Goal: Transaction & Acquisition: Purchase product/service

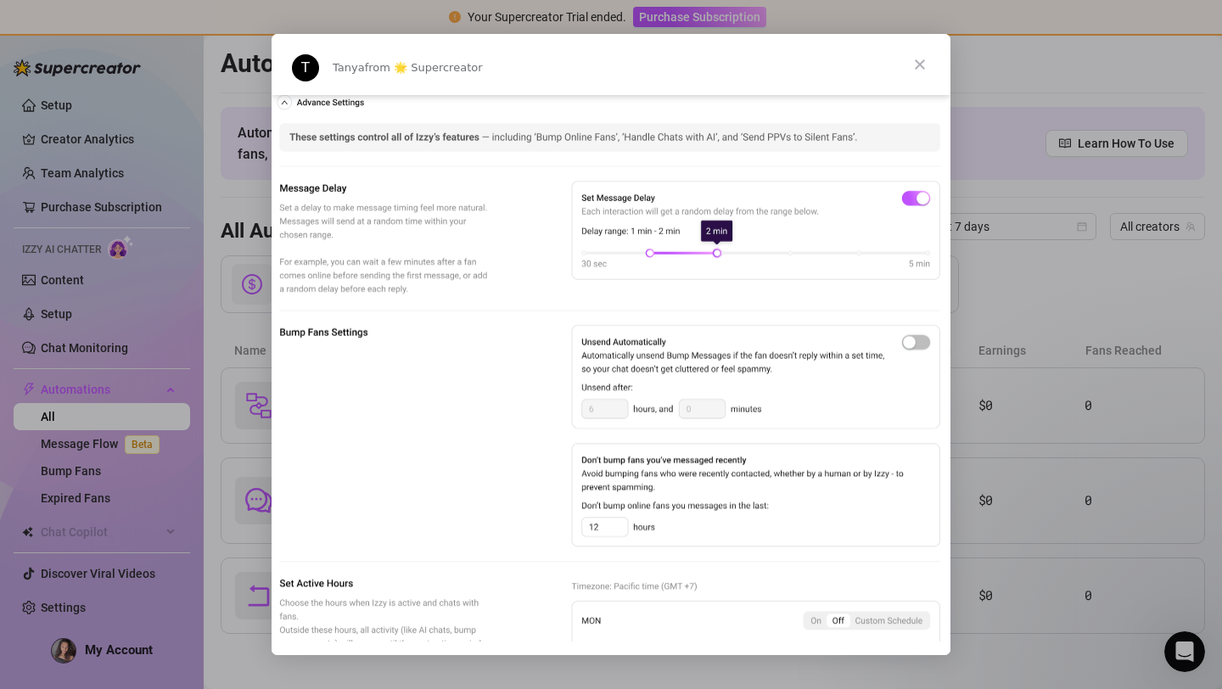
scroll to position [869, 0]
click at [596, 414] on img "Intercom messenger" at bounding box center [611, 397] width 679 height 614
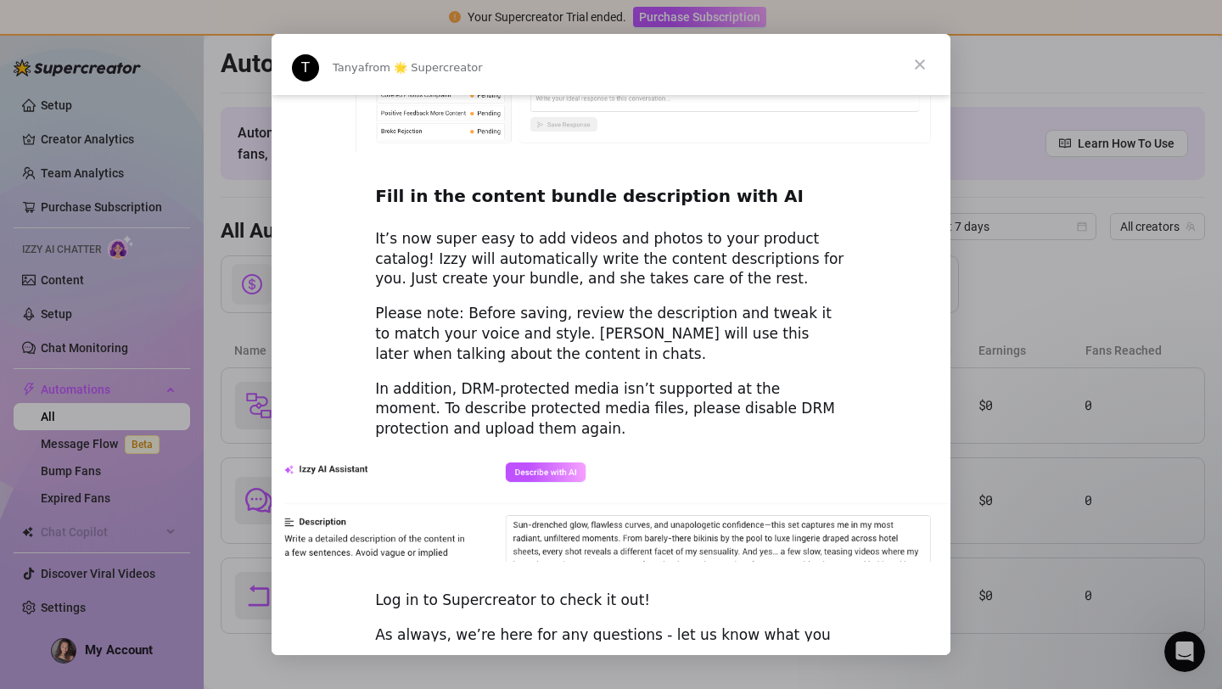
scroll to position [2285, 0]
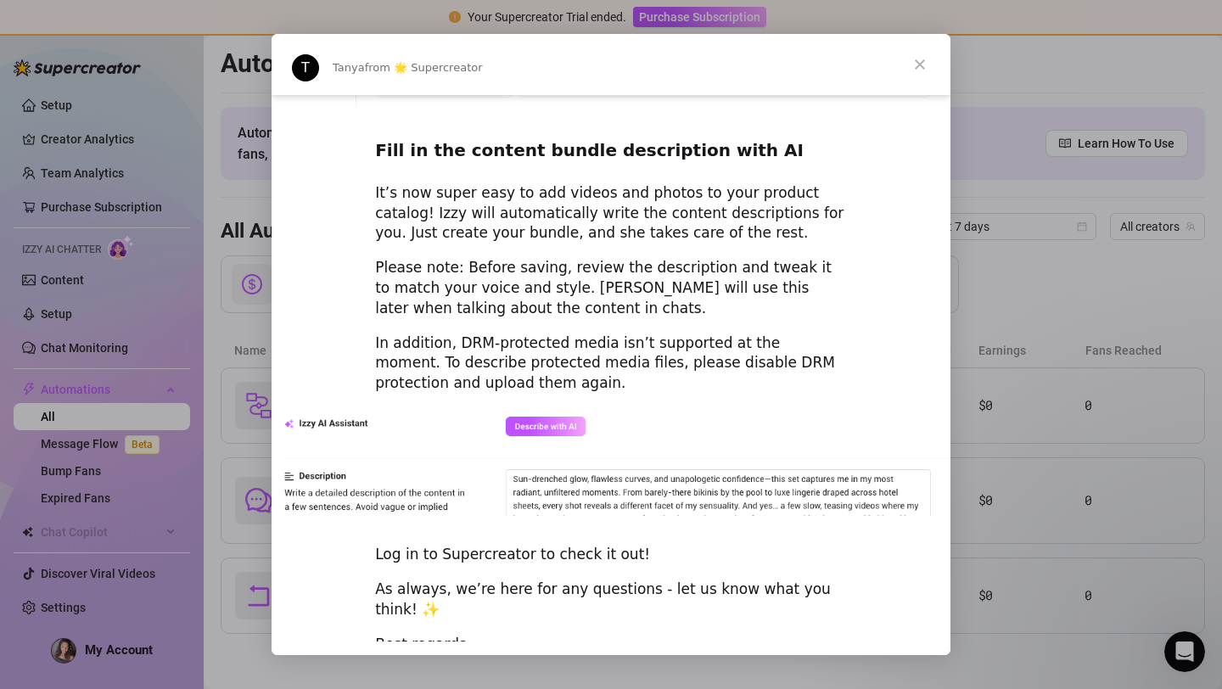
click at [550, 545] on div "Log in to Supercreator to check it out!" at bounding box center [611, 555] width 472 height 20
click at [919, 60] on span "Close" at bounding box center [919, 64] width 61 height 61
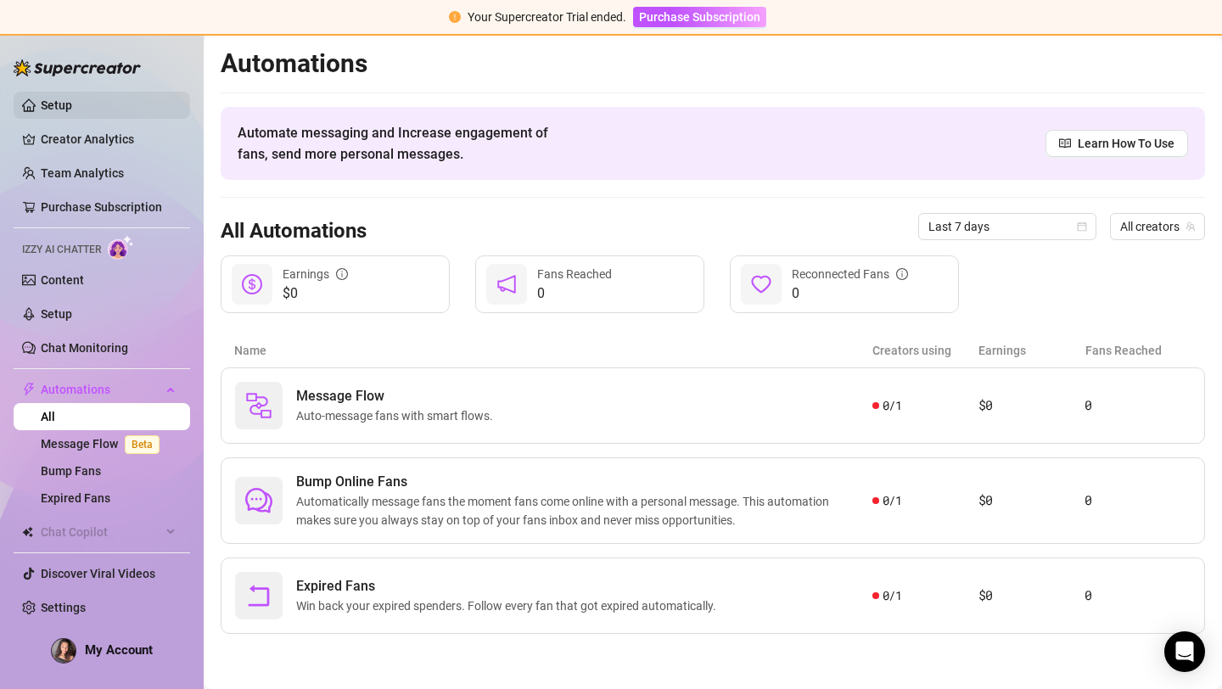
click at [64, 110] on link "Setup" at bounding box center [56, 105] width 31 height 14
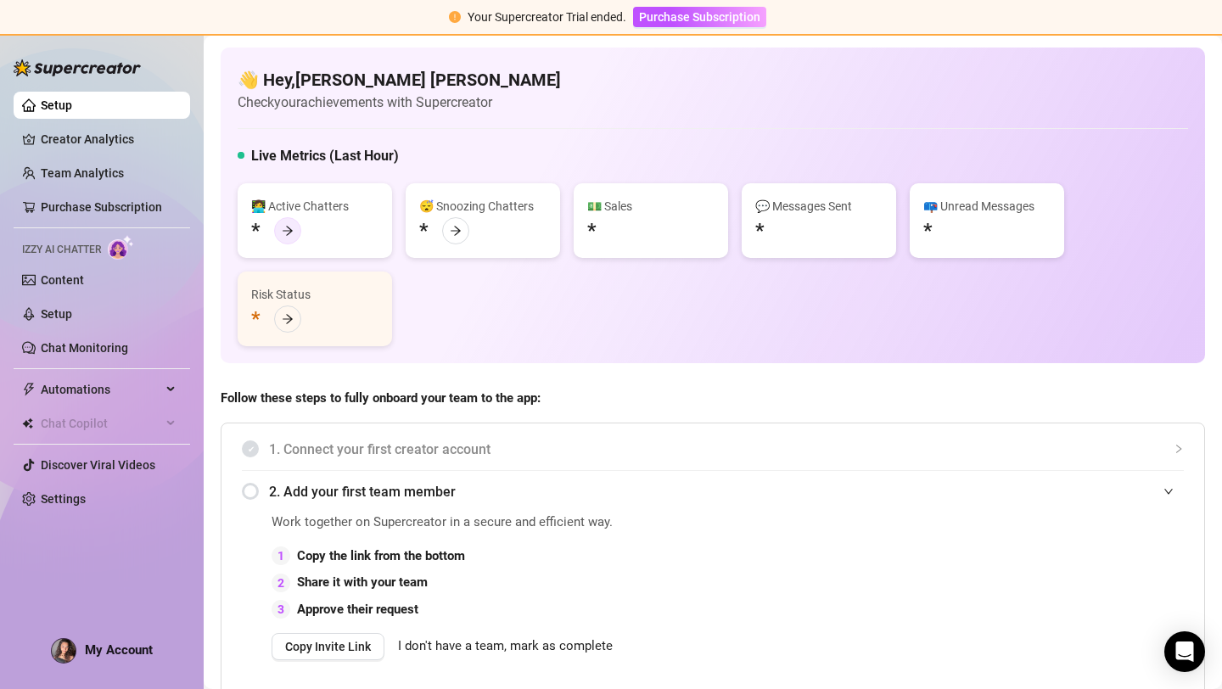
click at [290, 228] on icon "arrow-right" at bounding box center [288, 231] width 12 height 12
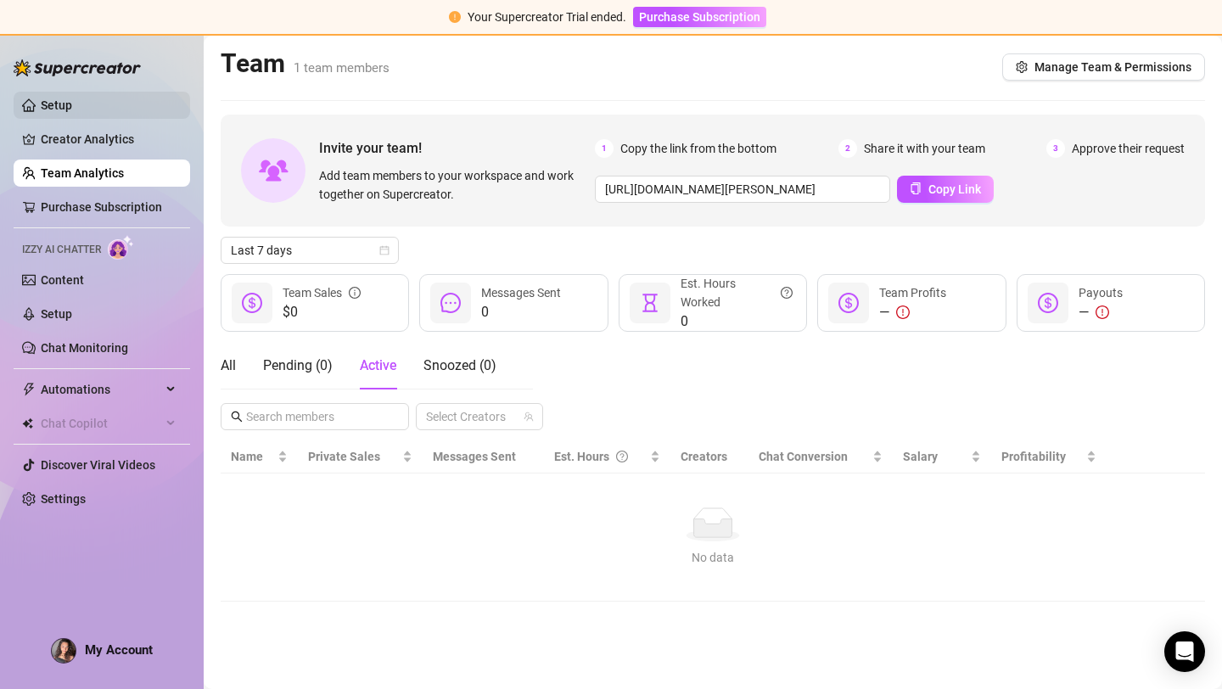
click at [72, 112] on link "Setup" at bounding box center [56, 105] width 31 height 14
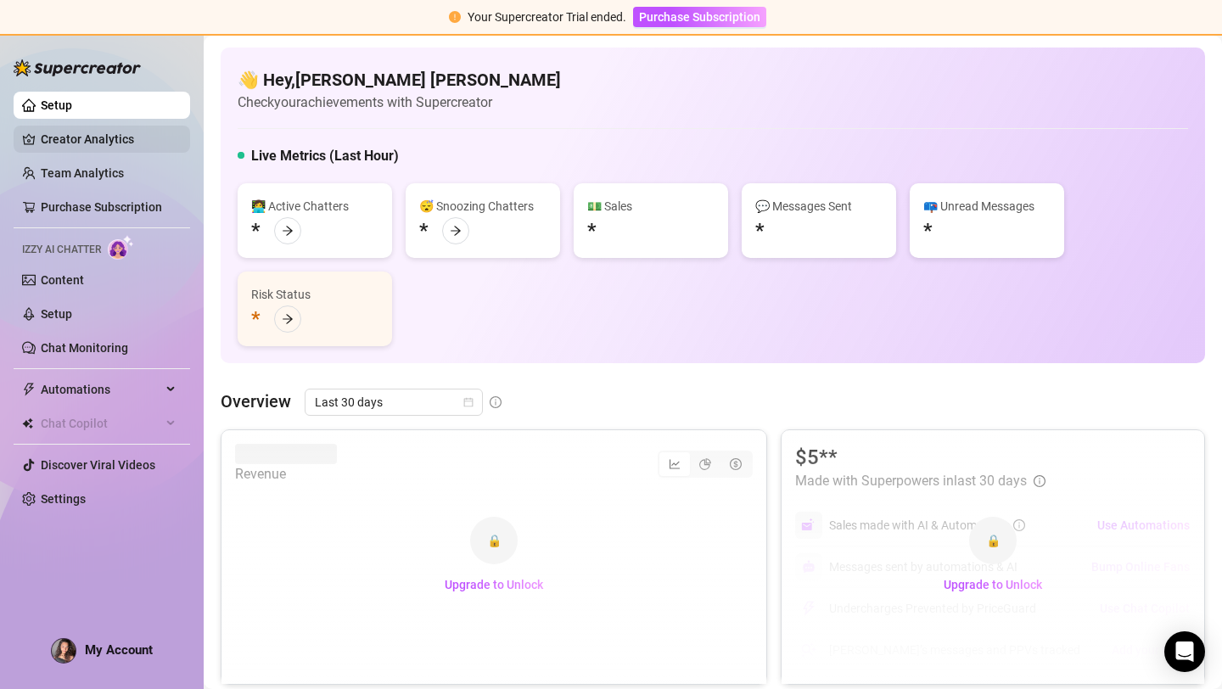
click at [87, 137] on link "Creator Analytics" at bounding box center [109, 139] width 136 height 27
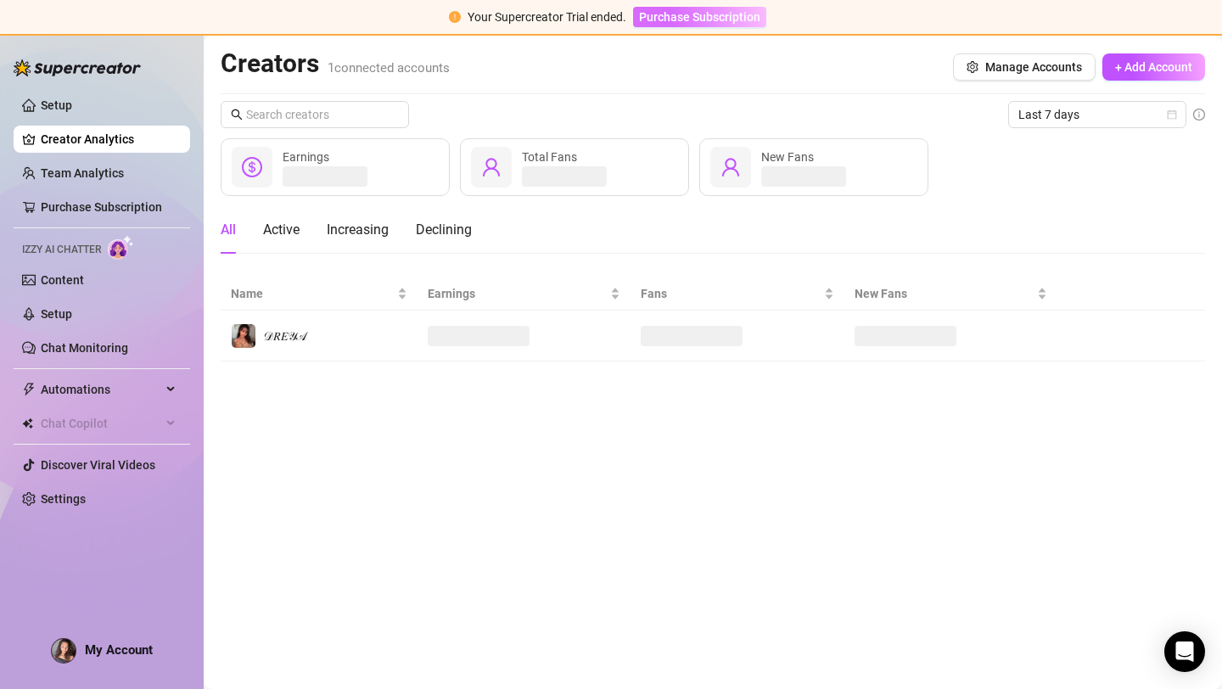
click at [684, 19] on span "Purchase Subscription" at bounding box center [699, 17] width 121 height 14
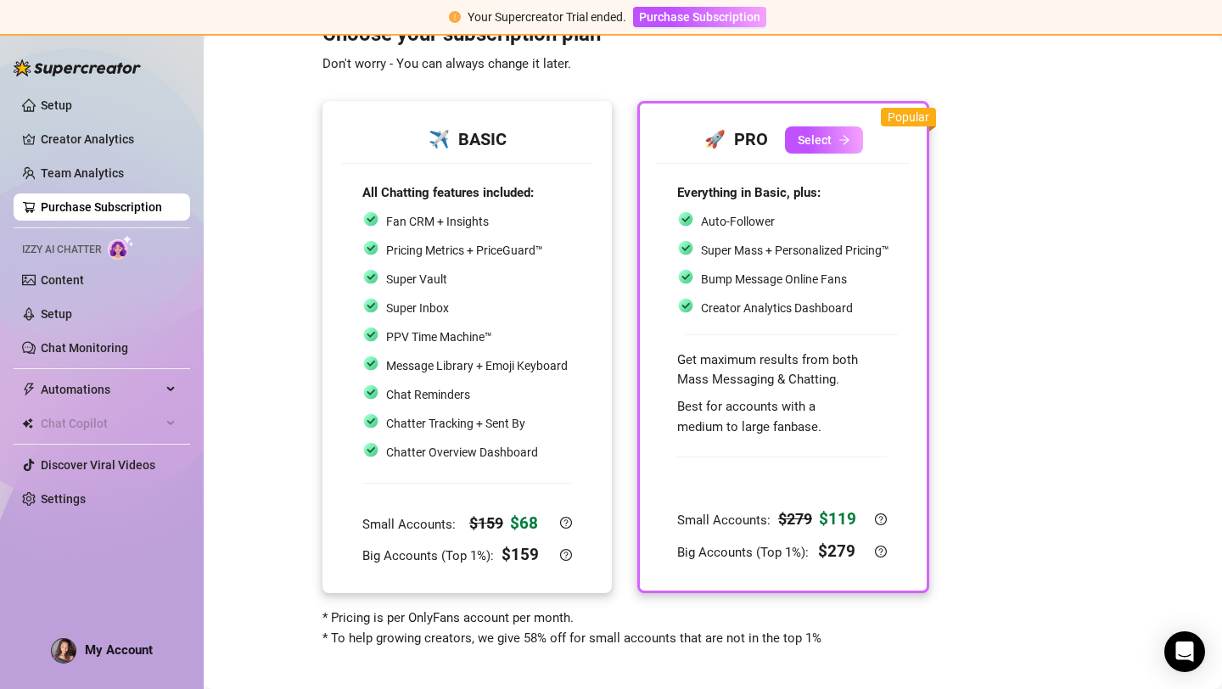
scroll to position [57, 0]
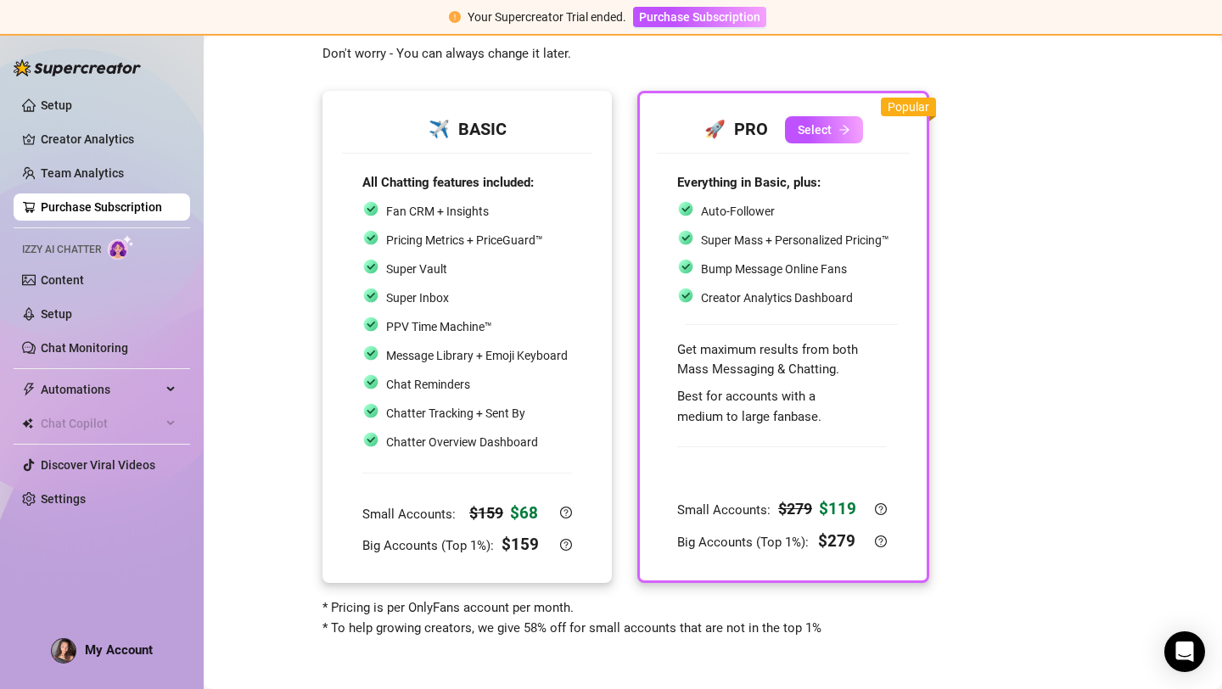
click at [509, 256] on div "Fan CRM + Insights Pricing Metrics + PriceGuard™ Super Vault Super Inbox PPV Ti…" at bounding box center [464, 326] width 205 height 253
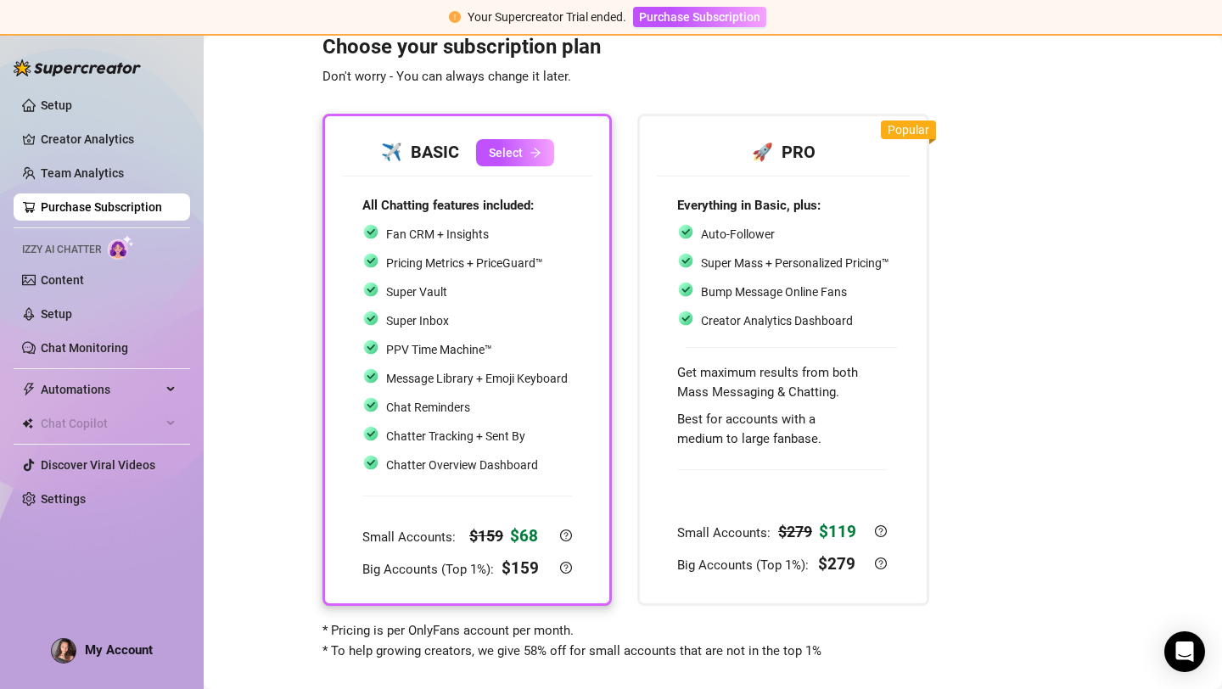
scroll to position [36, 0]
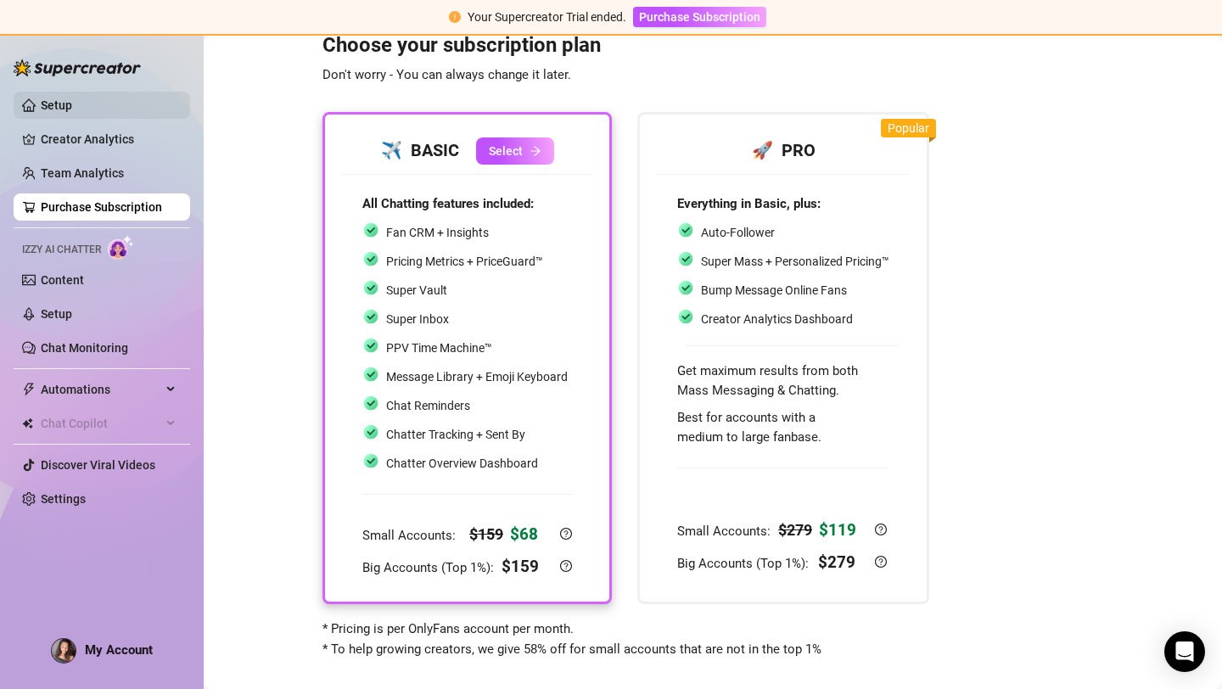
click at [72, 108] on link "Setup" at bounding box center [56, 105] width 31 height 14
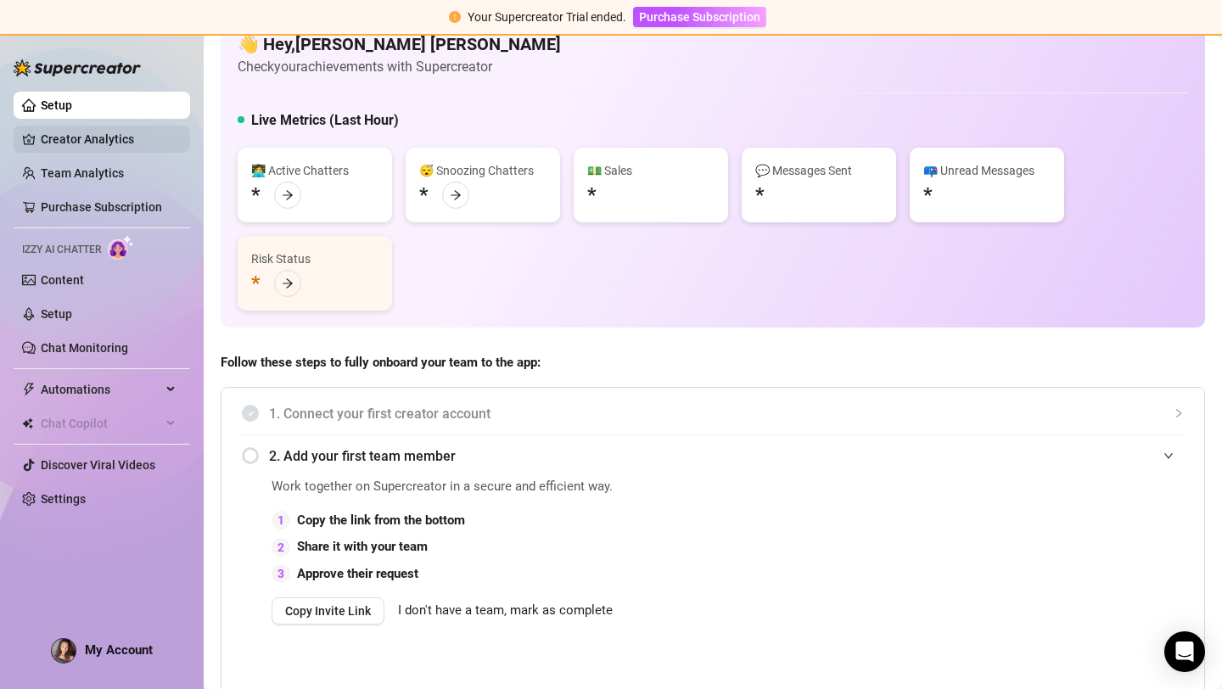
click at [86, 137] on link "Creator Analytics" at bounding box center [109, 139] width 136 height 27
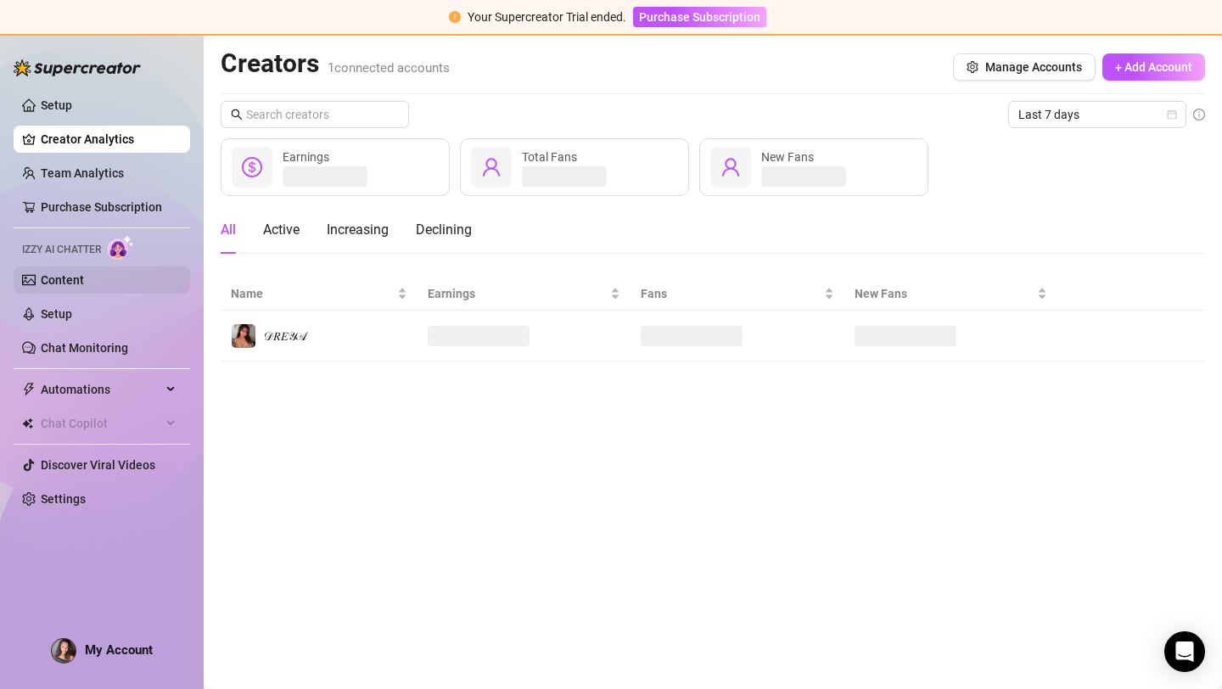
click at [70, 283] on link "Content" at bounding box center [62, 280] width 43 height 14
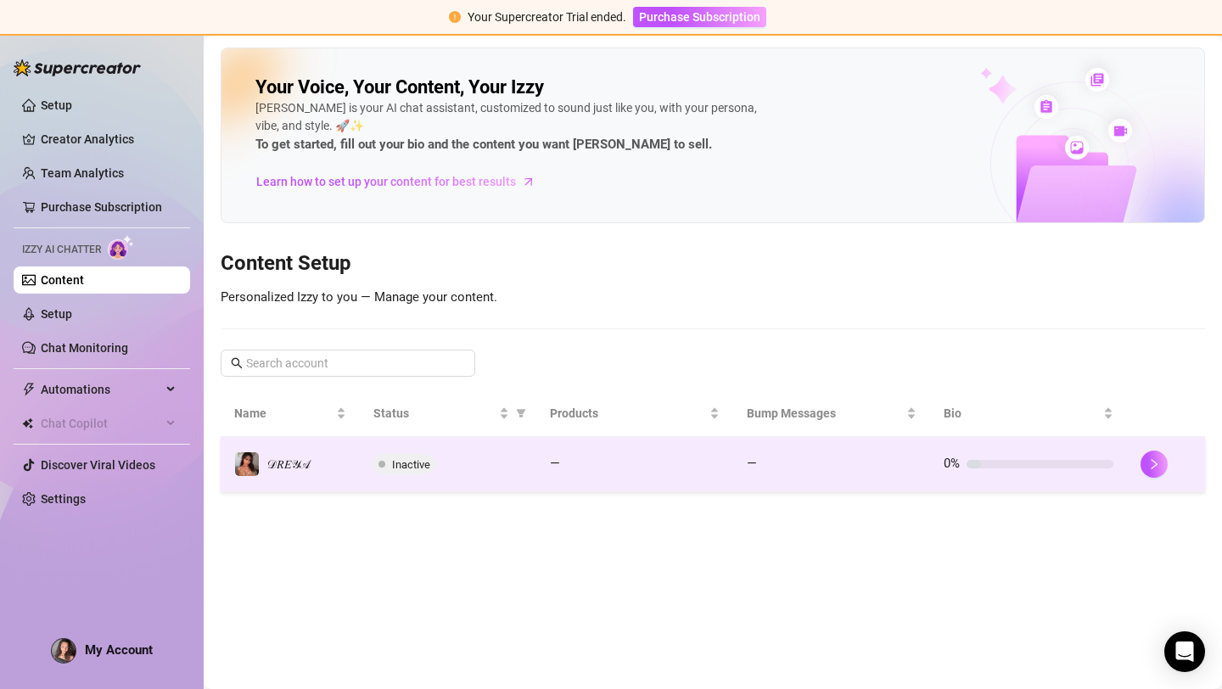
click at [404, 466] on span "Inactive" at bounding box center [411, 464] width 38 height 13
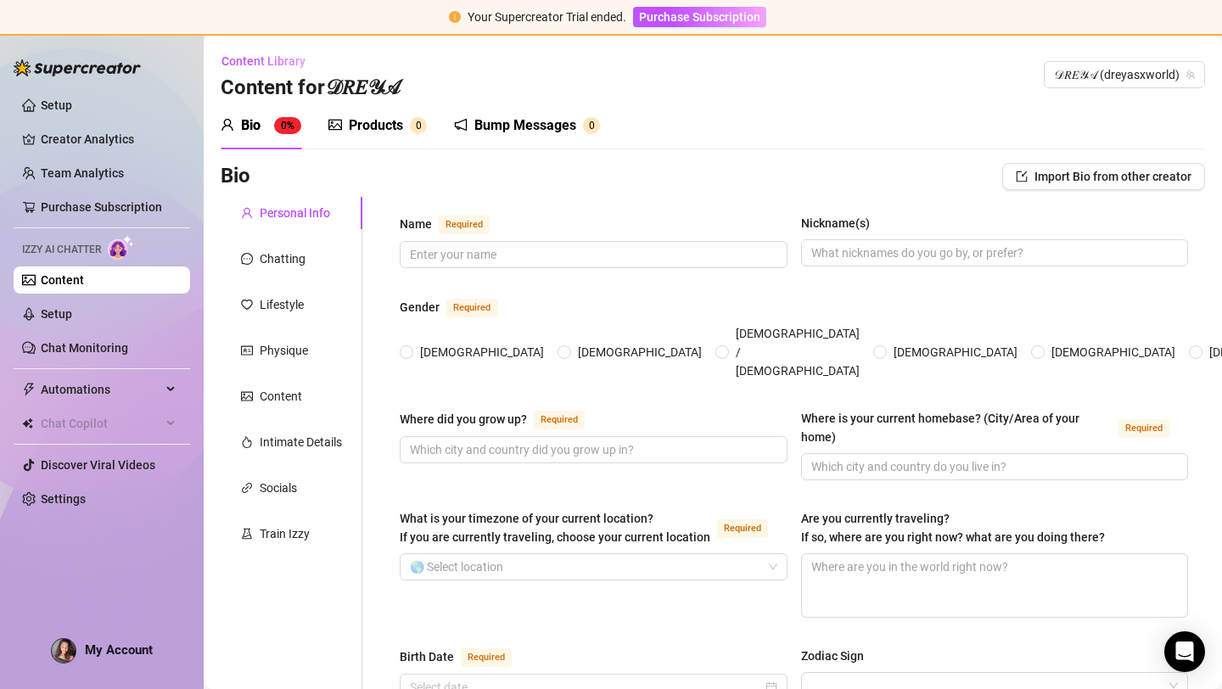
click at [266, 120] on div "Bio 0%" at bounding box center [261, 125] width 81 height 20
click at [290, 128] on sup "0%" at bounding box center [287, 125] width 27 height 17
click at [281, 263] on div "Chatting" at bounding box center [283, 258] width 46 height 19
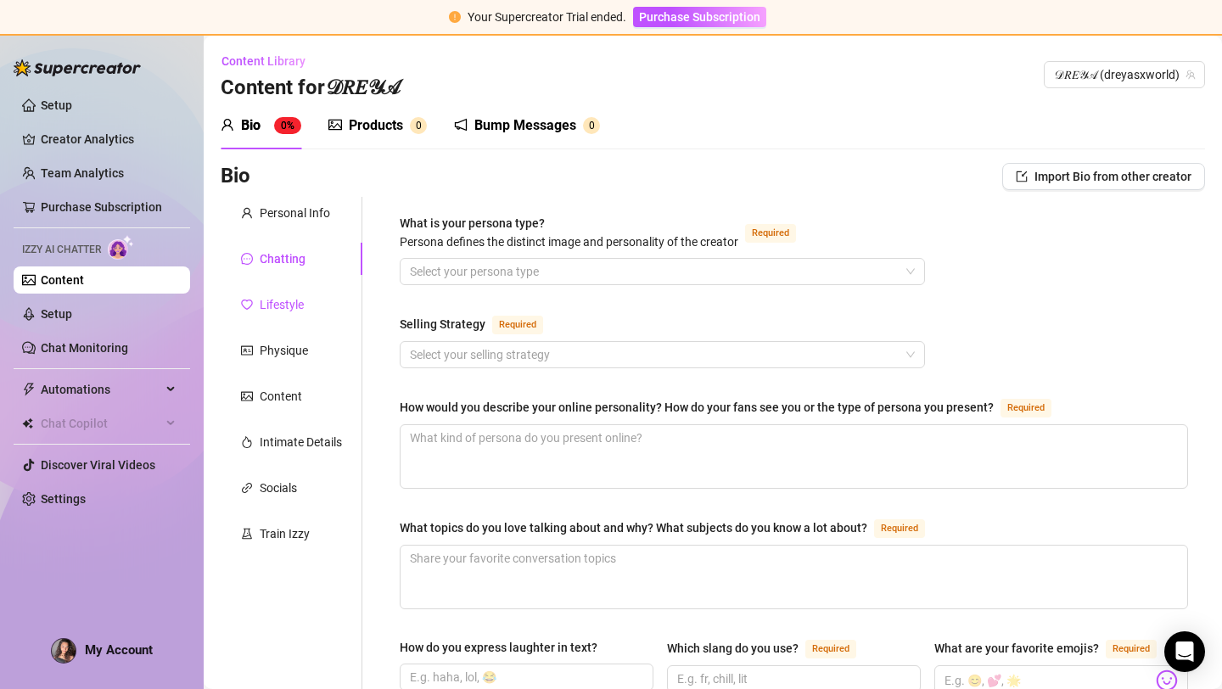
click at [289, 300] on div "Lifestyle" at bounding box center [282, 304] width 44 height 19
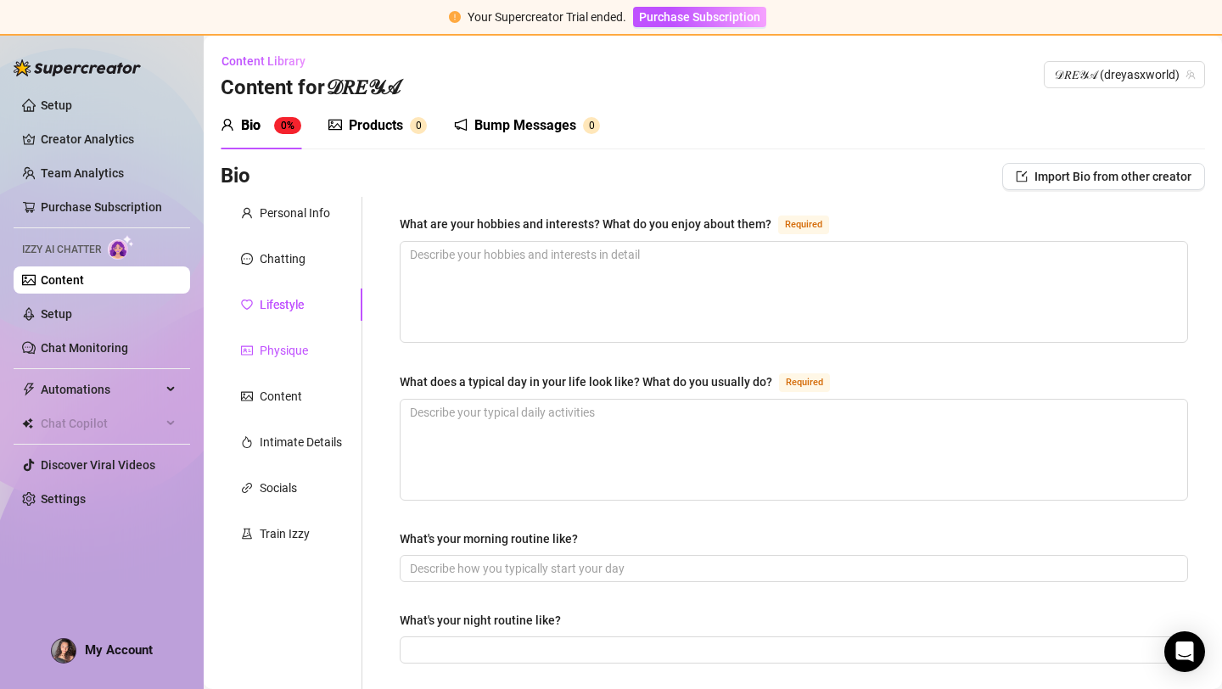
click at [289, 341] on div "Physique" at bounding box center [284, 350] width 48 height 19
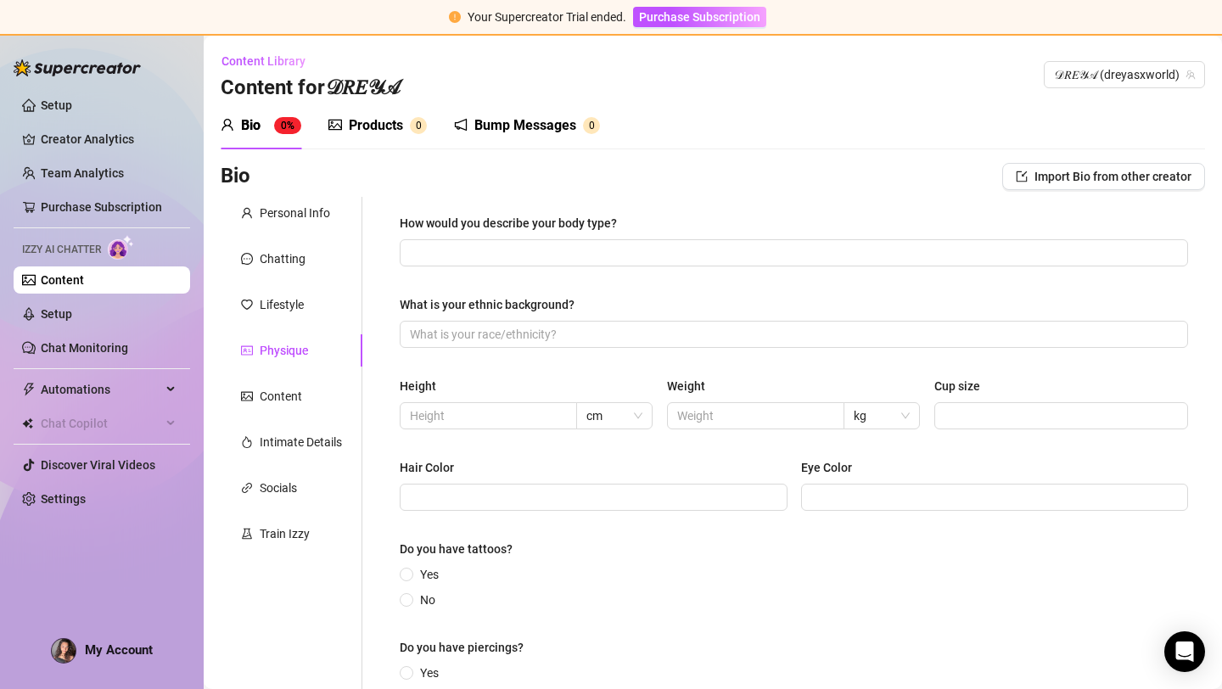
click at [287, 374] on div "Personal Info Chatting Lifestyle Physique Content Intimate Details Socials Trai…" at bounding box center [292, 468] width 142 height 543
click at [286, 395] on div "Content" at bounding box center [281, 396] width 42 height 19
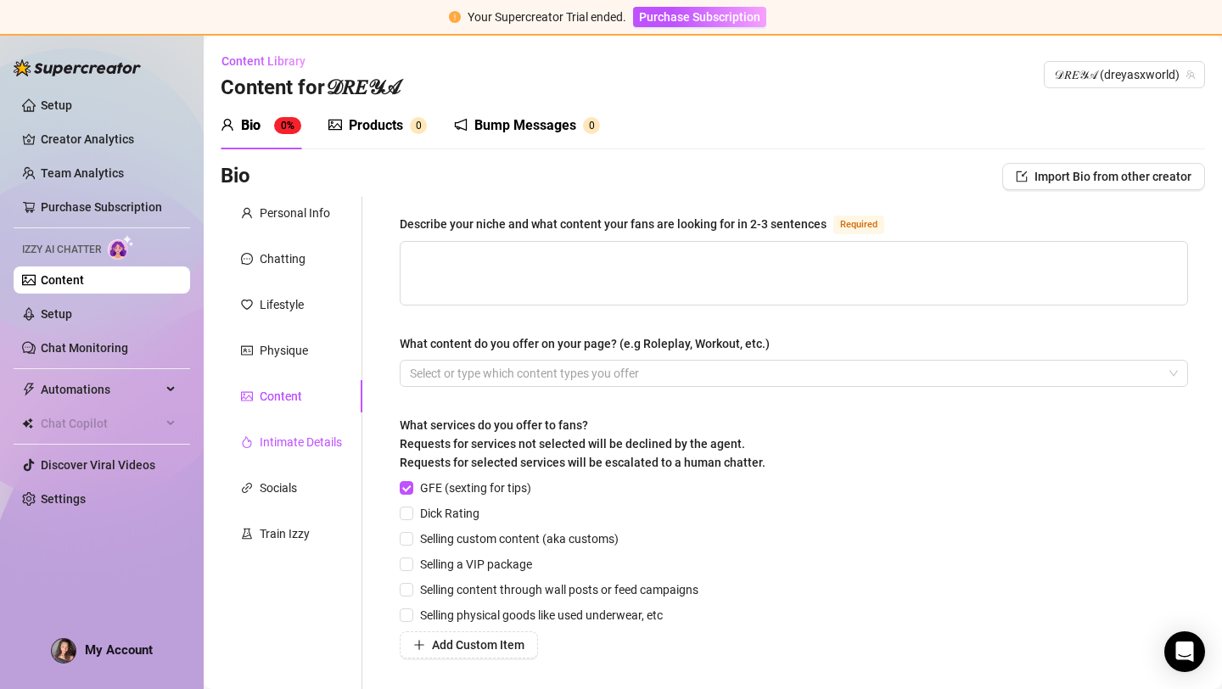
click at [289, 448] on div "Intimate Details" at bounding box center [301, 442] width 82 height 19
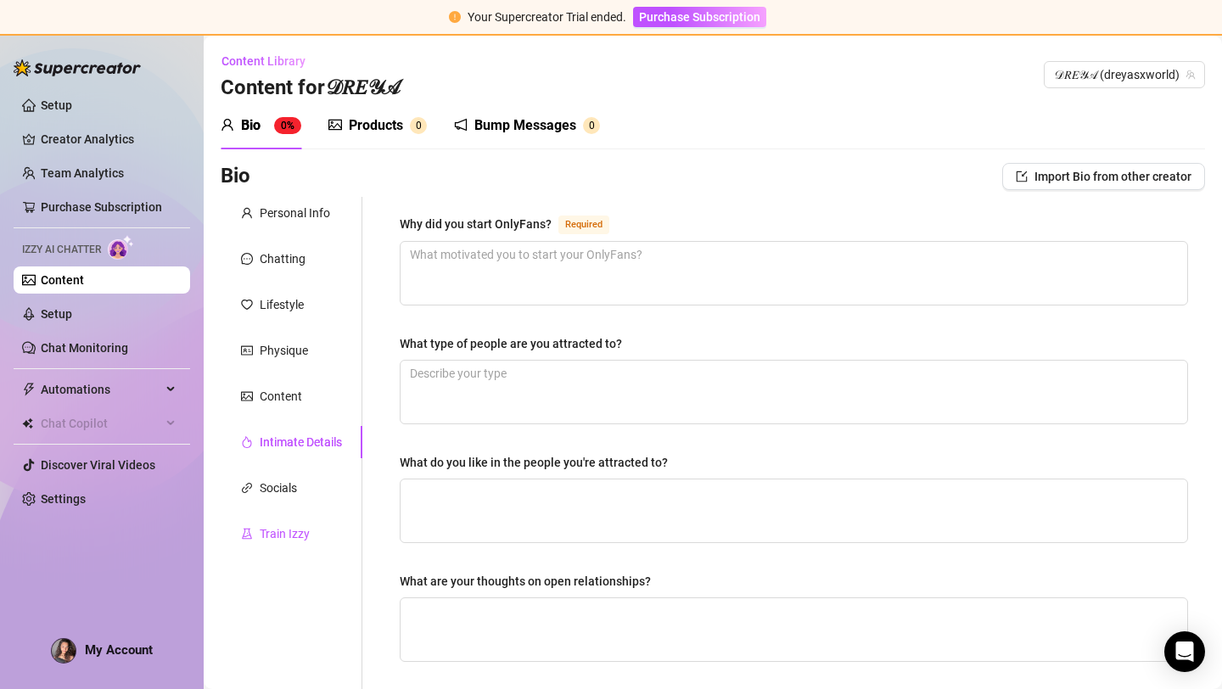
click at [286, 536] on div "Train Izzy" at bounding box center [285, 533] width 50 height 19
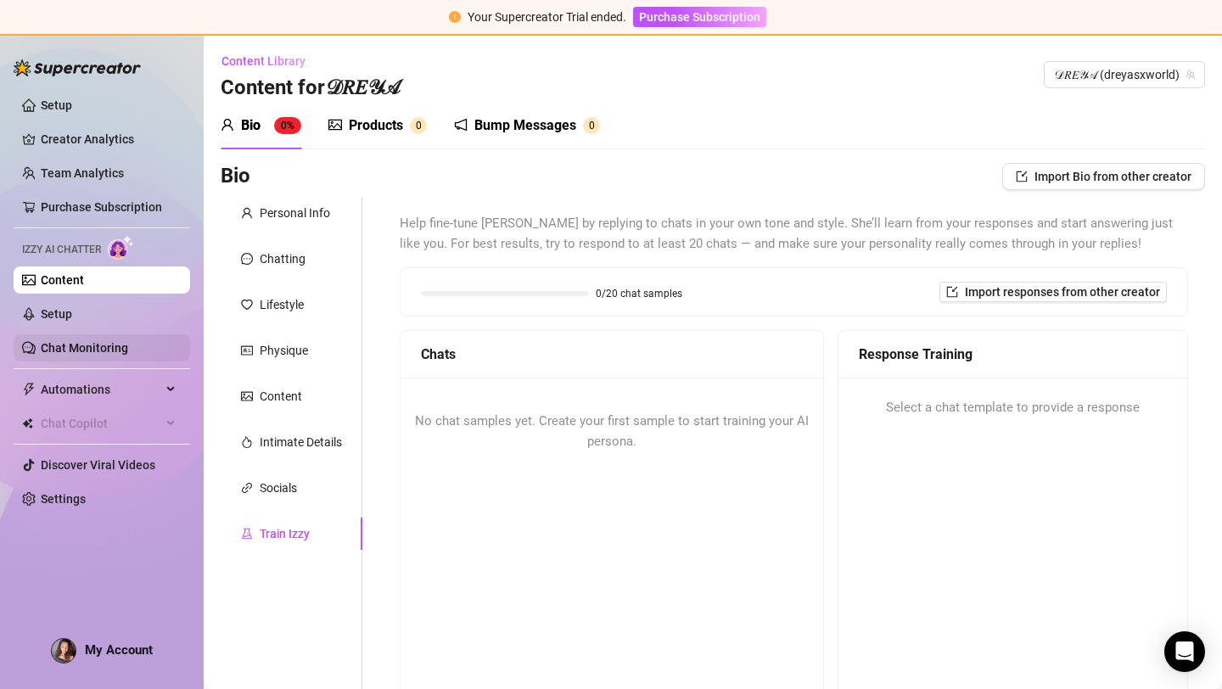
click at [75, 346] on link "Chat Monitoring" at bounding box center [84, 348] width 87 height 14
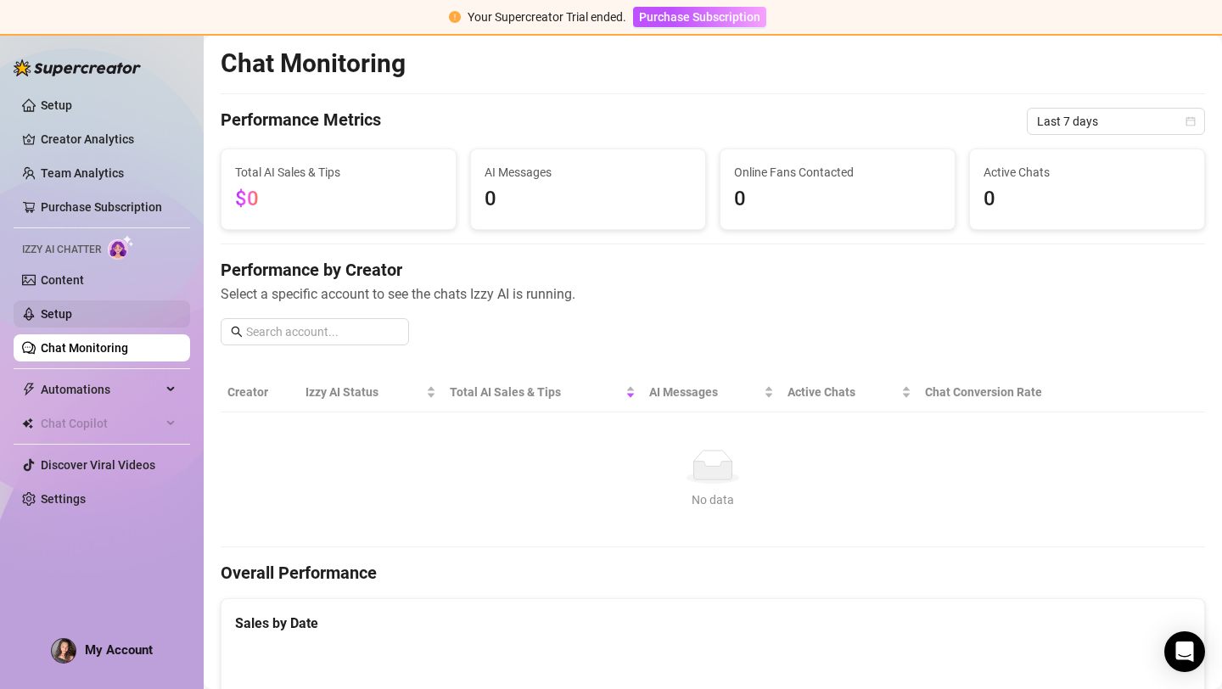
click at [64, 321] on link "Setup" at bounding box center [56, 314] width 31 height 14
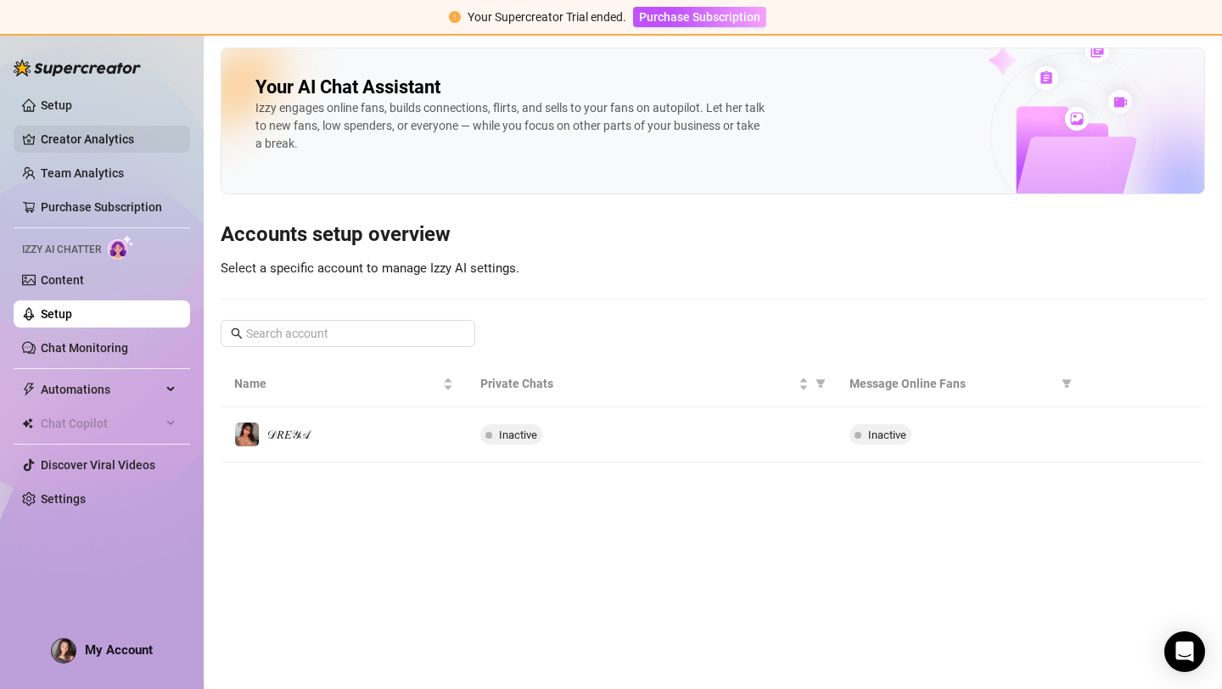
click at [63, 144] on link "Creator Analytics" at bounding box center [109, 139] width 136 height 27
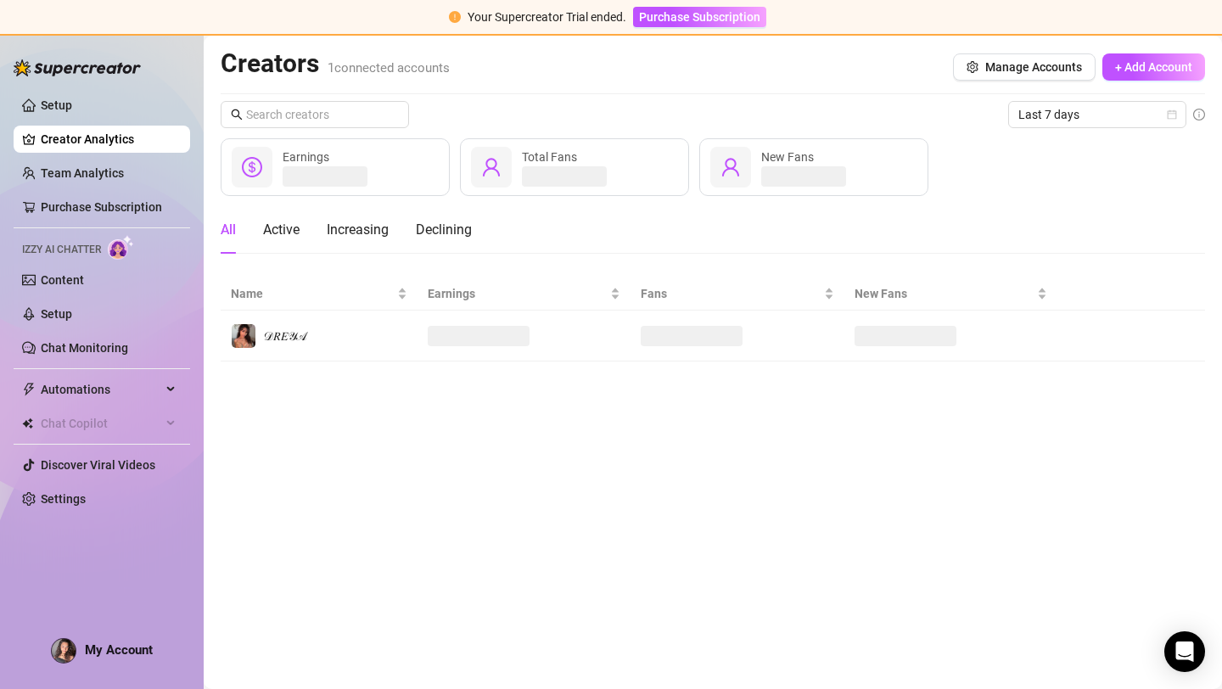
click at [330, 182] on span at bounding box center [325, 176] width 85 height 20
click at [180, 389] on div "Automations" at bounding box center [102, 389] width 176 height 27
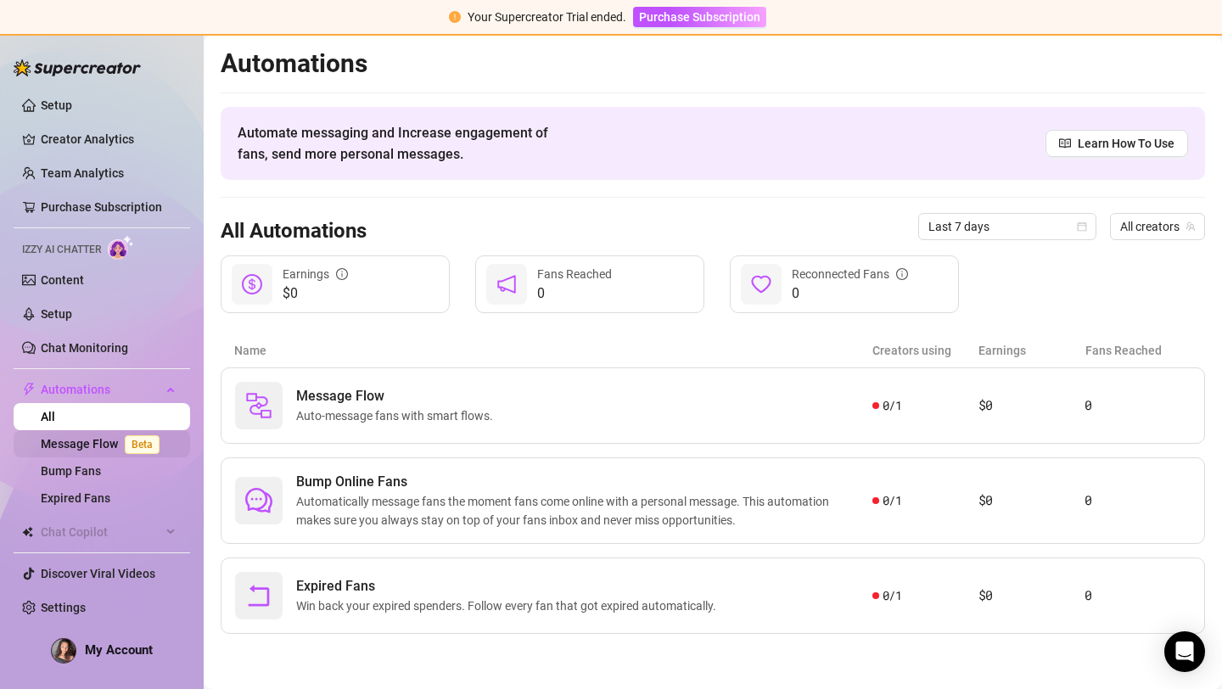
click at [98, 443] on link "Message Flow Beta" at bounding box center [104, 444] width 126 height 14
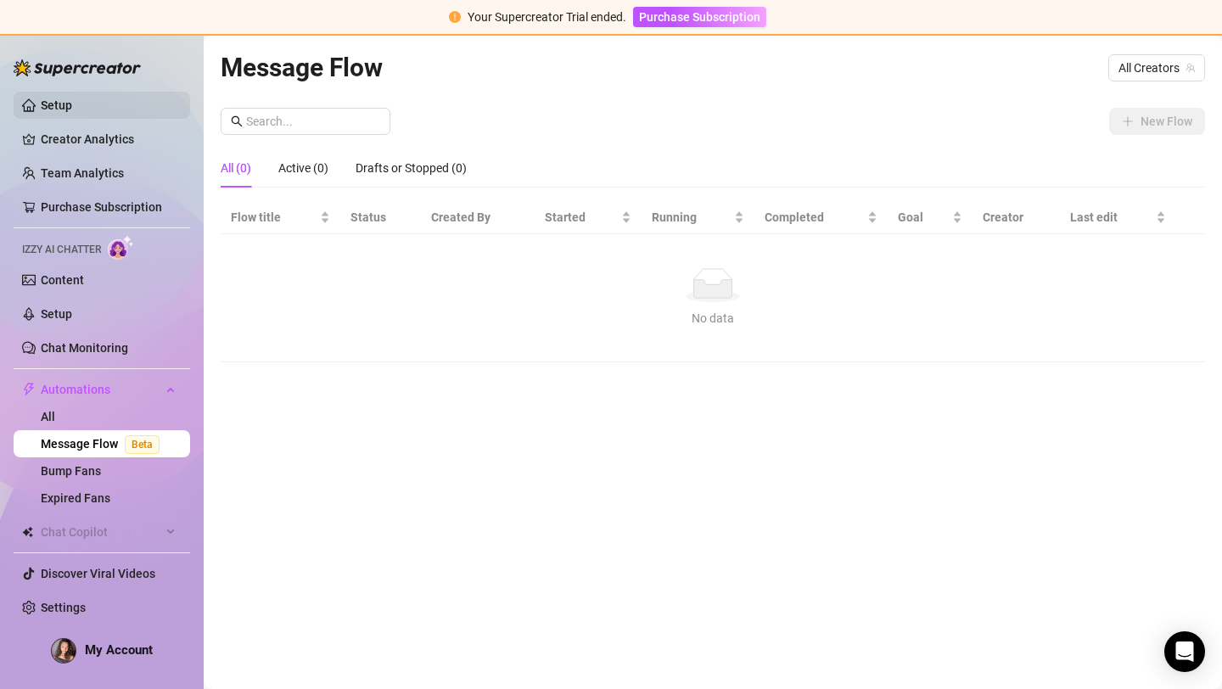
click at [64, 98] on link "Setup" at bounding box center [56, 105] width 31 height 14
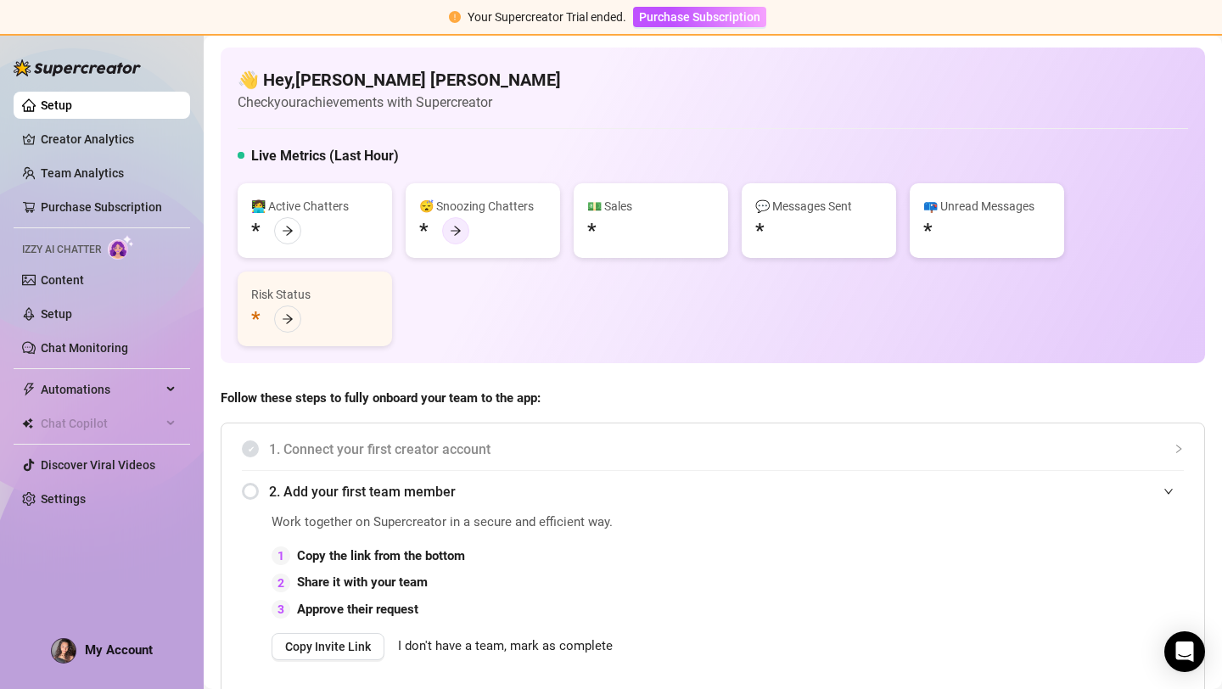
click at [451, 228] on icon "arrow-right" at bounding box center [456, 231] width 12 height 12
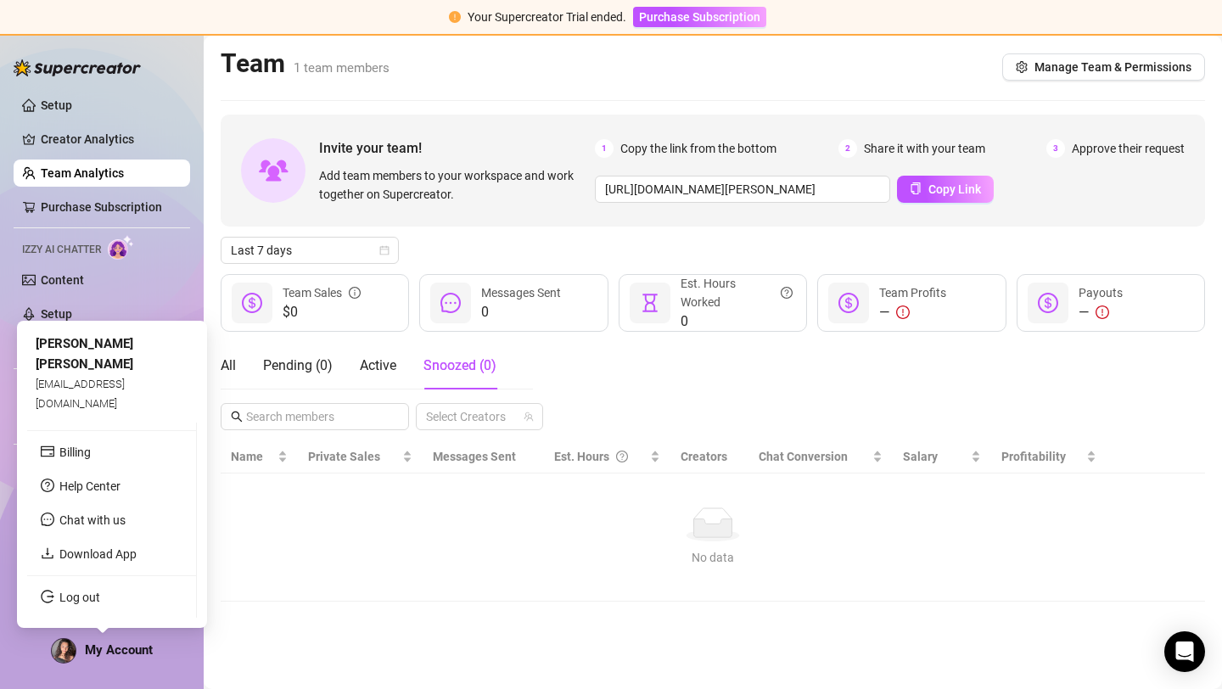
click at [111, 655] on span "My Account" at bounding box center [119, 649] width 68 height 15
click at [73, 648] on img at bounding box center [64, 651] width 24 height 24
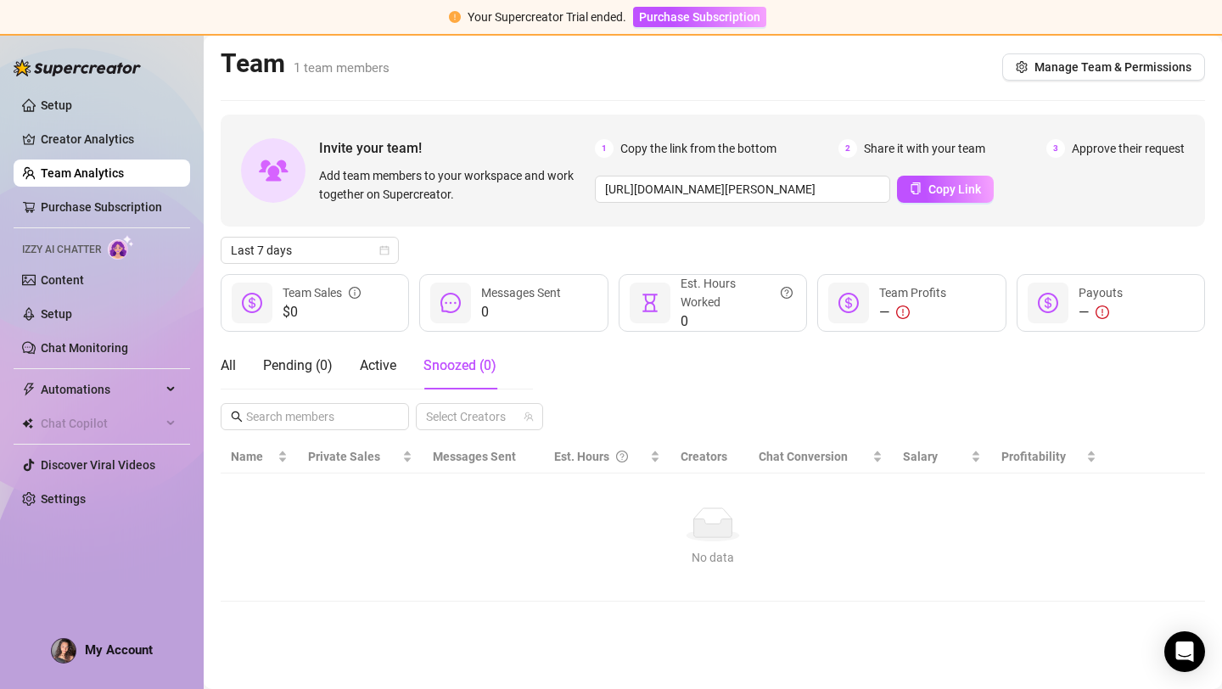
click at [95, 255] on span "Izzy AI Chatter" at bounding box center [61, 250] width 79 height 16
click at [140, 392] on span "Automations" at bounding box center [101, 389] width 120 height 27
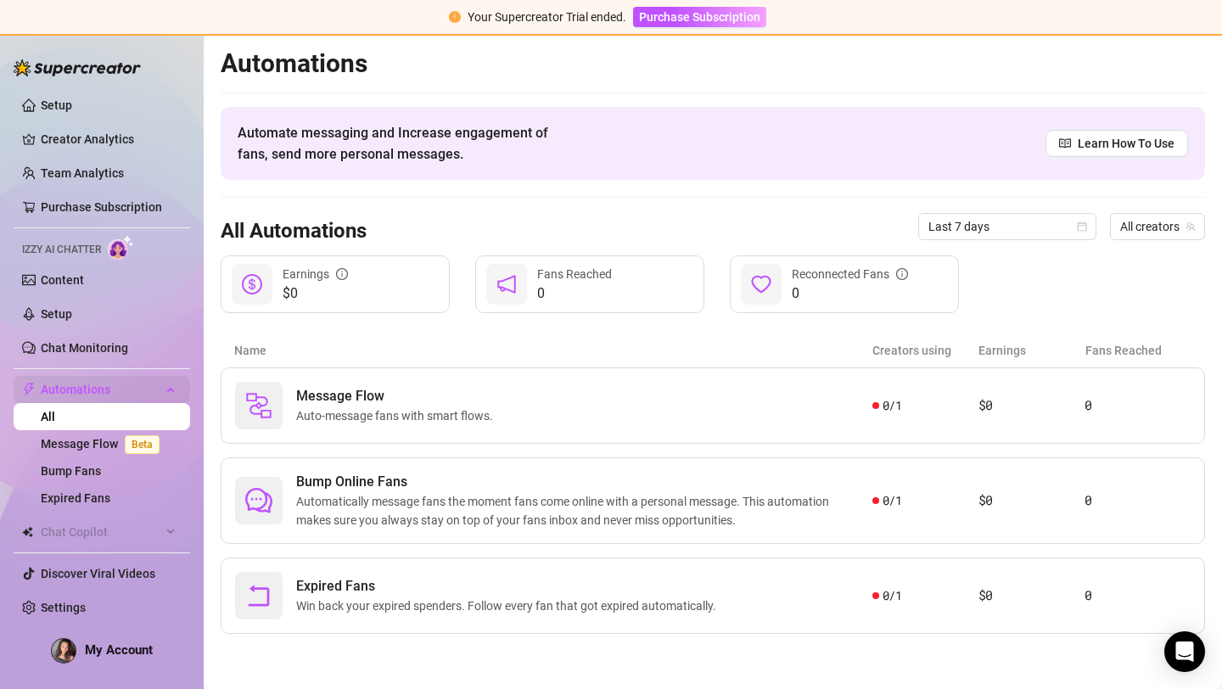
click at [145, 402] on span "Automations" at bounding box center [101, 389] width 120 height 27
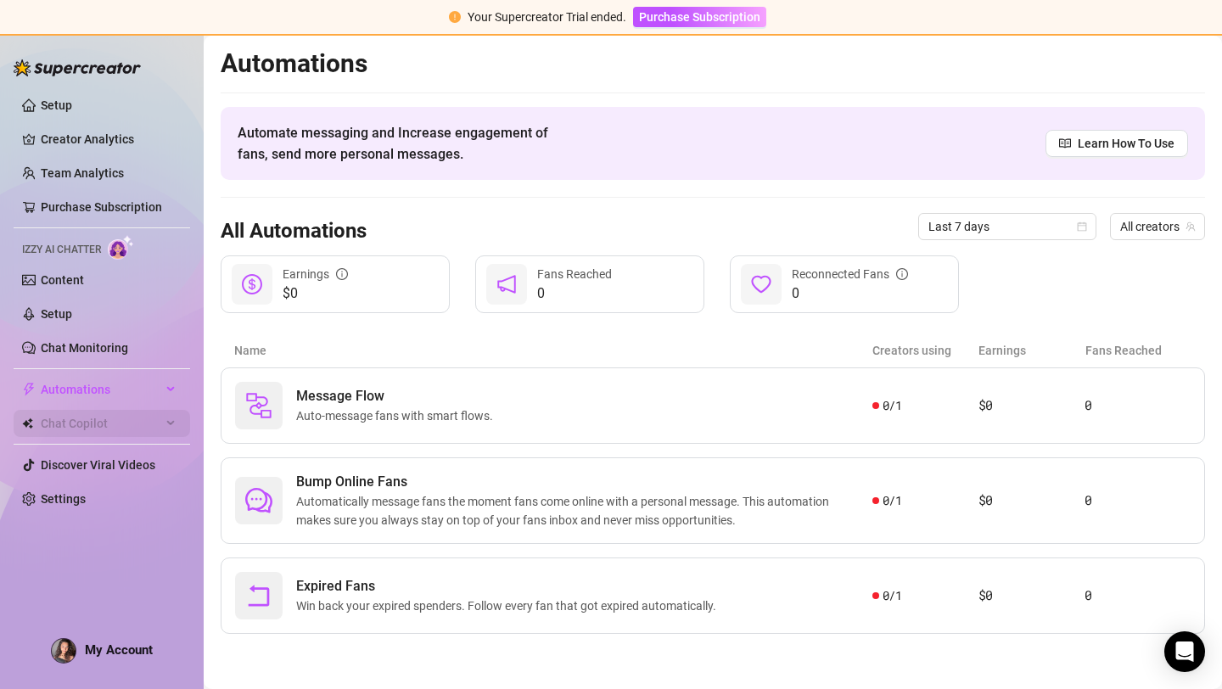
click at [167, 427] on div "Chat Copilot" at bounding box center [102, 423] width 176 height 27
click at [54, 107] on link "Setup" at bounding box center [56, 105] width 31 height 14
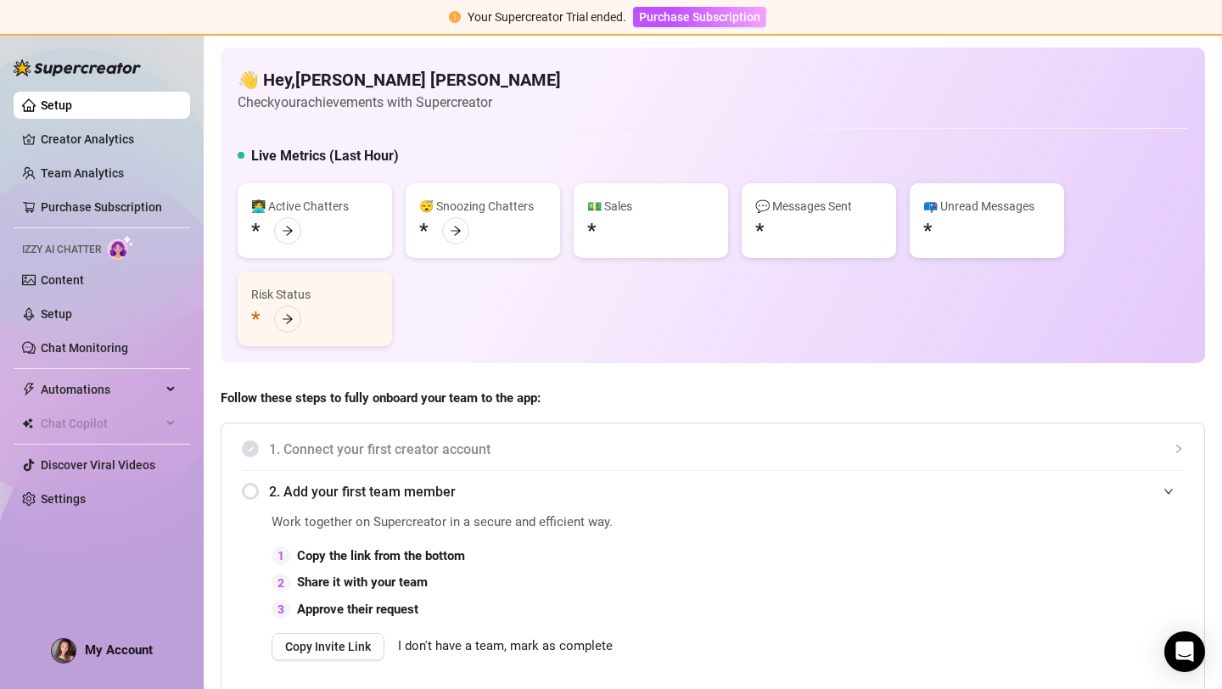
scroll to position [288, 0]
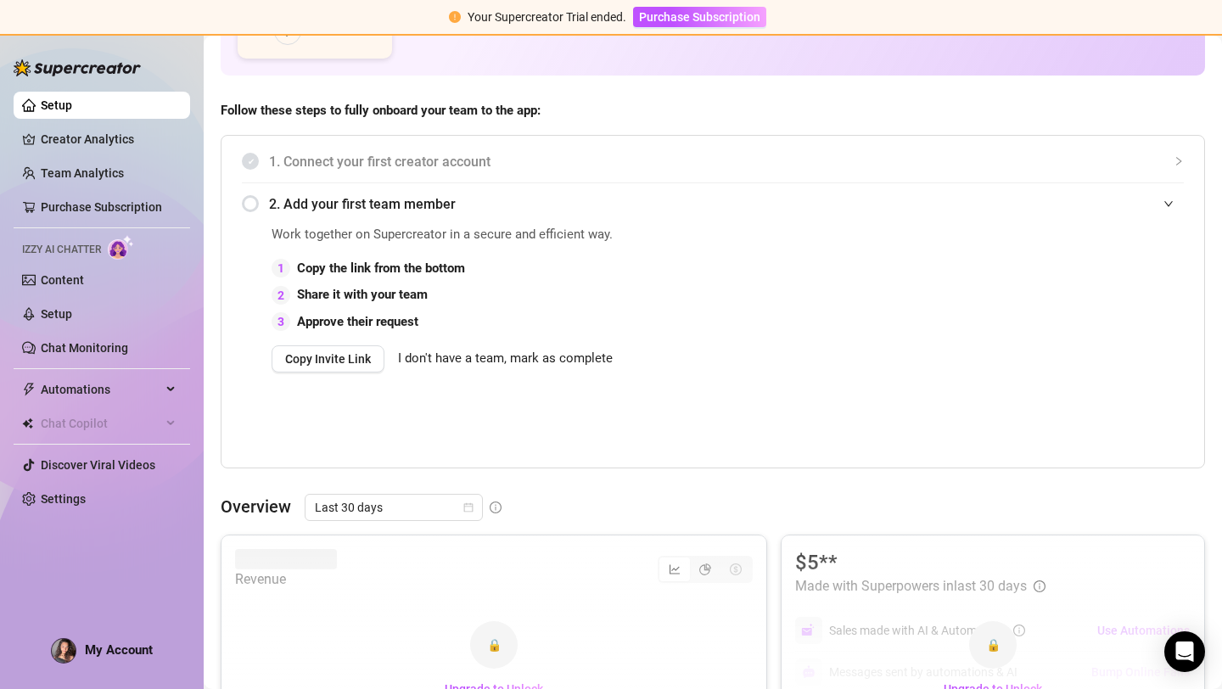
click at [1169, 209] on div at bounding box center [1173, 203] width 20 height 19
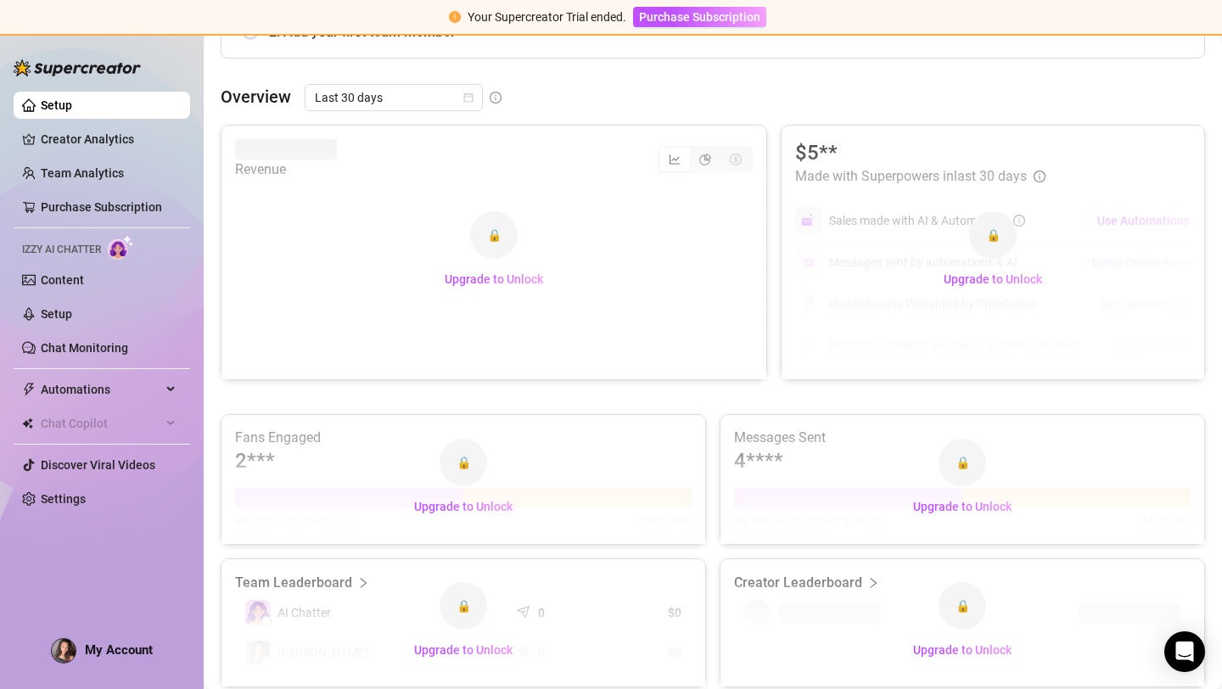
scroll to position [462, 0]
click at [503, 282] on span "Upgrade to Unlock" at bounding box center [494, 277] width 98 height 14
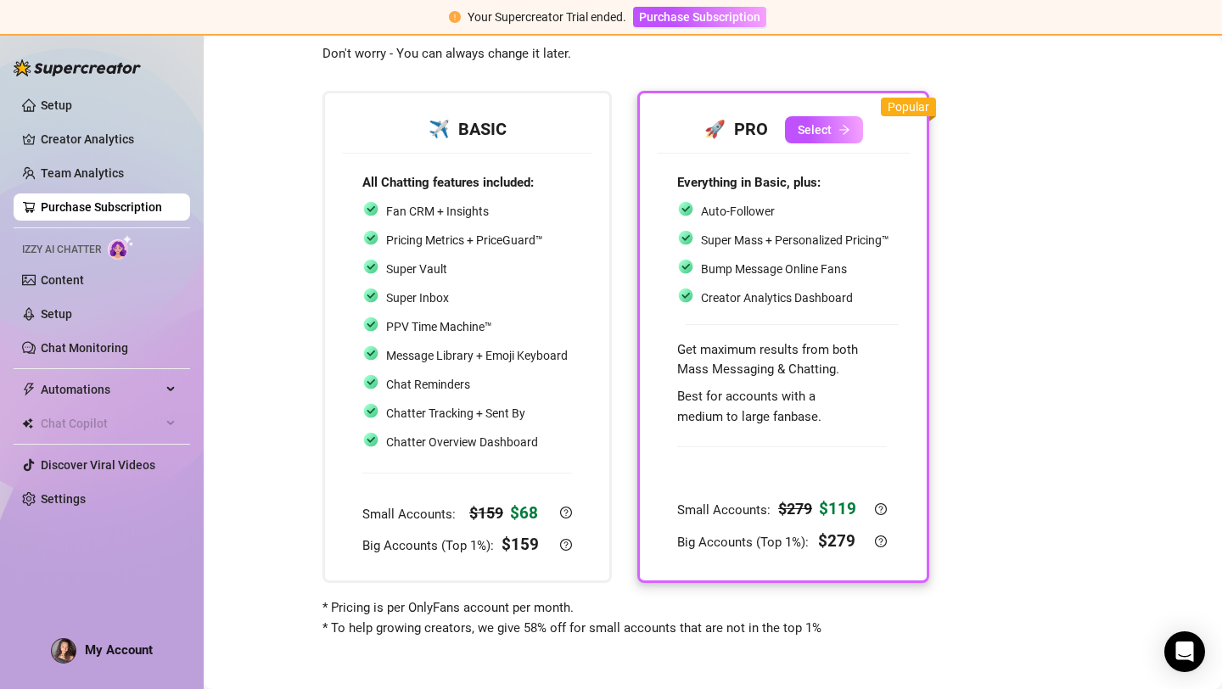
scroll to position [57, 0]
click at [498, 215] on div "Fan CRM + Insights" at bounding box center [464, 211] width 205 height 22
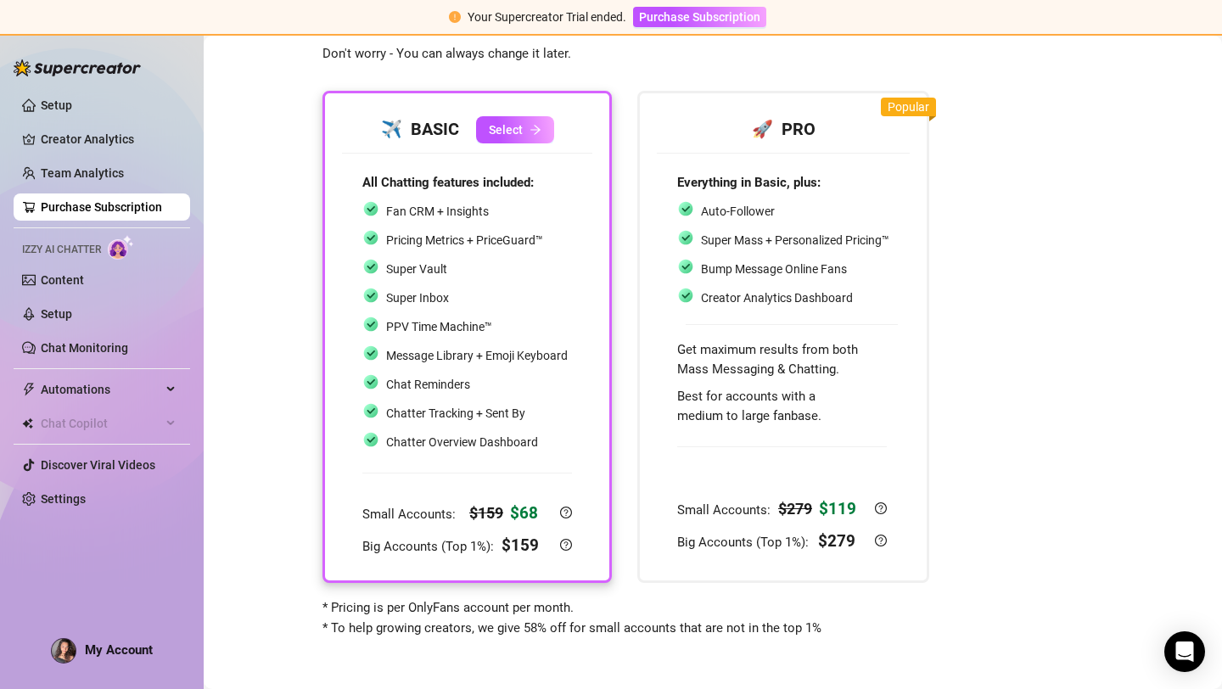
scroll to position [28, 0]
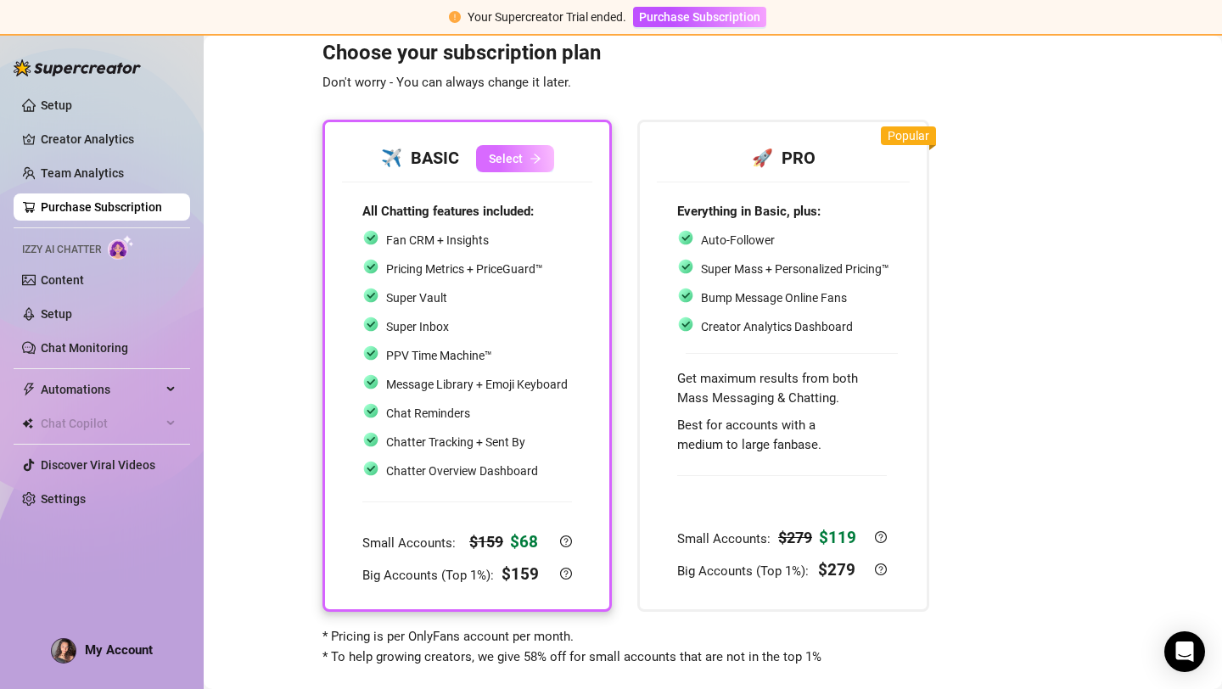
click at [529, 158] on icon "arrow-right" at bounding box center [535, 159] width 12 height 12
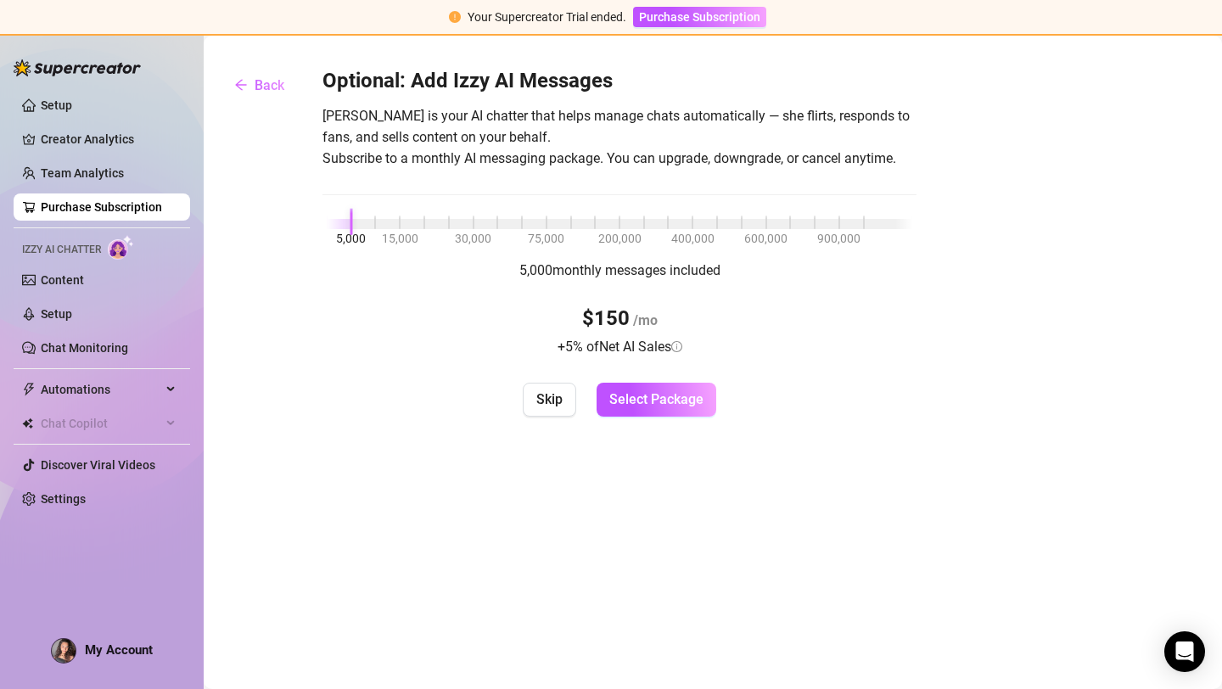
click at [473, 231] on span "30,000" at bounding box center [473, 238] width 36 height 19
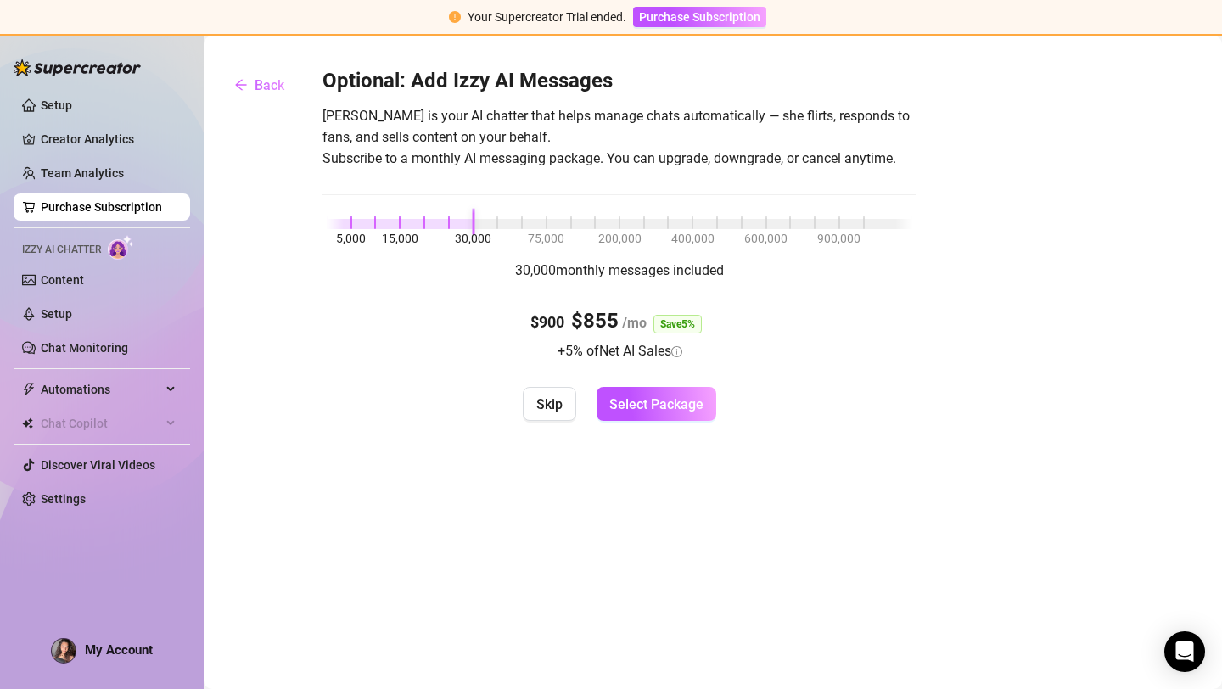
drag, startPoint x: 473, startPoint y: 229, endPoint x: 352, endPoint y: 230, distance: 121.3
click at [352, 226] on div "5,000 15,000 30,000 75,000 200,000 400,000 600,000 900,000" at bounding box center [619, 226] width 585 height 0
click at [352, 230] on span "5,000" at bounding box center [351, 238] width 30 height 19
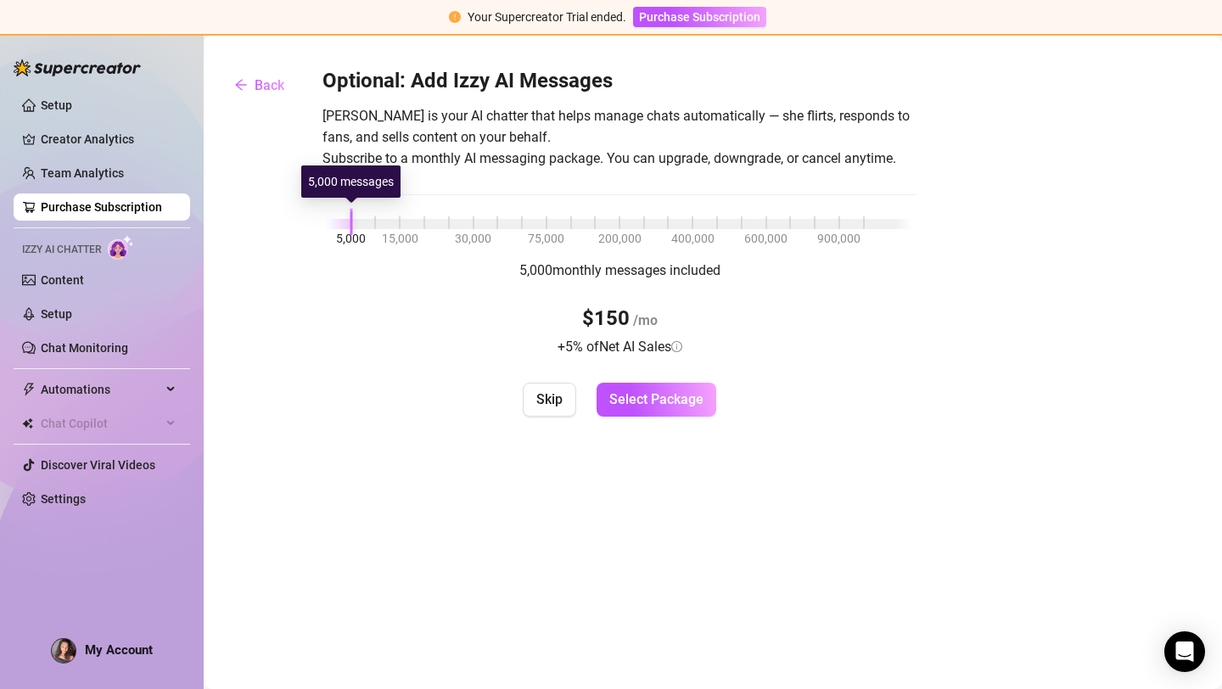
drag, startPoint x: 350, startPoint y: 221, endPoint x: 331, endPoint y: 224, distance: 18.8
click at [331, 224] on div "5,000 15,000 30,000 75,000 200,000 400,000 600,000 900,000" at bounding box center [619, 221] width 585 height 10
click at [331, 224] on div at bounding box center [339, 224] width 25 height 10
click at [646, 396] on span "Select Package" at bounding box center [656, 399] width 94 height 16
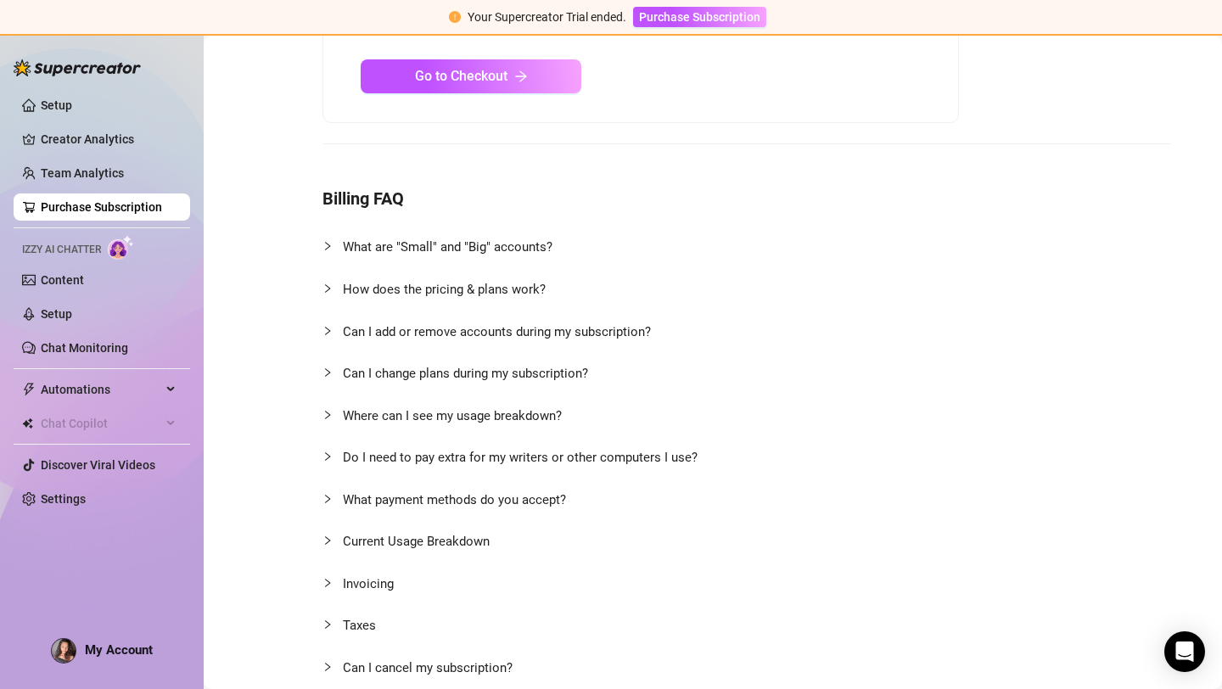
scroll to position [302, 0]
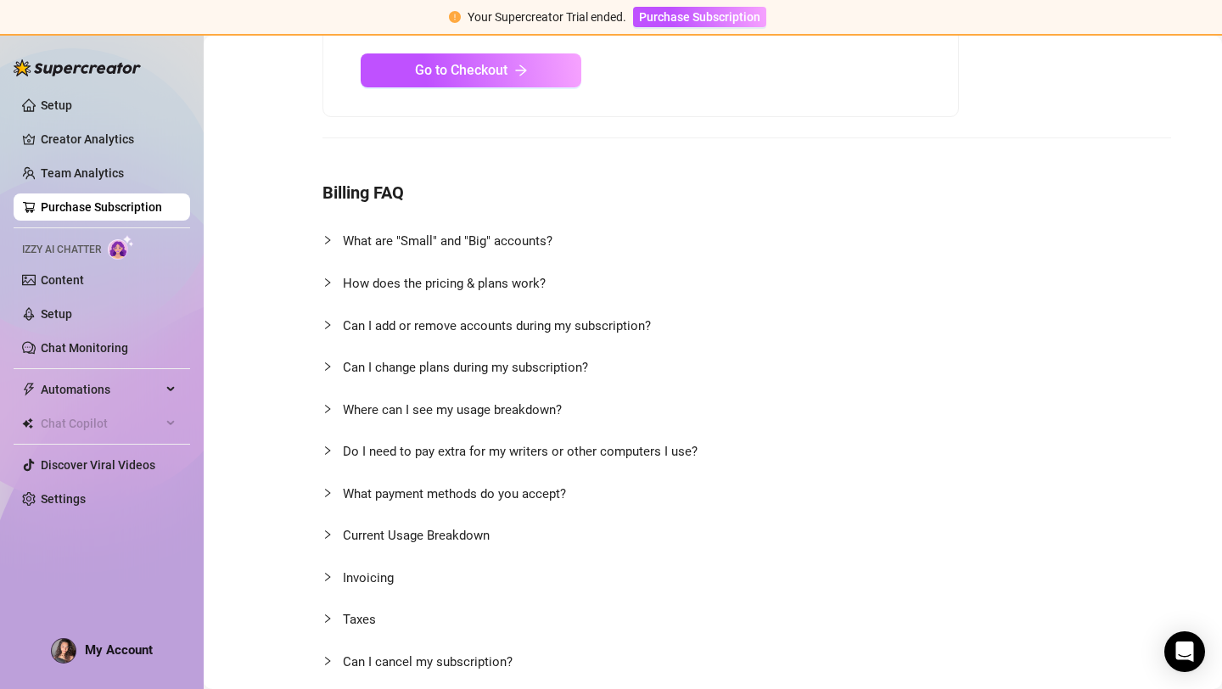
click at [345, 250] on span "What are "Small" and "Big" accounts?" at bounding box center [602, 241] width 518 height 22
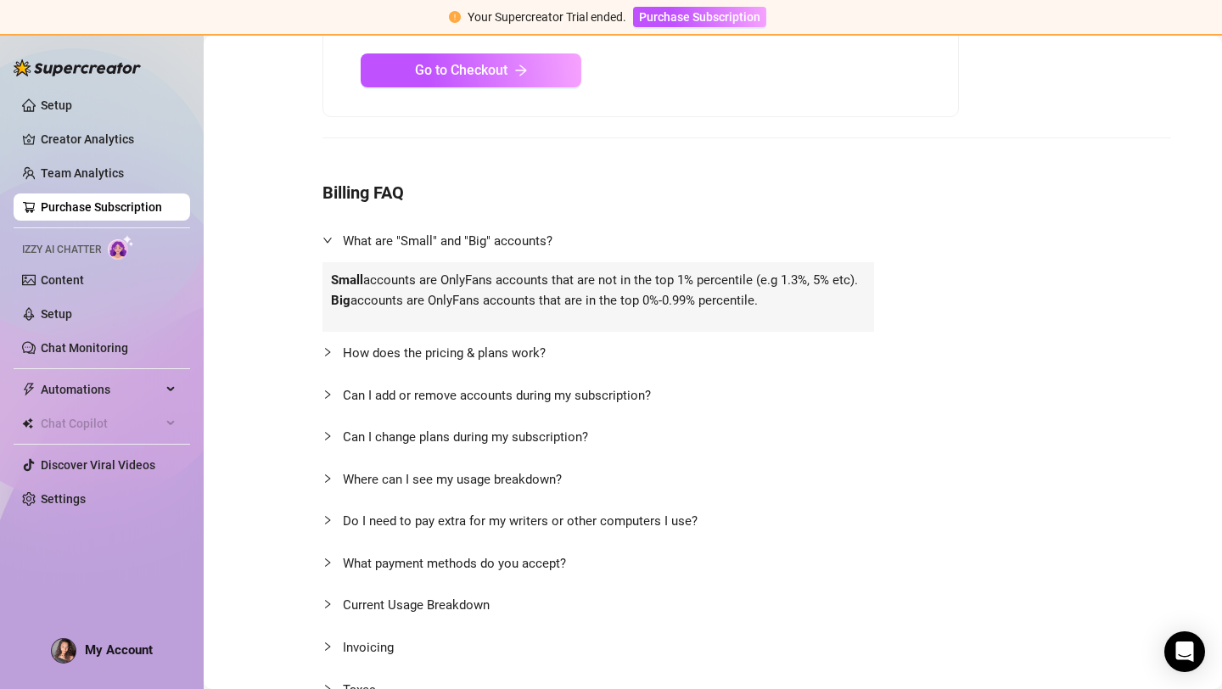
click at [345, 244] on span "What are "Small" and "Big" accounts?" at bounding box center [448, 240] width 210 height 15
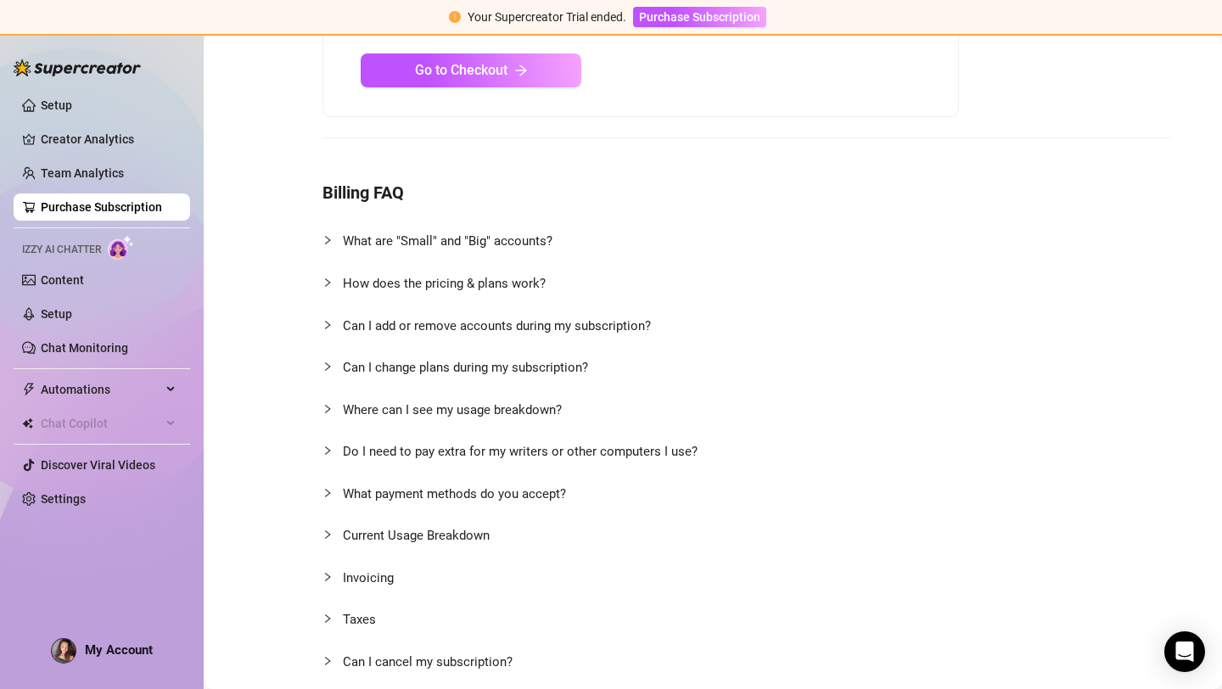
click at [395, 286] on span "How does the pricing & plans work?" at bounding box center [444, 283] width 203 height 15
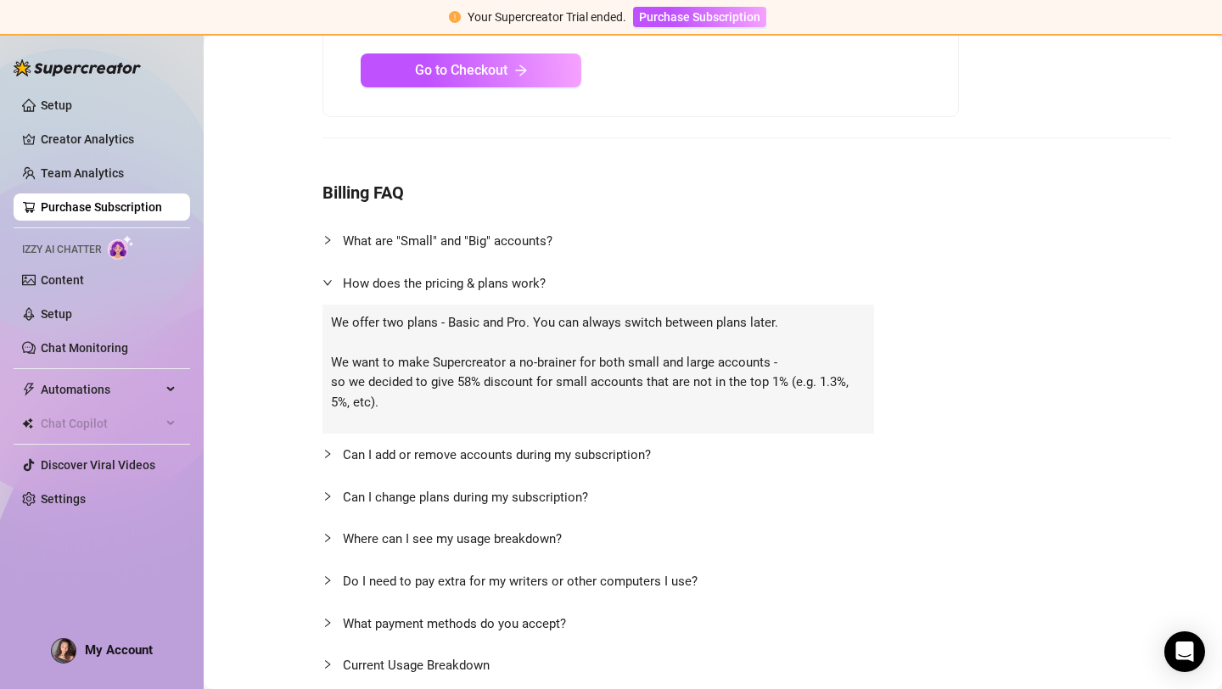
click at [395, 286] on span "How does the pricing & plans work?" at bounding box center [444, 283] width 203 height 15
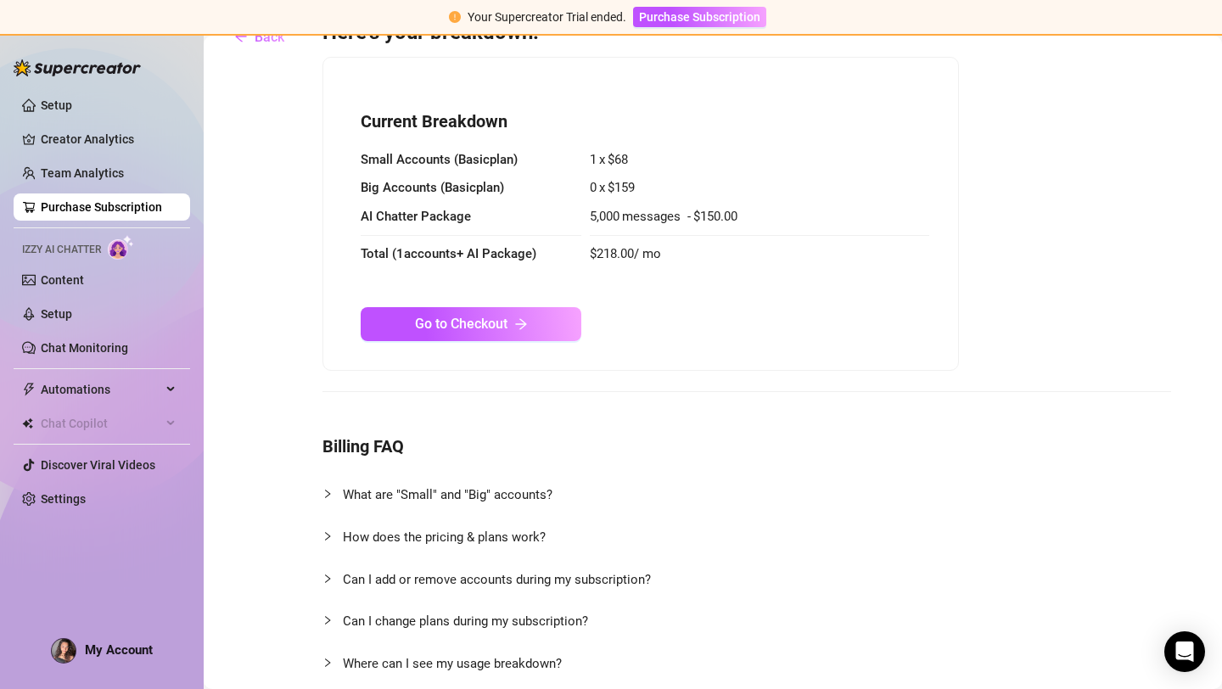
scroll to position [0, 0]
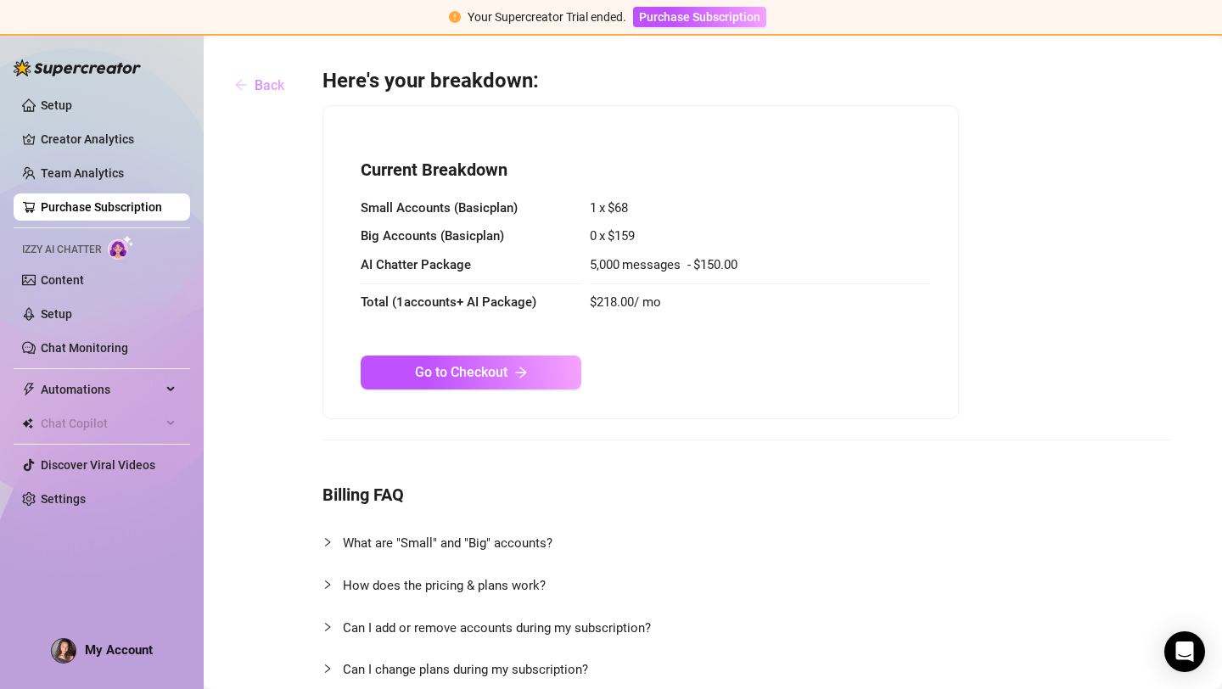
click at [260, 87] on span "Back" at bounding box center [270, 85] width 30 height 16
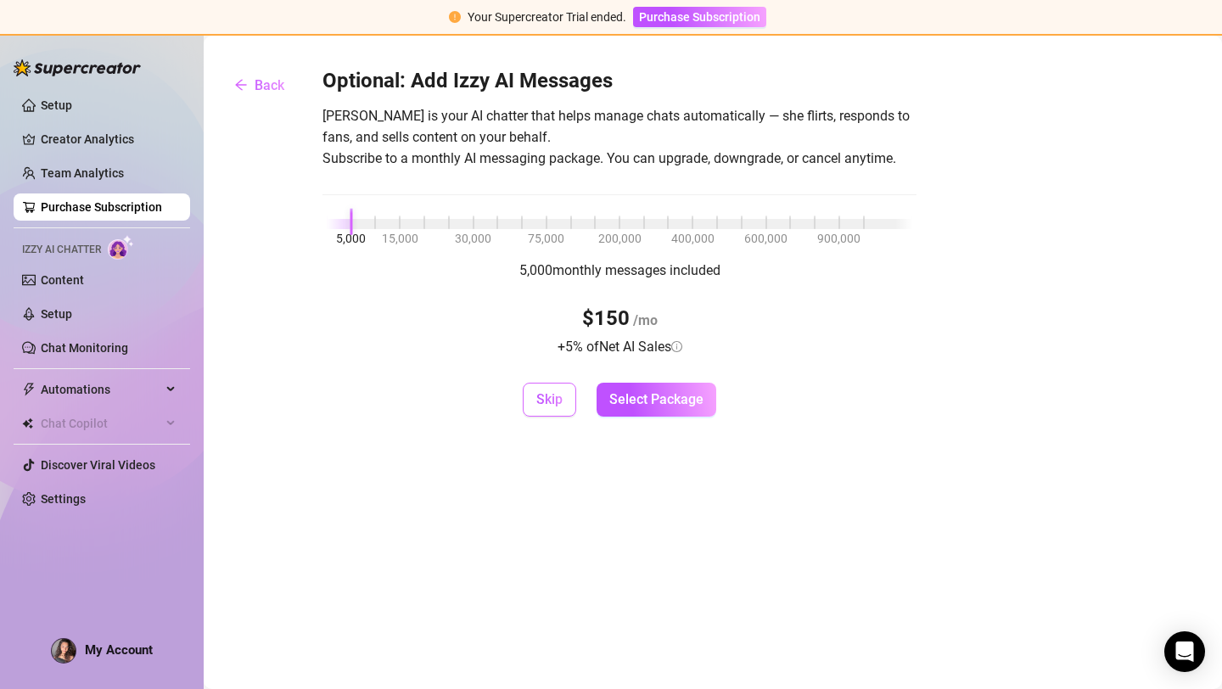
click at [562, 413] on button "Skip" at bounding box center [549, 400] width 53 height 34
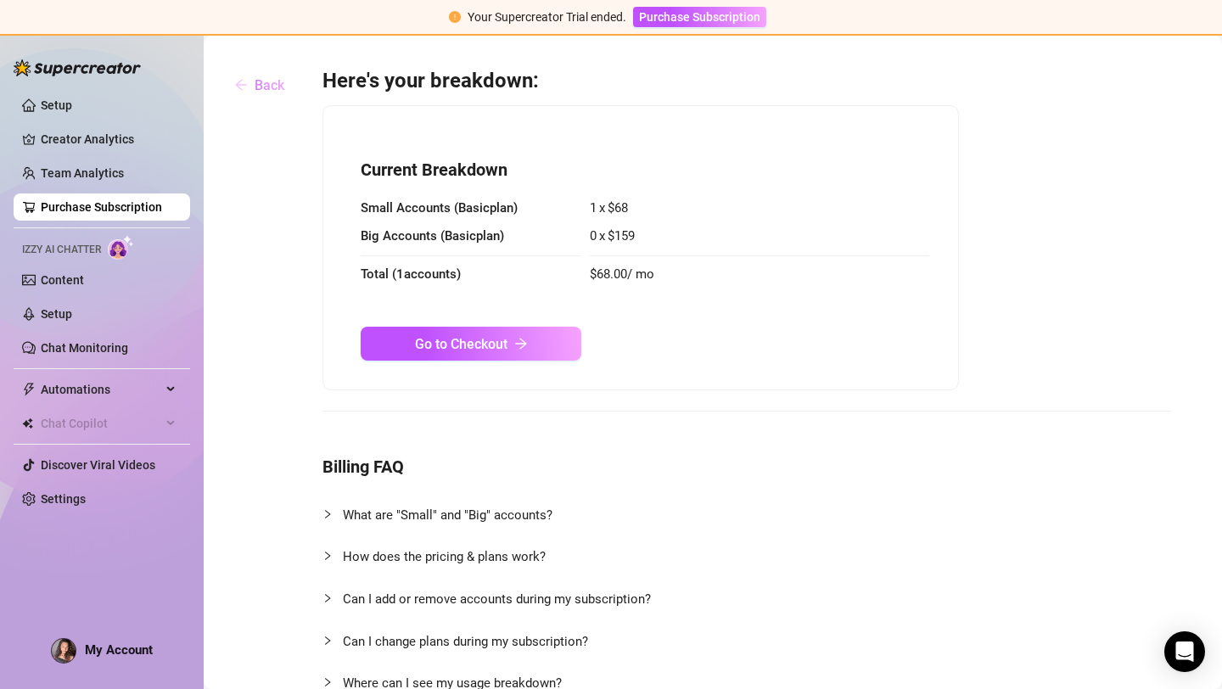
click at [265, 76] on button "Back" at bounding box center [259, 85] width 77 height 34
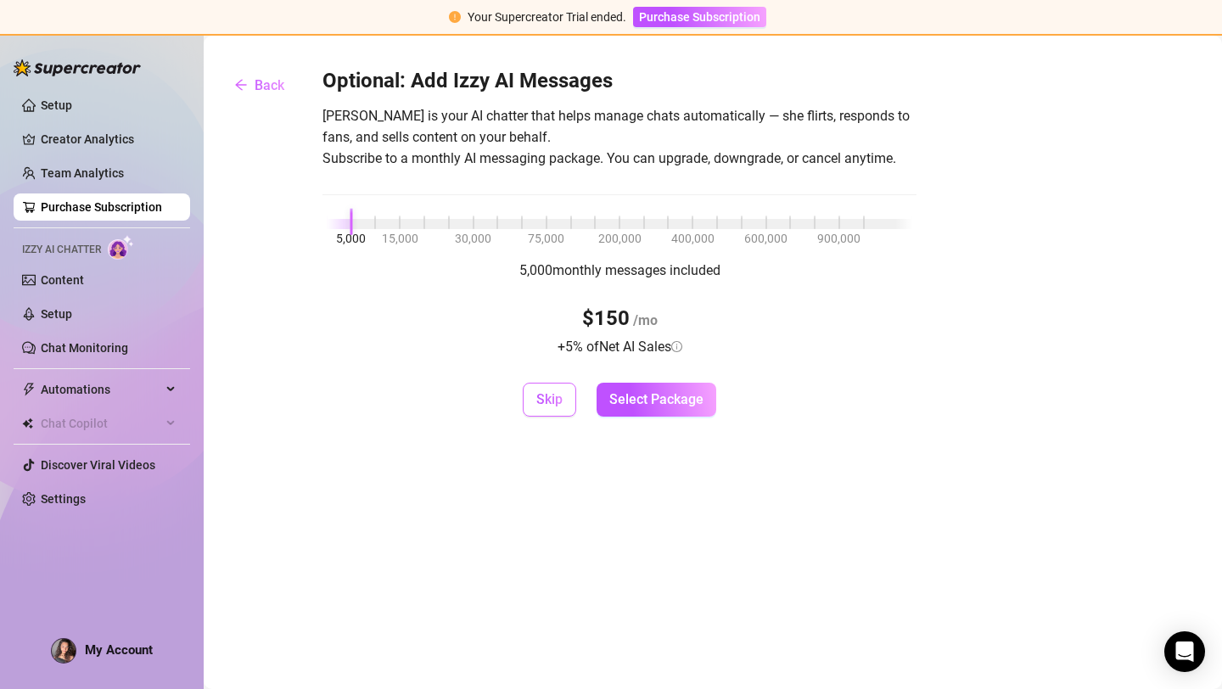
click at [552, 393] on span "Skip" at bounding box center [549, 399] width 26 height 16
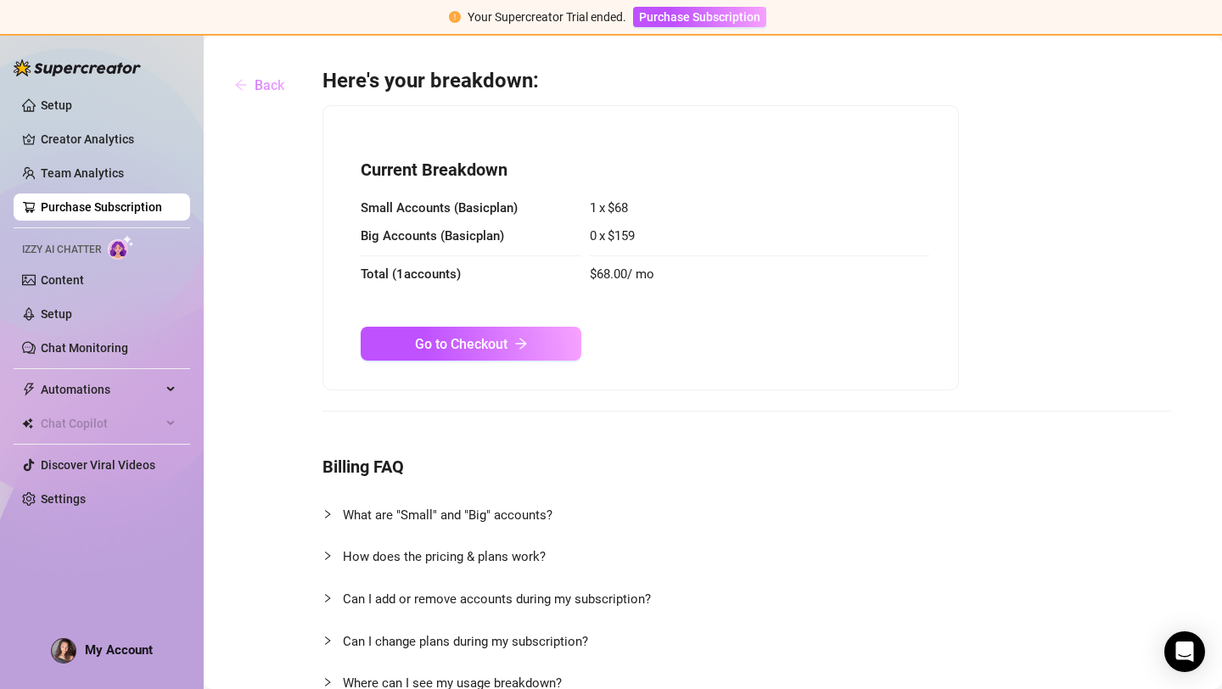
click at [266, 82] on span "Back" at bounding box center [270, 85] width 30 height 16
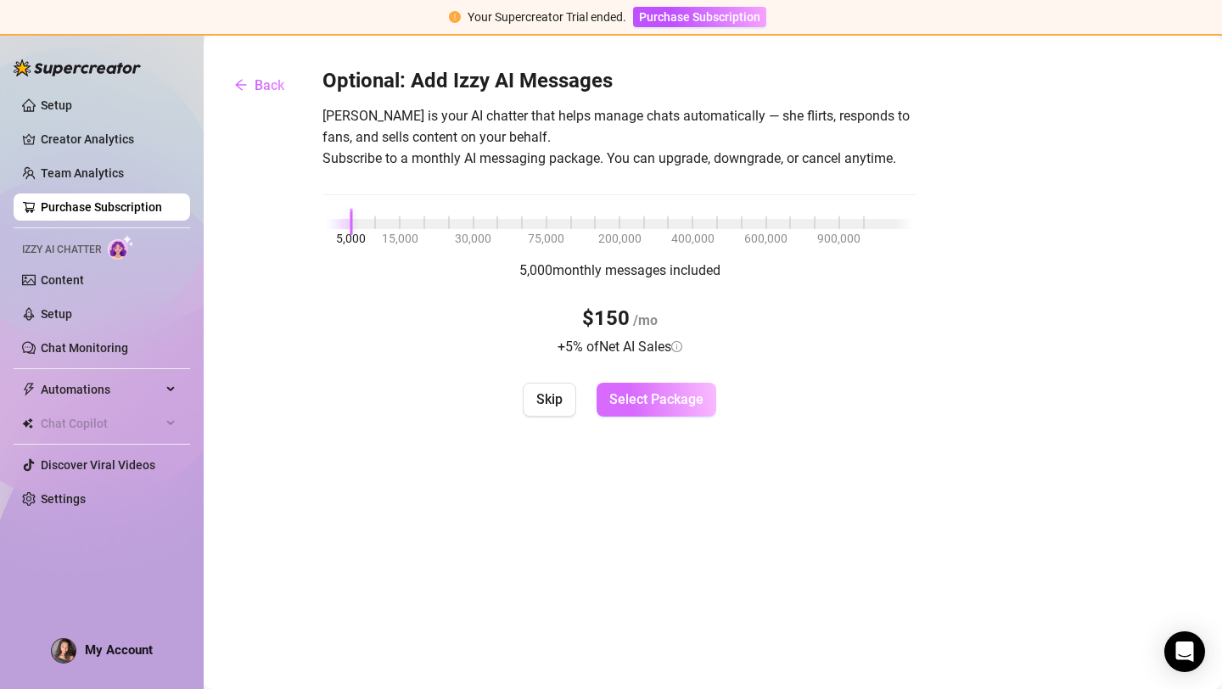
click at [647, 385] on button "Select Package" at bounding box center [657, 400] width 120 height 34
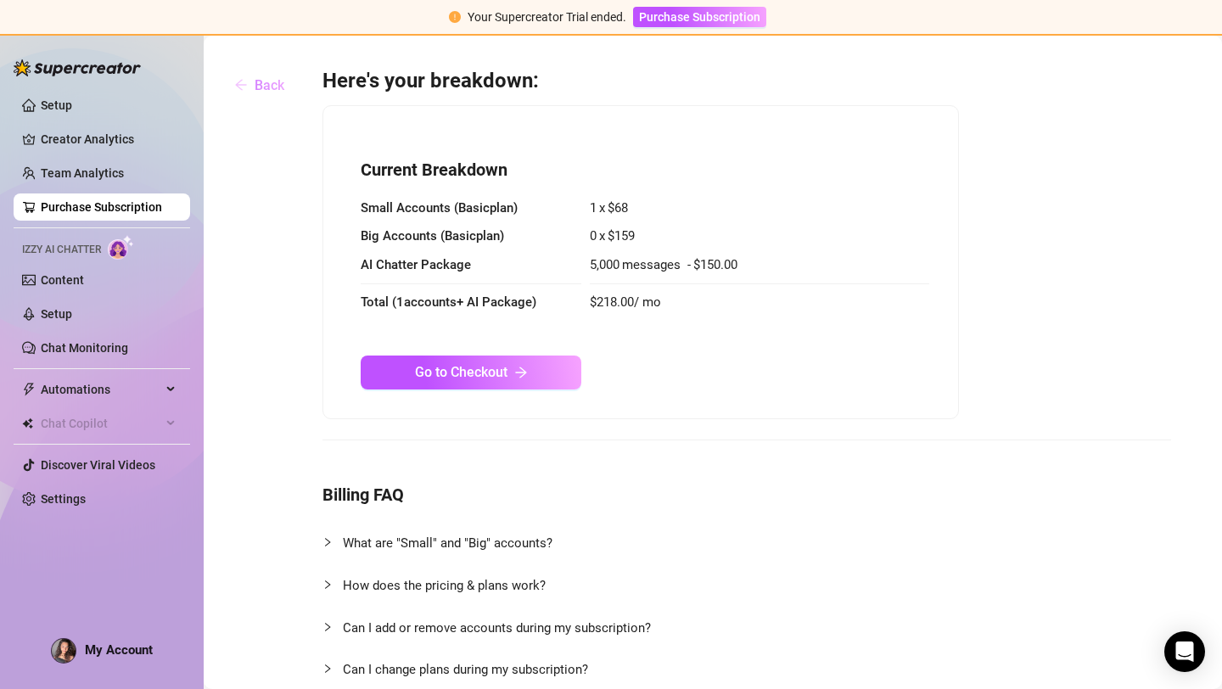
click at [250, 86] on button "Back" at bounding box center [259, 85] width 77 height 34
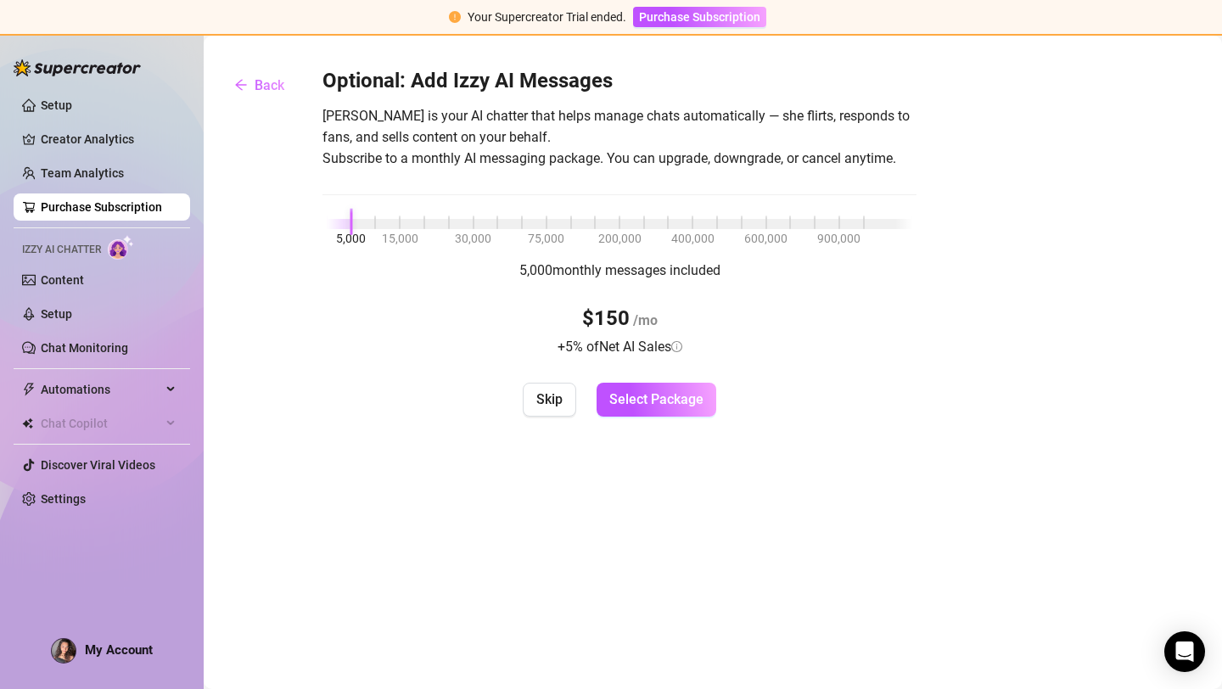
click at [534, 380] on div "Optional: Add Izzy AI Messages [PERSON_NAME] is your AI chatter that helps mana…" at bounding box center [619, 242] width 594 height 349
click at [541, 402] on span "Skip" at bounding box center [549, 399] width 26 height 16
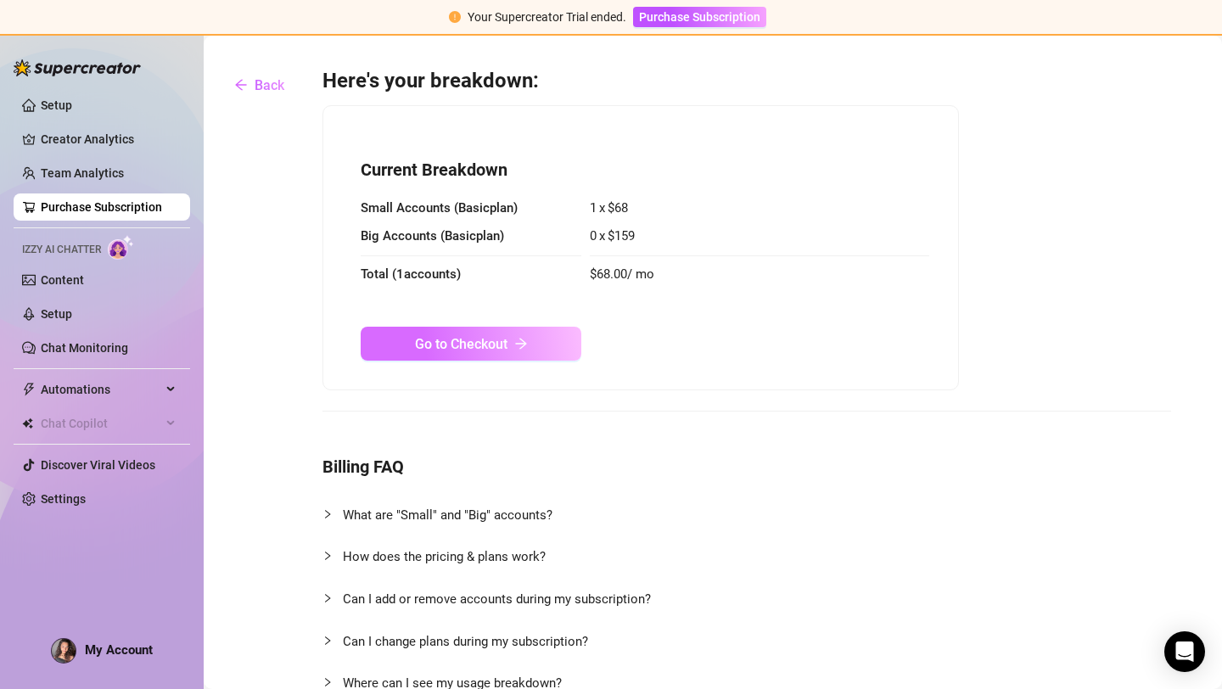
click at [484, 353] on button "Go to Checkout" at bounding box center [471, 344] width 221 height 34
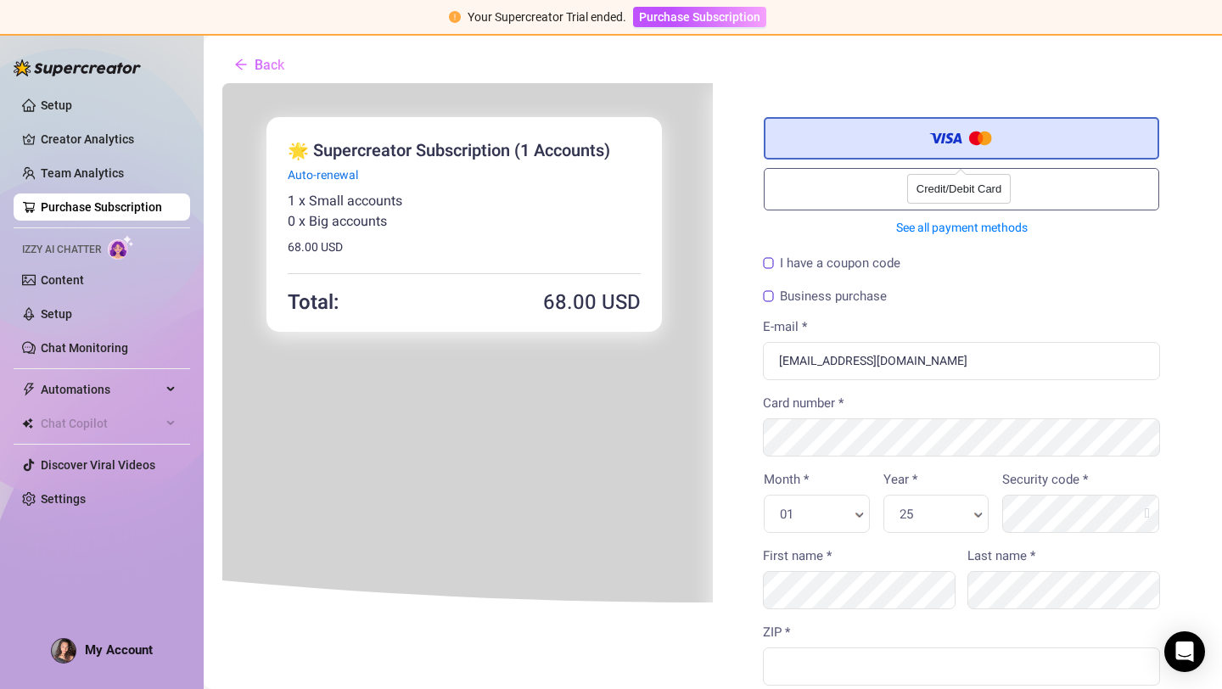
click at [940, 143] on span at bounding box center [960, 139] width 66 height 24
click at [221, 81] on input "Credit/Debit Card" at bounding box center [221, 81] width 0 height 0
click at [772, 296] on label "Business purchase" at bounding box center [823, 295] width 124 height 13
click at [221, 81] on input "Business purchase" at bounding box center [221, 81] width 0 height 0
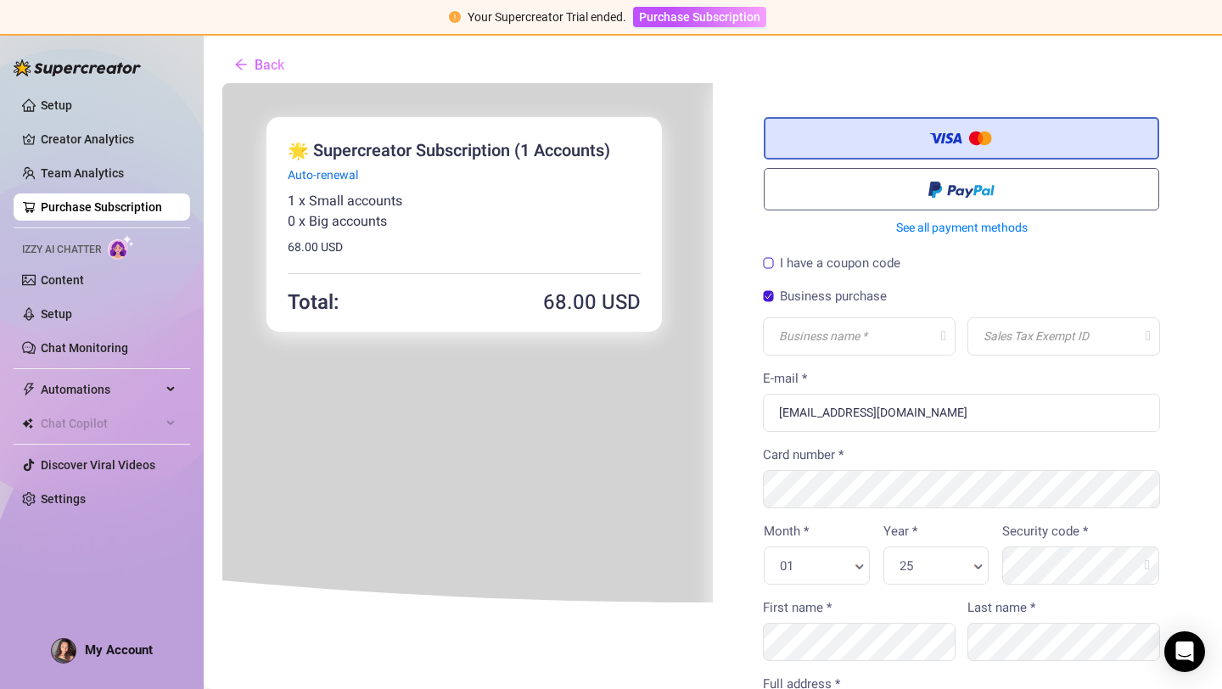
click at [769, 294] on label "Business purchase" at bounding box center [823, 295] width 124 height 13
click at [221, 81] on input "Business purchase" at bounding box center [221, 81] width 0 height 0
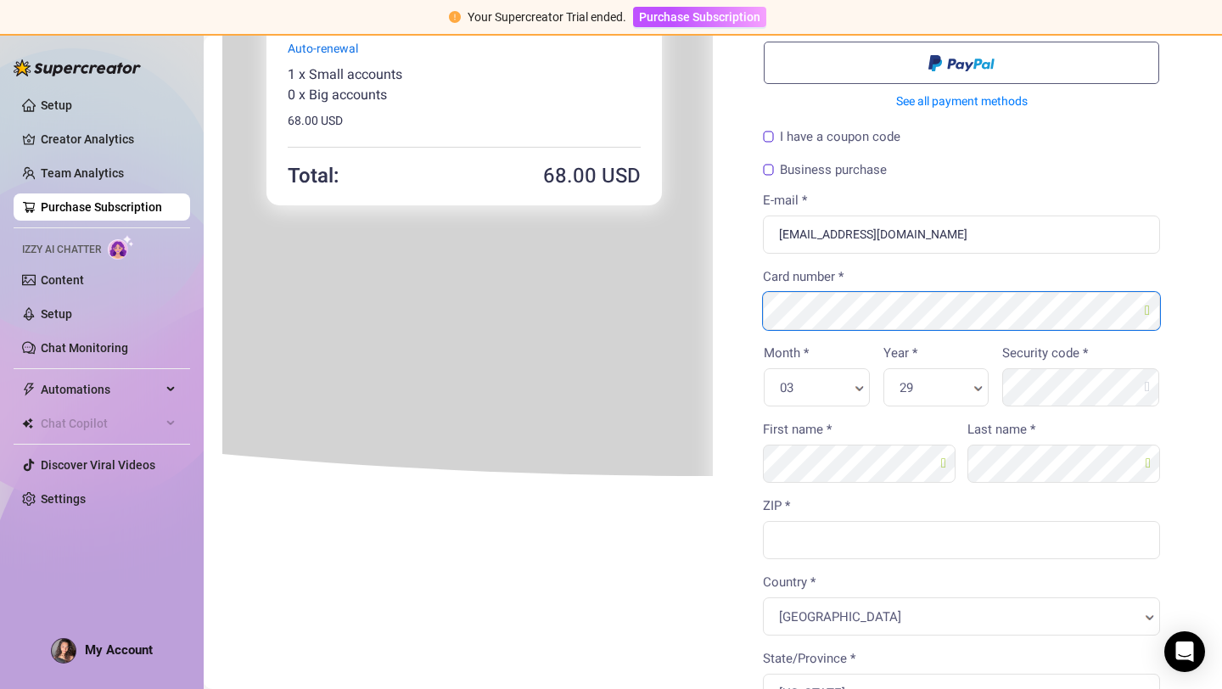
scroll to position [142, 0]
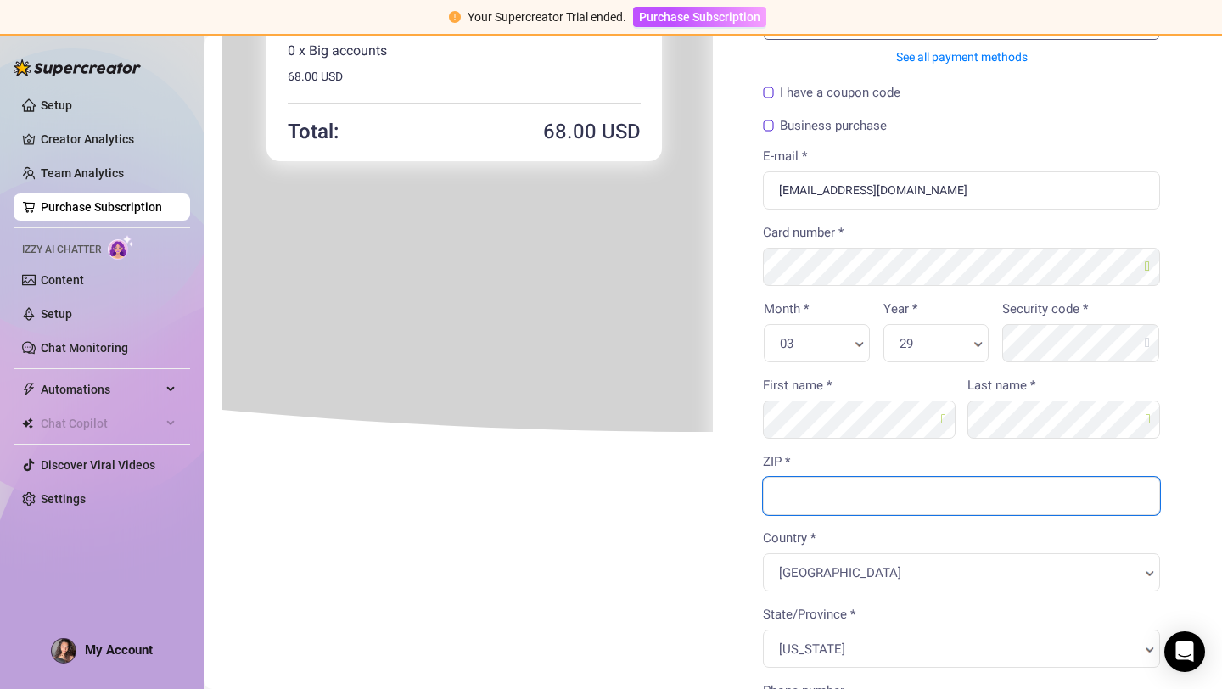
click at [815, 491] on input "ZIP *" at bounding box center [959, 494] width 397 height 38
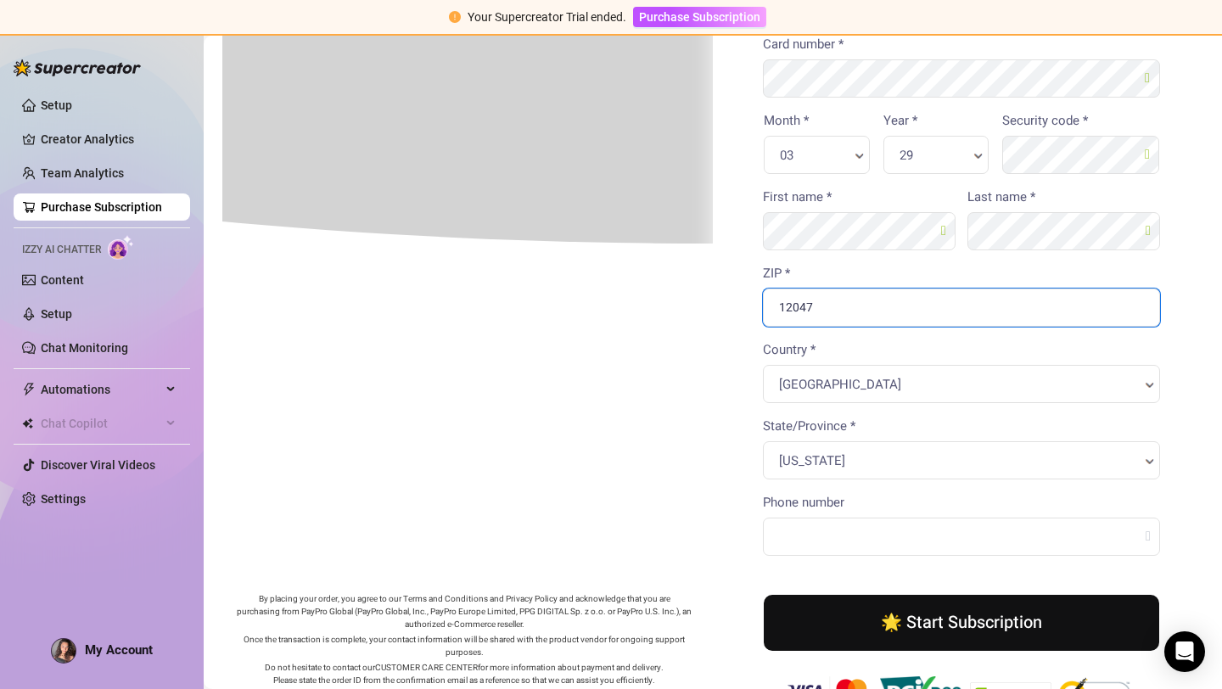
scroll to position [402, 0]
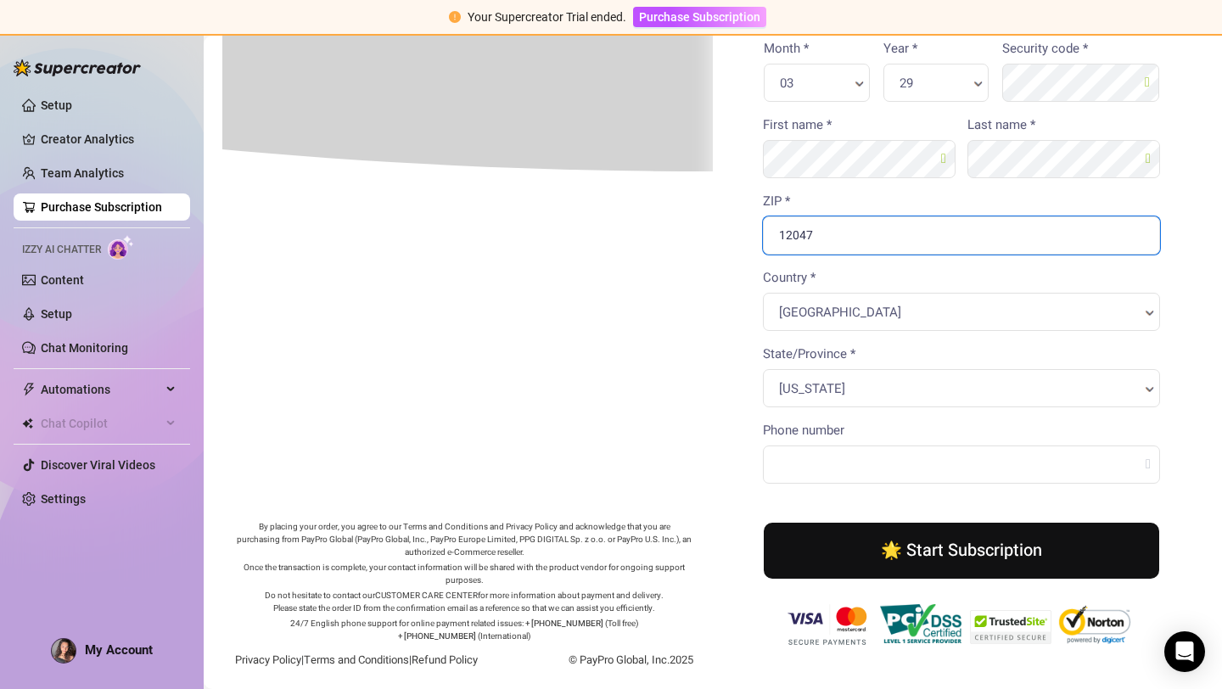
type input "12047"
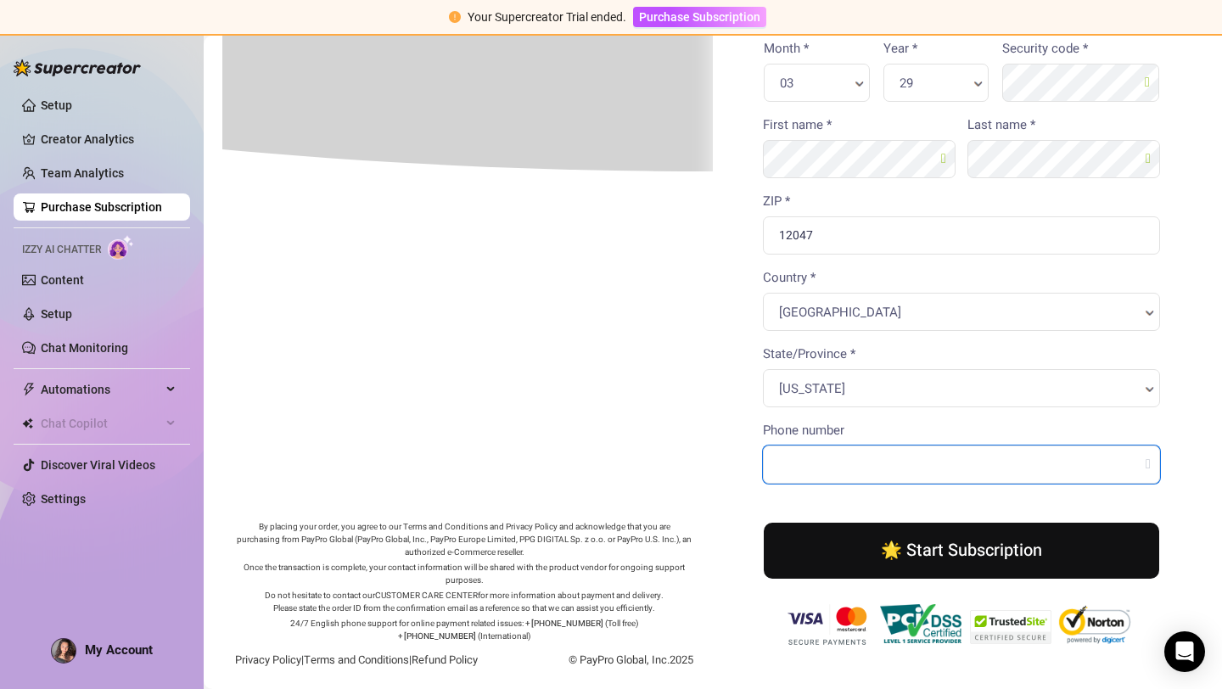
click at [798, 455] on body "You're buying × 68 .00" at bounding box center [711, 172] width 981 height 1045
click at [797, 466] on input "Phone number" at bounding box center [959, 463] width 397 height 38
type input "5188016640"
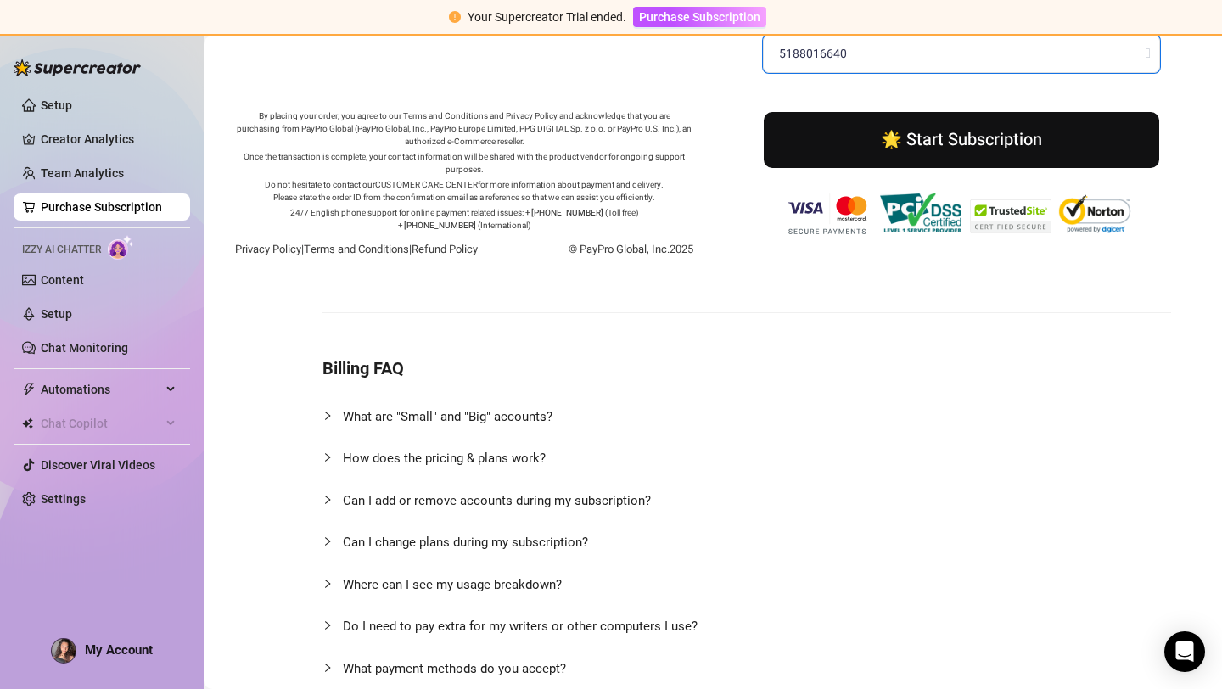
scroll to position [1028, 0]
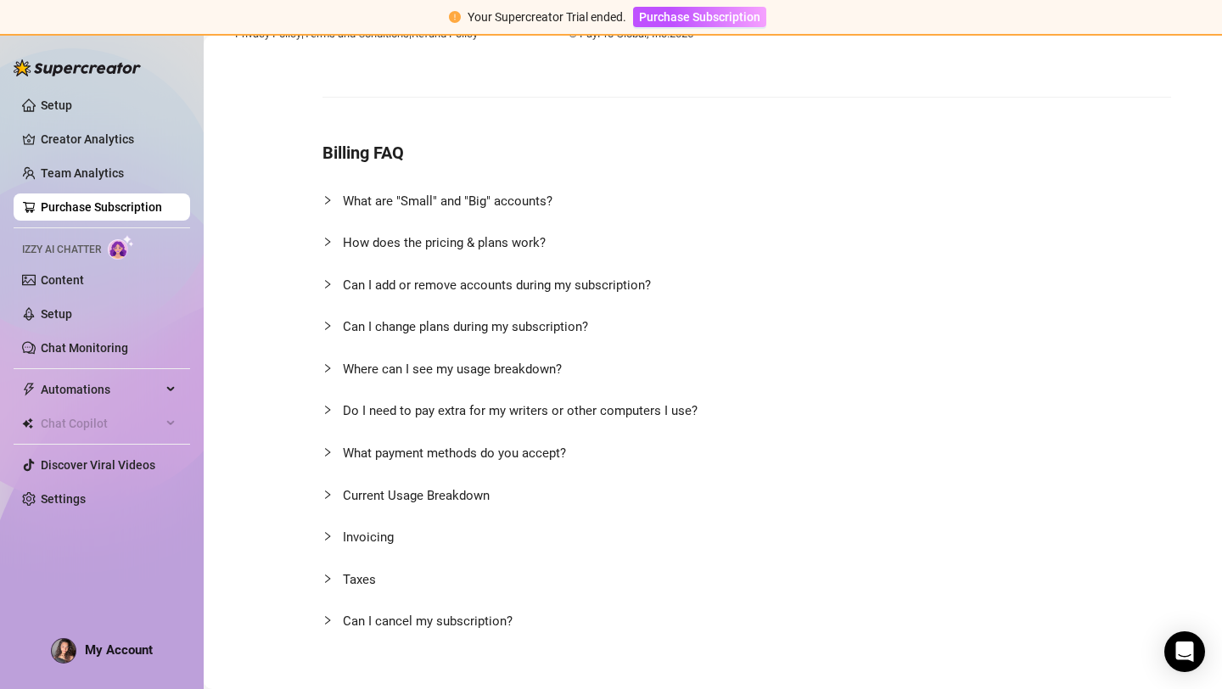
click at [333, 456] on div at bounding box center [332, 452] width 20 height 19
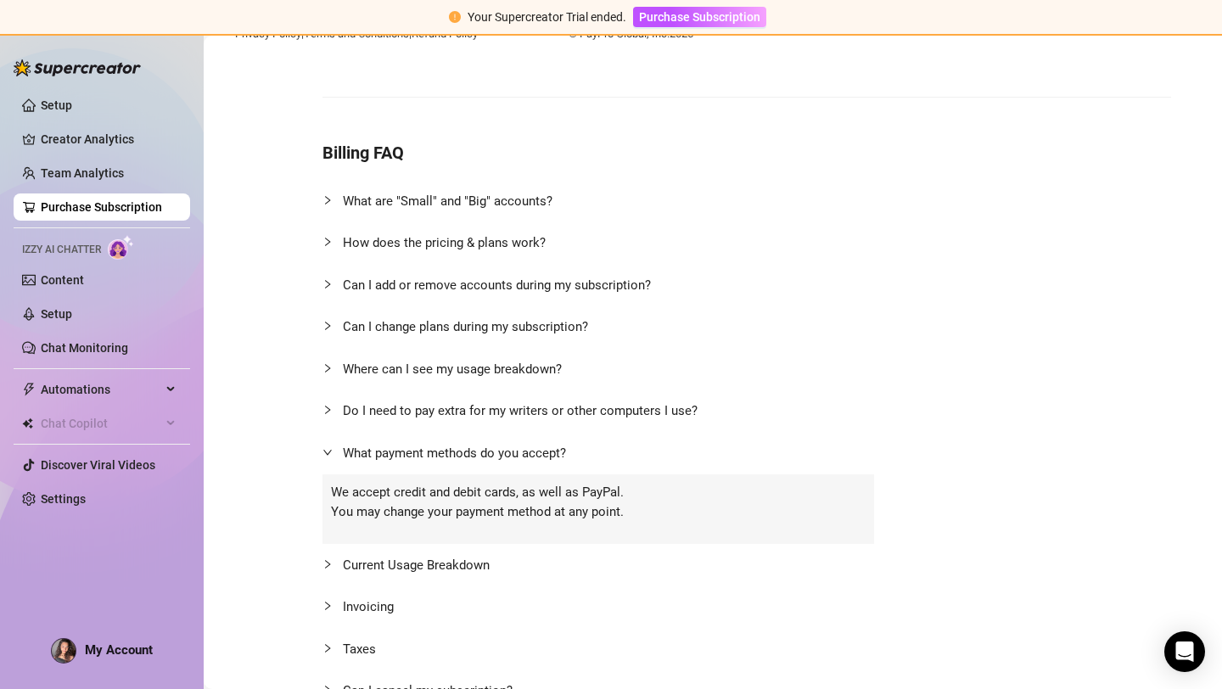
click at [333, 455] on div at bounding box center [332, 452] width 20 height 19
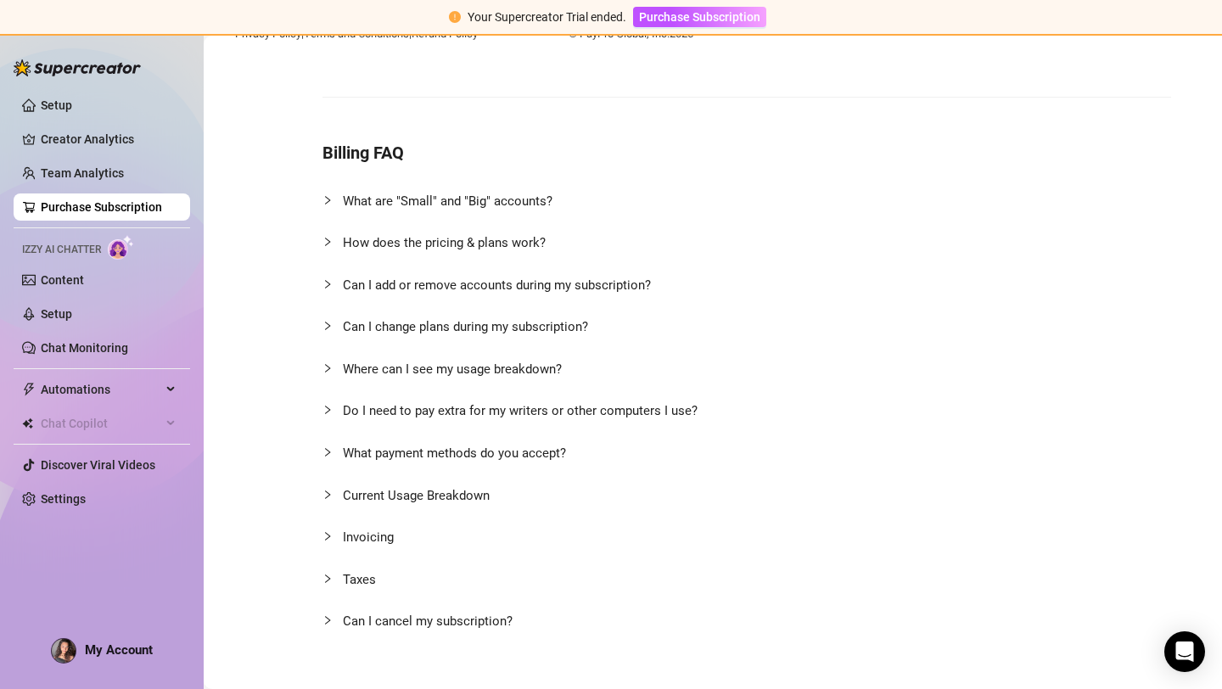
click at [333, 412] on div at bounding box center [332, 410] width 20 height 19
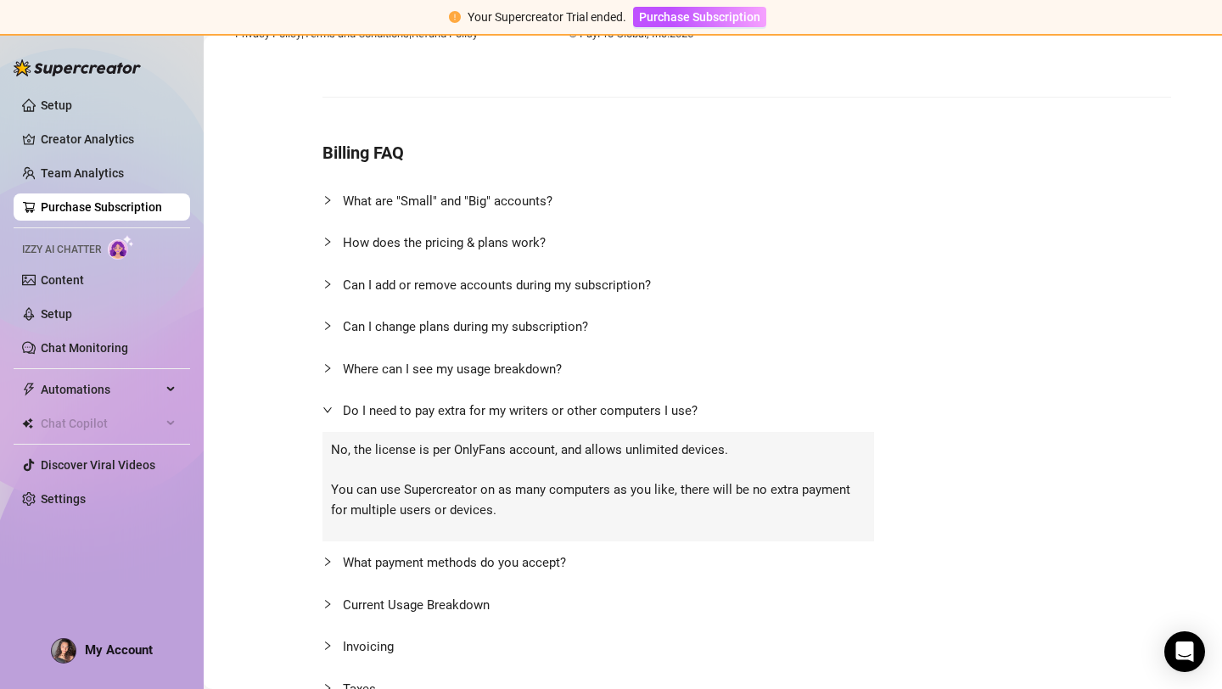
click at [333, 412] on div at bounding box center [332, 410] width 20 height 19
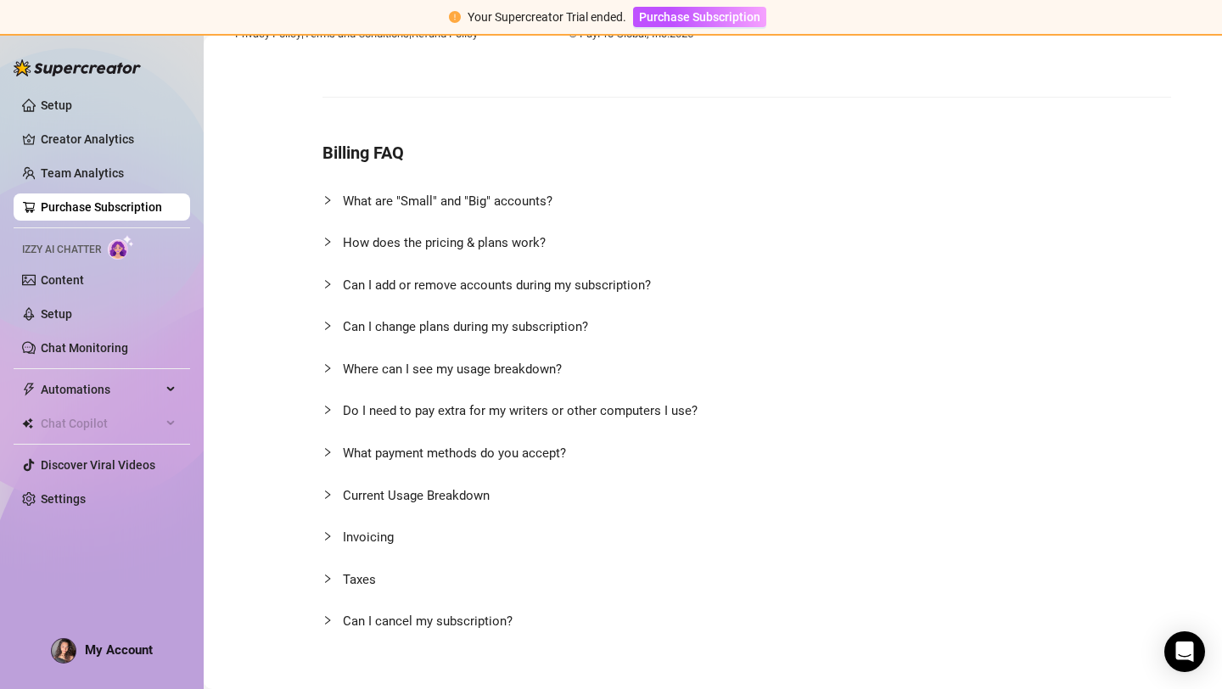
click at [338, 367] on div at bounding box center [332, 368] width 20 height 19
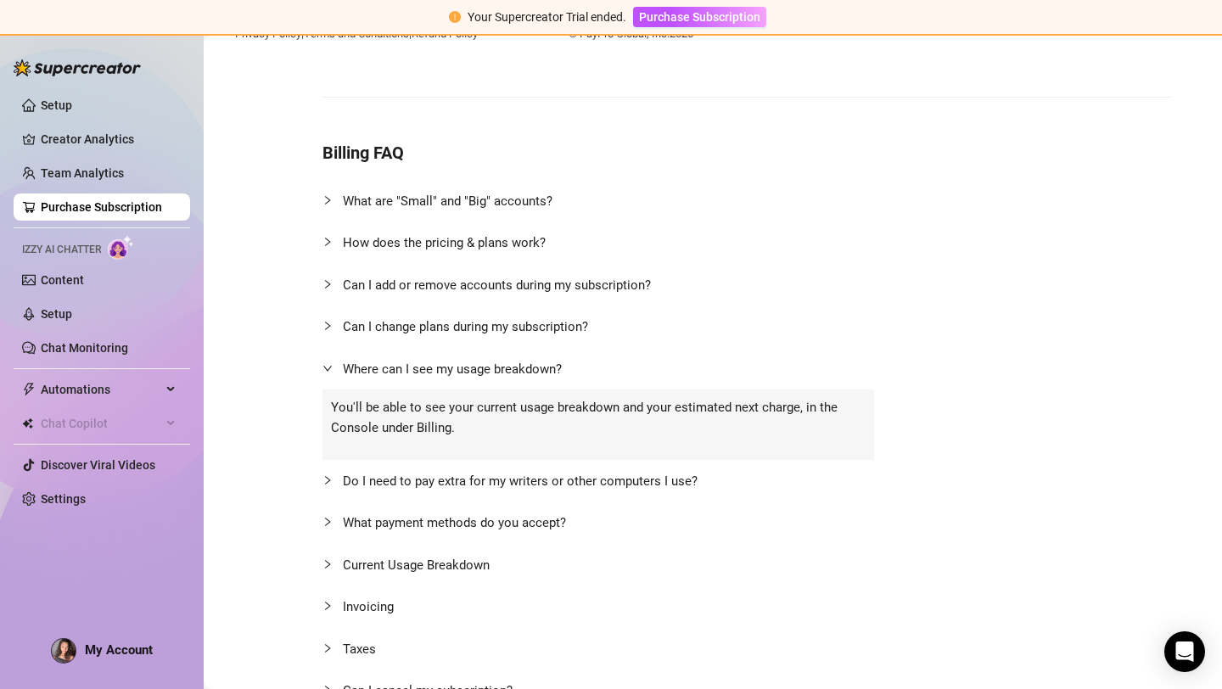
click at [338, 367] on div at bounding box center [332, 368] width 20 height 19
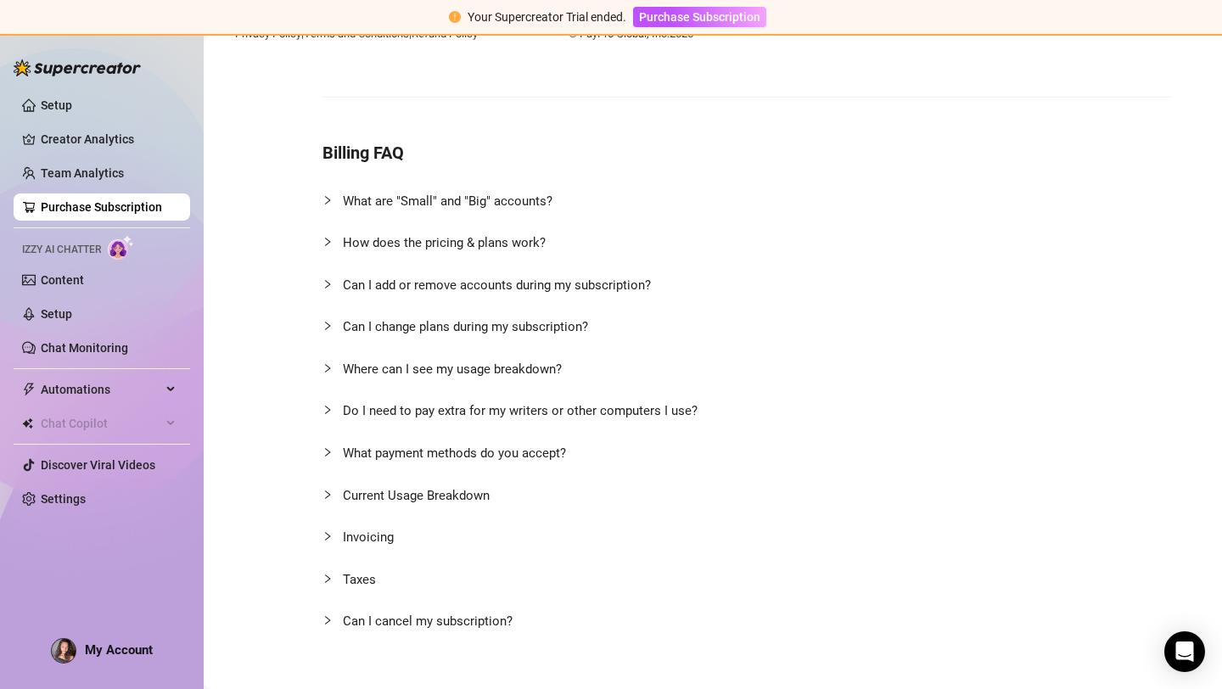
click at [348, 327] on span "Can I change plans during my subscription?" at bounding box center [465, 326] width 245 height 15
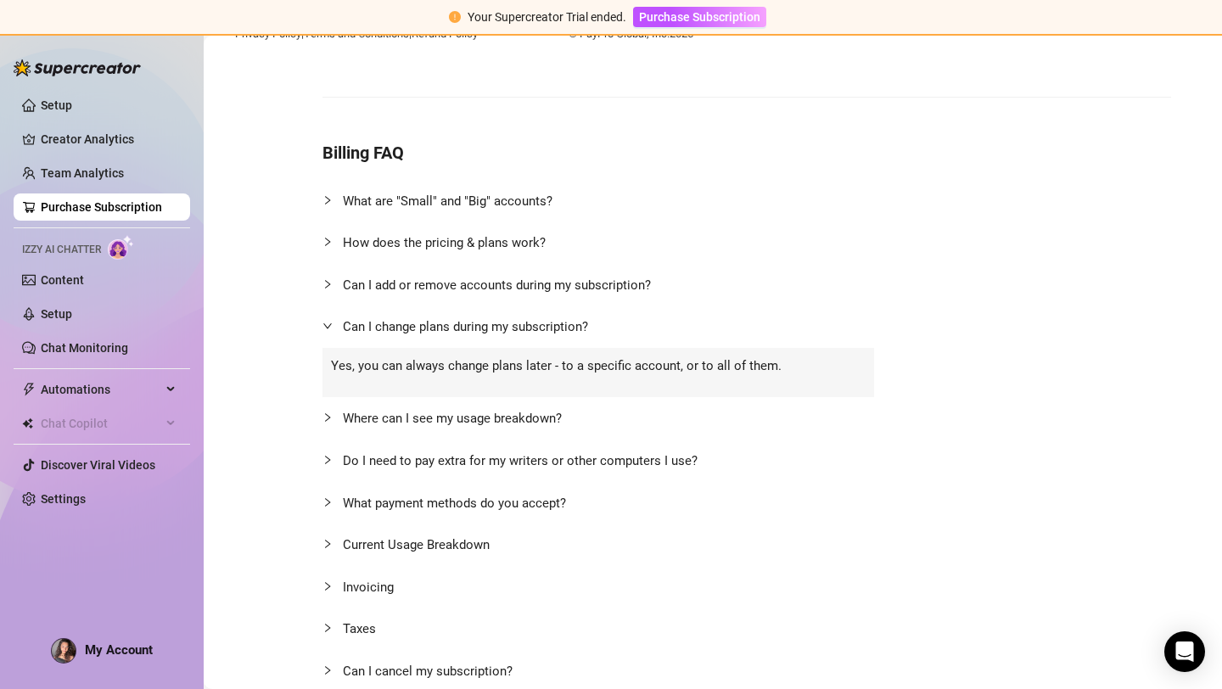
click at [348, 327] on span "Can I change plans during my subscription?" at bounding box center [465, 326] width 245 height 15
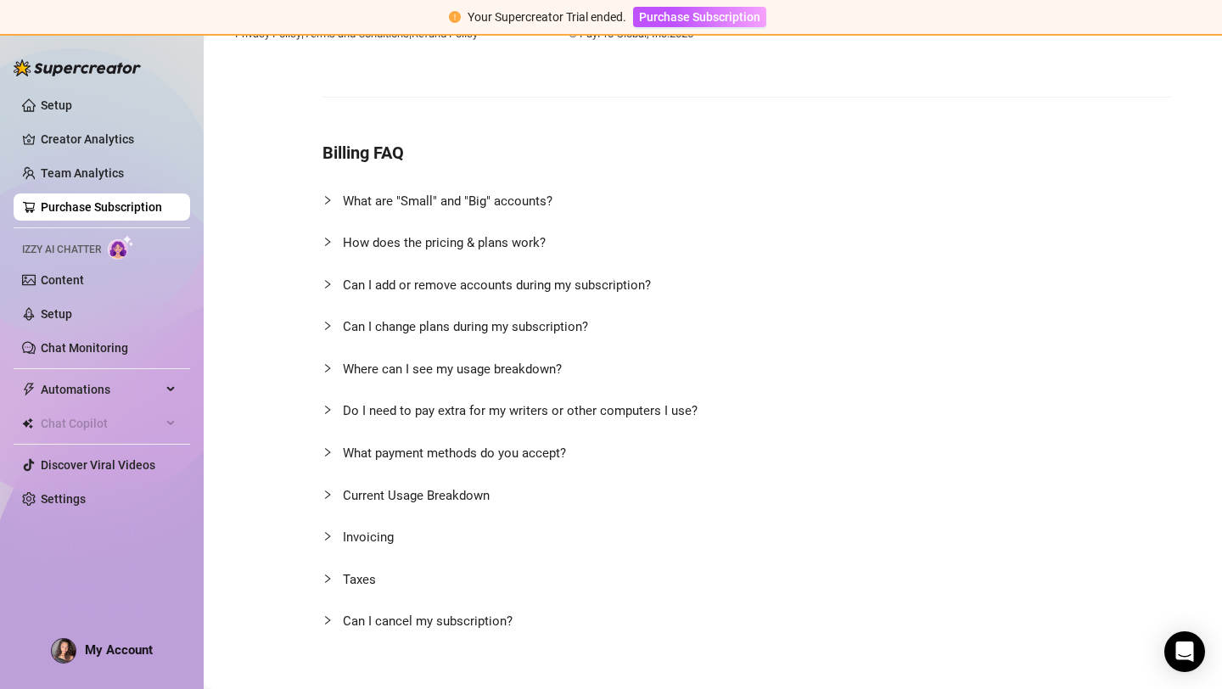
click at [350, 278] on span "Can I add or remove accounts during my subscription?" at bounding box center [497, 284] width 308 height 15
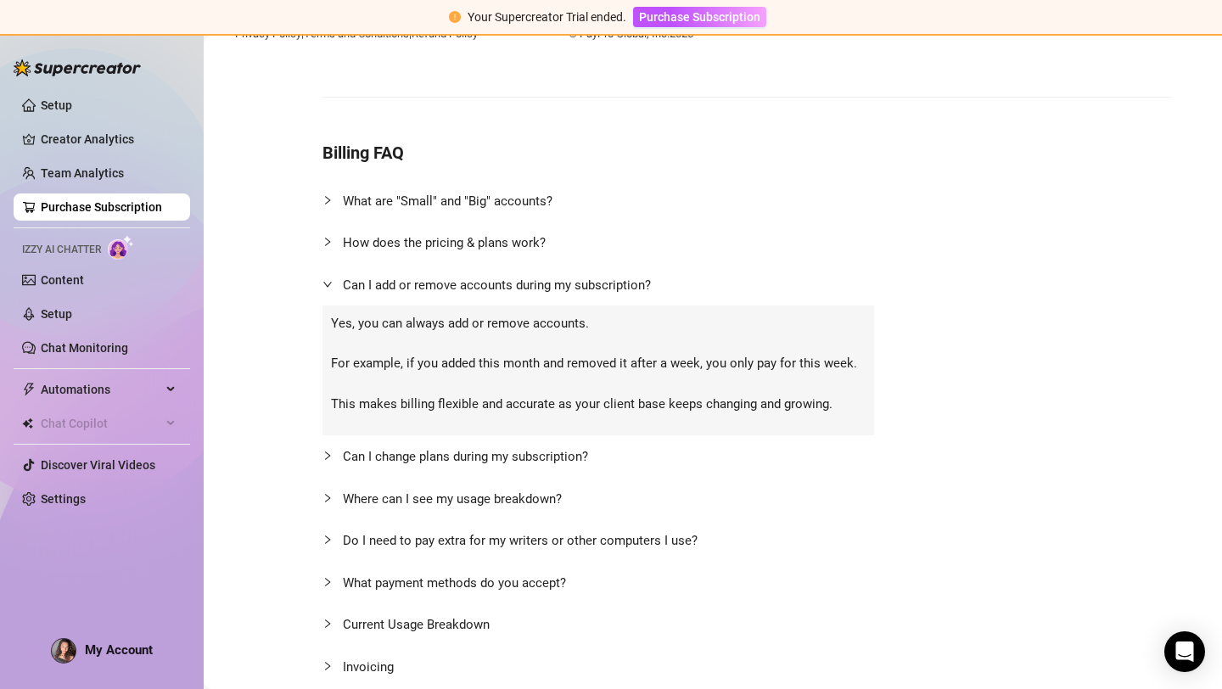
click at [350, 278] on span "Can I add or remove accounts during my subscription?" at bounding box center [497, 284] width 308 height 15
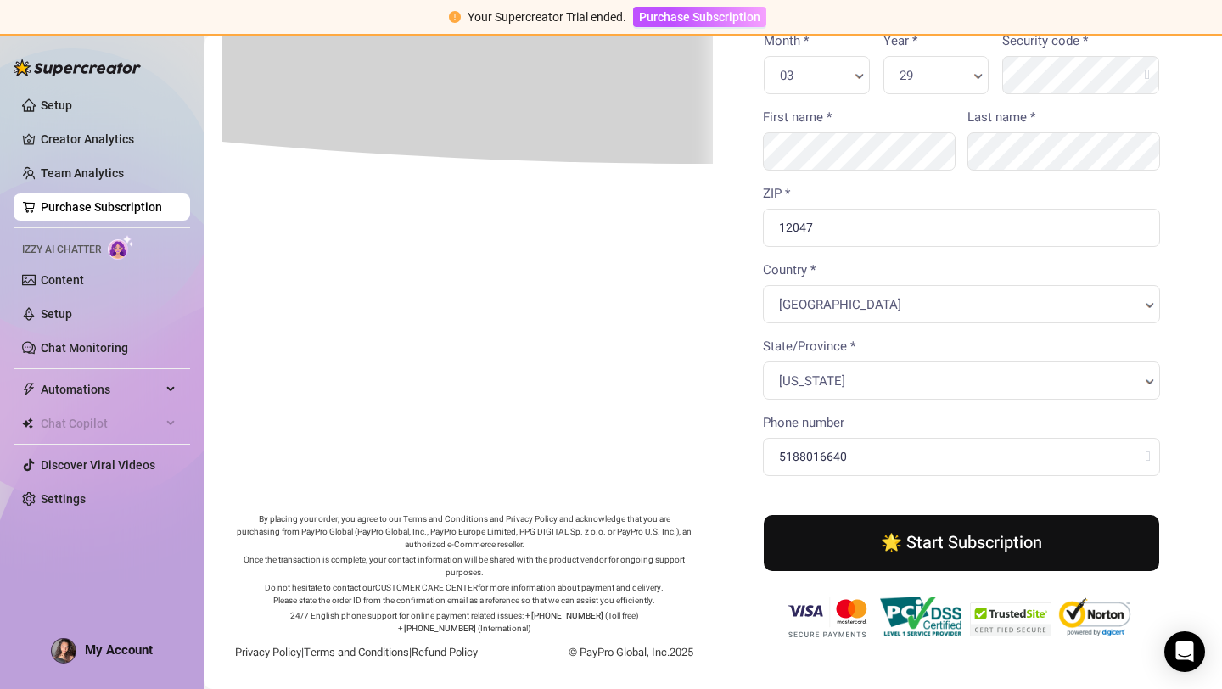
scroll to position [477, 0]
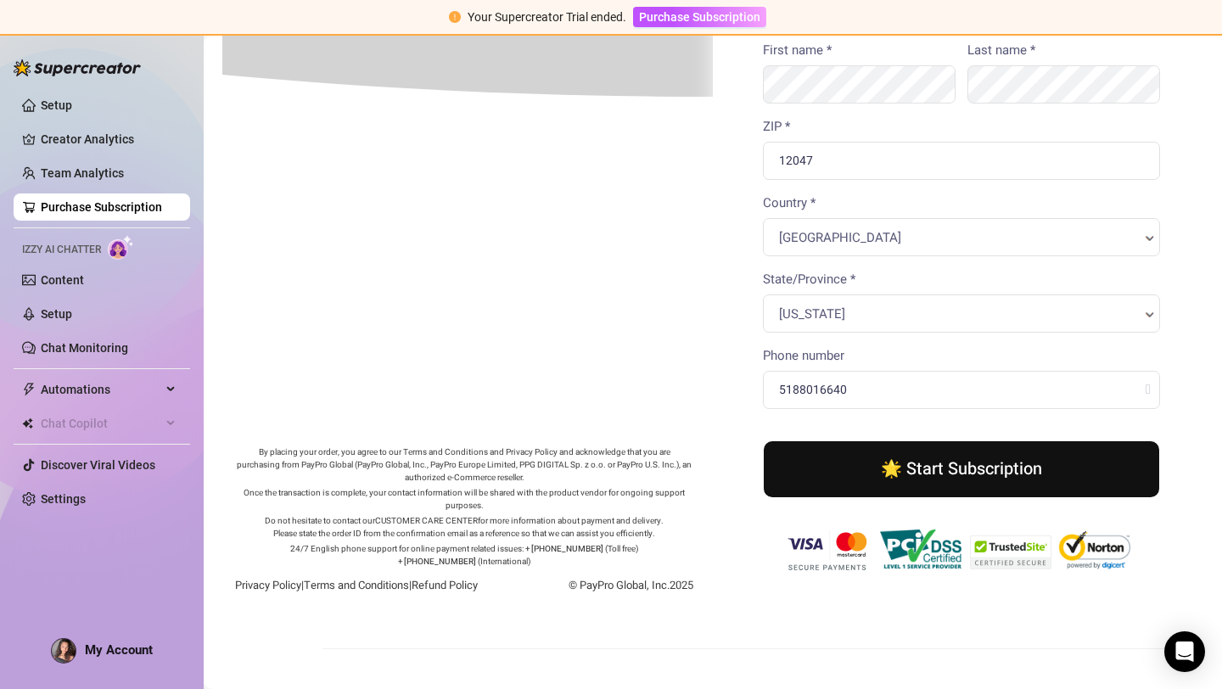
click at [924, 463] on button "🌟 Start Subscription" at bounding box center [959, 468] width 395 height 56
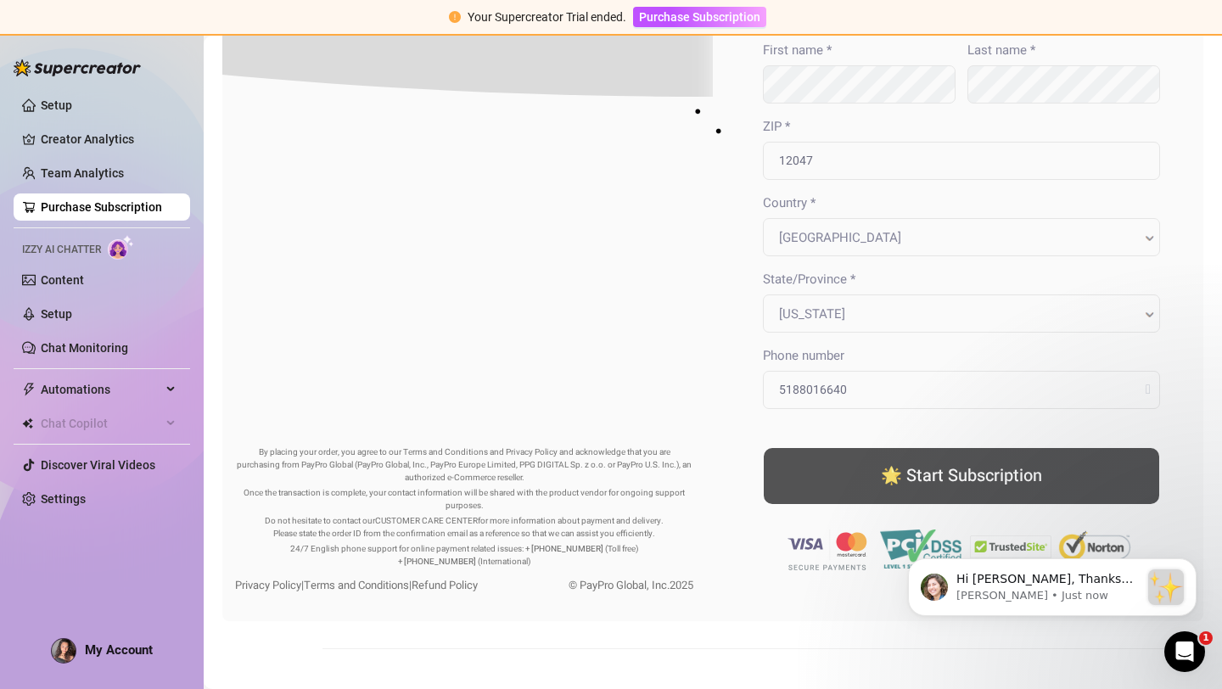
scroll to position [0, 0]
click at [1067, 600] on p "[PERSON_NAME] • Just now" at bounding box center [1047, 595] width 183 height 15
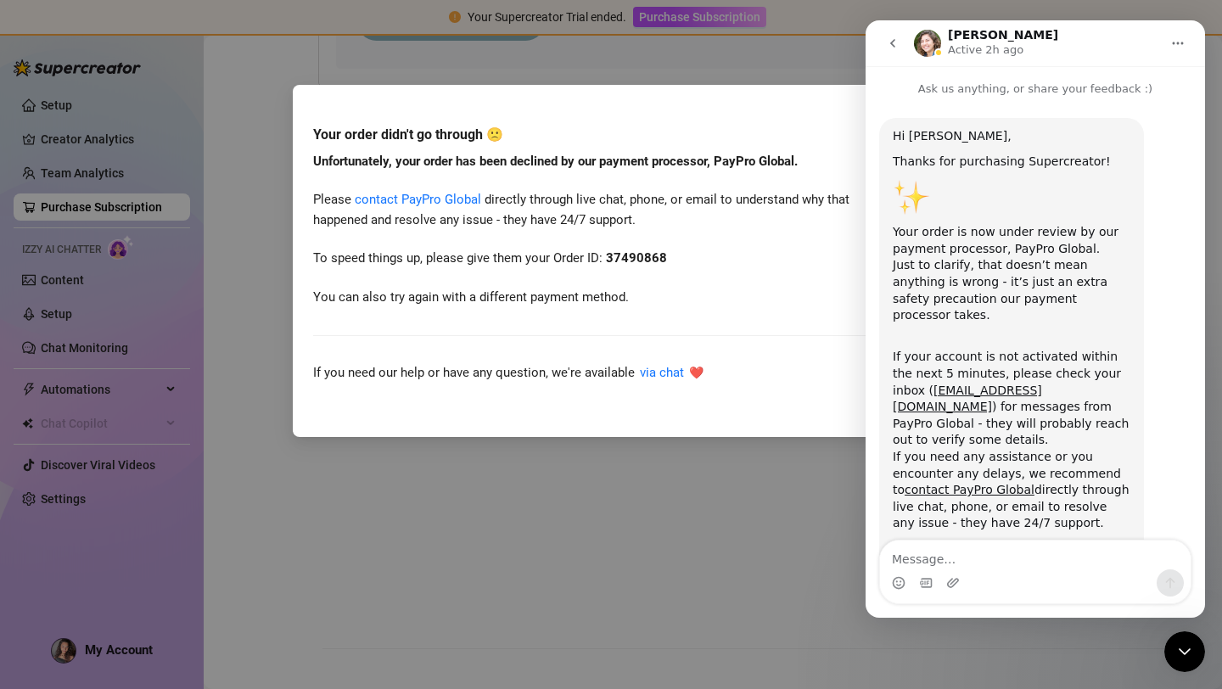
click at [658, 486] on div "Your order didn't go through 🙁 Unfortunately, your order has been declined by o…" at bounding box center [611, 344] width 1222 height 689
drag, startPoint x: 897, startPoint y: 41, endPoint x: 1672, endPoint y: 324, distance: 825.7
click at [897, 41] on icon "go back" at bounding box center [893, 43] width 14 height 14
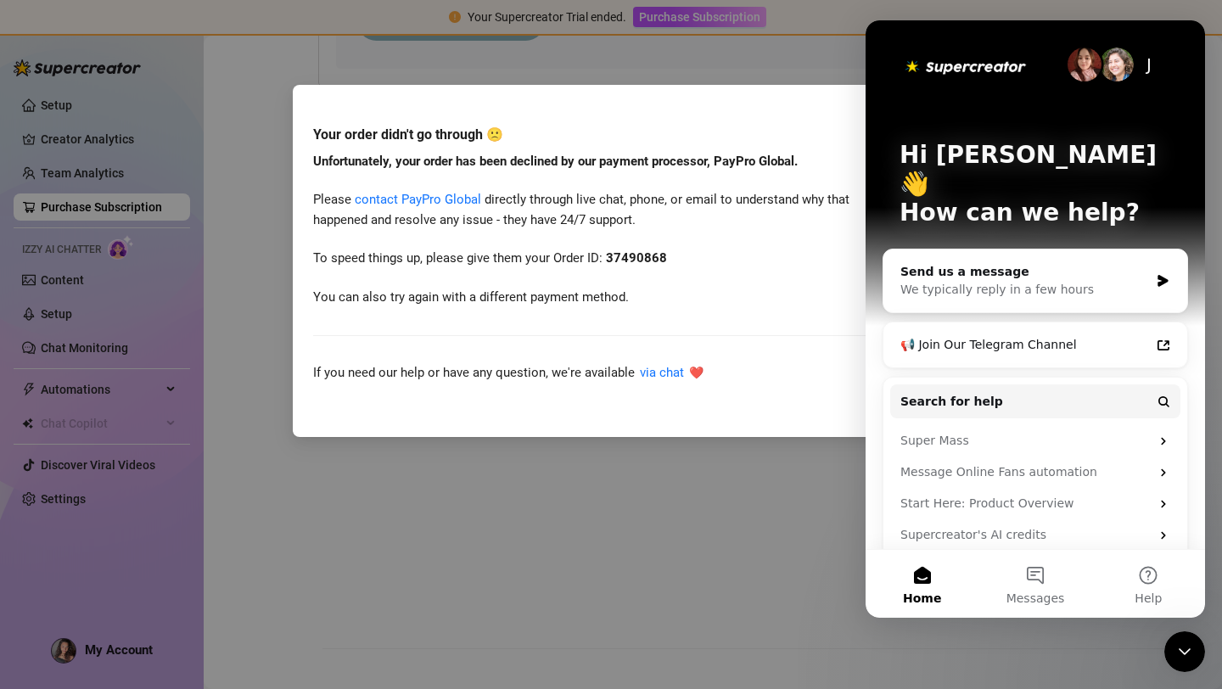
click at [784, 446] on div "Your order didn't go through 🙁 Unfortunately, your order has been declined by o…" at bounding box center [611, 344] width 1222 height 689
click at [1178, 643] on icon "Close Intercom Messenger" at bounding box center [1184, 651] width 20 height 20
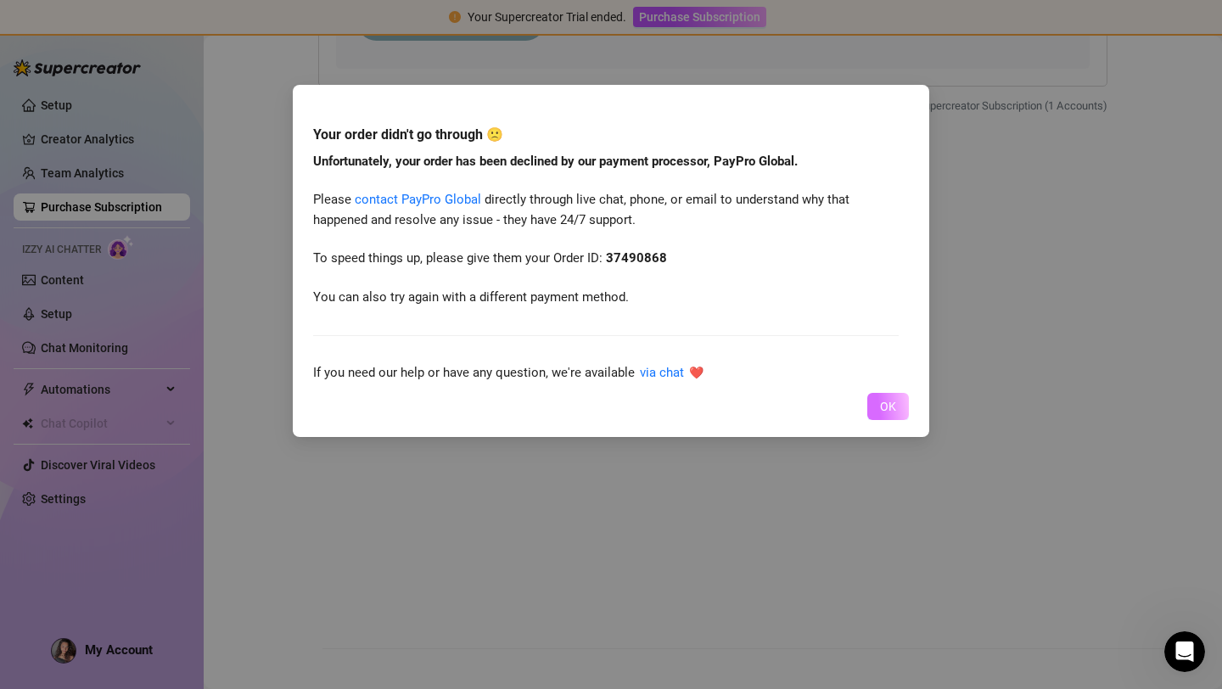
click at [887, 405] on span "OK" at bounding box center [888, 407] width 16 height 14
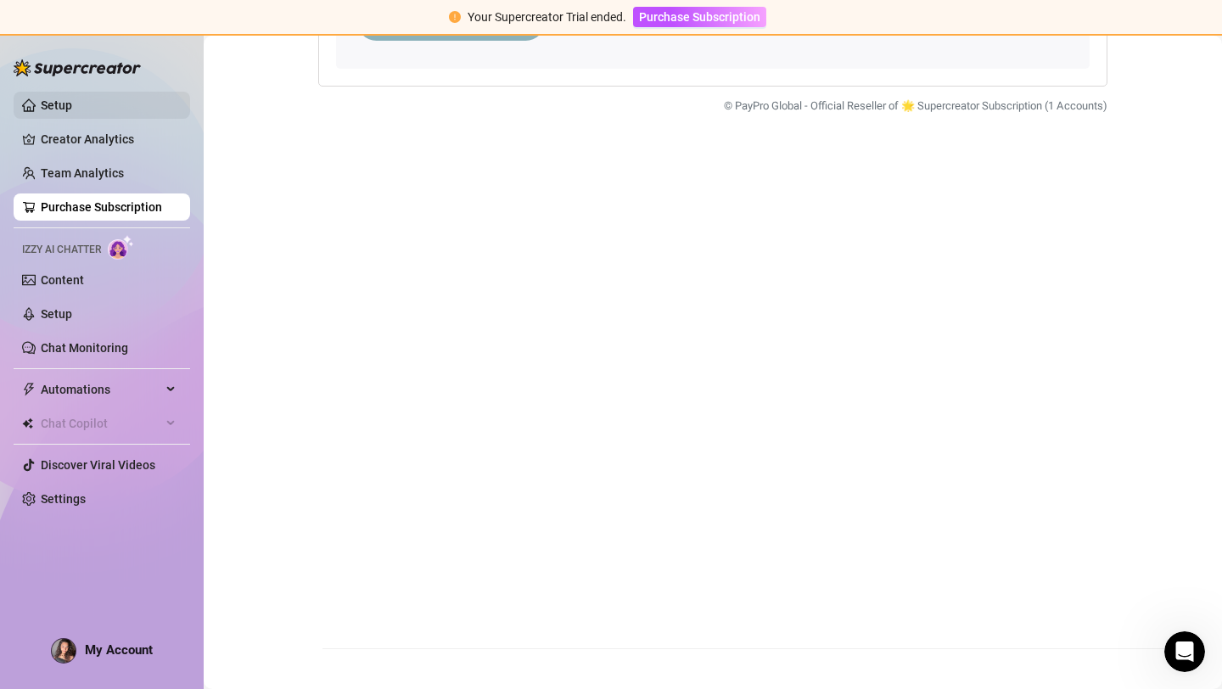
click at [70, 106] on link "Setup" at bounding box center [56, 105] width 31 height 14
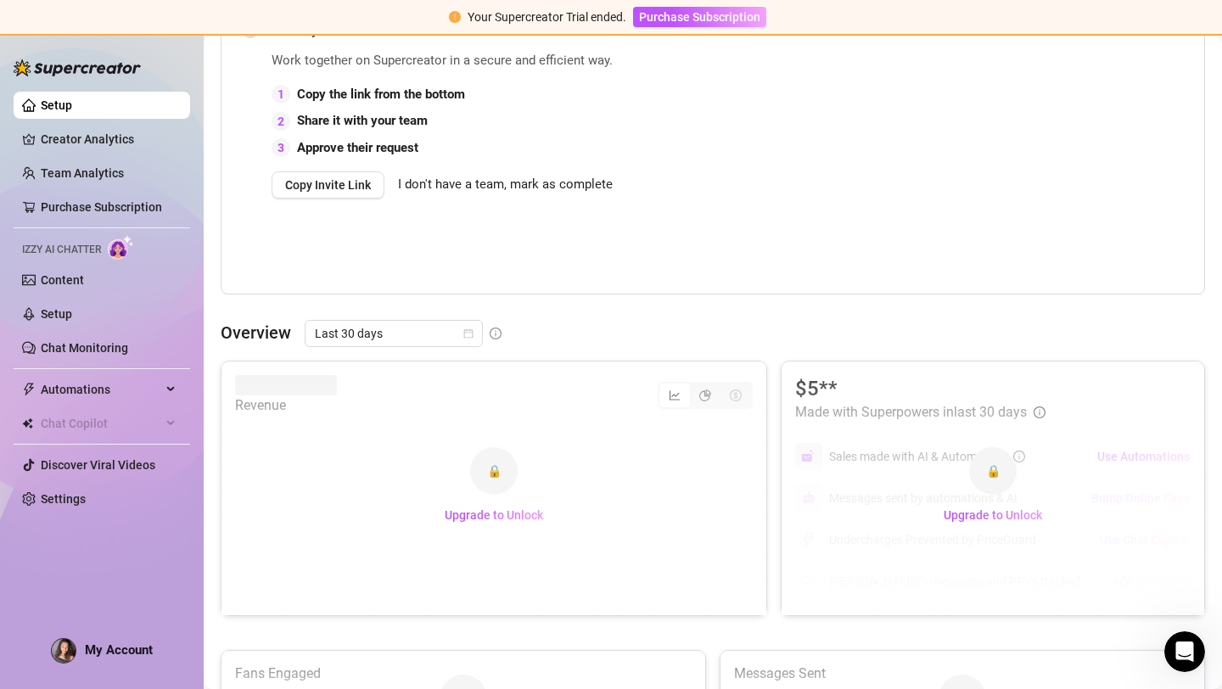
scroll to position [461, 0]
click at [825, 390] on div "🔒 Upgrade to Unlock" at bounding box center [993, 489] width 423 height 254
click at [975, 523] on span "Upgrade to Unlock" at bounding box center [993, 516] width 98 height 14
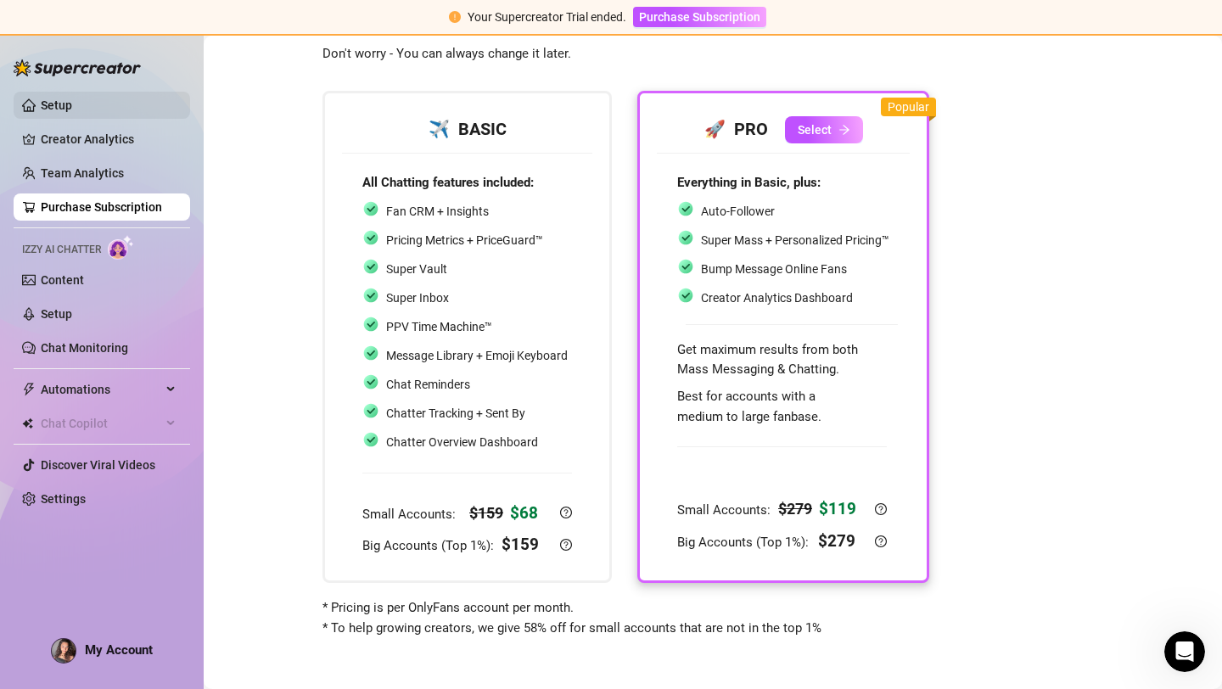
click at [67, 108] on link "Setup" at bounding box center [56, 105] width 31 height 14
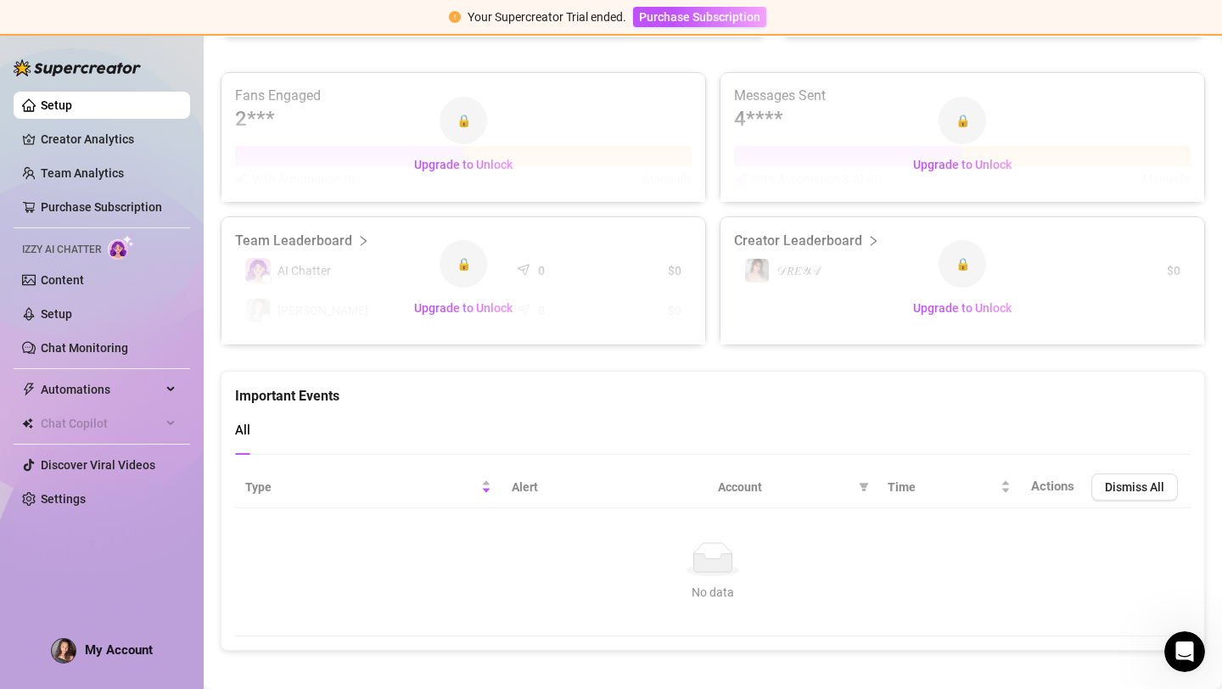
scroll to position [1041, 0]
click at [462, 305] on span "Upgrade to Unlock" at bounding box center [463, 307] width 98 height 14
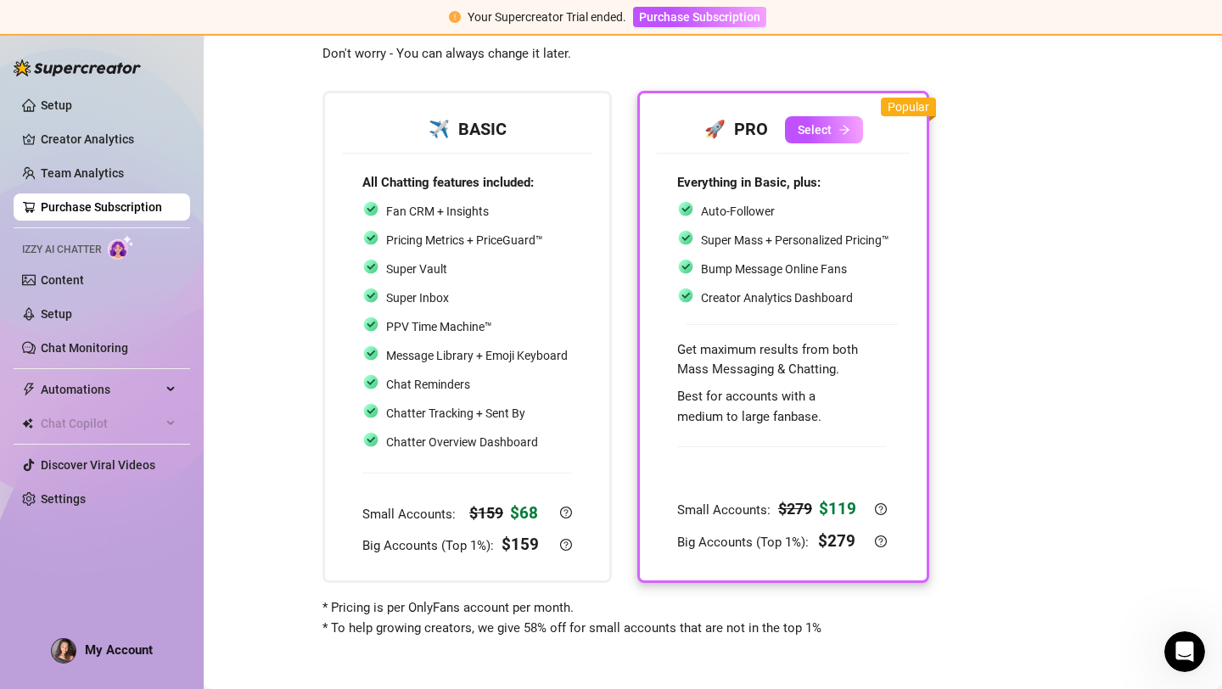
scroll to position [57, 0]
click at [462, 305] on div "Super Inbox" at bounding box center [464, 298] width 205 height 22
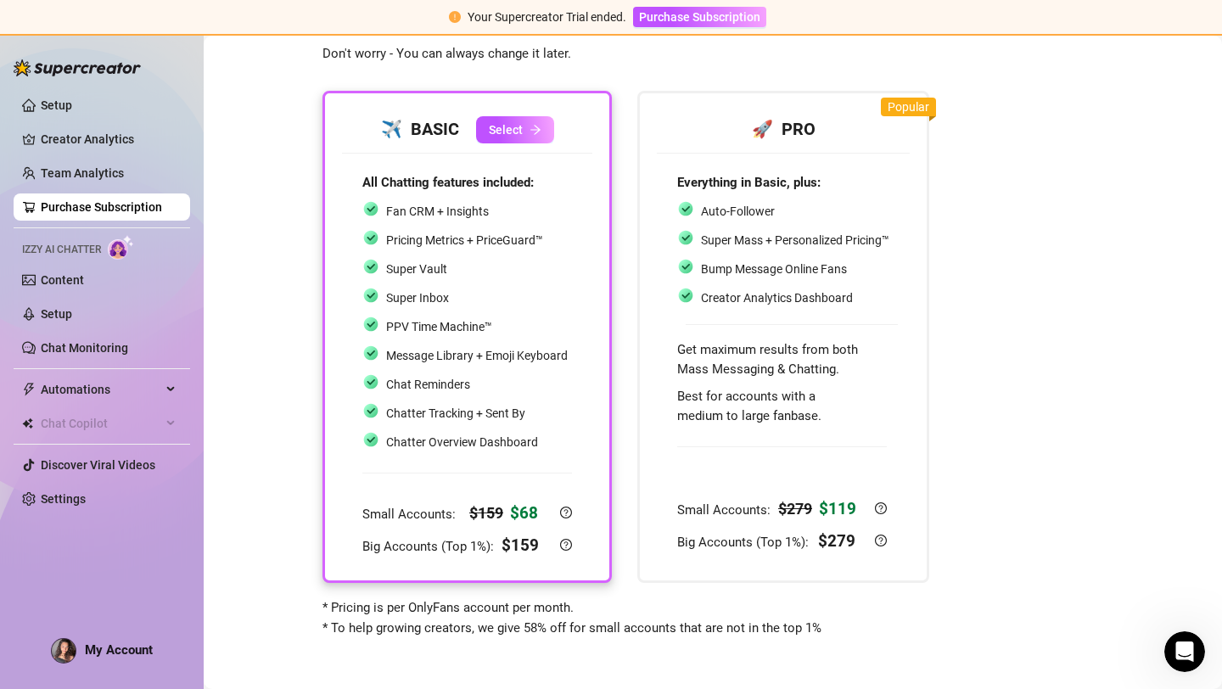
click at [523, 110] on div "✈️ BASIC Select" at bounding box center [467, 130] width 250 height 48
click at [523, 119] on button "Select" at bounding box center [515, 129] width 78 height 27
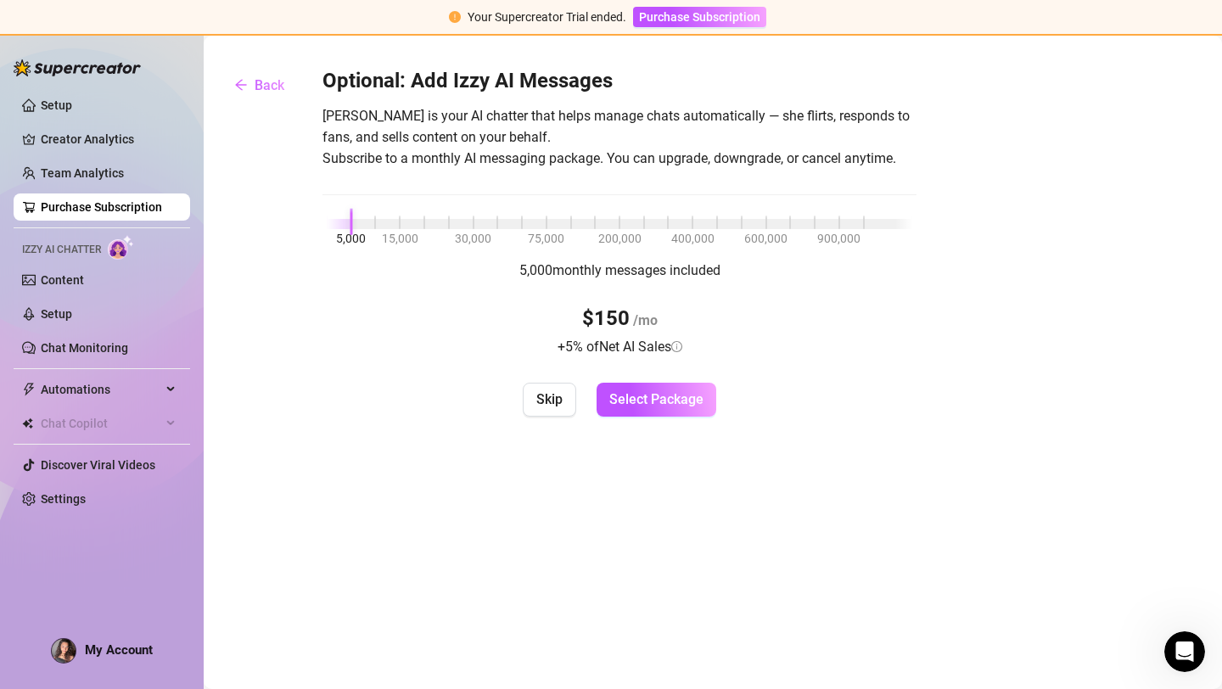
scroll to position [0, 0]
click at [541, 398] on span "Skip" at bounding box center [549, 399] width 26 height 16
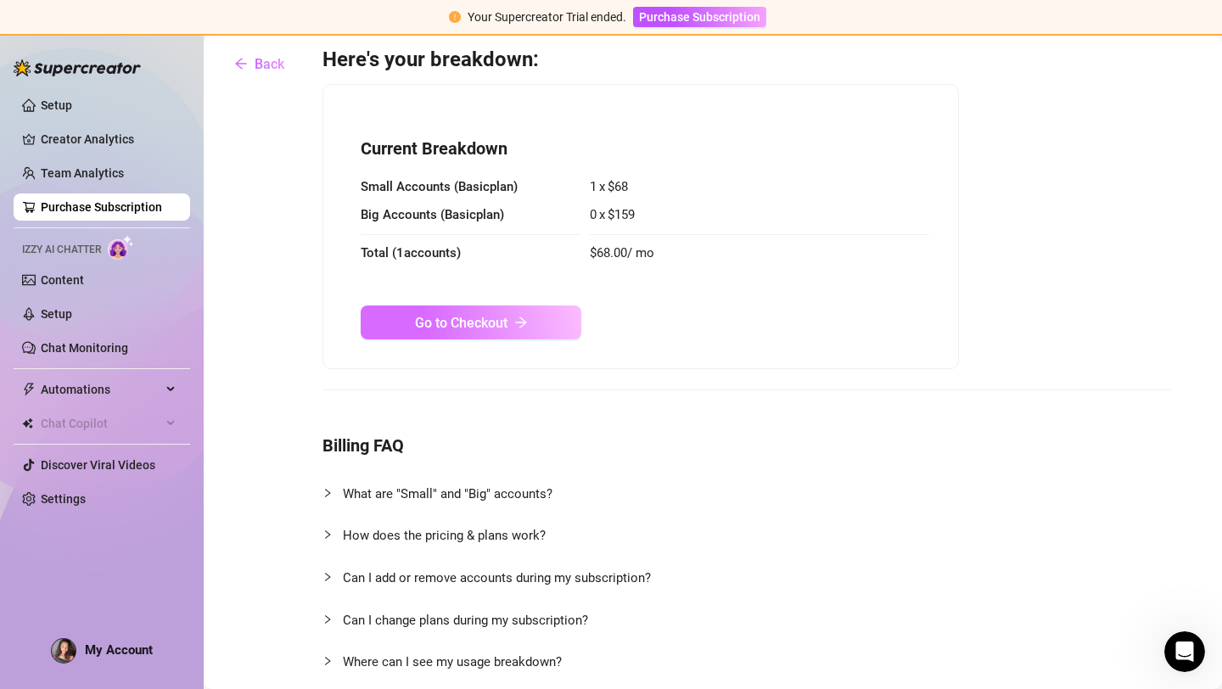
click at [486, 324] on span "Go to Checkout" at bounding box center [461, 323] width 92 height 16
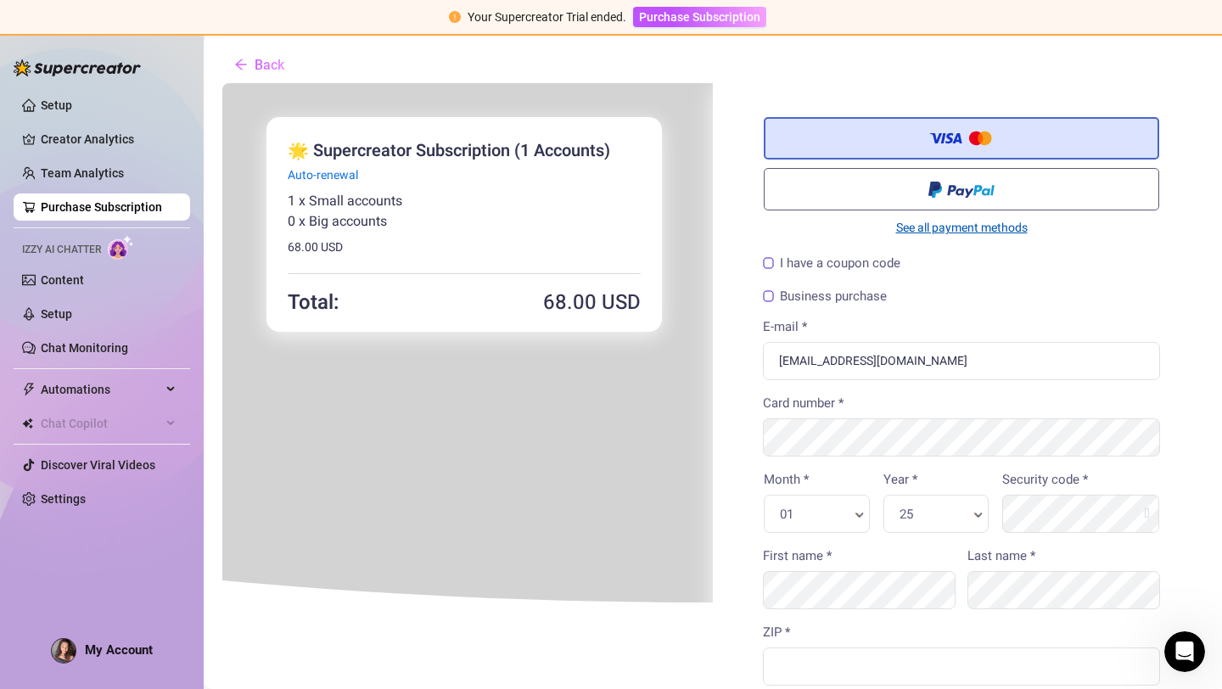
click at [922, 221] on link "See all payment methods" at bounding box center [959, 226] width 395 height 18
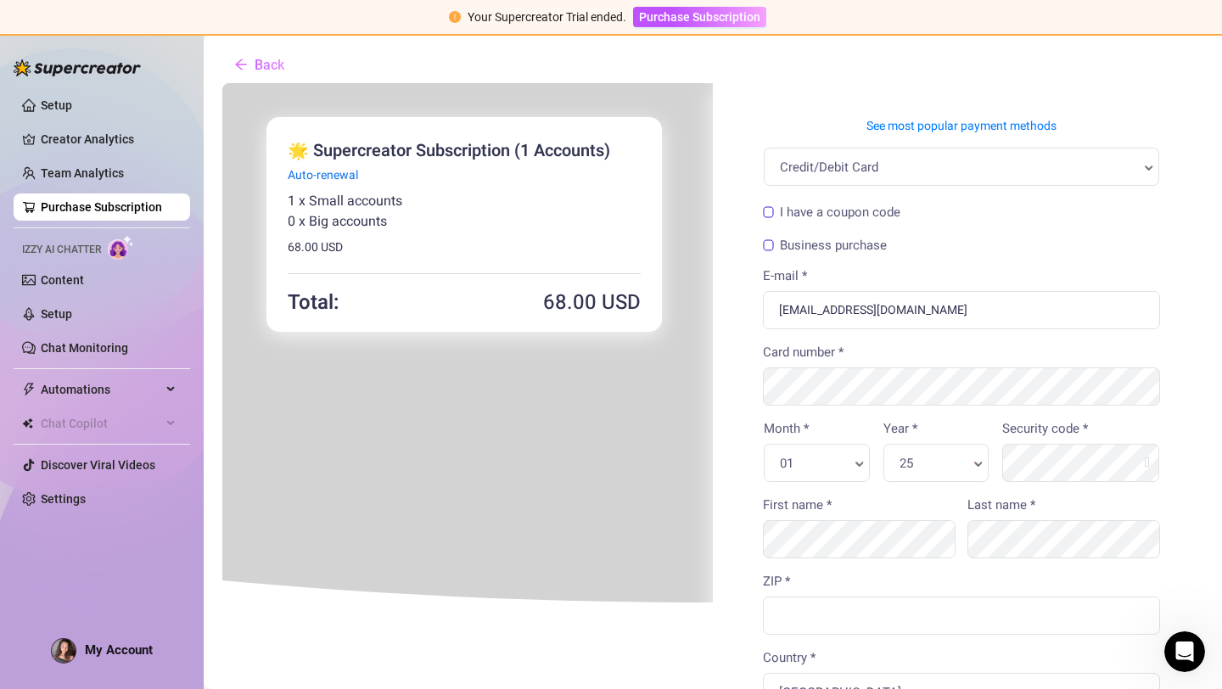
click at [943, 182] on div "Credit/Debit Card" at bounding box center [959, 165] width 395 height 38
click at [939, 128] on link "See most popular payment methods" at bounding box center [959, 124] width 395 height 18
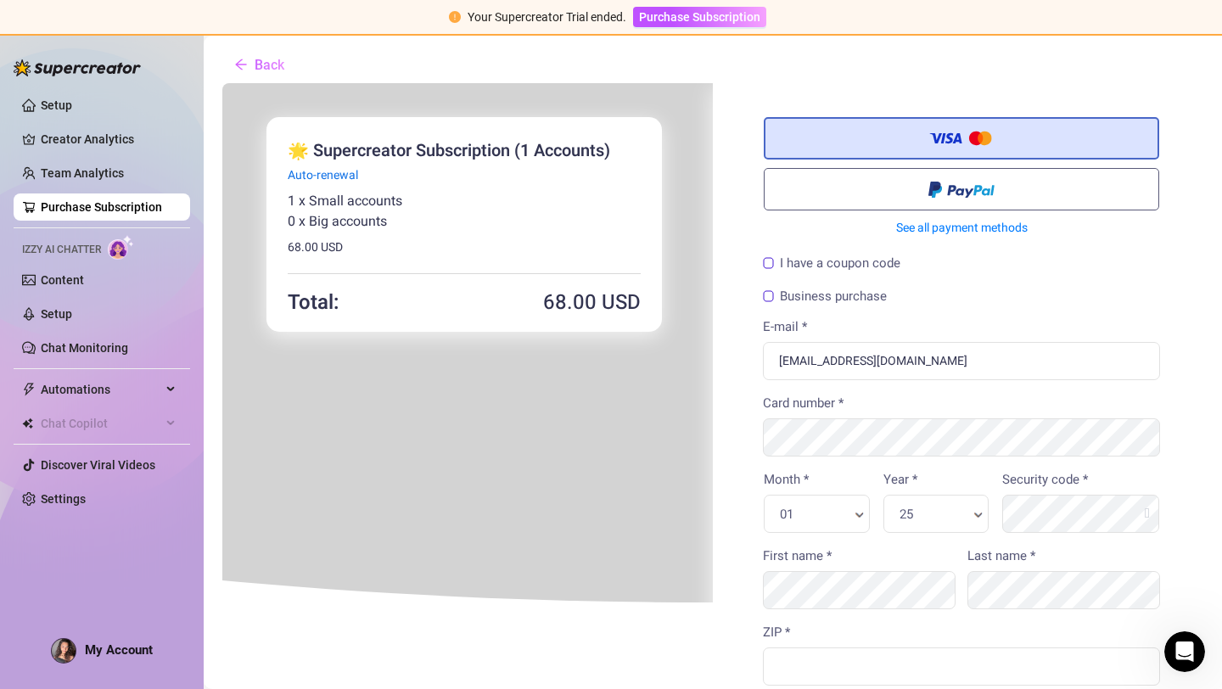
click at [780, 261] on label "I have a coupon code" at bounding box center [829, 261] width 137 height 13
click at [221, 81] on input "I have a coupon code" at bounding box center [221, 81] width 0 height 0
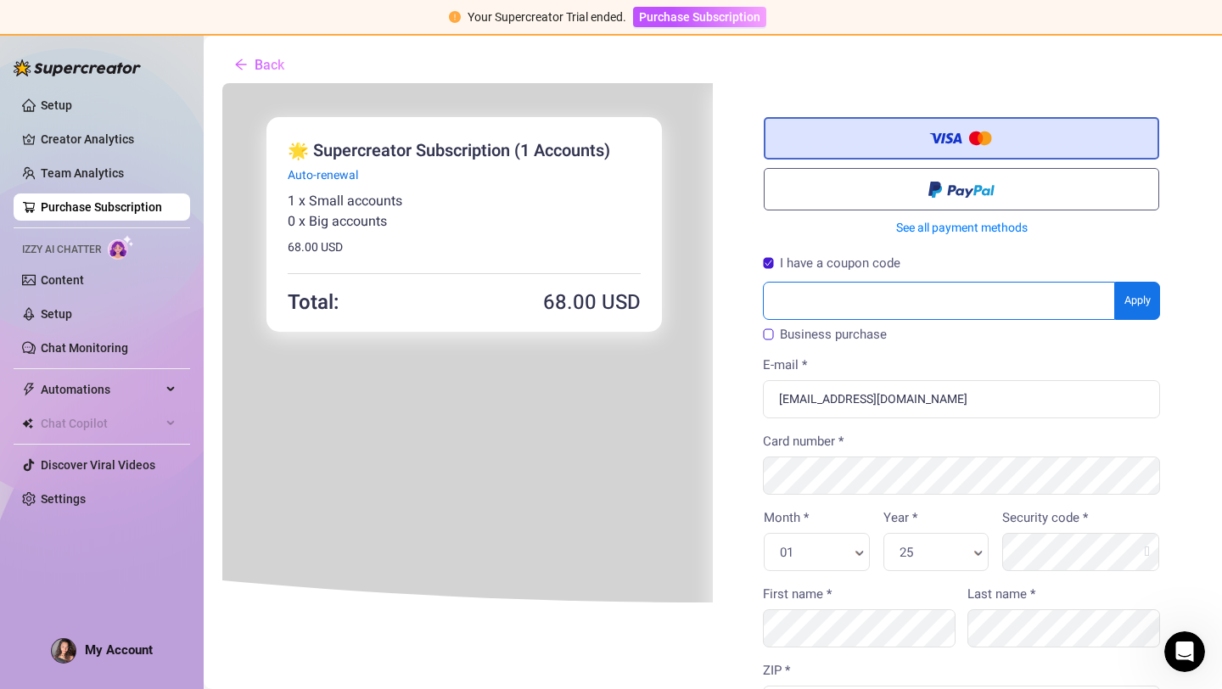
click at [798, 300] on input "text" at bounding box center [937, 299] width 352 height 38
type input "ALANAH70OFF"
click at [1128, 299] on body "You're buying × 68 .00" at bounding box center [711, 622] width 981 height 1083
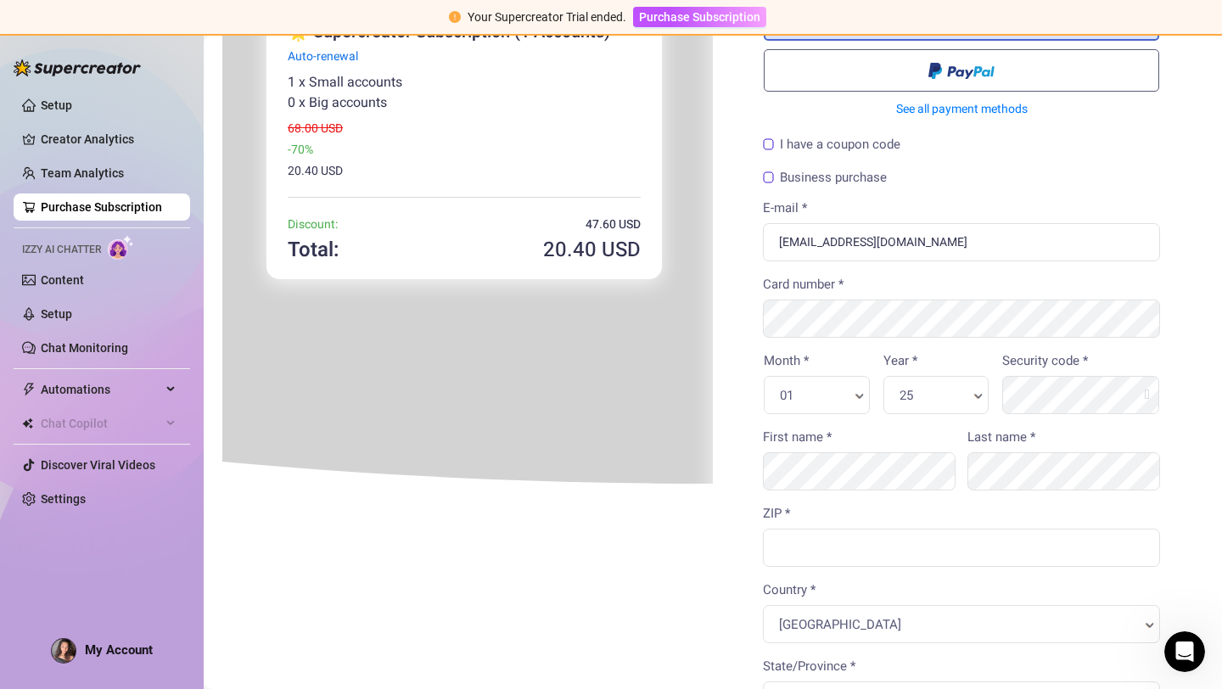
scroll to position [98, 0]
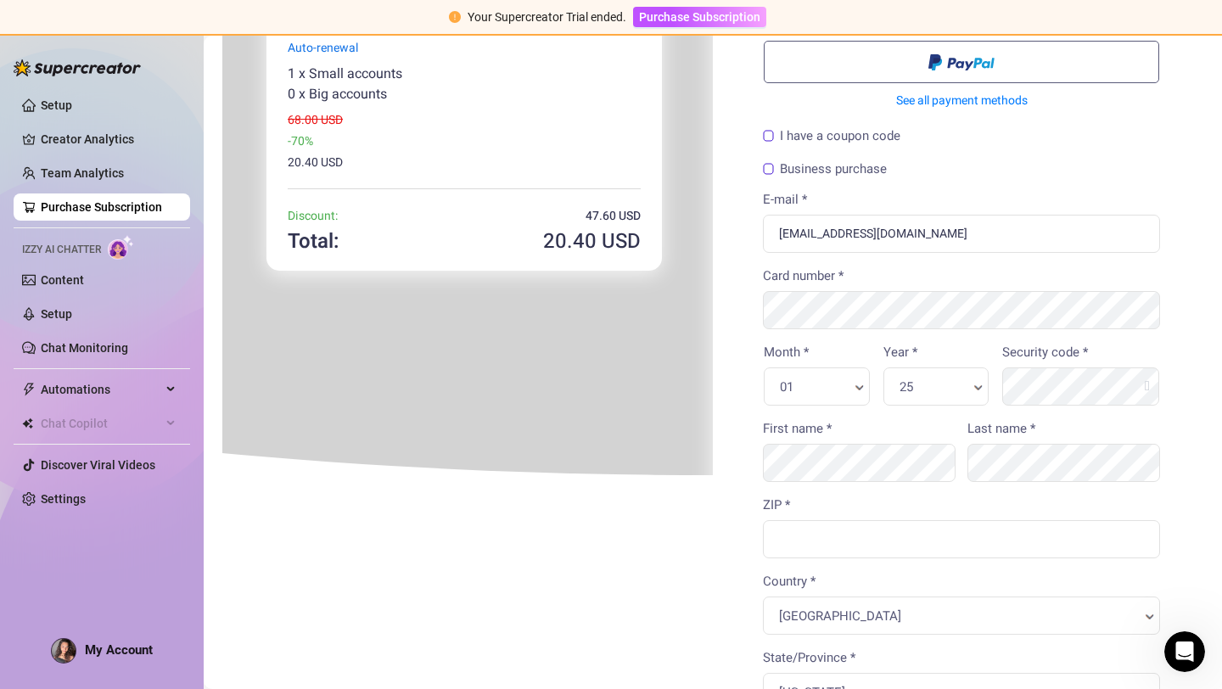
click at [634, 430] on div "You're buying 🌟 Supercreator Subscription (1 Accounts) × 20" at bounding box center [462, 468] width 497 height 1028
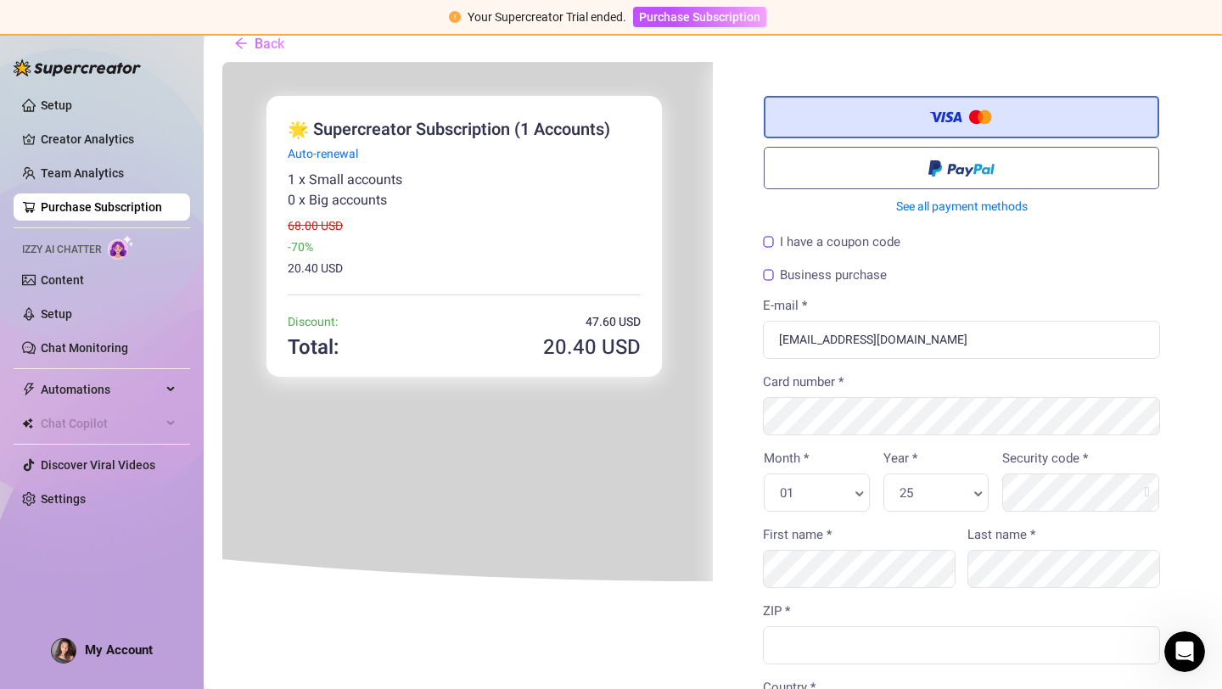
scroll to position [0, 0]
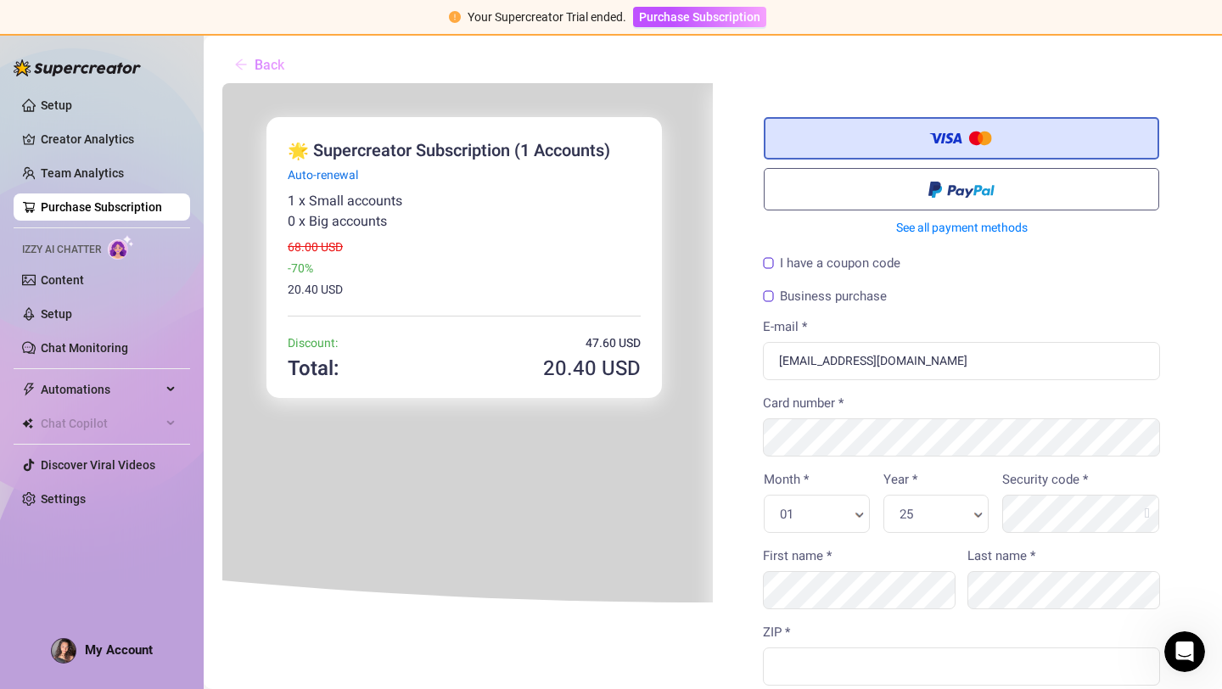
click at [280, 74] on button "Back" at bounding box center [259, 65] width 77 height 34
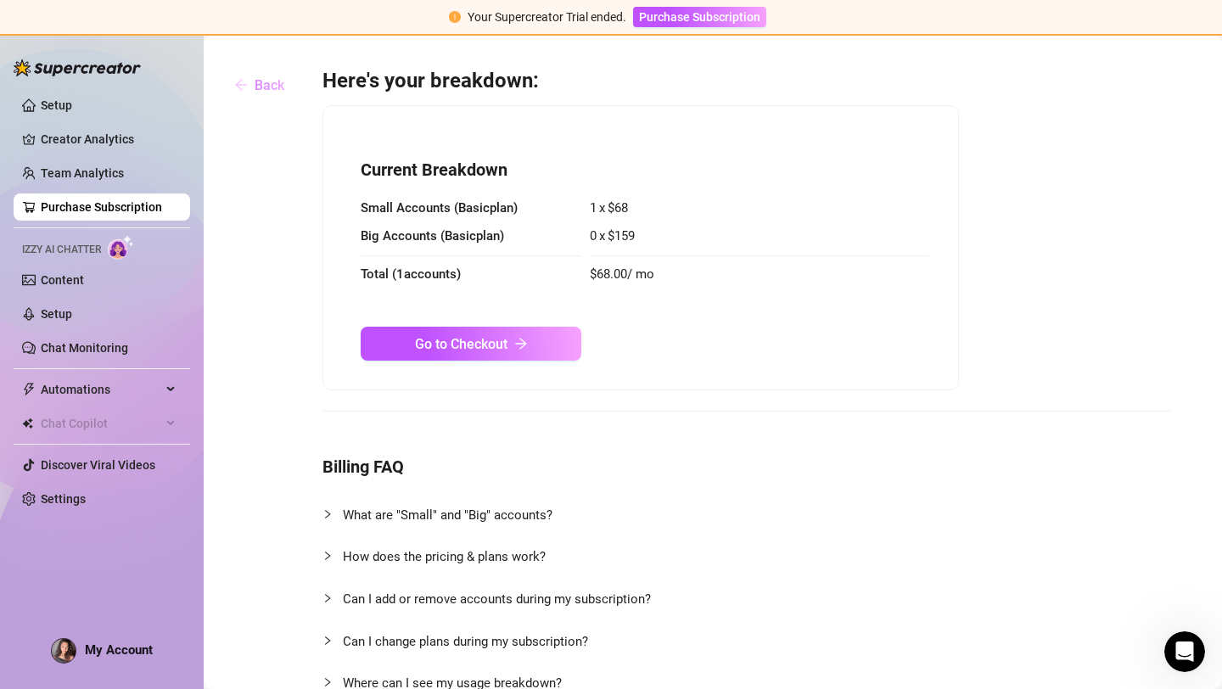
click at [251, 71] on button "Back" at bounding box center [259, 85] width 77 height 34
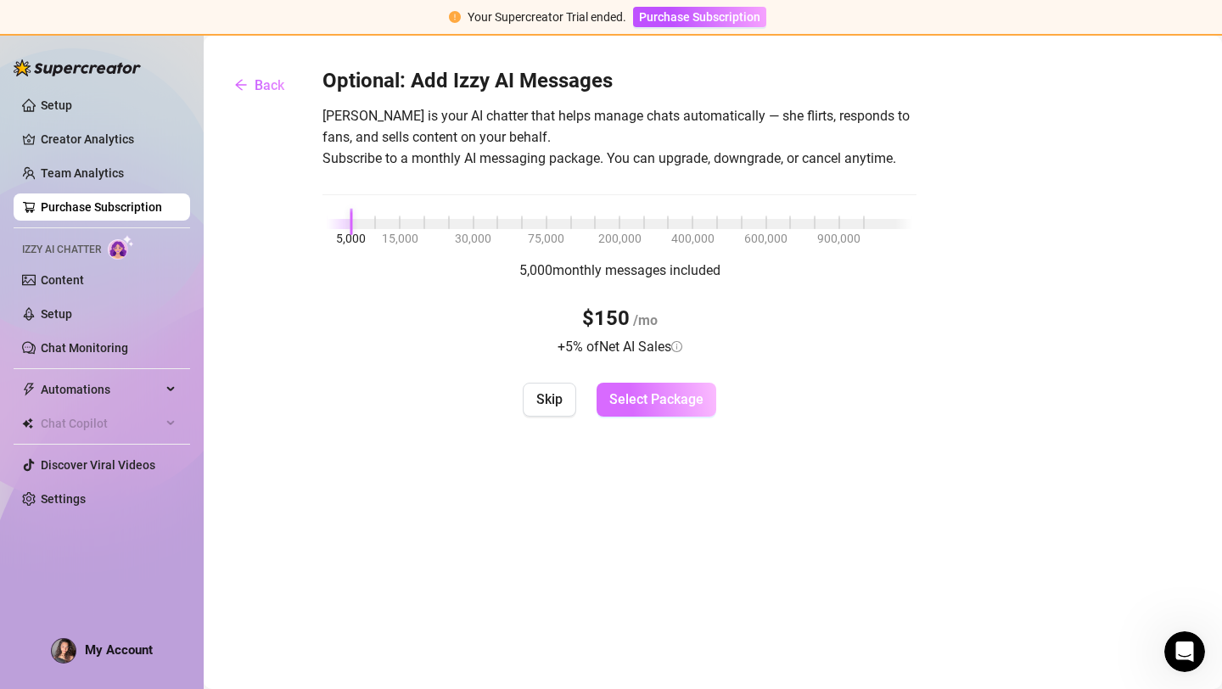
click at [653, 404] on span "Select Package" at bounding box center [656, 399] width 94 height 16
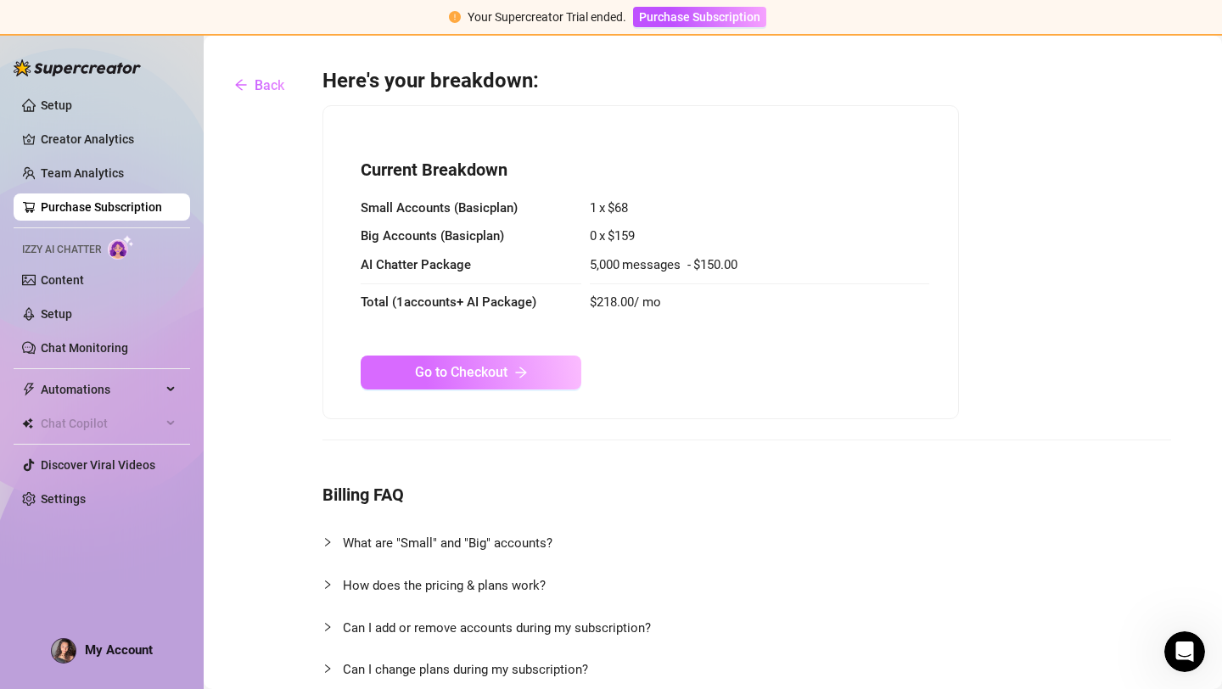
click at [530, 374] on button "Go to Checkout" at bounding box center [471, 373] width 221 height 34
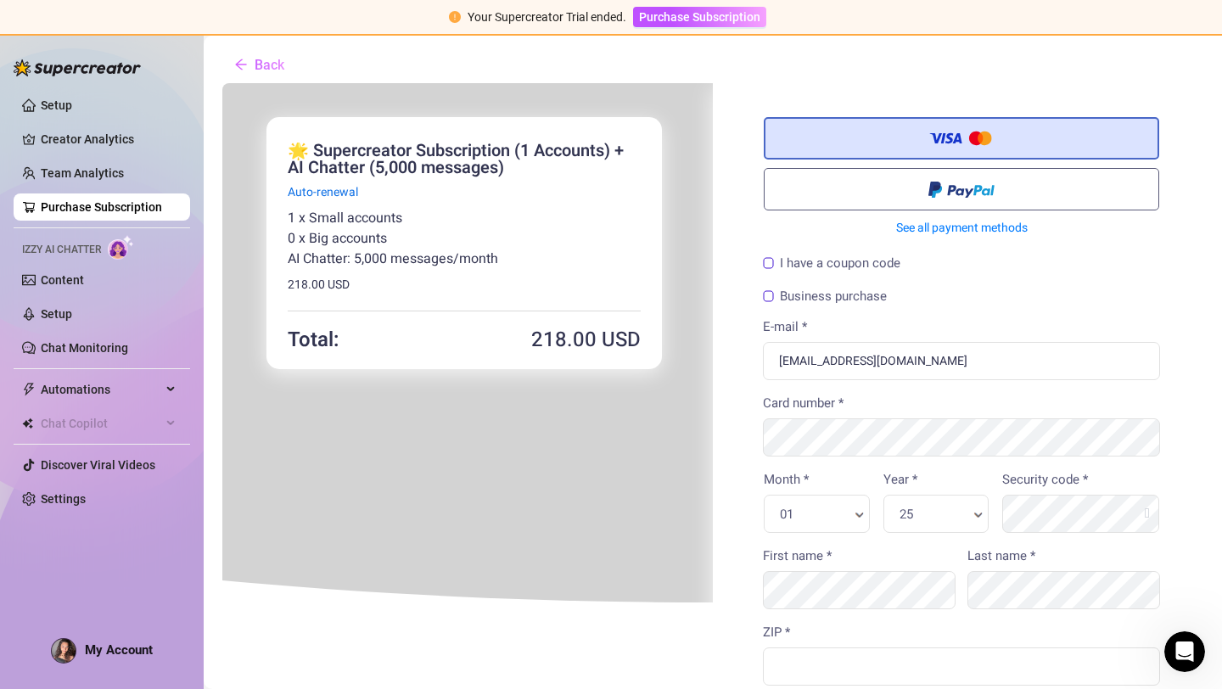
click at [770, 263] on label "I have a coupon code" at bounding box center [829, 261] width 137 height 13
click at [221, 81] on input "I have a coupon code" at bounding box center [221, 81] width 0 height 0
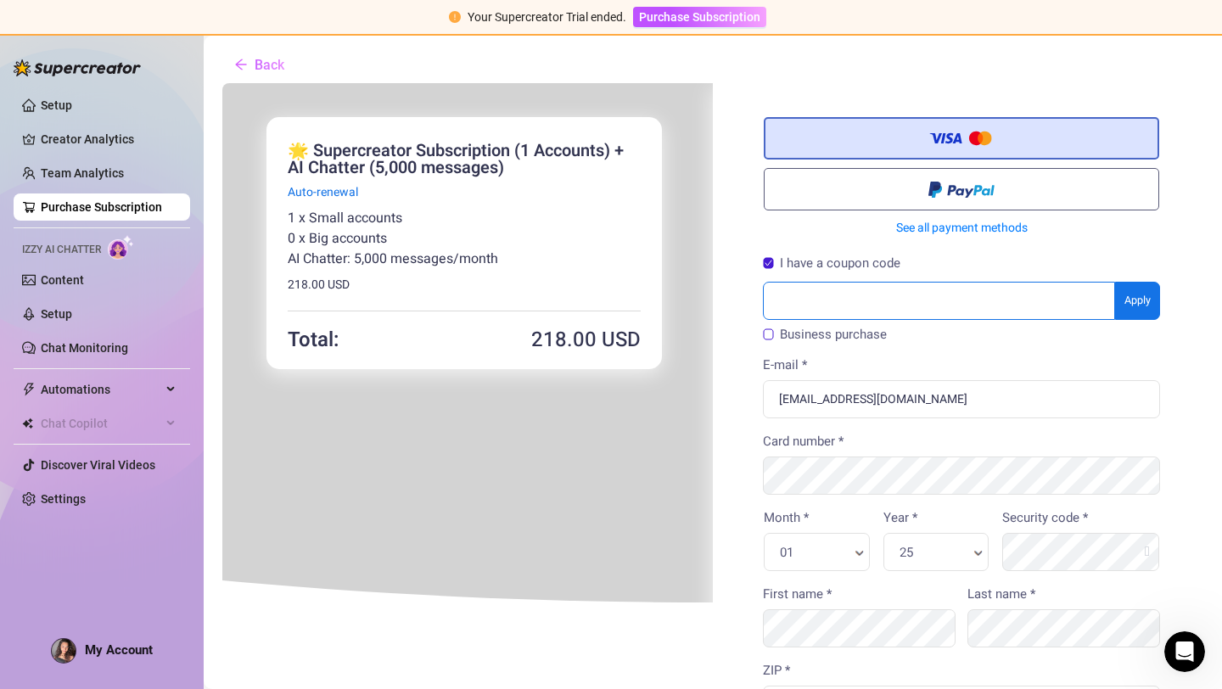
click at [794, 314] on input "text" at bounding box center [937, 299] width 352 height 38
type input "alanah70off"
click at [1127, 294] on body "You're buying ×" at bounding box center [711, 622] width 981 height 1083
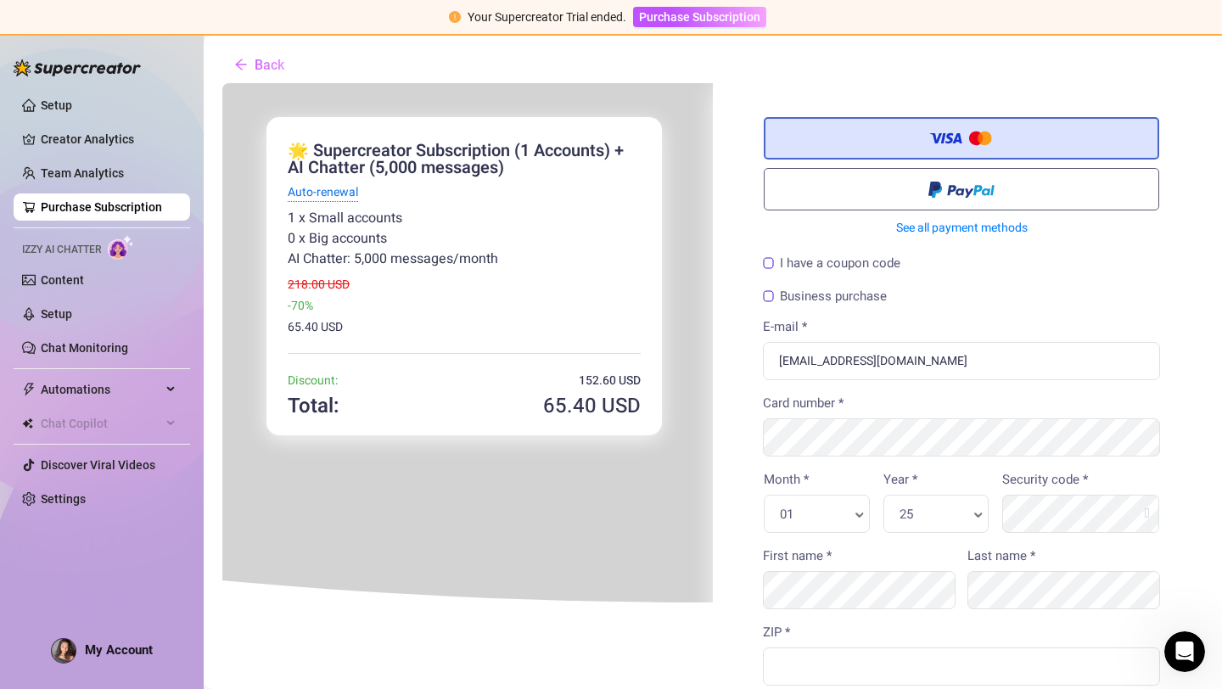
click at [310, 185] on span "Auto-renewal" at bounding box center [321, 191] width 70 height 18
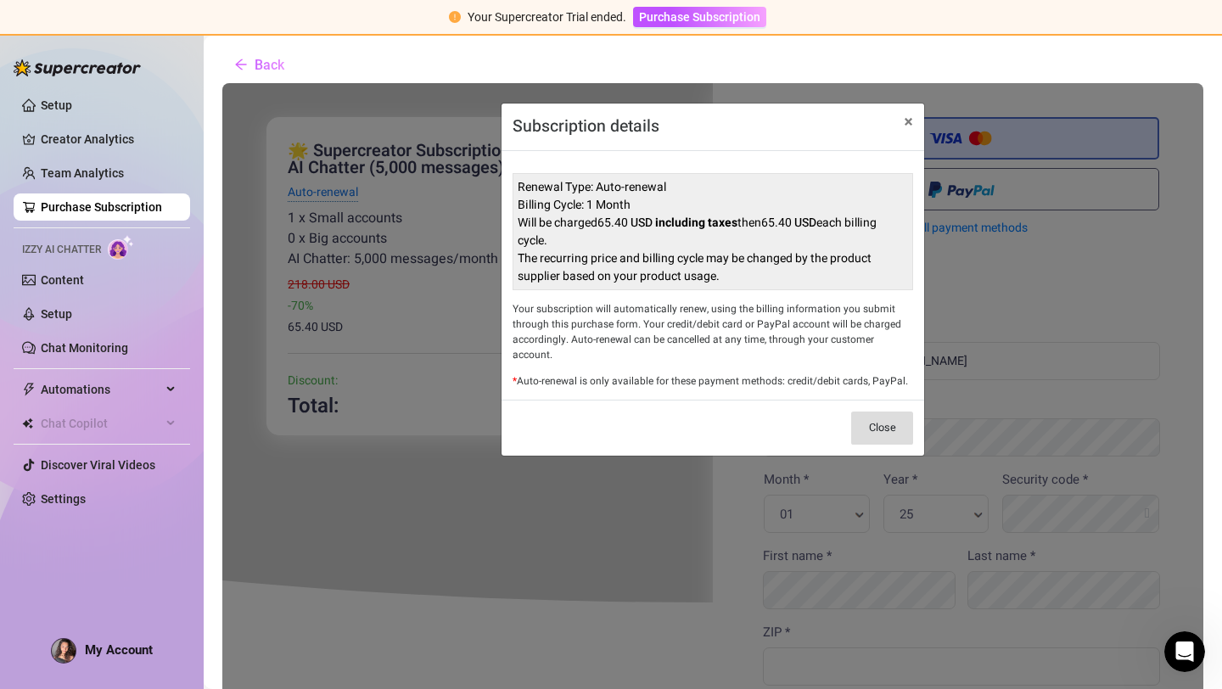
scroll to position [46, 0]
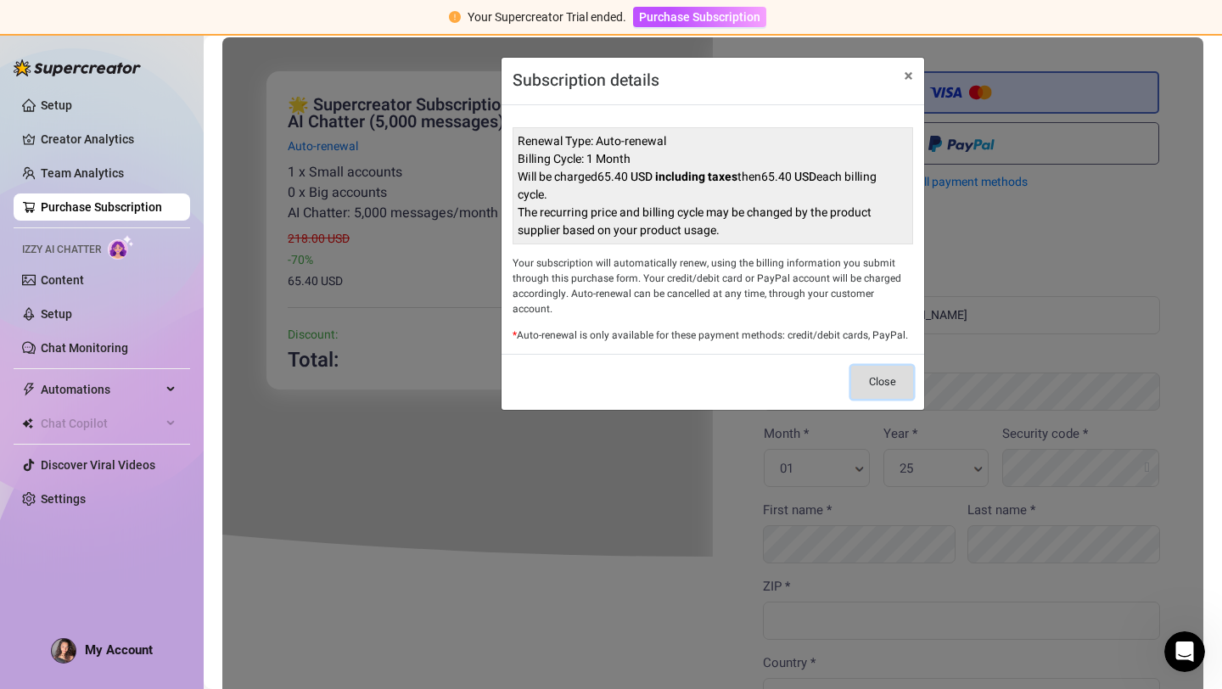
click at [881, 367] on button "Close" at bounding box center [880, 380] width 62 height 33
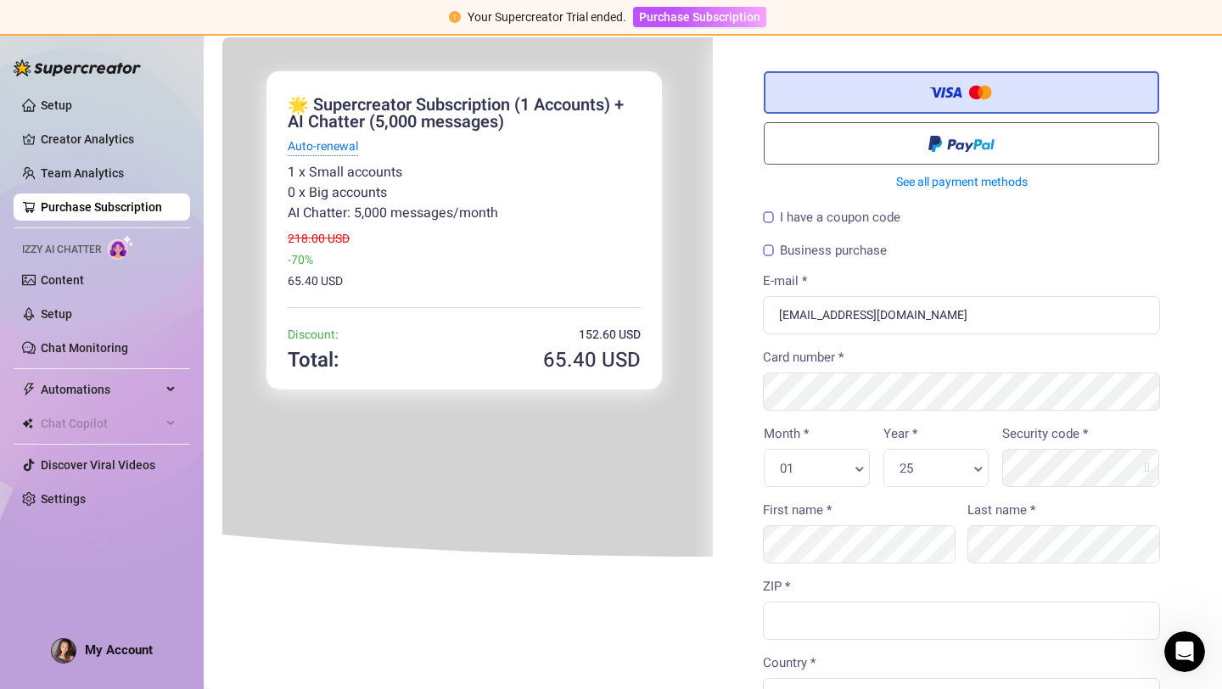
click at [316, 154] on span "Auto-renewal" at bounding box center [321, 145] width 70 height 19
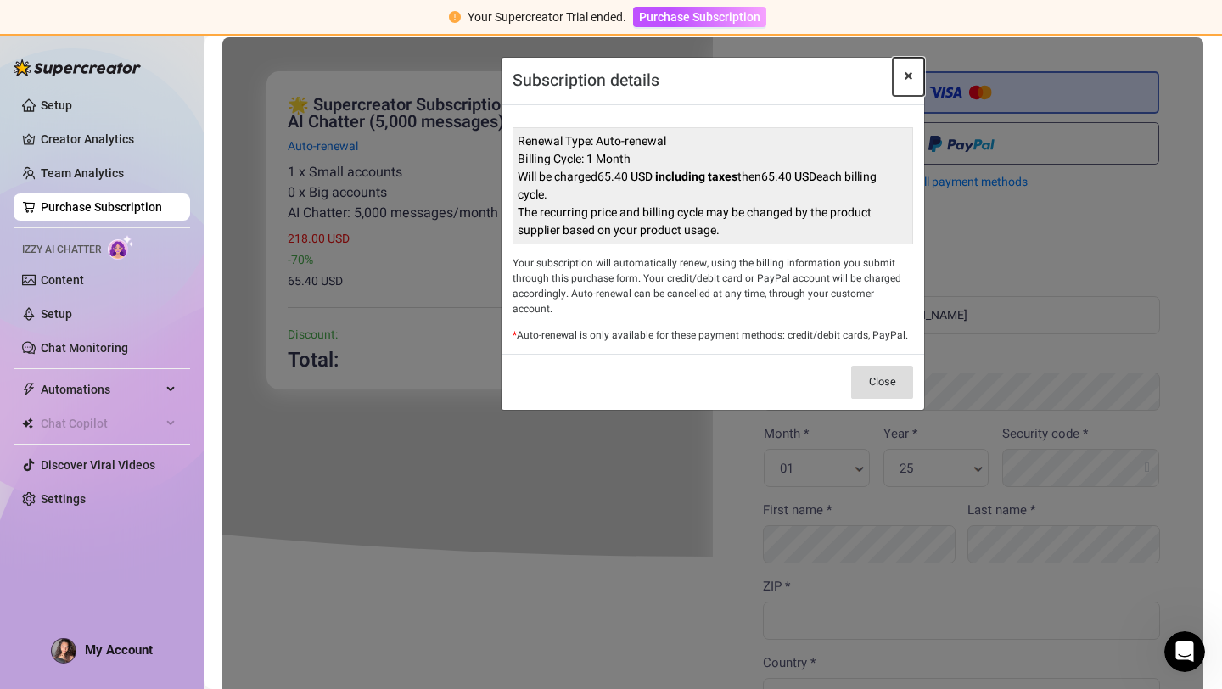
click at [901, 75] on button "×" at bounding box center [906, 75] width 31 height 39
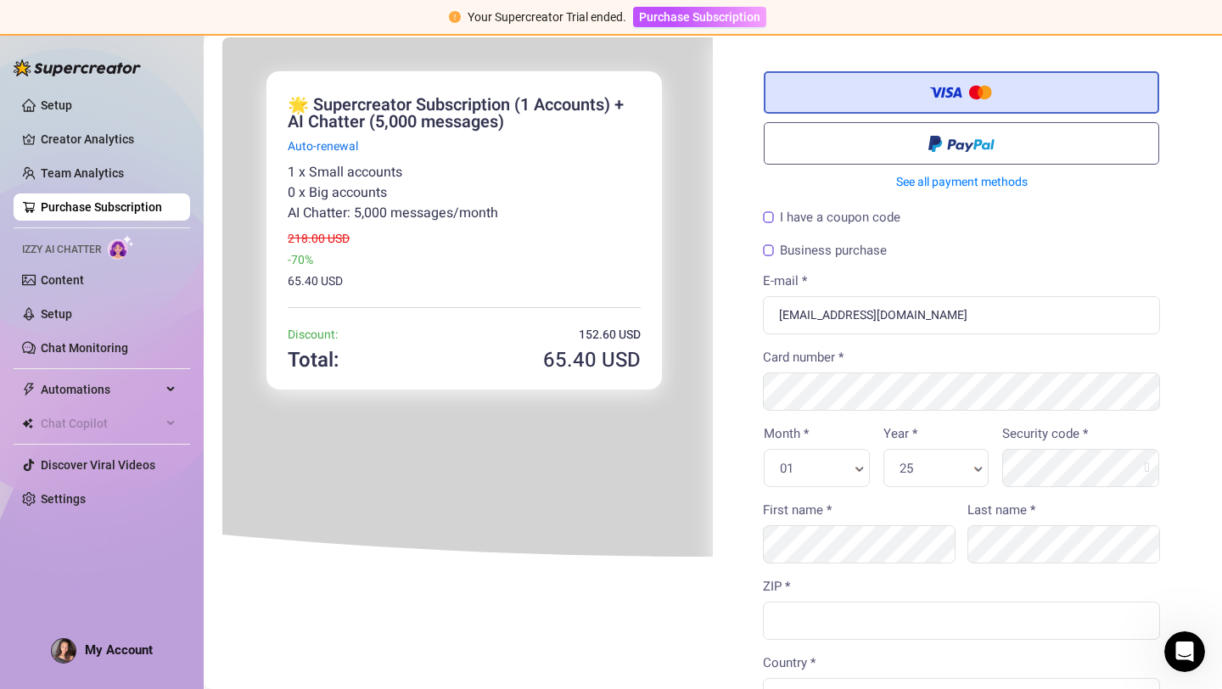
scroll to position [0, 0]
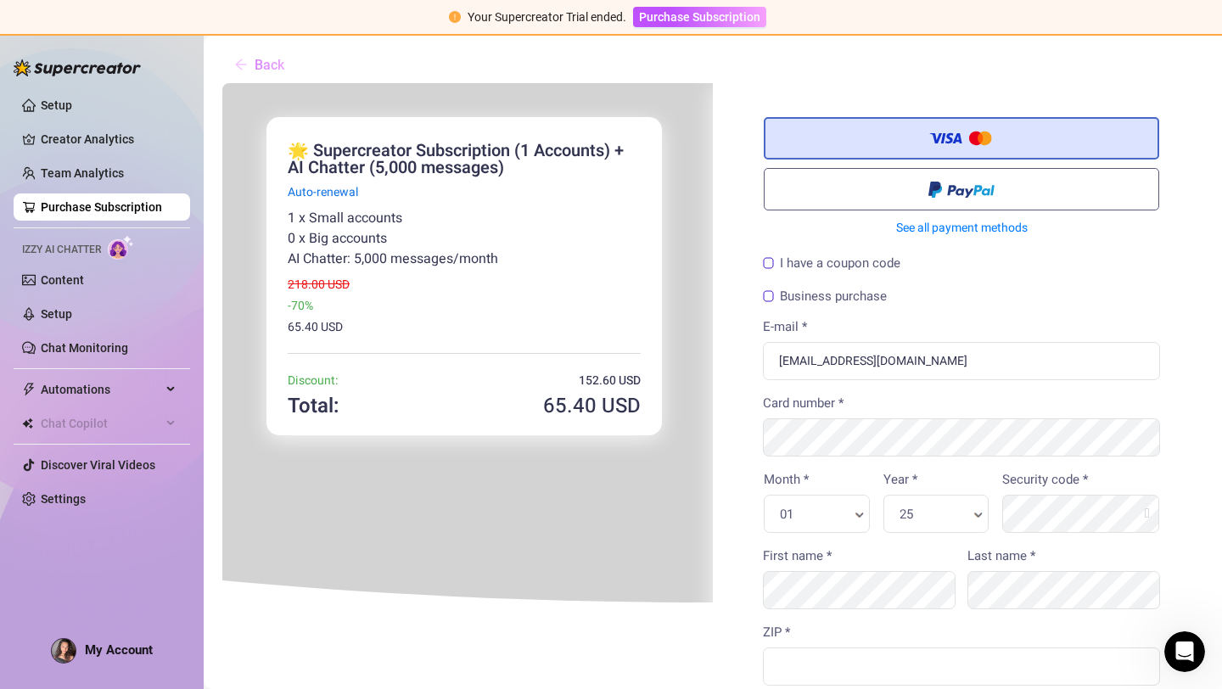
click at [246, 79] on button "Back" at bounding box center [259, 65] width 77 height 34
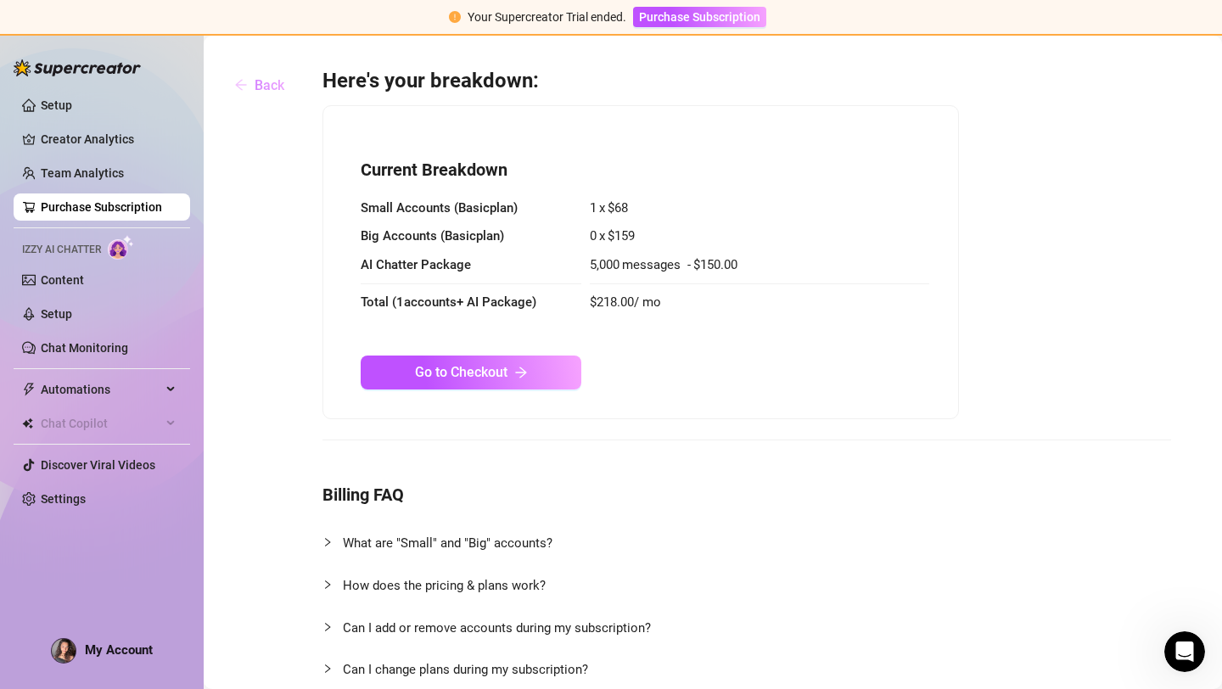
click at [249, 85] on button "Back" at bounding box center [259, 85] width 77 height 34
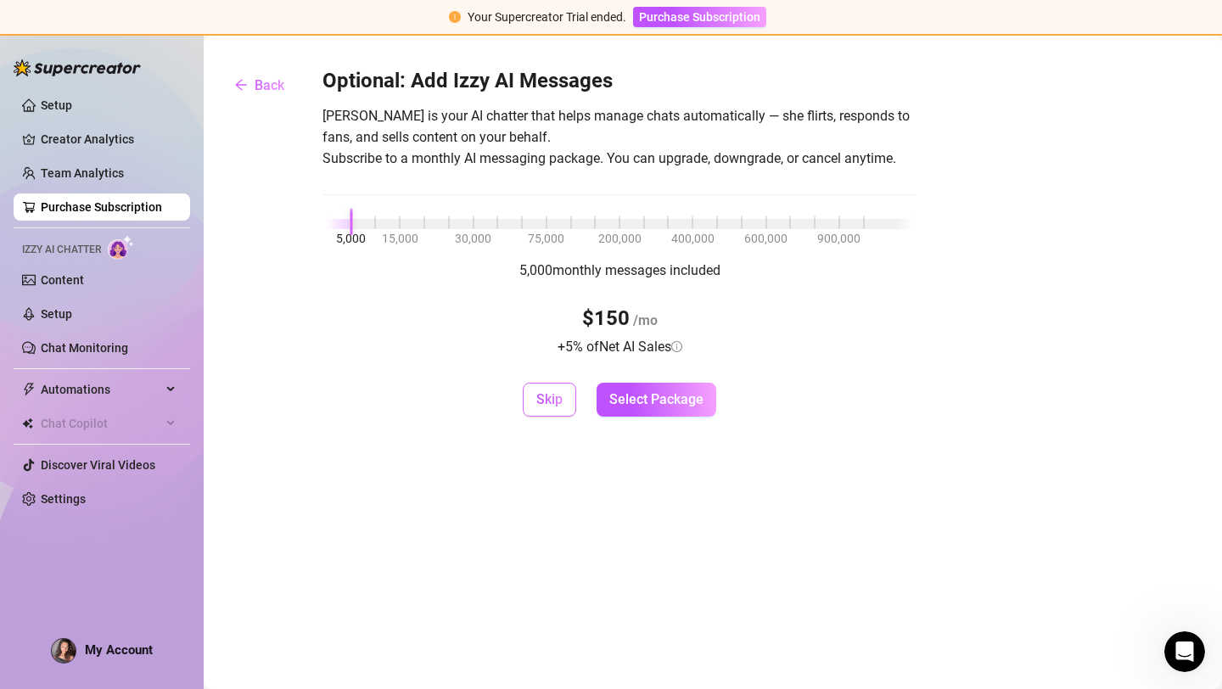
click at [547, 400] on span "Skip" at bounding box center [549, 399] width 26 height 16
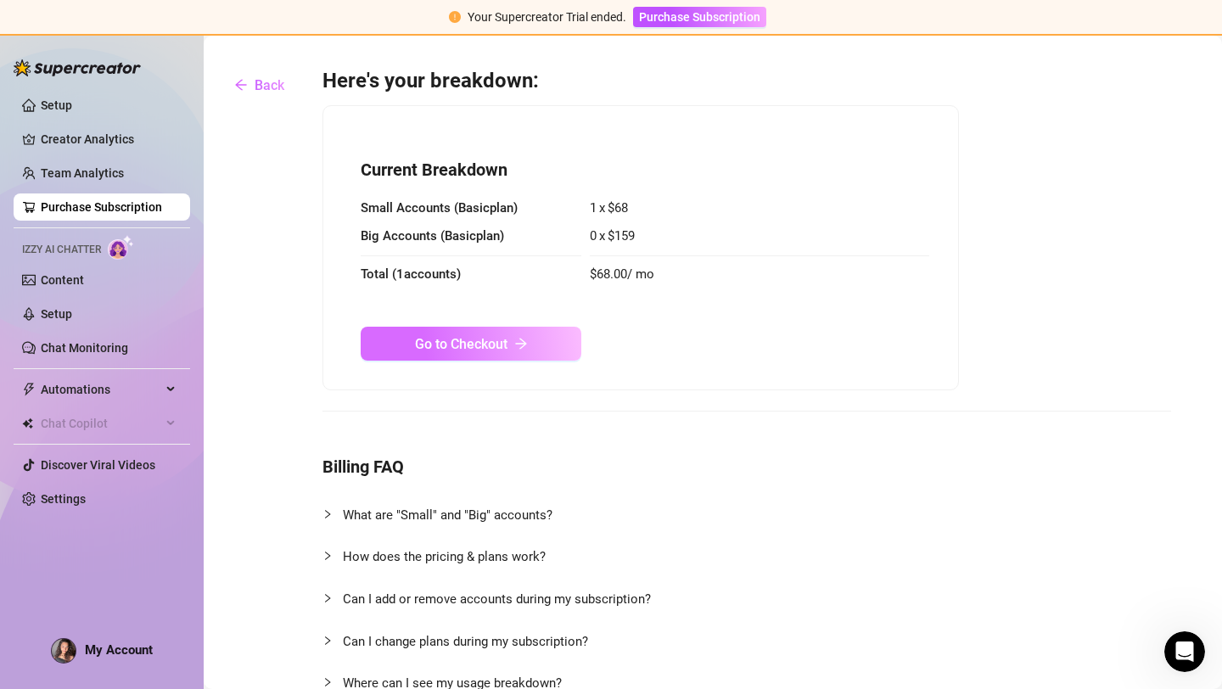
click at [490, 356] on button "Go to Checkout" at bounding box center [471, 344] width 221 height 34
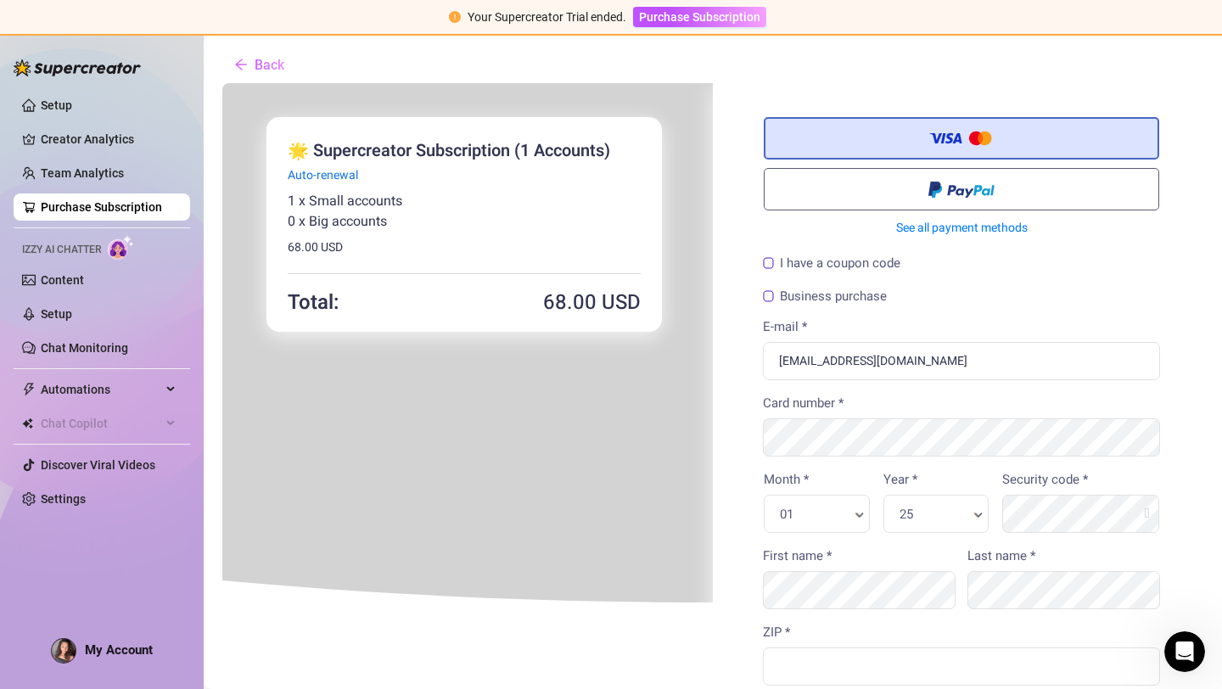
click at [773, 264] on label "I have a coupon code" at bounding box center [829, 261] width 137 height 13
click at [221, 81] on input "I have a coupon code" at bounding box center [221, 81] width 0 height 0
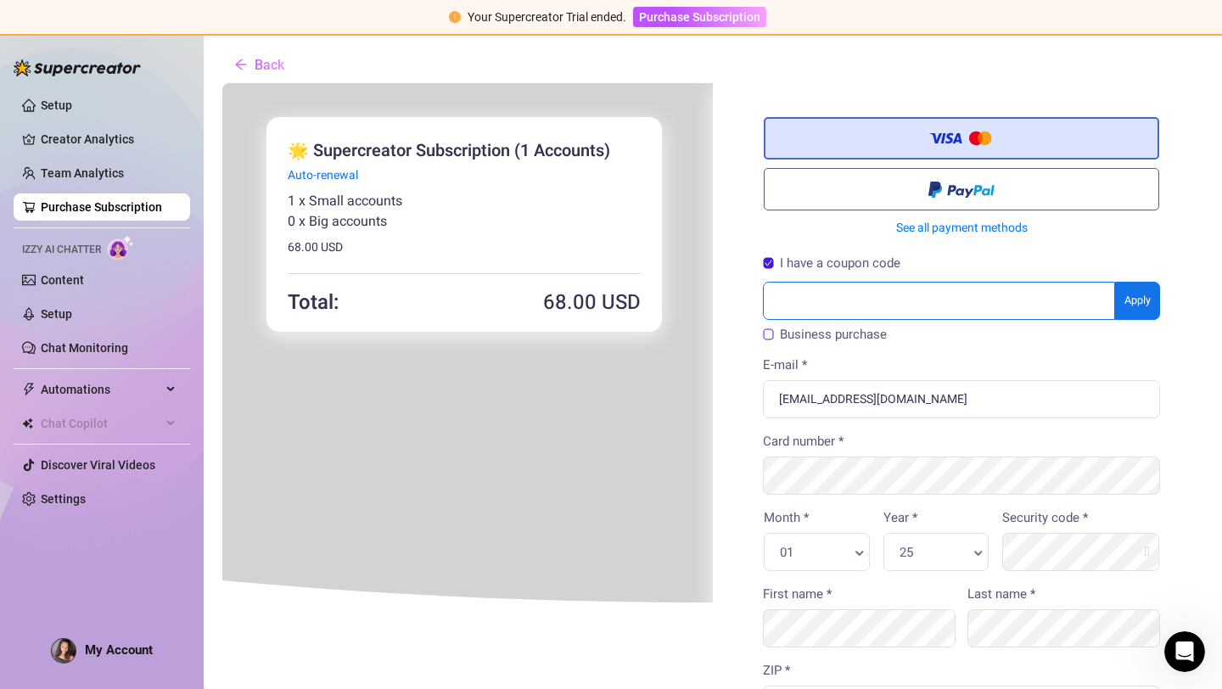
click at [808, 305] on input "text" at bounding box center [937, 299] width 352 height 38
type input "alanah70off"
click at [1132, 310] on body "You're buying ×" at bounding box center [711, 622] width 981 height 1083
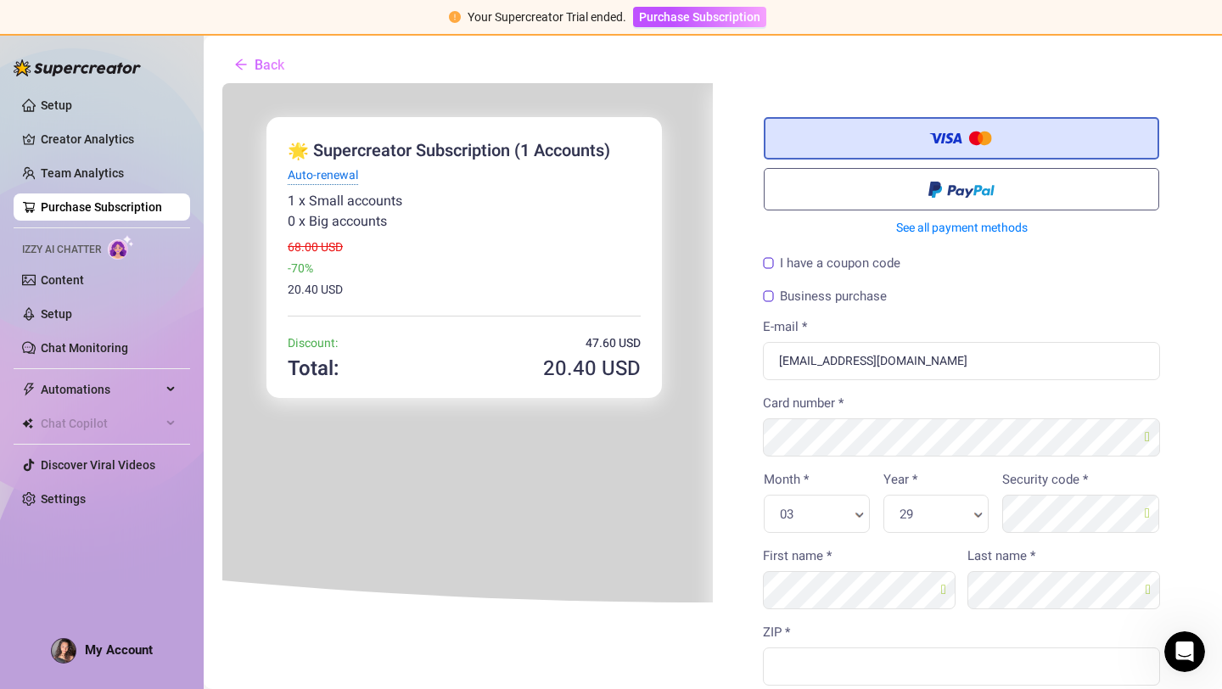
click at [317, 167] on span "Auto-renewal" at bounding box center [321, 174] width 70 height 18
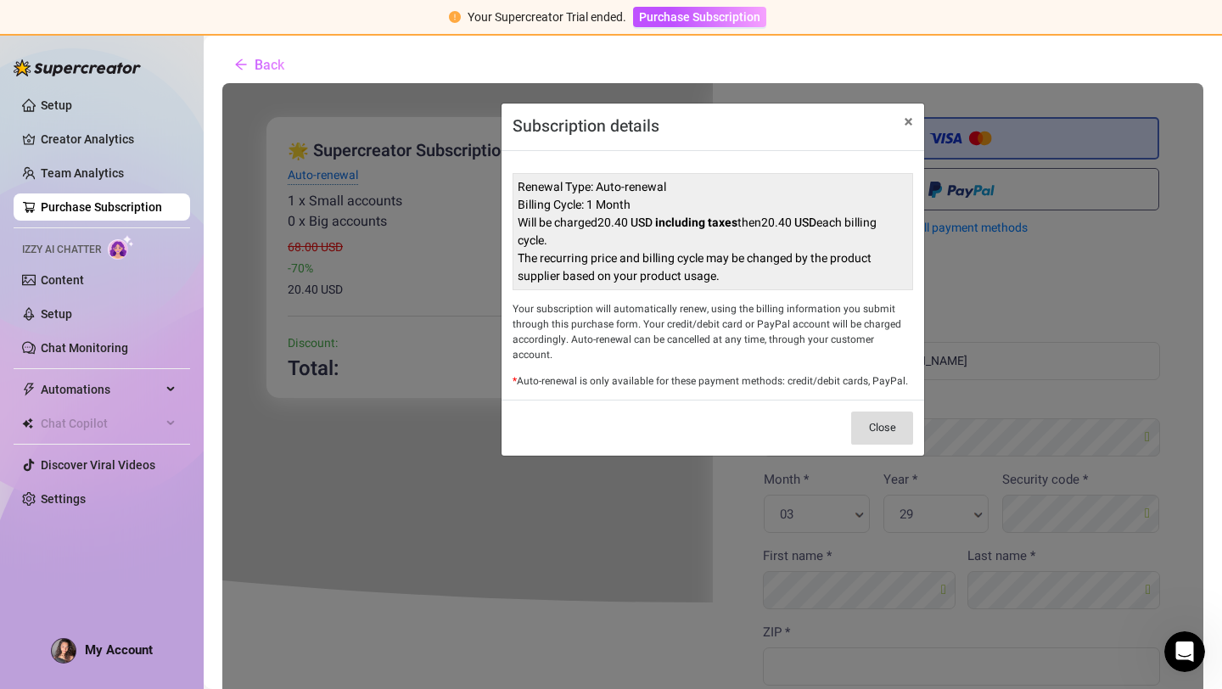
scroll to position [46, 0]
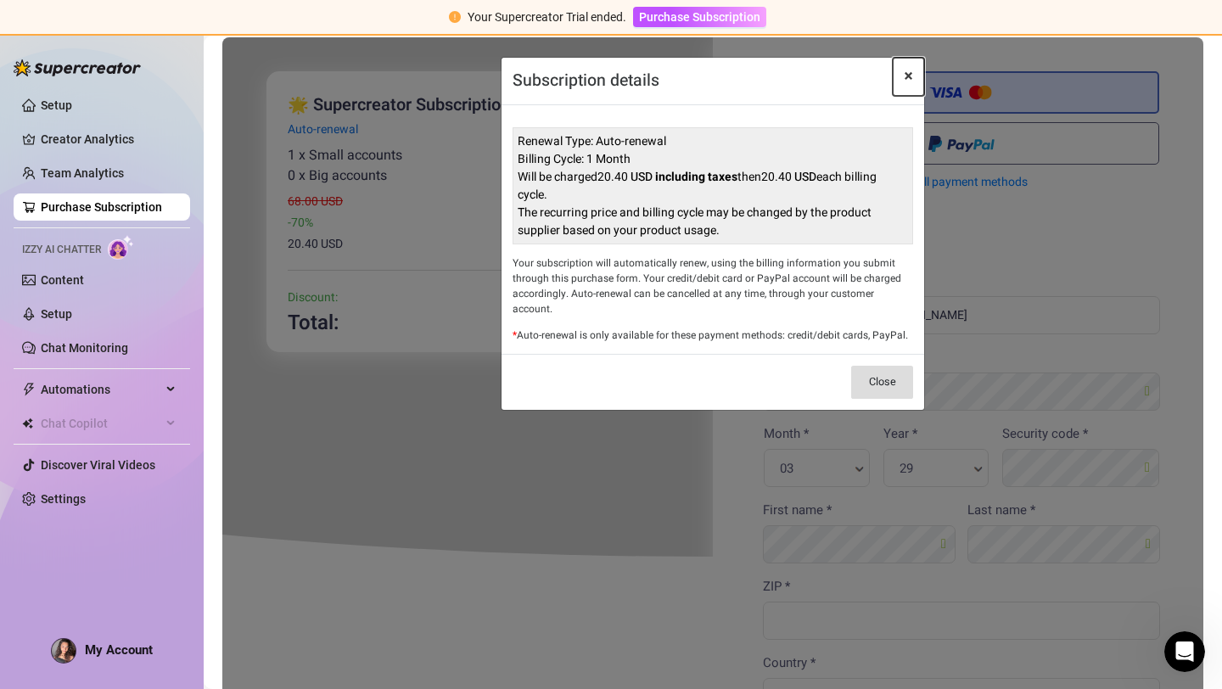
click at [907, 76] on button "×" at bounding box center [906, 75] width 31 height 39
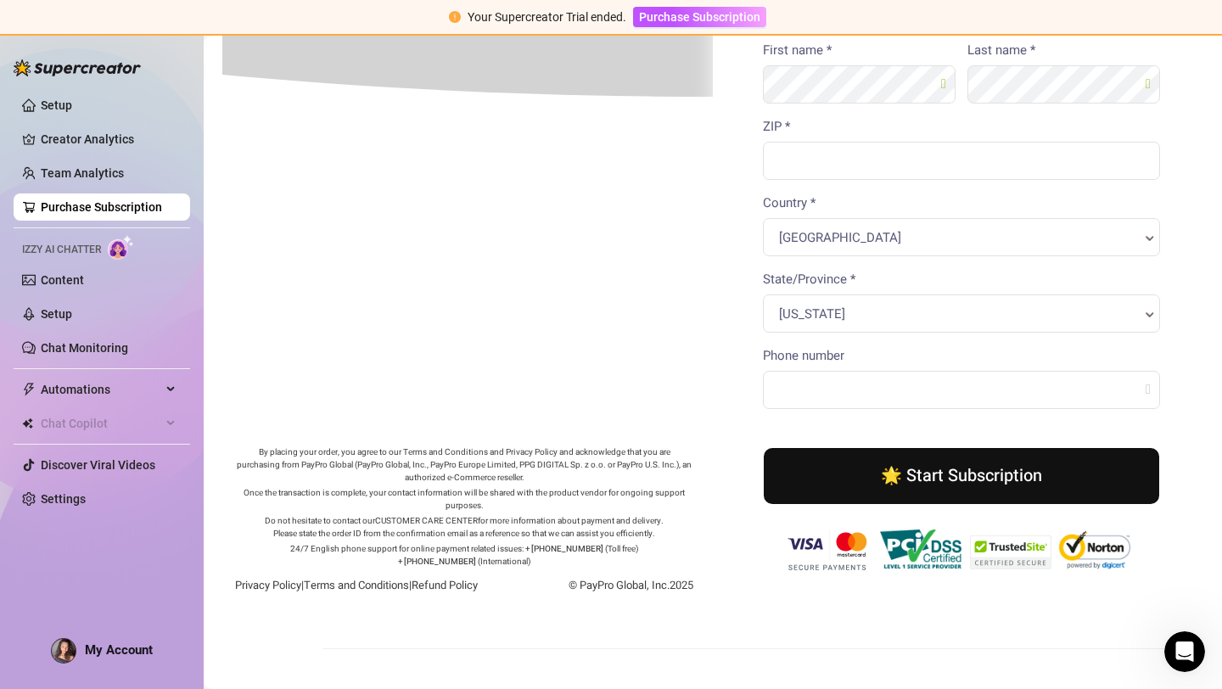
scroll to position [0, 0]
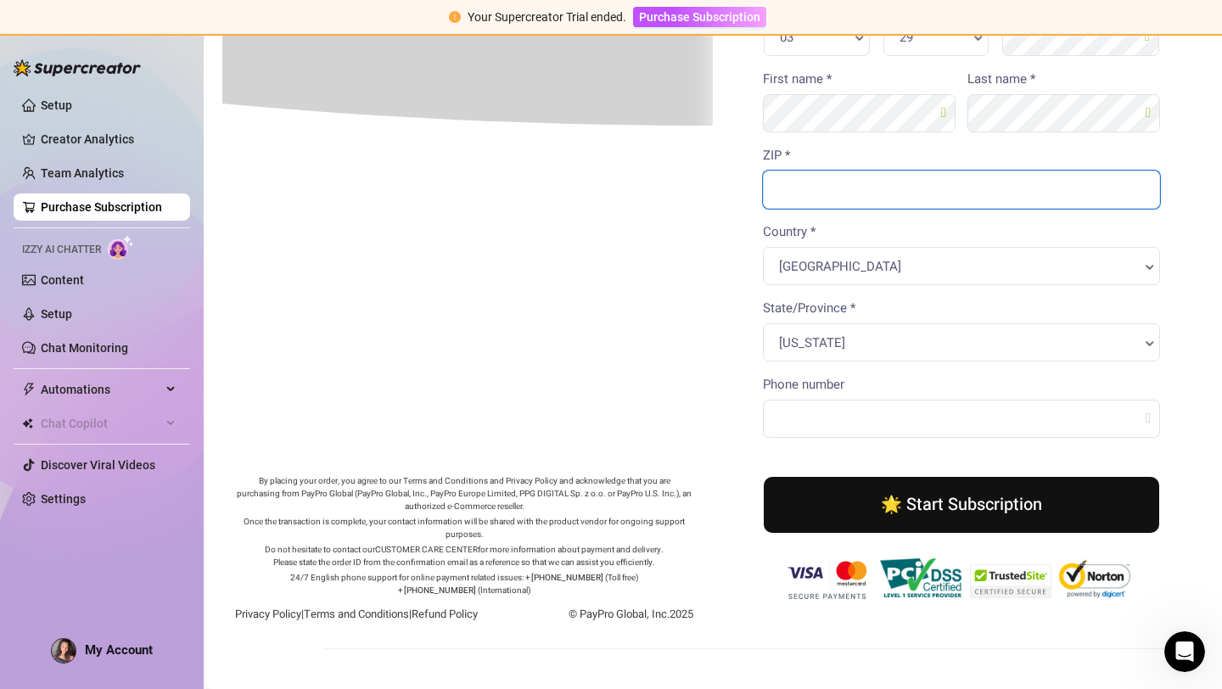
click at [832, 186] on input "ZIP *" at bounding box center [959, 188] width 397 height 38
type input "12047"
type input "5188016640"
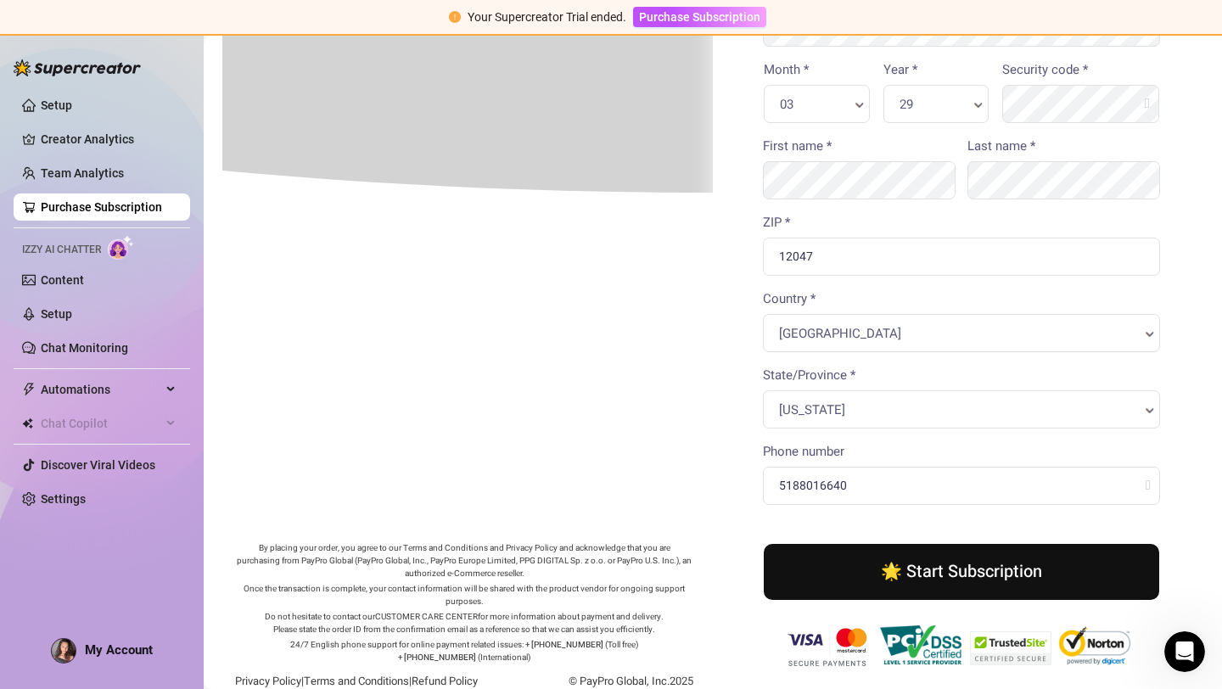
scroll to position [386, 0]
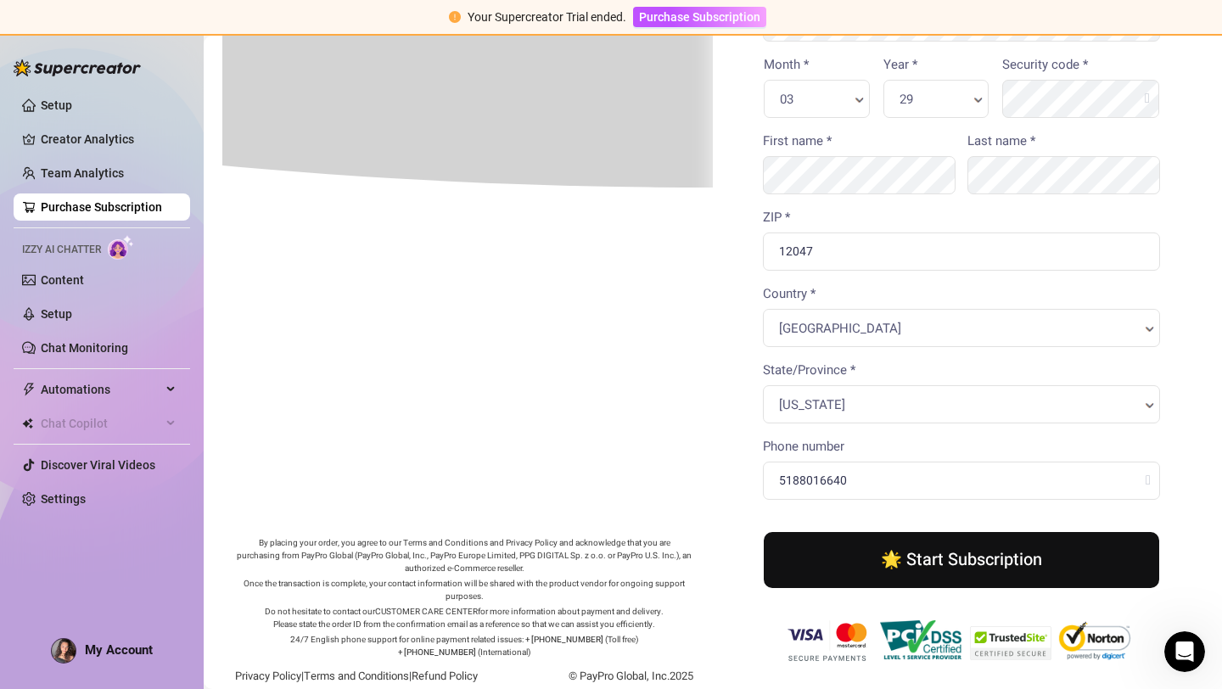
click at [871, 555] on button "🌟 Start Subscription" at bounding box center [959, 558] width 395 height 56
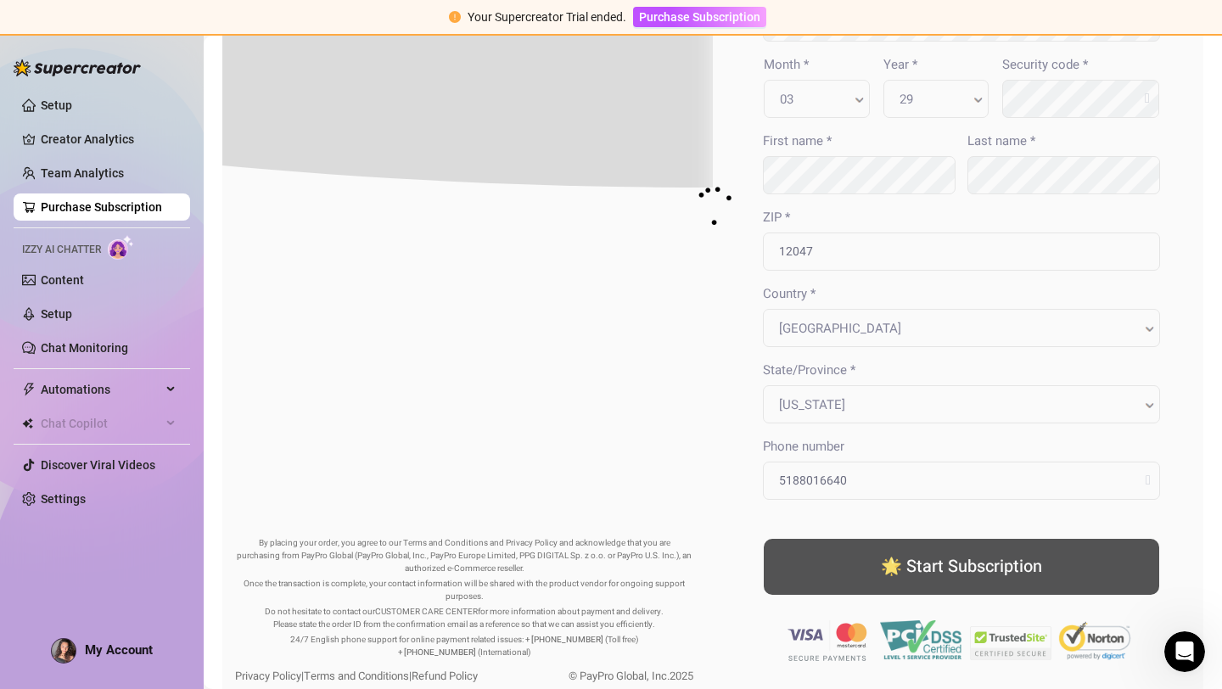
scroll to position [0, 0]
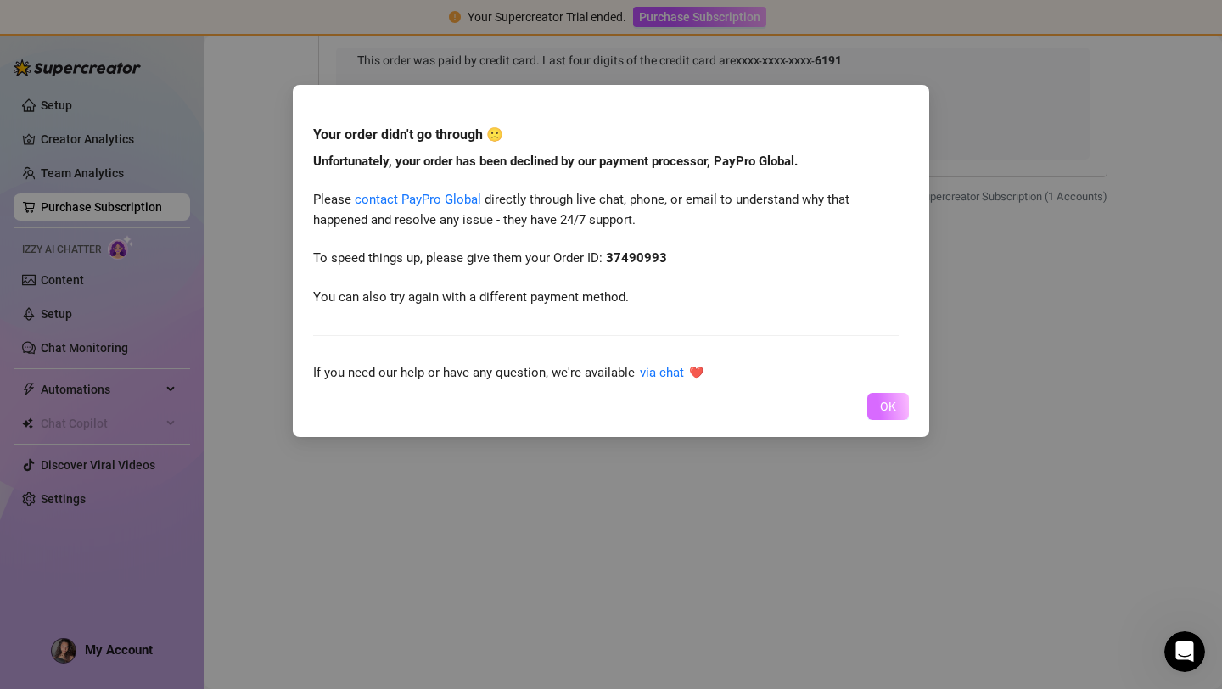
click at [884, 403] on span "OK" at bounding box center [888, 407] width 16 height 14
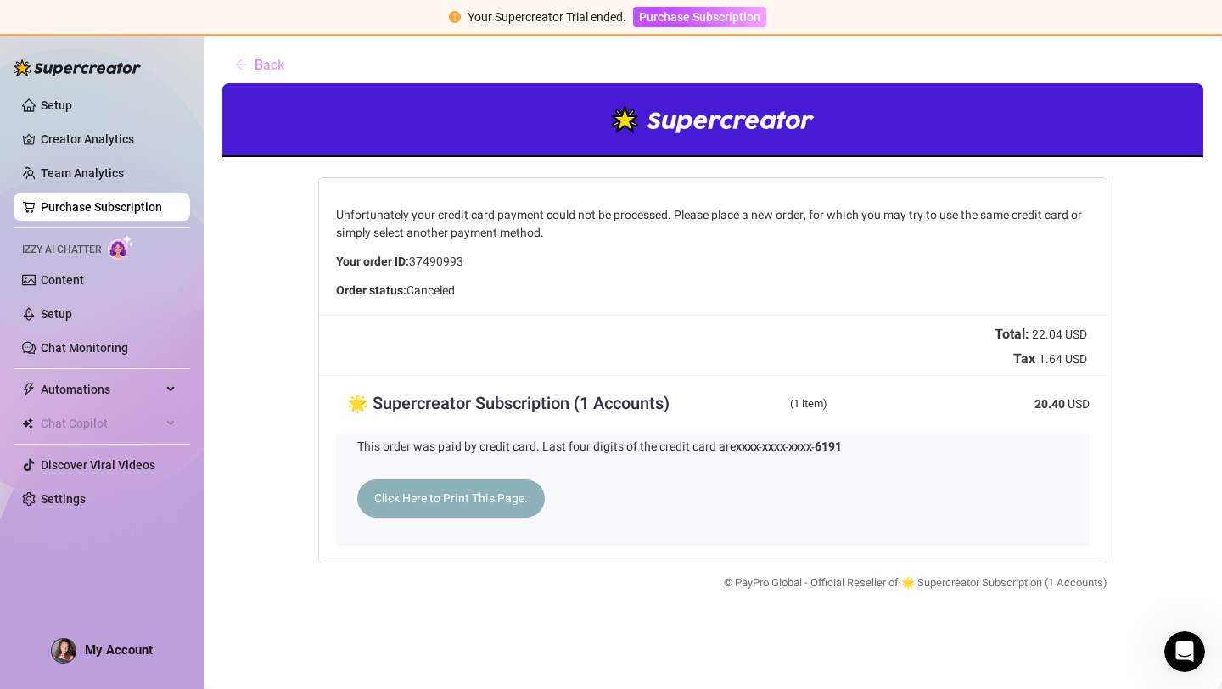
click at [255, 58] on span "Back" at bounding box center [270, 65] width 30 height 16
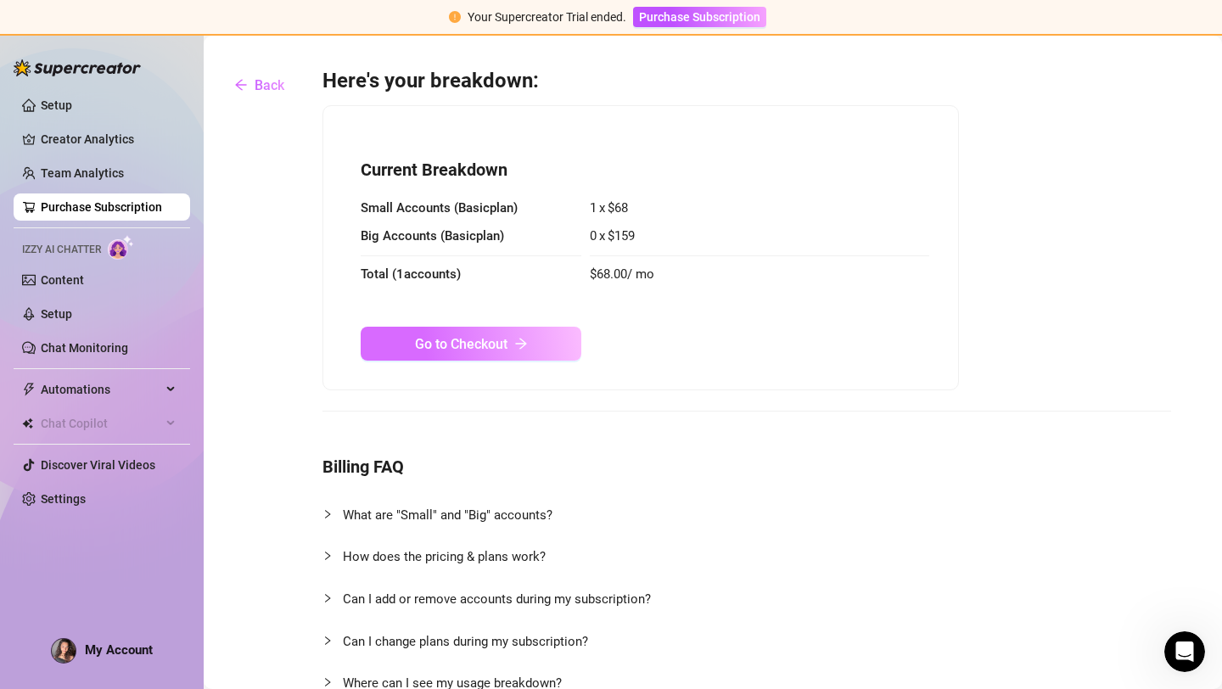
click at [497, 350] on span "Go to Checkout" at bounding box center [461, 344] width 92 height 16
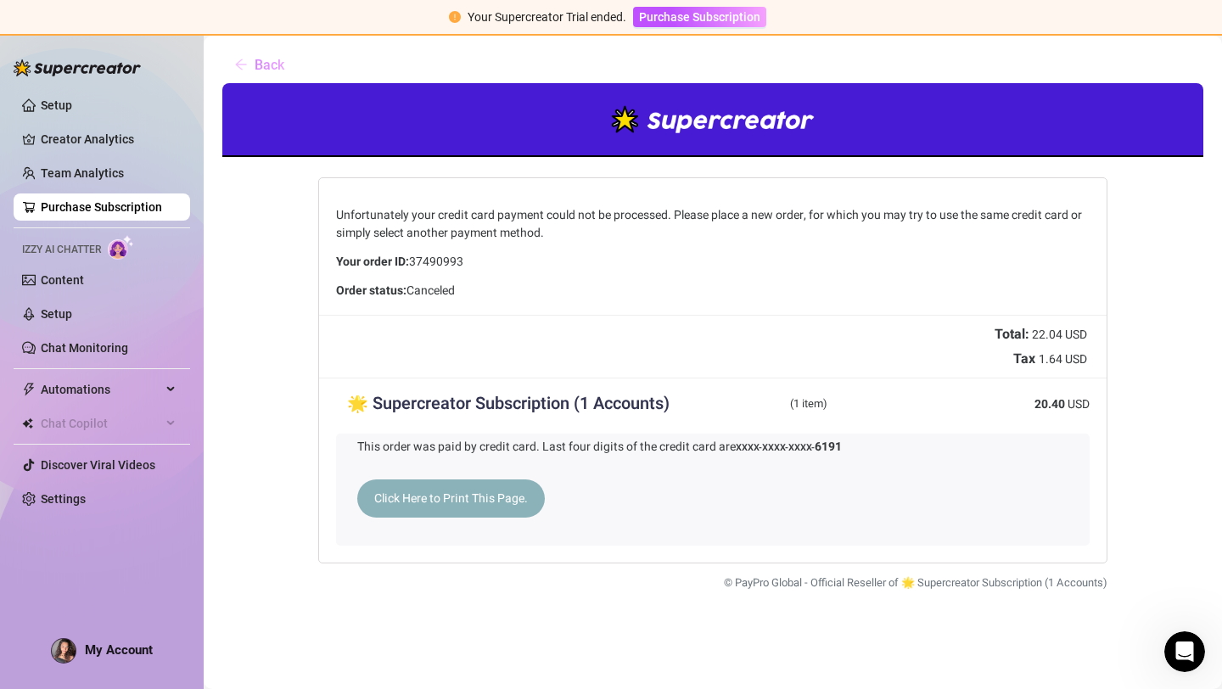
click at [252, 72] on button "Back" at bounding box center [259, 65] width 77 height 34
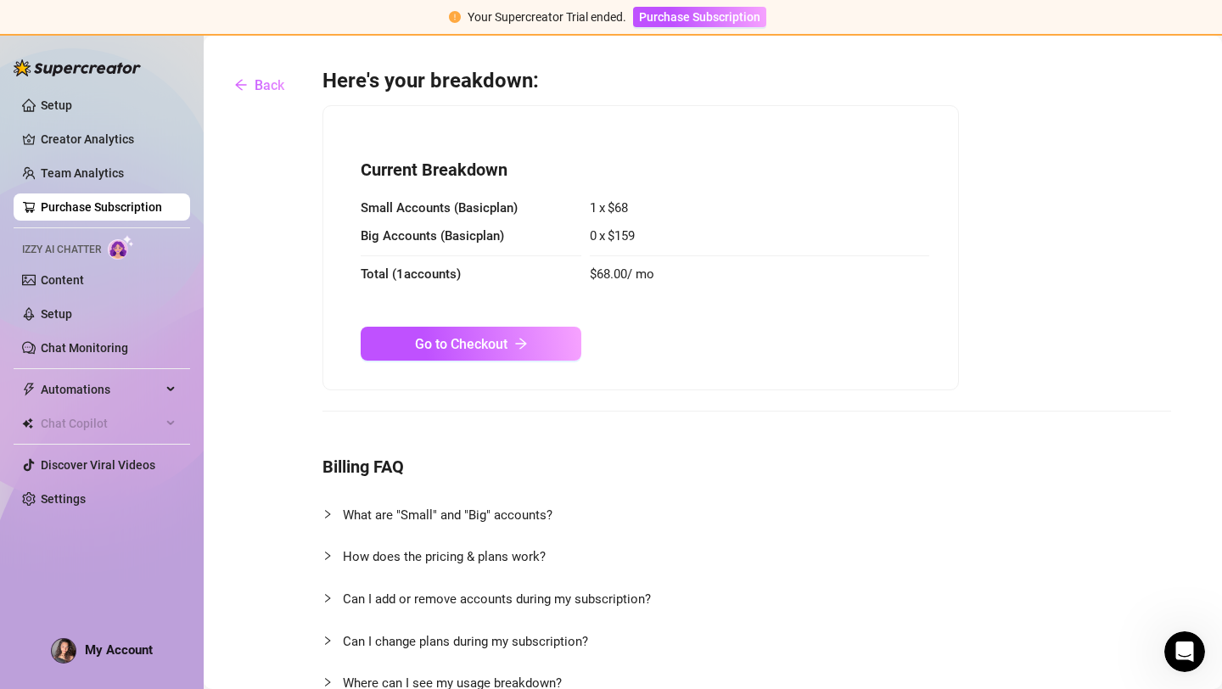
scroll to position [314, 0]
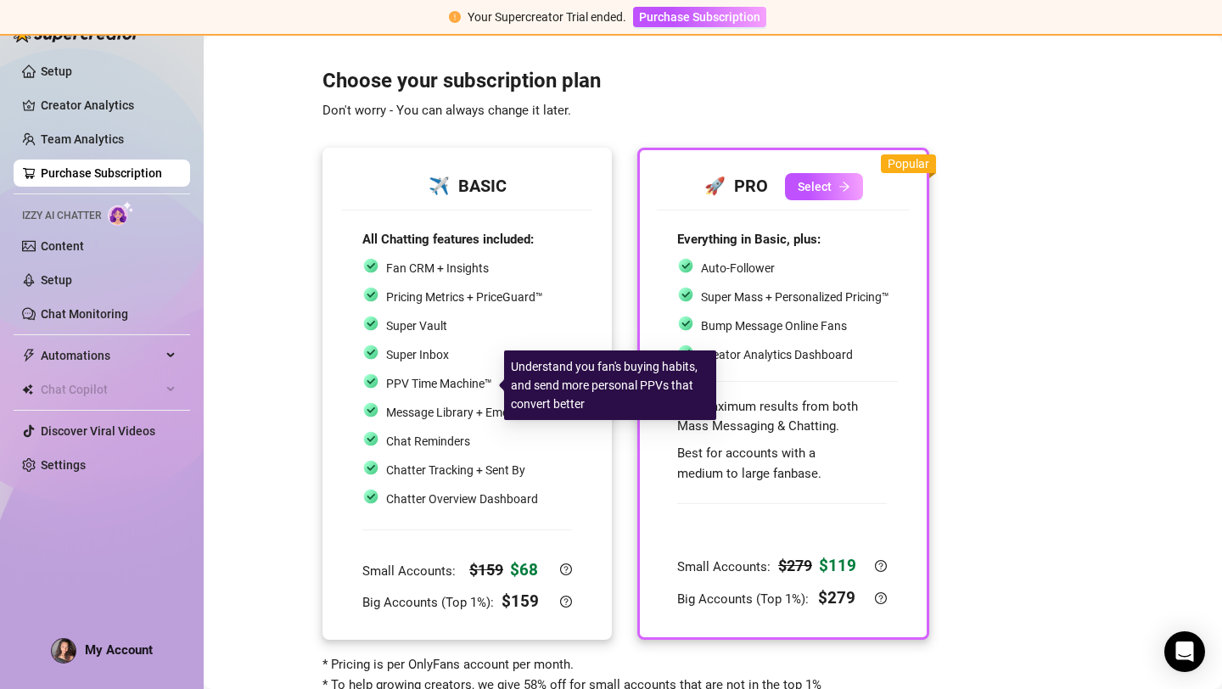
click at [463, 384] on span "PPV Time Machine™" at bounding box center [439, 384] width 106 height 14
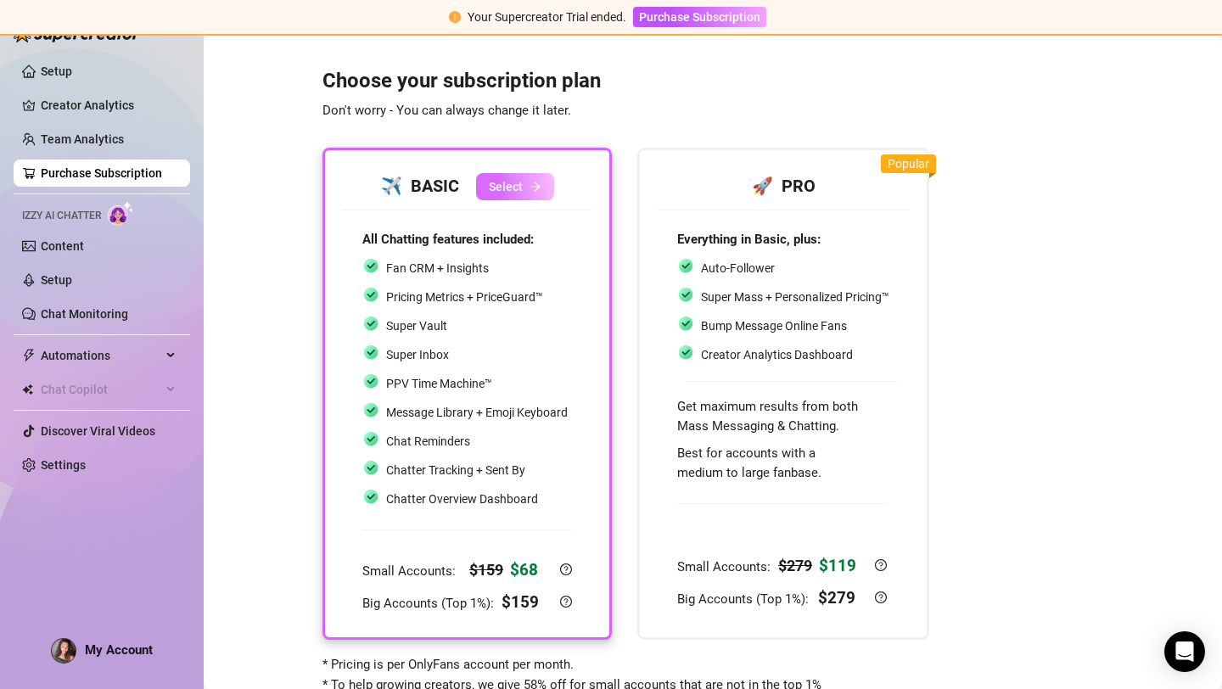
click at [539, 177] on button "Select" at bounding box center [515, 186] width 78 height 27
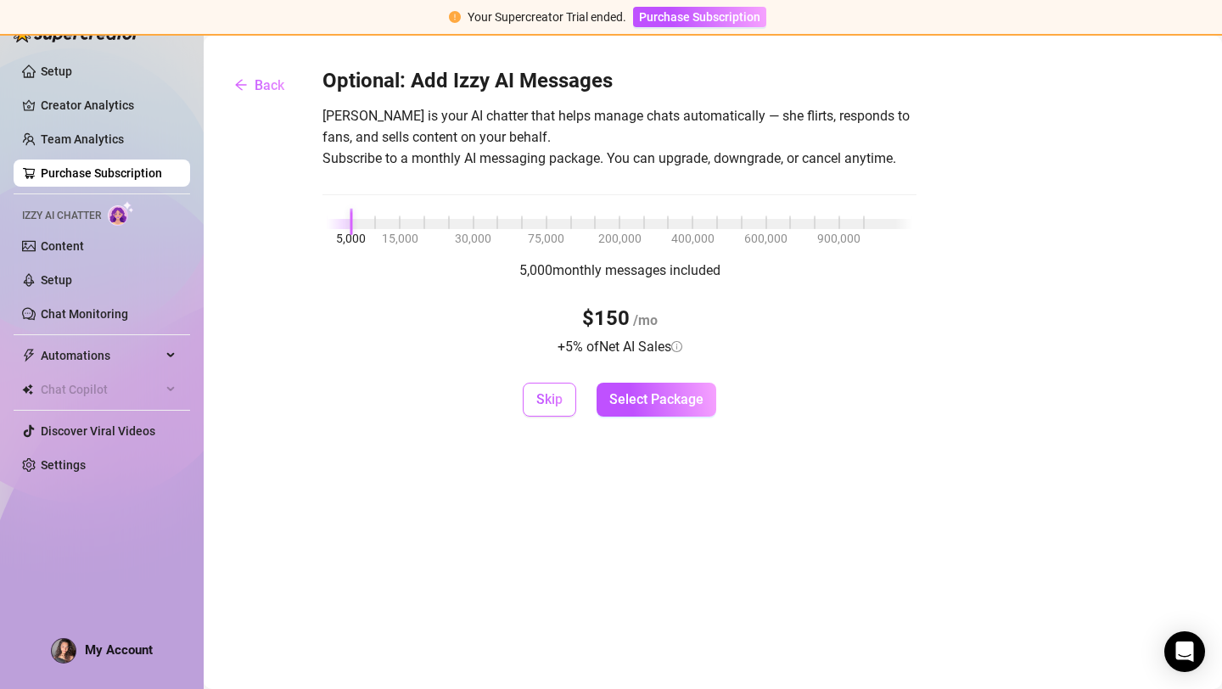
click at [558, 402] on span "Skip" at bounding box center [549, 399] width 26 height 16
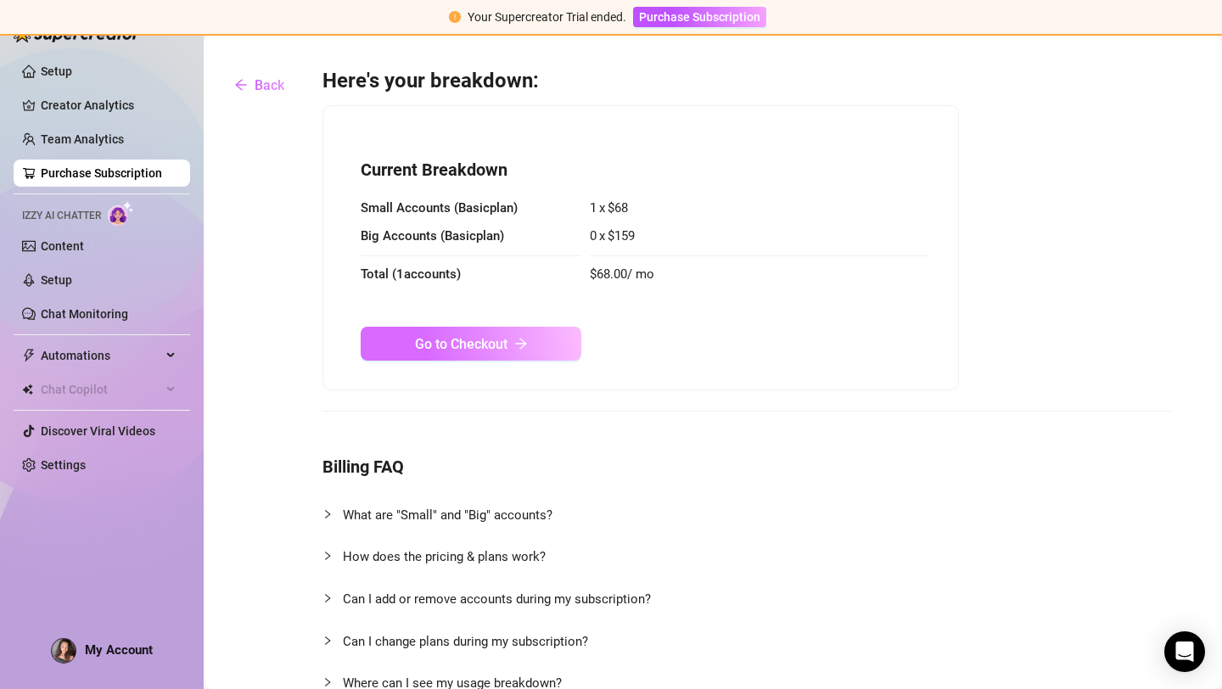
click at [470, 348] on span "Go to Checkout" at bounding box center [461, 344] width 92 height 16
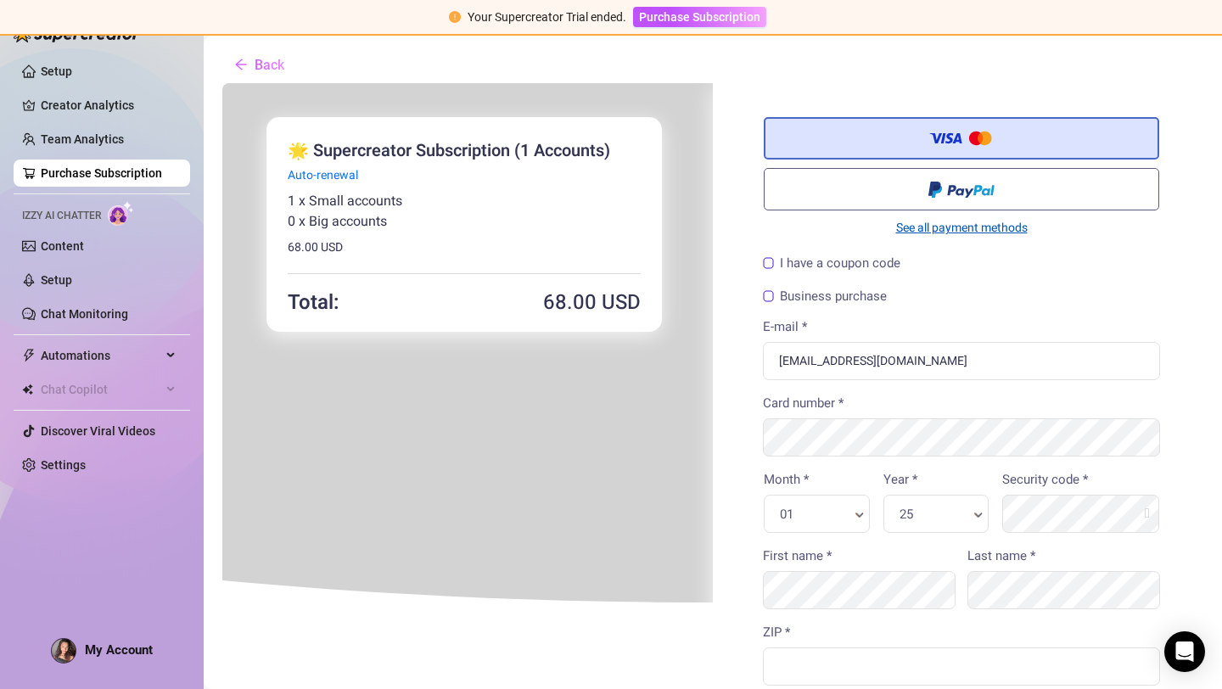
click at [939, 232] on link "See all payment methods" at bounding box center [959, 226] width 395 height 18
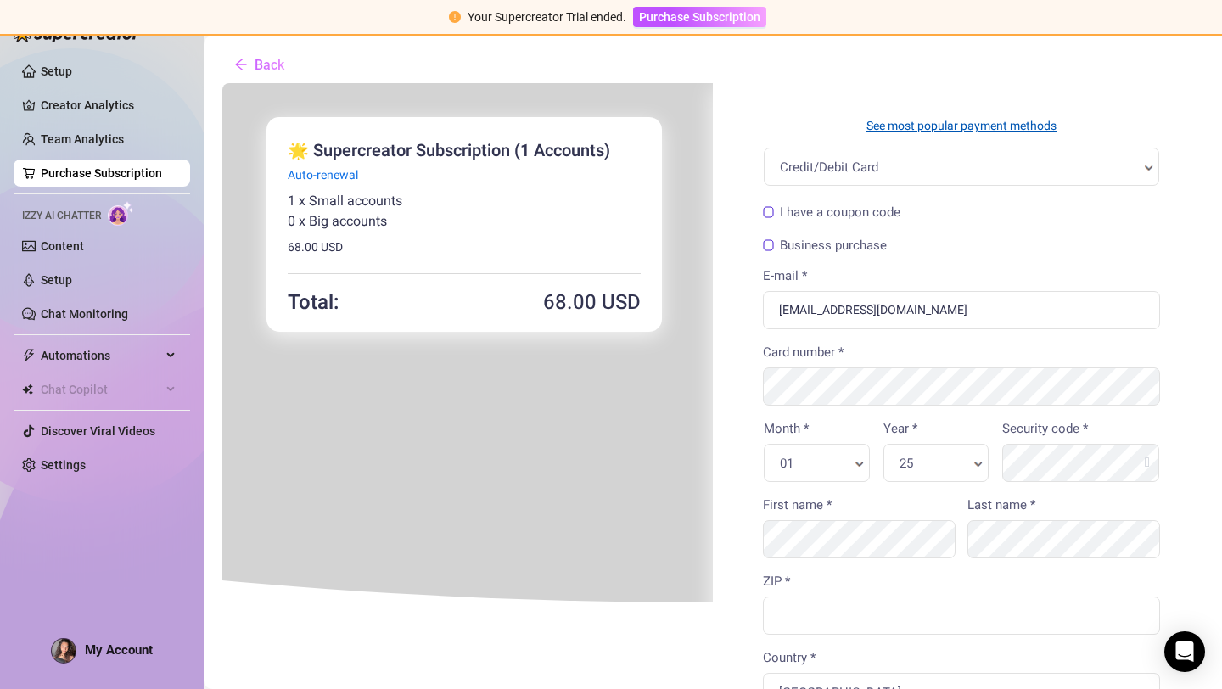
click at [1016, 127] on link "See most popular payment methods" at bounding box center [959, 124] width 395 height 18
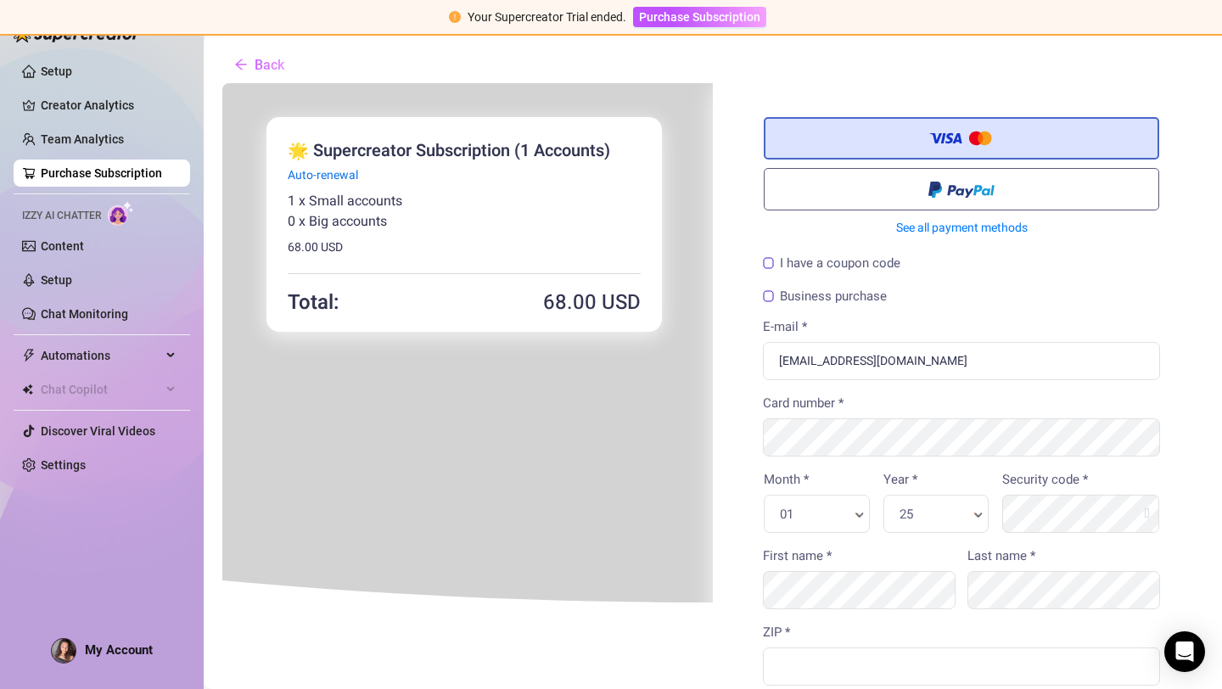
click at [764, 261] on label "I have a coupon code" at bounding box center [829, 261] width 137 height 13
click at [221, 81] on input "I have a coupon code" at bounding box center [221, 81] width 0 height 0
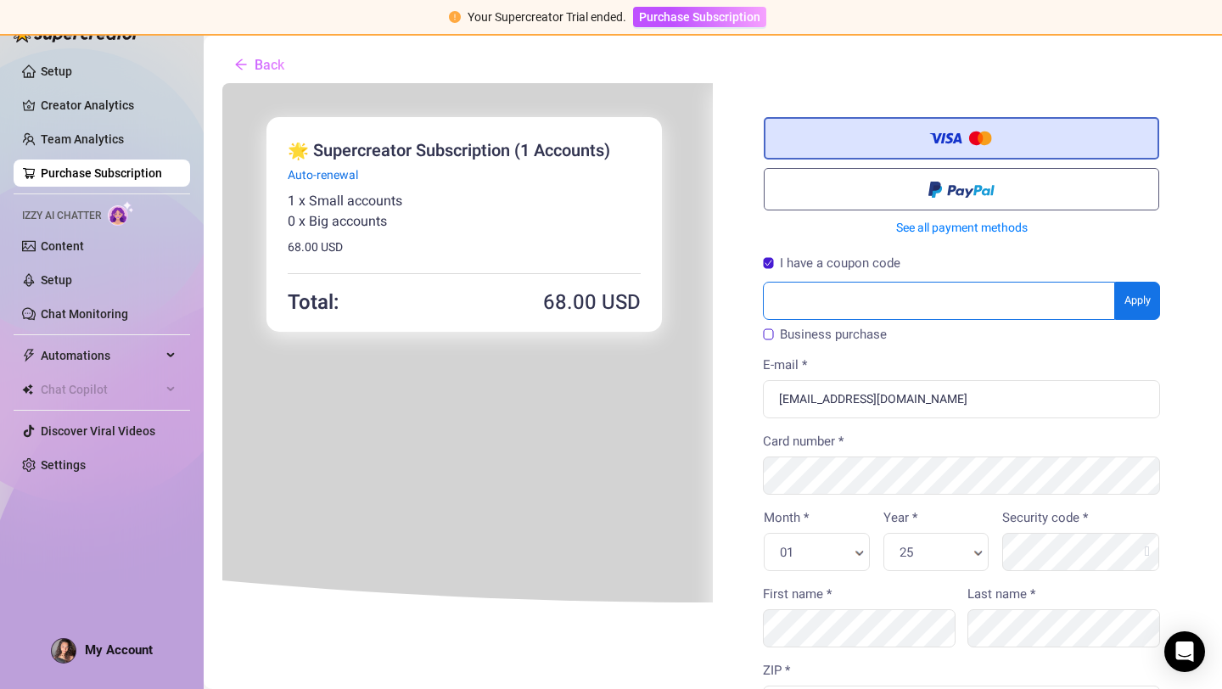
click at [799, 292] on input "text" at bounding box center [937, 299] width 352 height 38
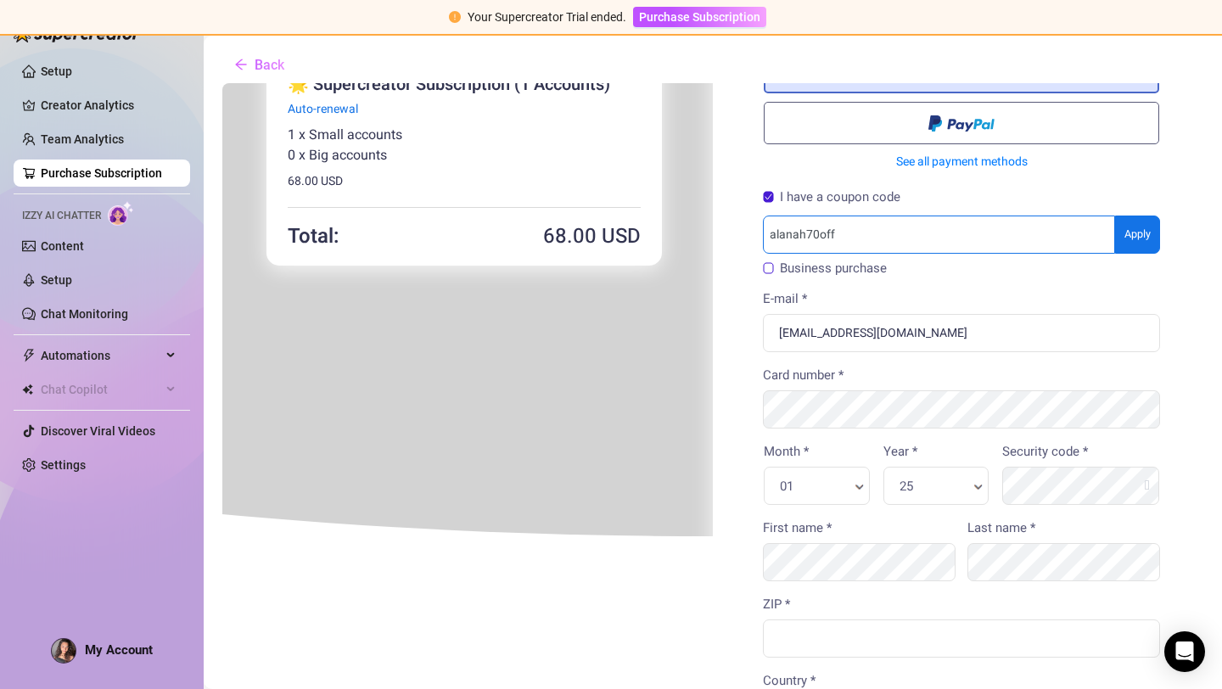
scroll to position [67, 0]
type input "alanah70off"
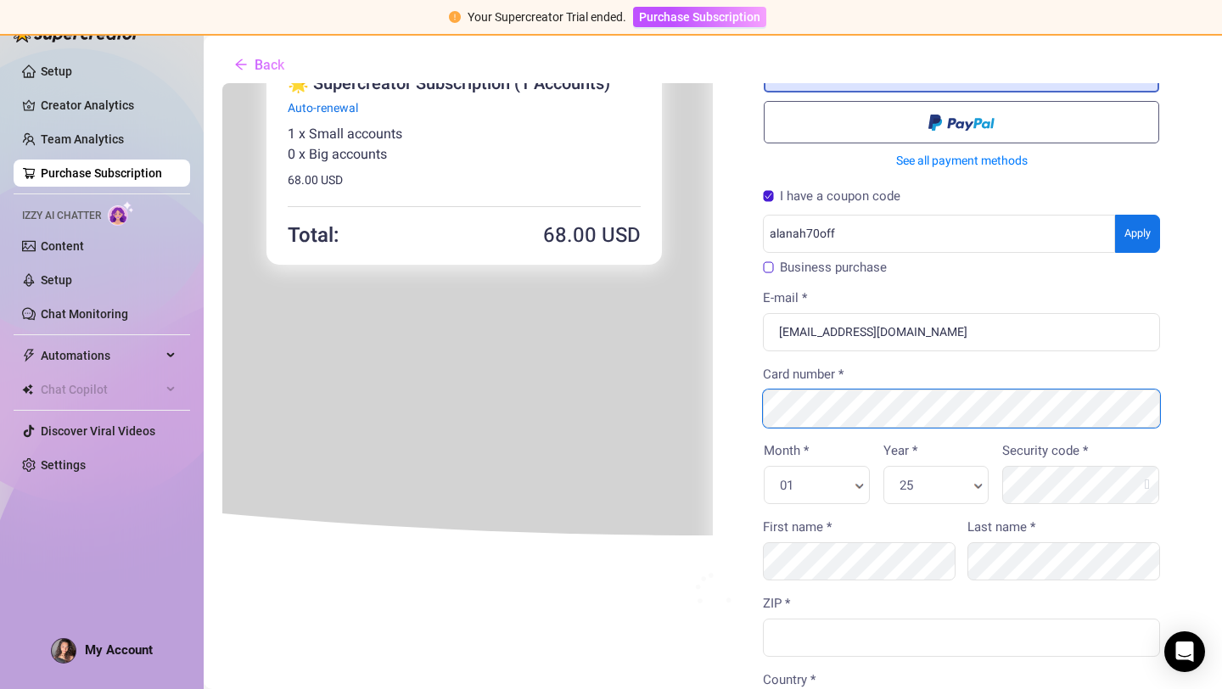
click at [831, 411] on body "You're buying × 68 .00" at bounding box center [711, 555] width 981 height 1083
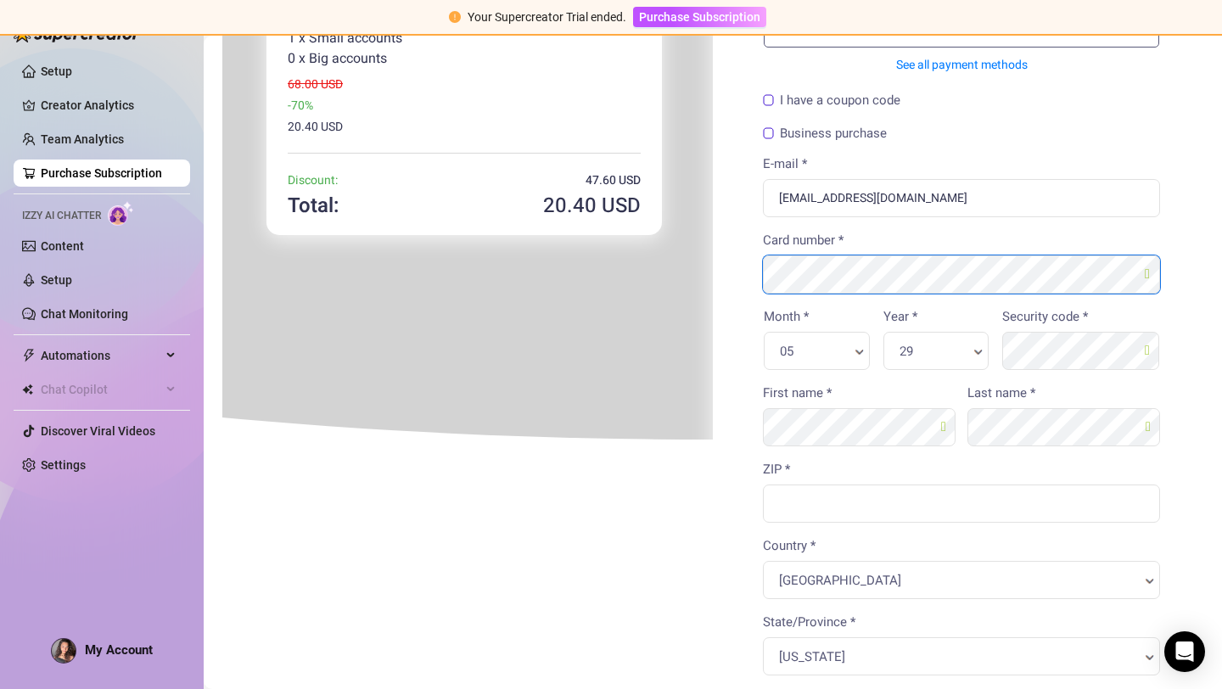
scroll to position [176, 0]
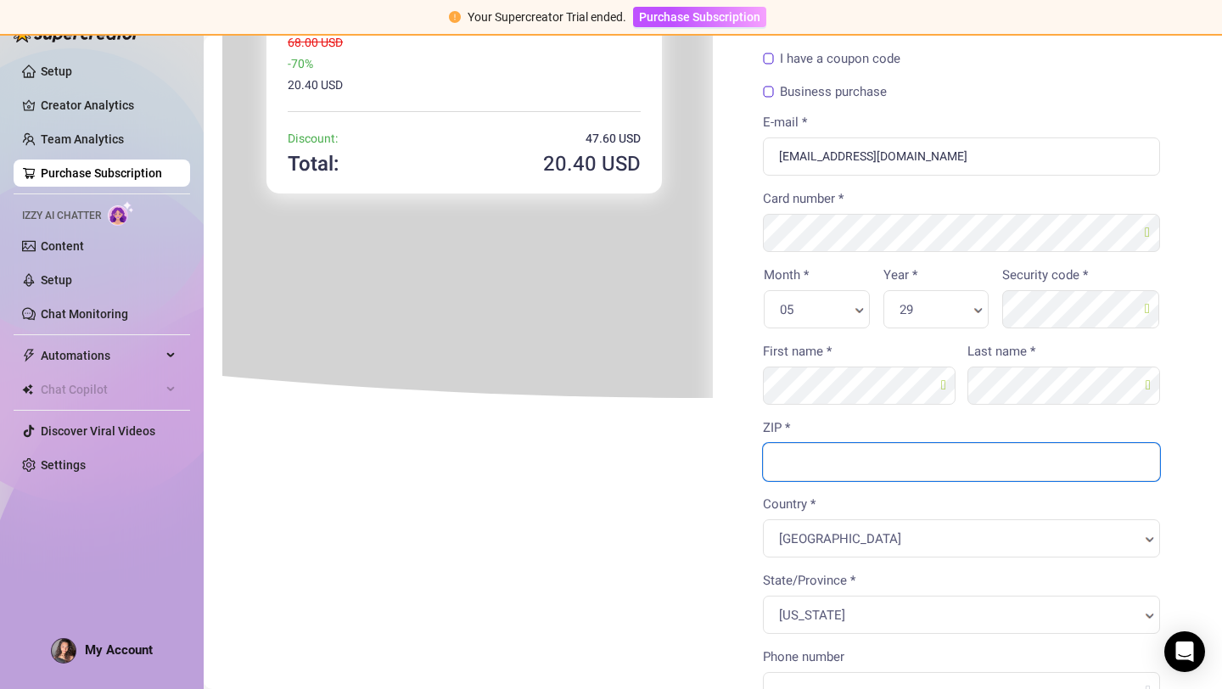
click at [809, 464] on input "ZIP *" at bounding box center [959, 460] width 397 height 38
type input "12047"
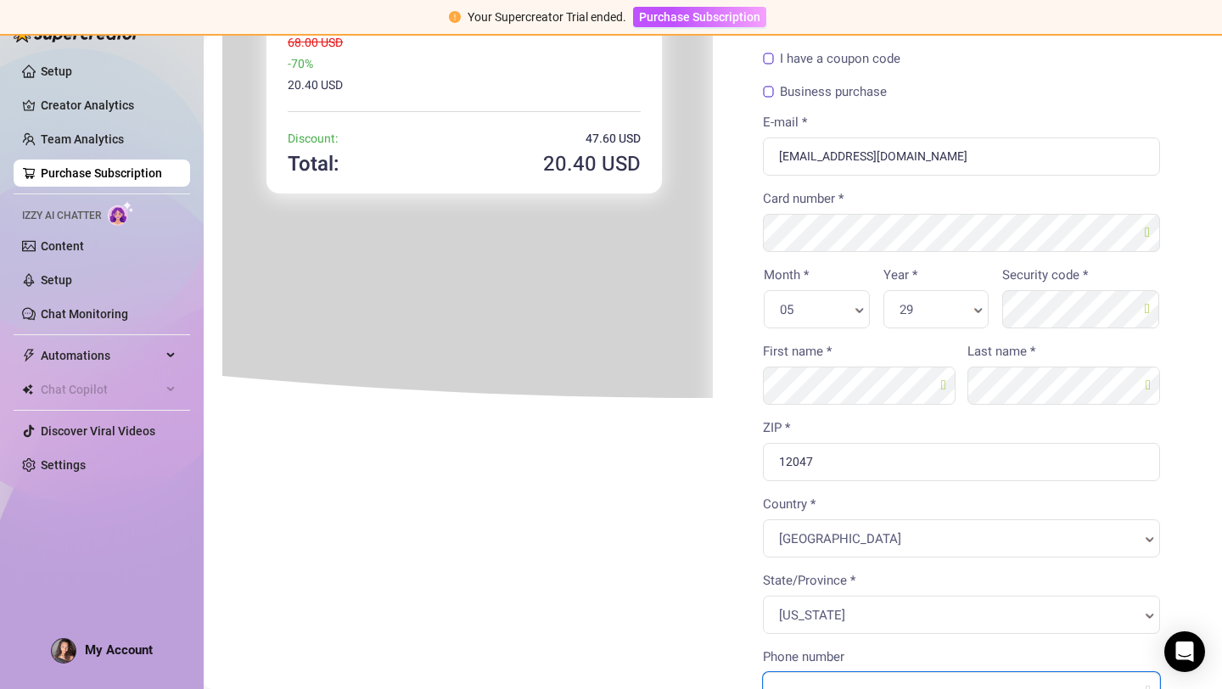
type input "5188016640"
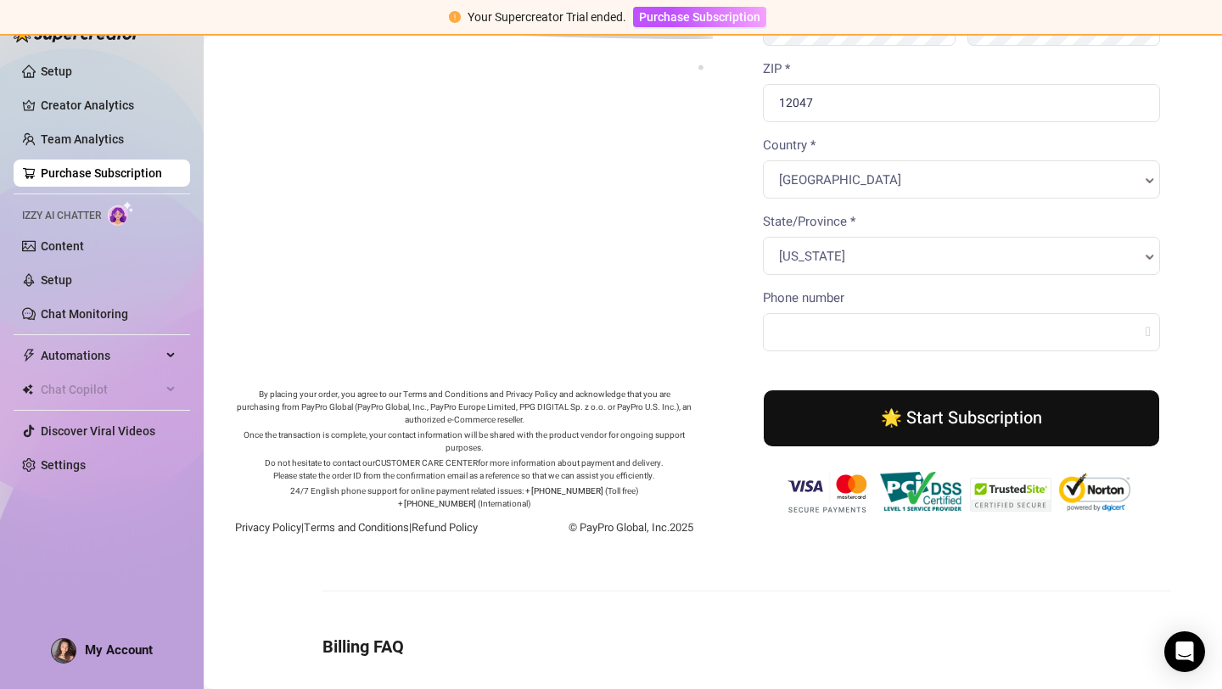
scroll to position [655, 0]
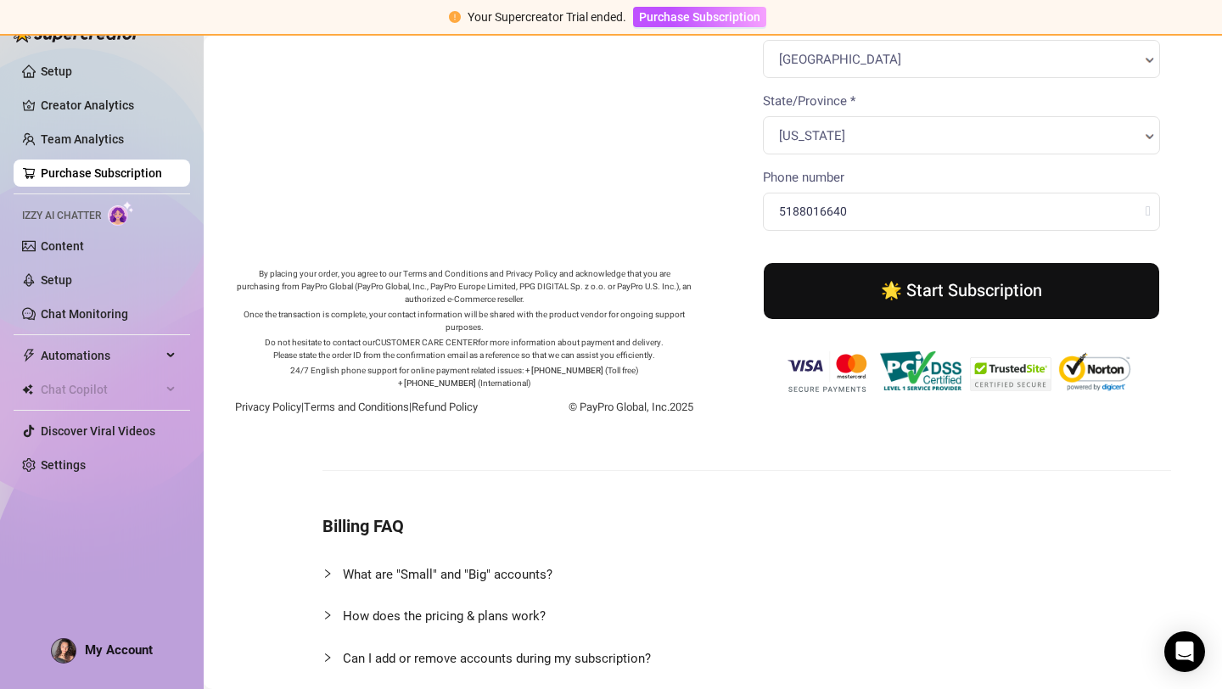
click at [938, 280] on button "🌟 Start Subscription" at bounding box center [959, 289] width 395 height 56
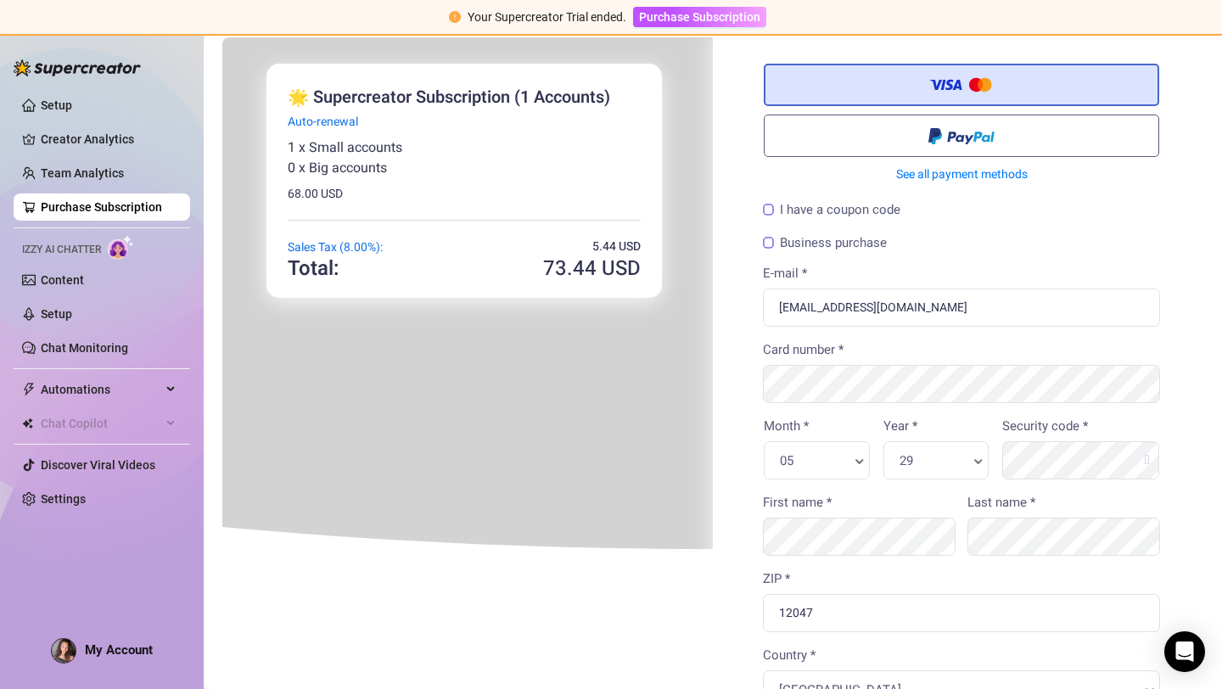
scroll to position [0, 0]
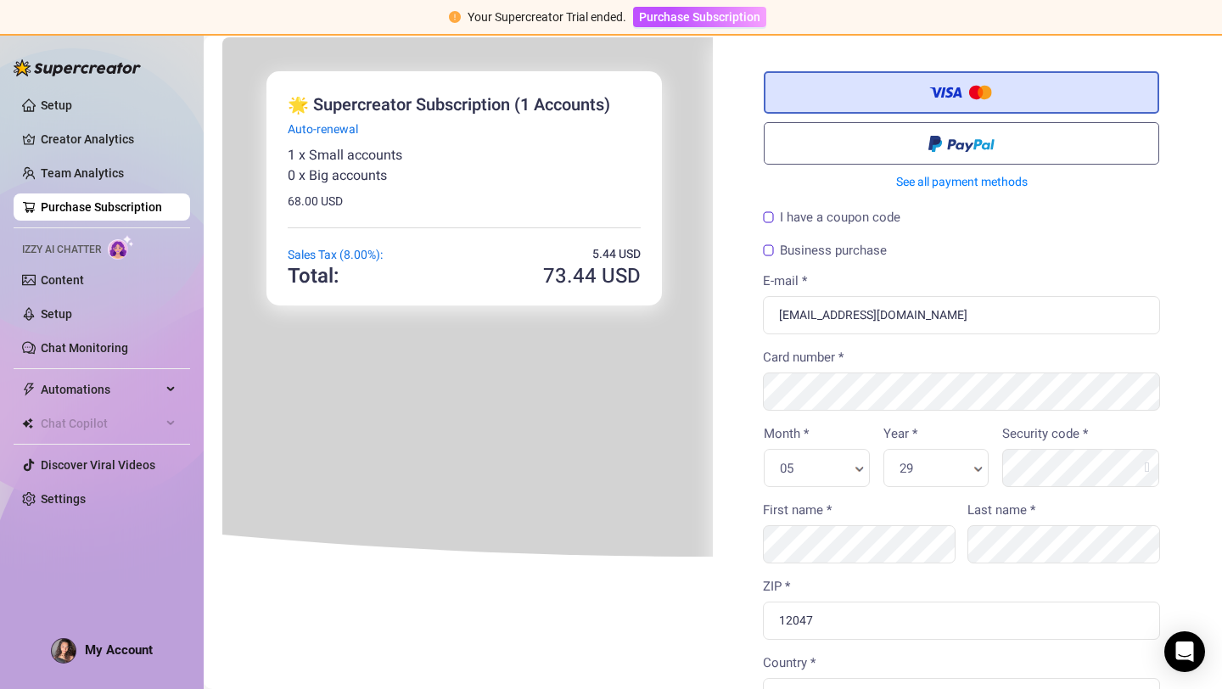
click at [777, 211] on label "I have a coupon code" at bounding box center [829, 216] width 137 height 13
click at [221, 36] on input "I have a coupon code" at bounding box center [221, 36] width 0 height 0
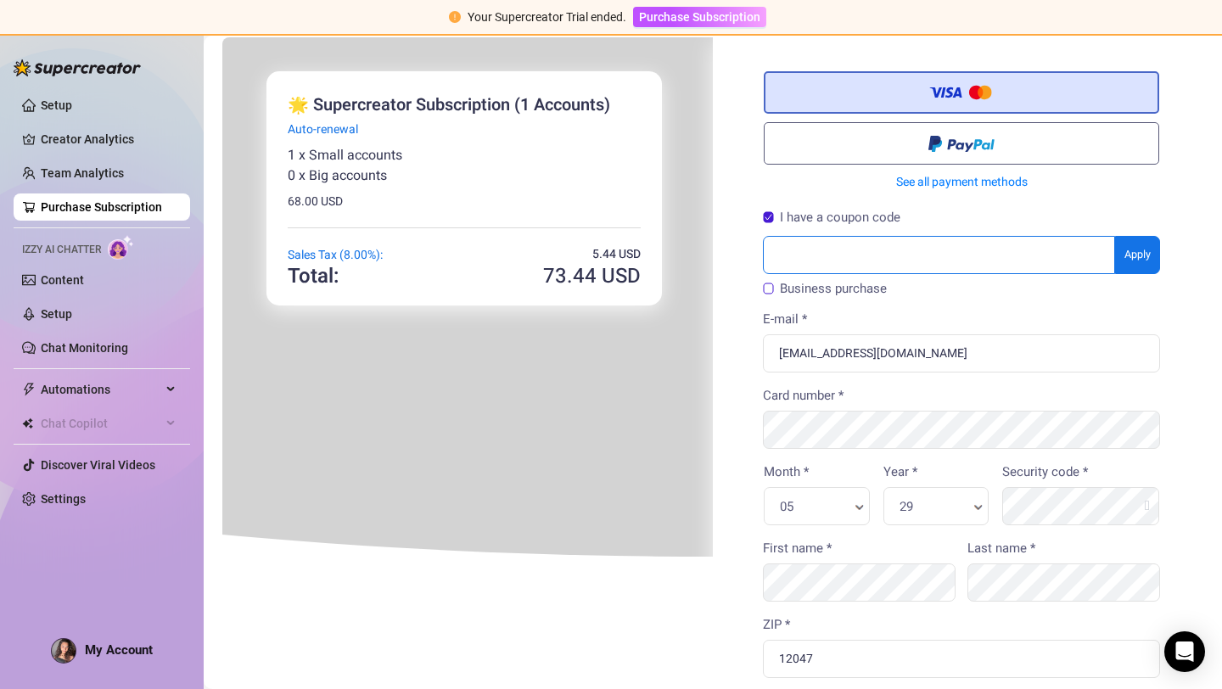
click at [789, 250] on input "text" at bounding box center [937, 253] width 352 height 38
type input "alanah70off"
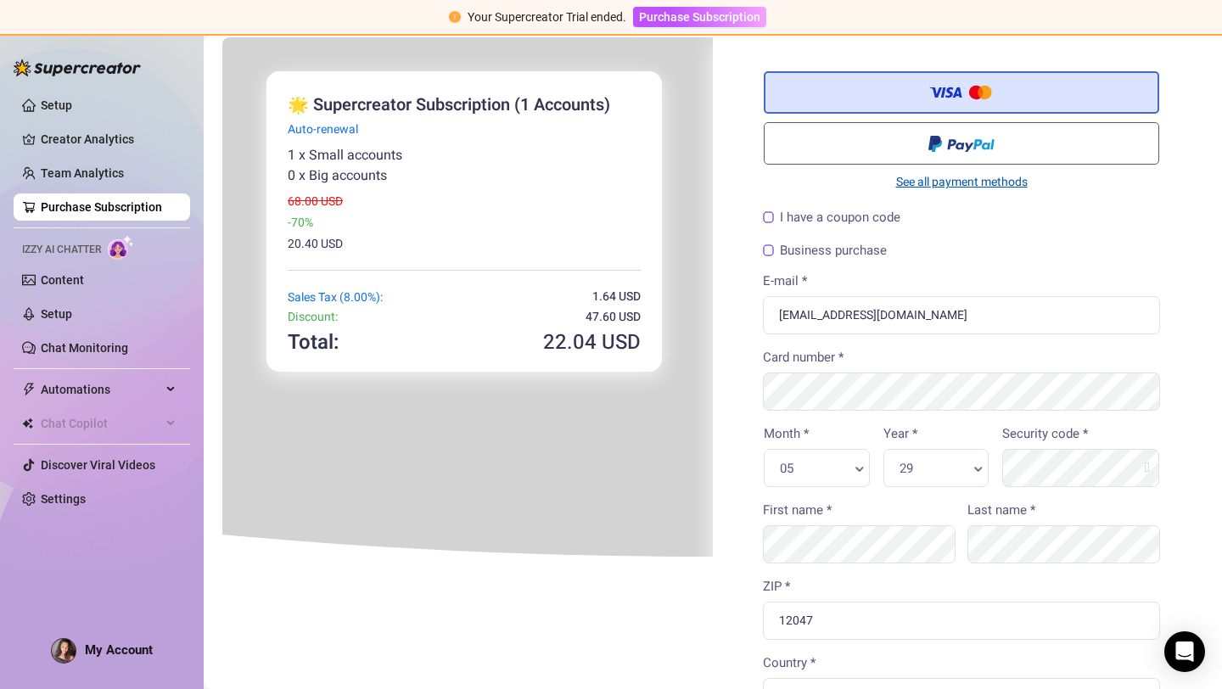
click at [944, 181] on link "See all payment methods" at bounding box center [959, 180] width 395 height 18
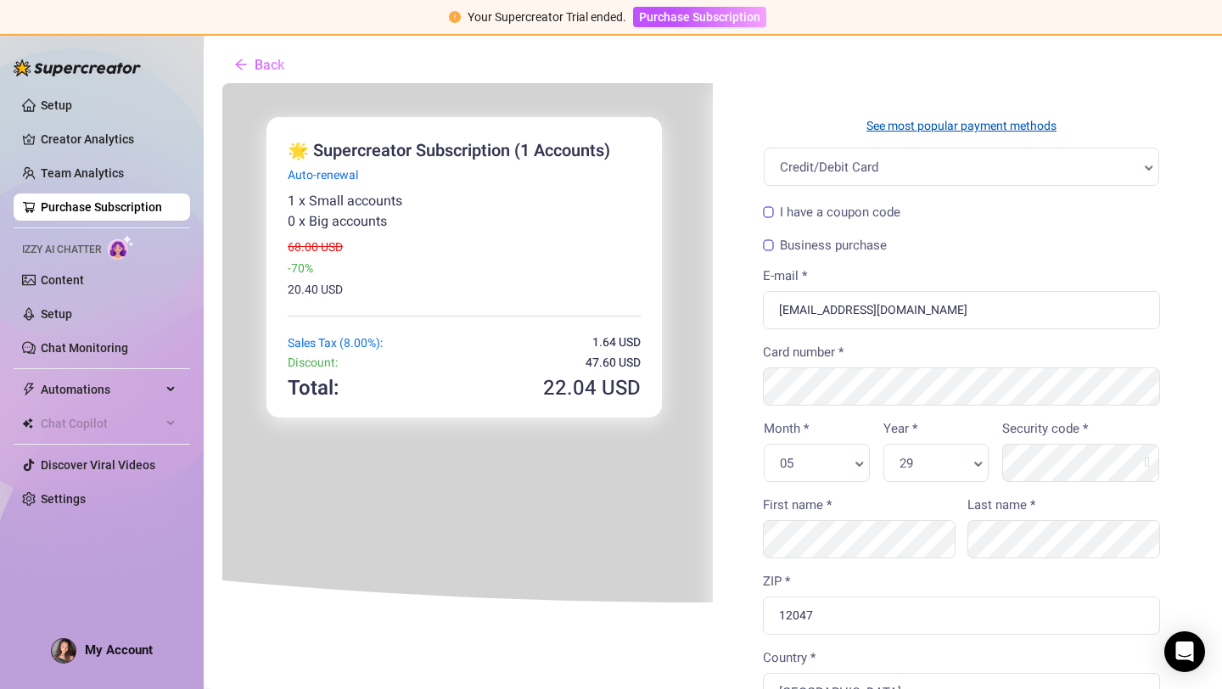
click at [956, 129] on link "See most popular payment methods" at bounding box center [959, 124] width 395 height 18
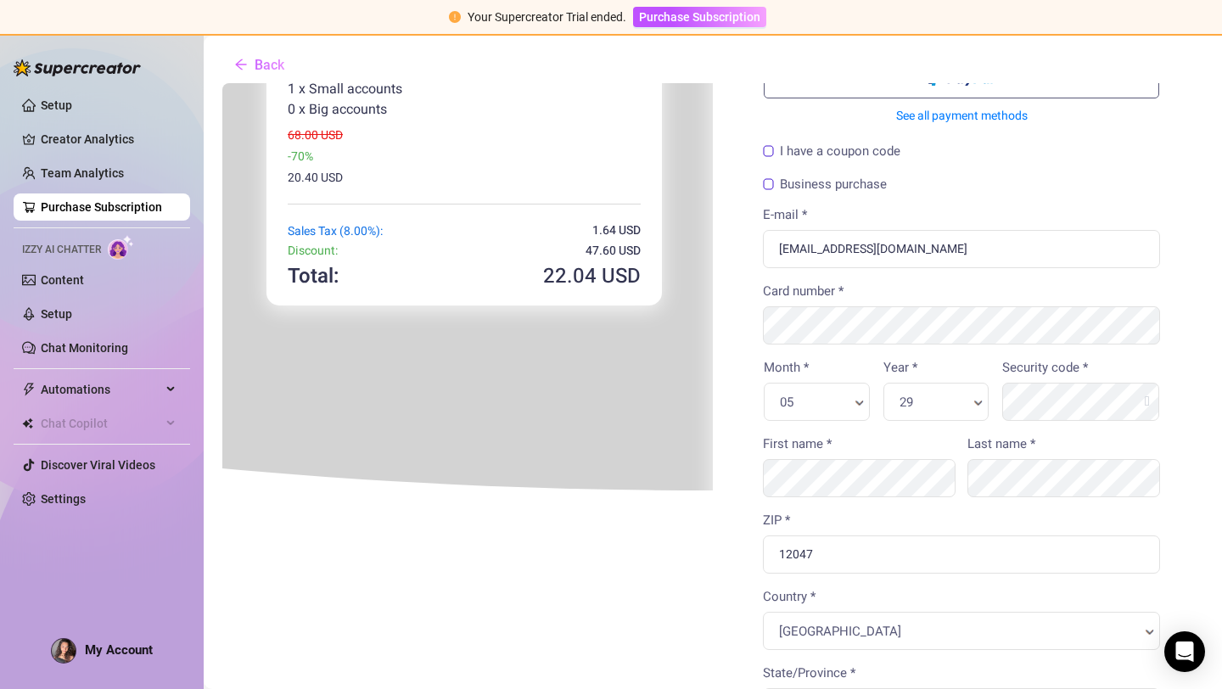
scroll to position [123, 0]
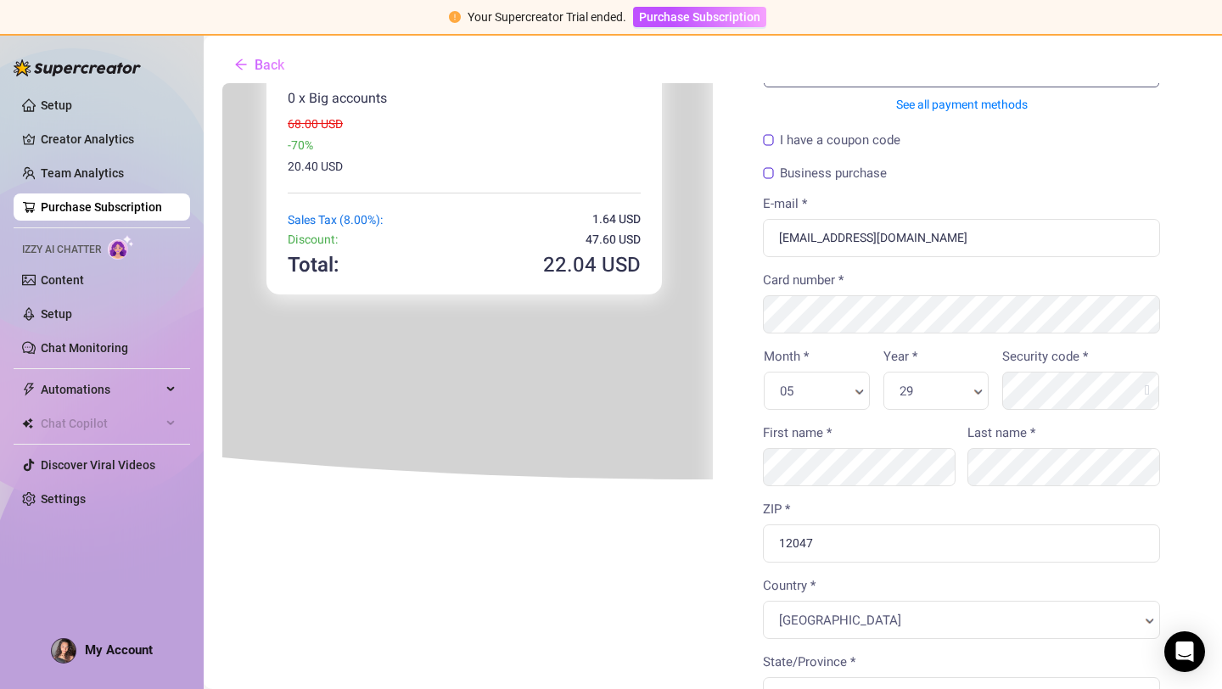
click at [993, 161] on div "Business purchase" at bounding box center [959, 172] width 397 height 23
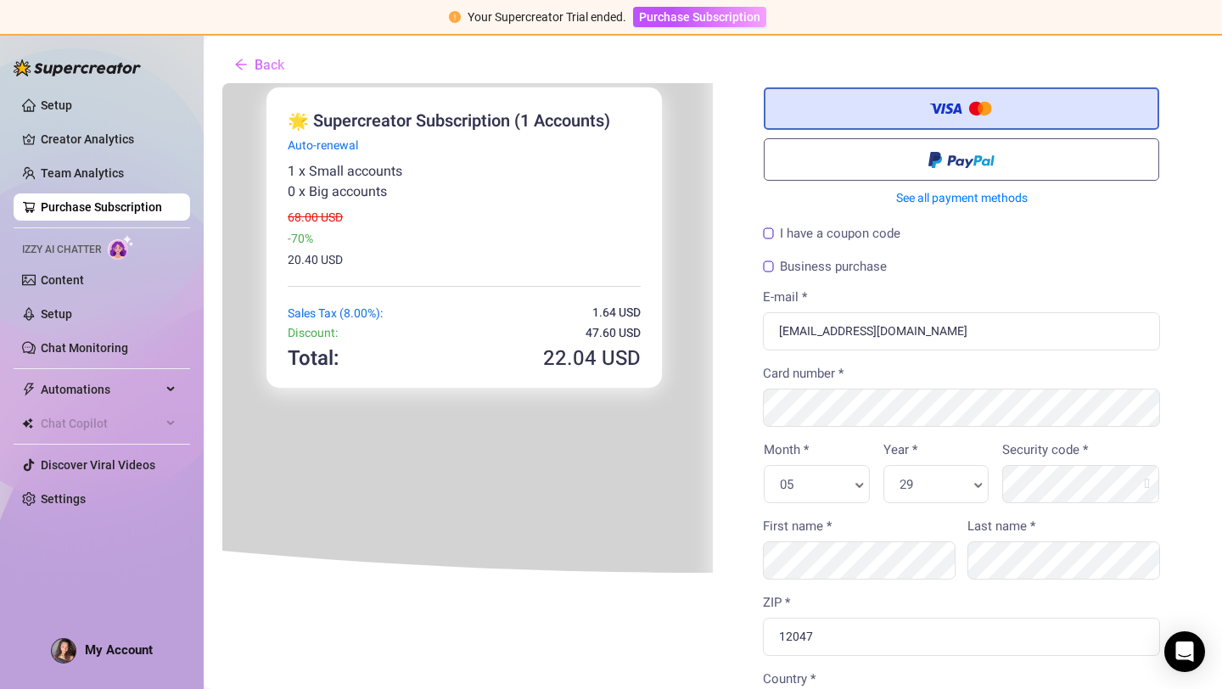
scroll to position [0, 0]
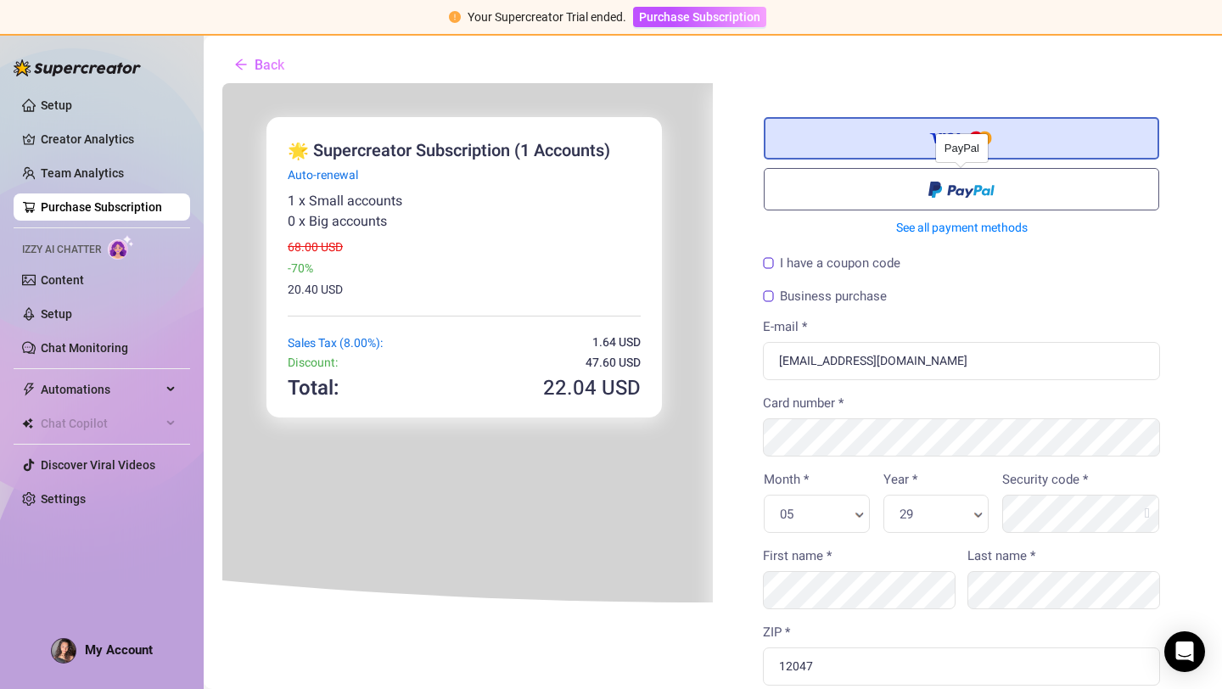
click at [960, 188] on span at bounding box center [960, 186] width 66 height 20
click at [221, 81] on input "radio" at bounding box center [221, 81] width 0 height 0
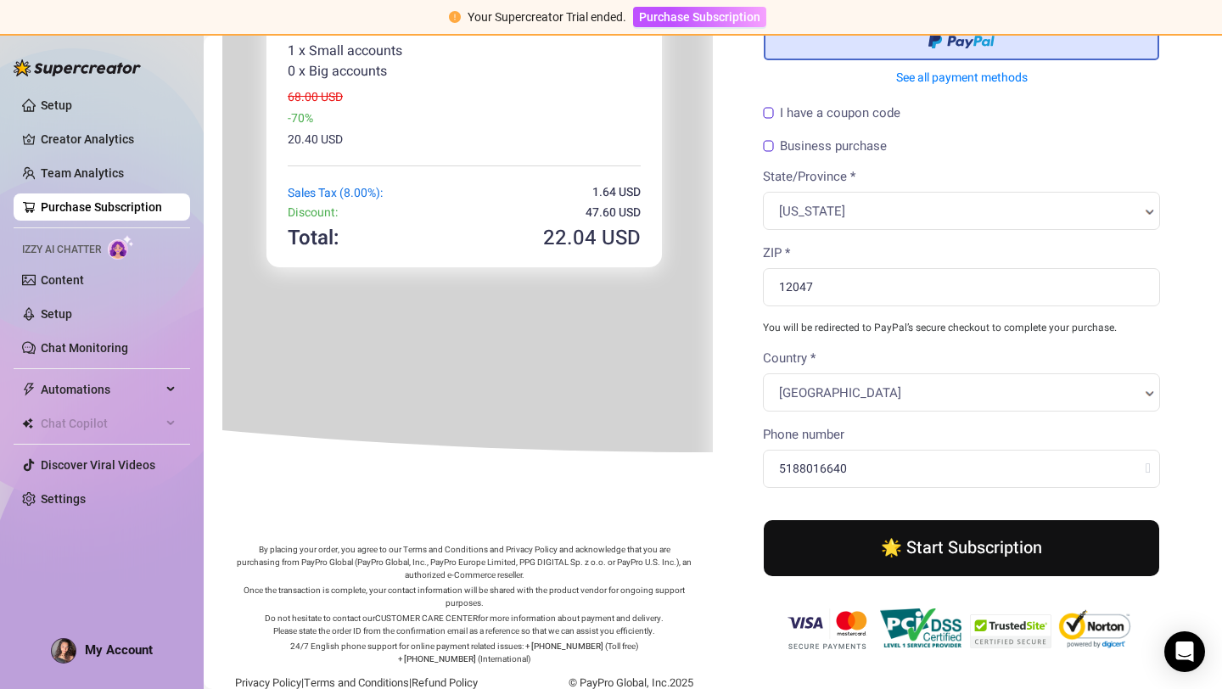
scroll to position [150, 0]
click at [913, 560] on button "🌟 Start Subscription" at bounding box center [959, 546] width 395 height 56
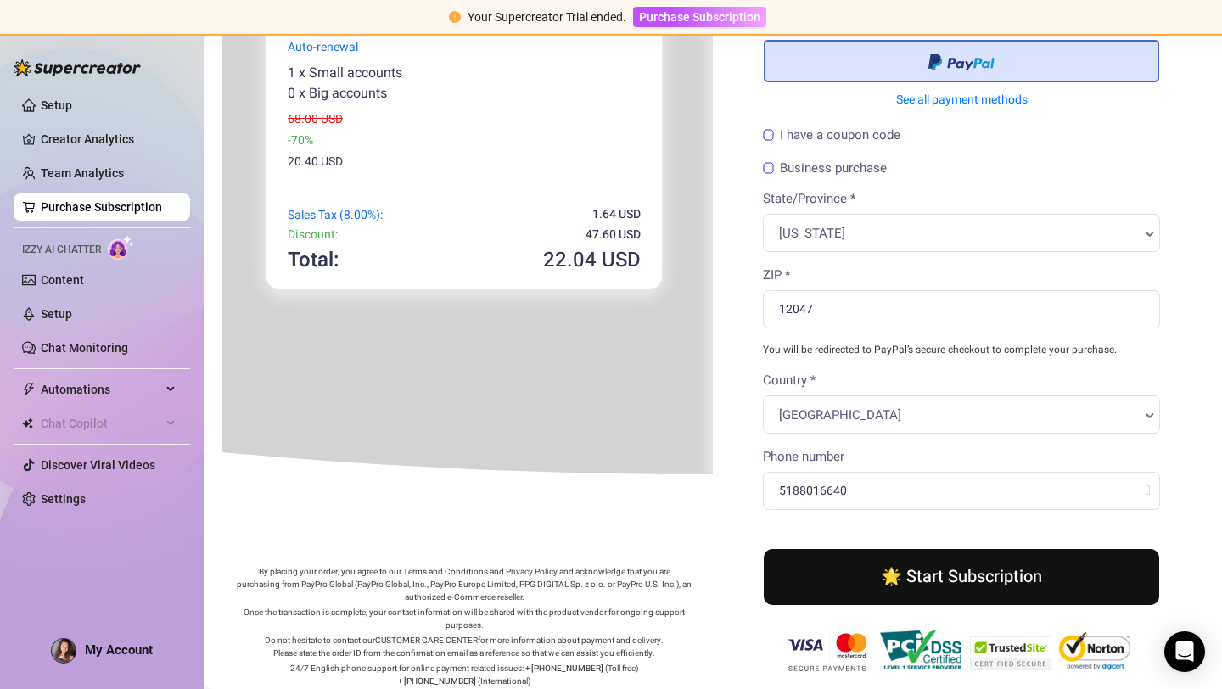
scroll to position [193, 0]
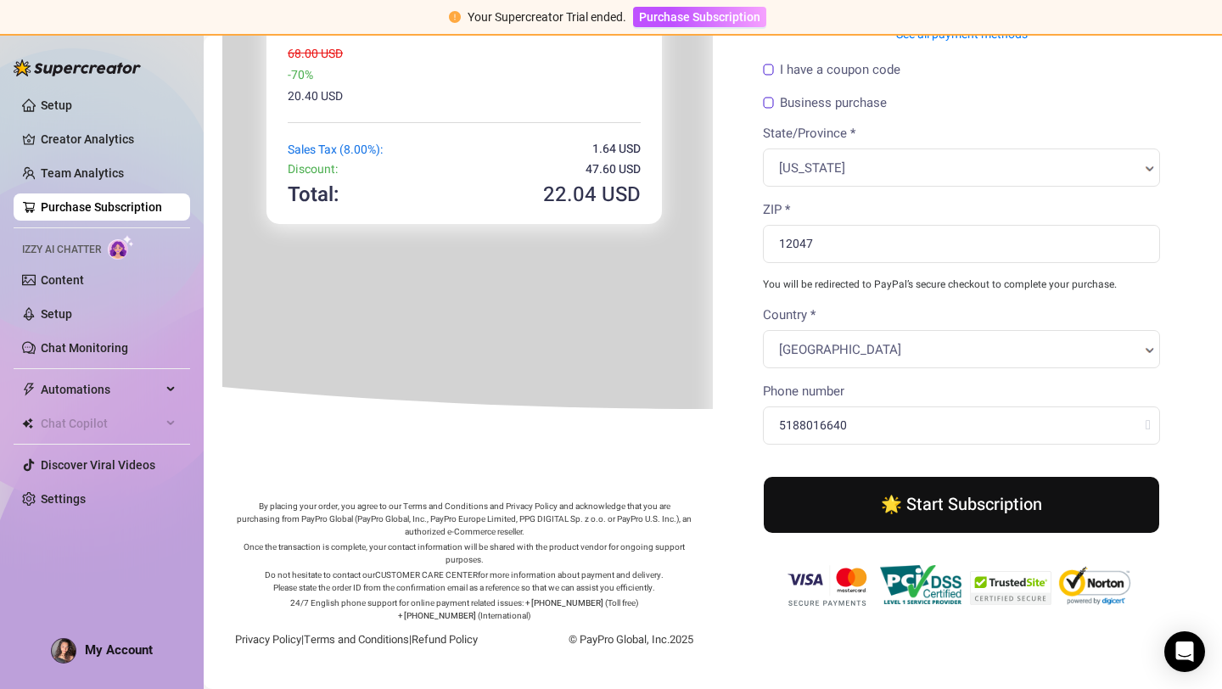
click at [916, 516] on button "🌟 Start Subscription" at bounding box center [959, 503] width 395 height 56
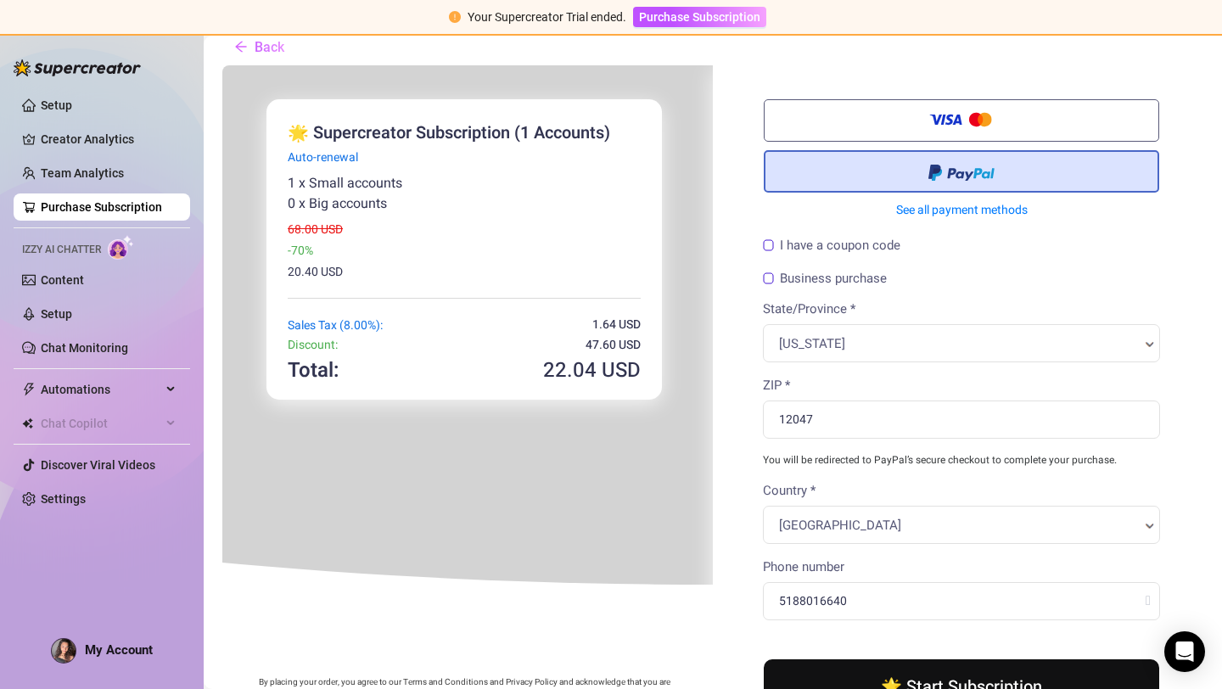
scroll to position [0, 0]
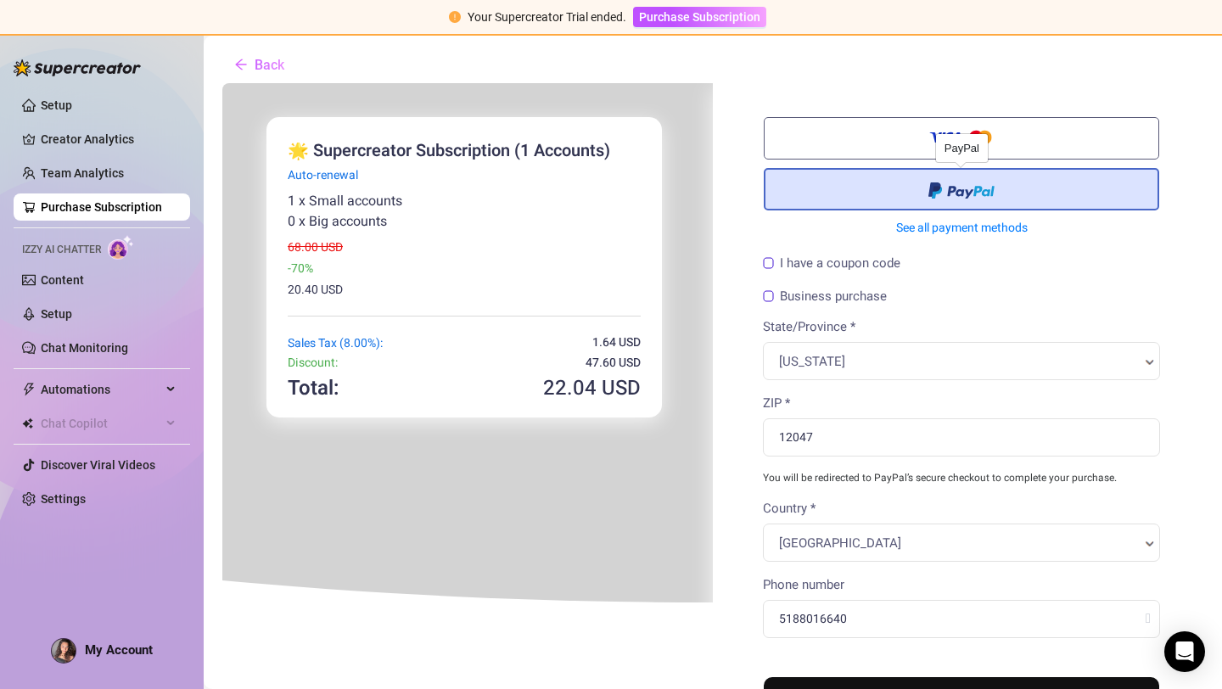
click at [983, 184] on span at bounding box center [960, 187] width 66 height 20
click at [221, 81] on input "radio" at bounding box center [221, 81] width 0 height 0
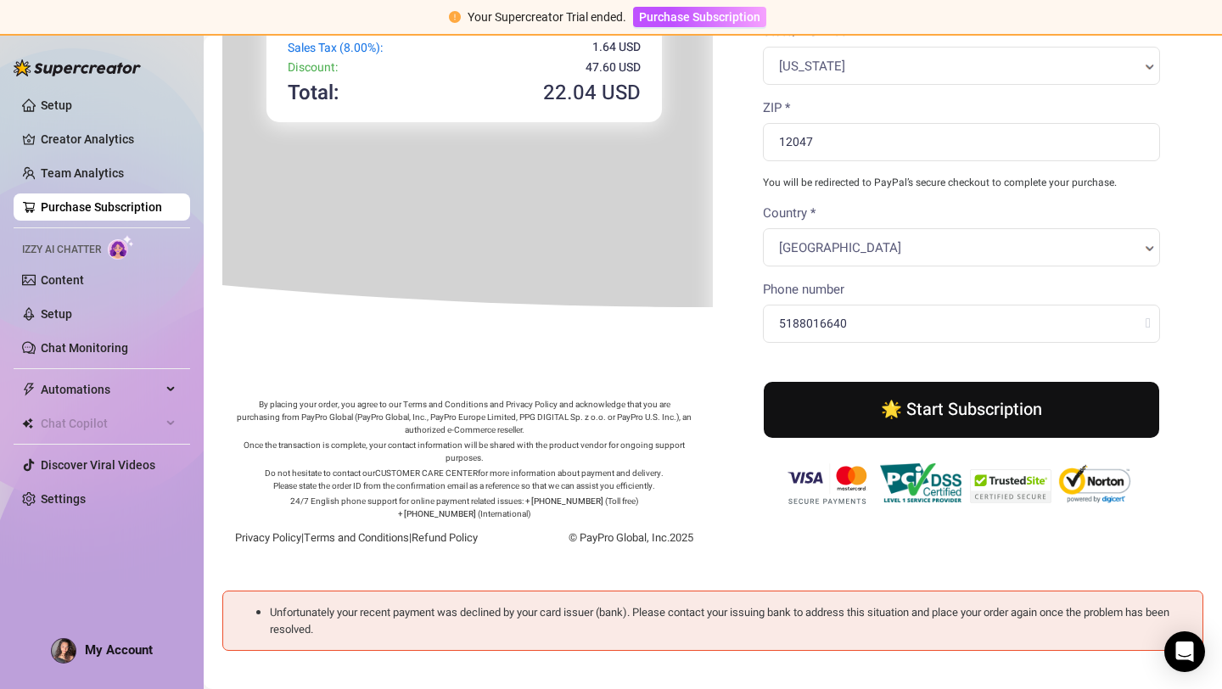
scroll to position [201, 0]
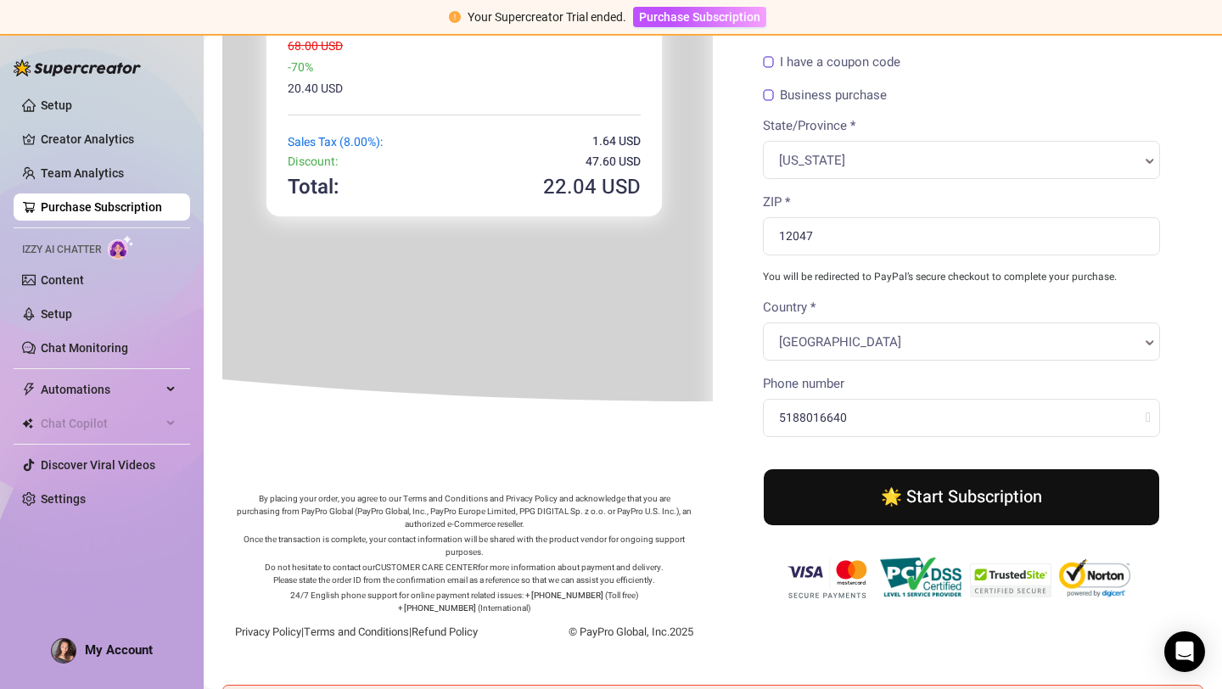
click at [943, 497] on button "🌟 Start Subscription" at bounding box center [959, 496] width 395 height 56
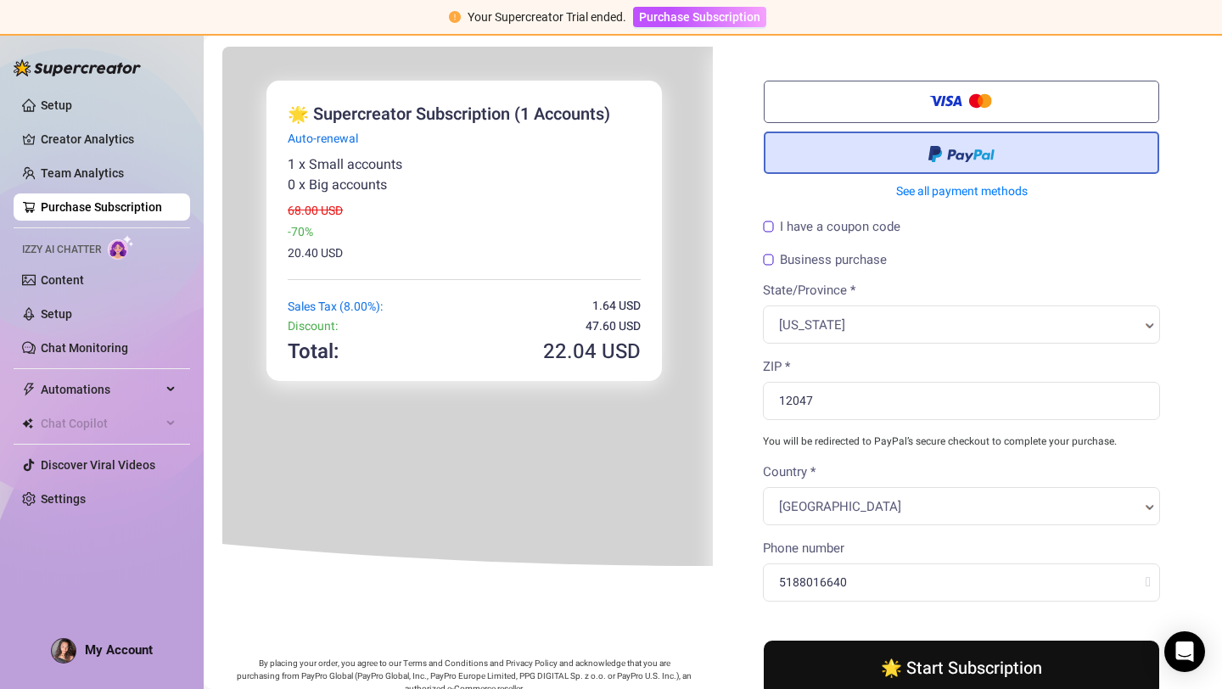
scroll to position [35, 0]
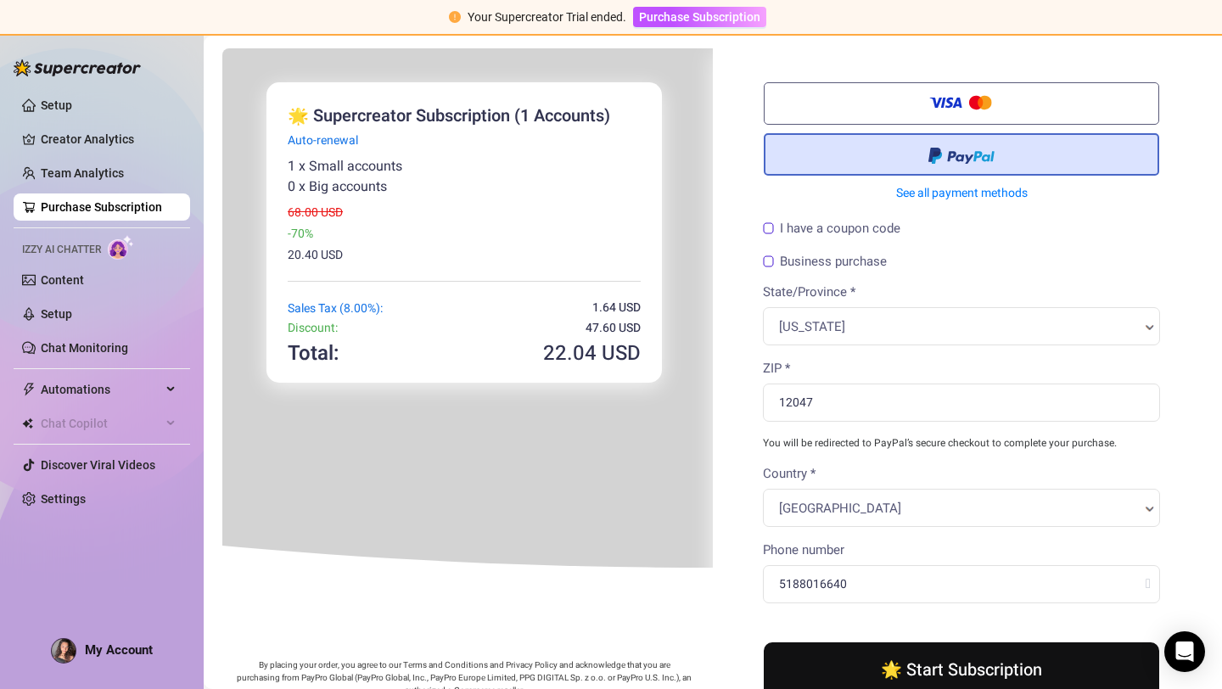
click at [770, 221] on label "I have a coupon code" at bounding box center [829, 227] width 137 height 13
click at [221, 47] on input "I have a coupon code" at bounding box center [221, 47] width 0 height 0
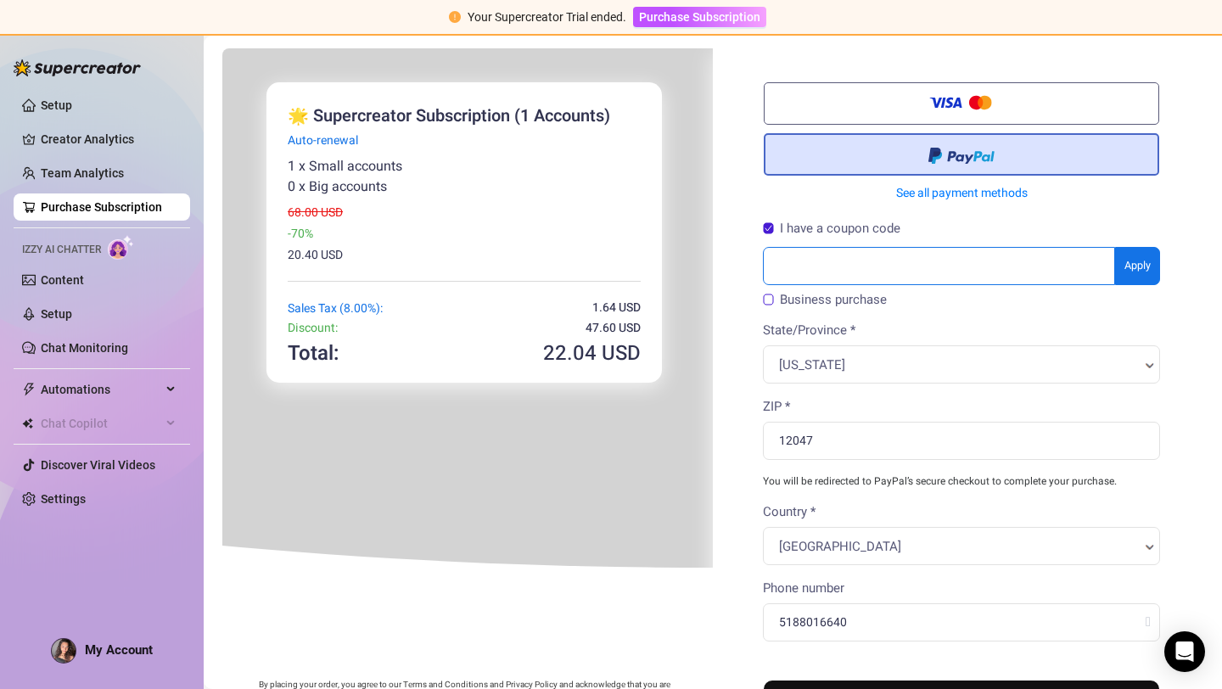
click at [787, 255] on input "text" at bounding box center [937, 264] width 352 height 38
type input "alanah70off"
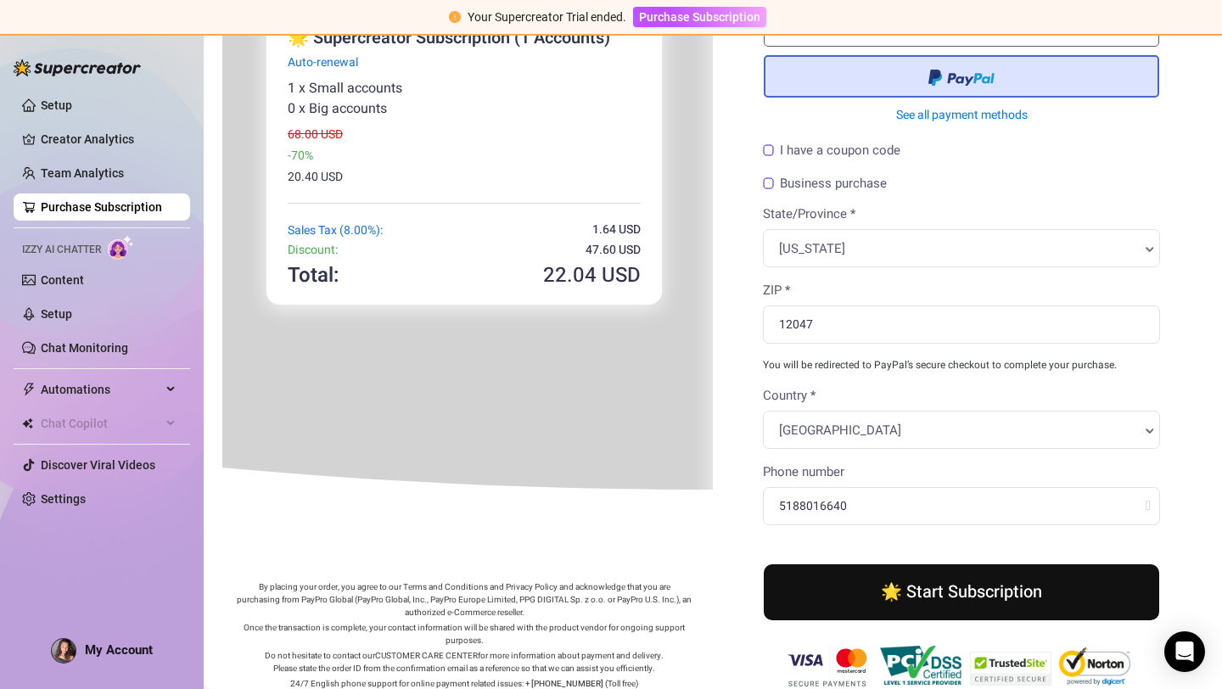
scroll to position [115, 0]
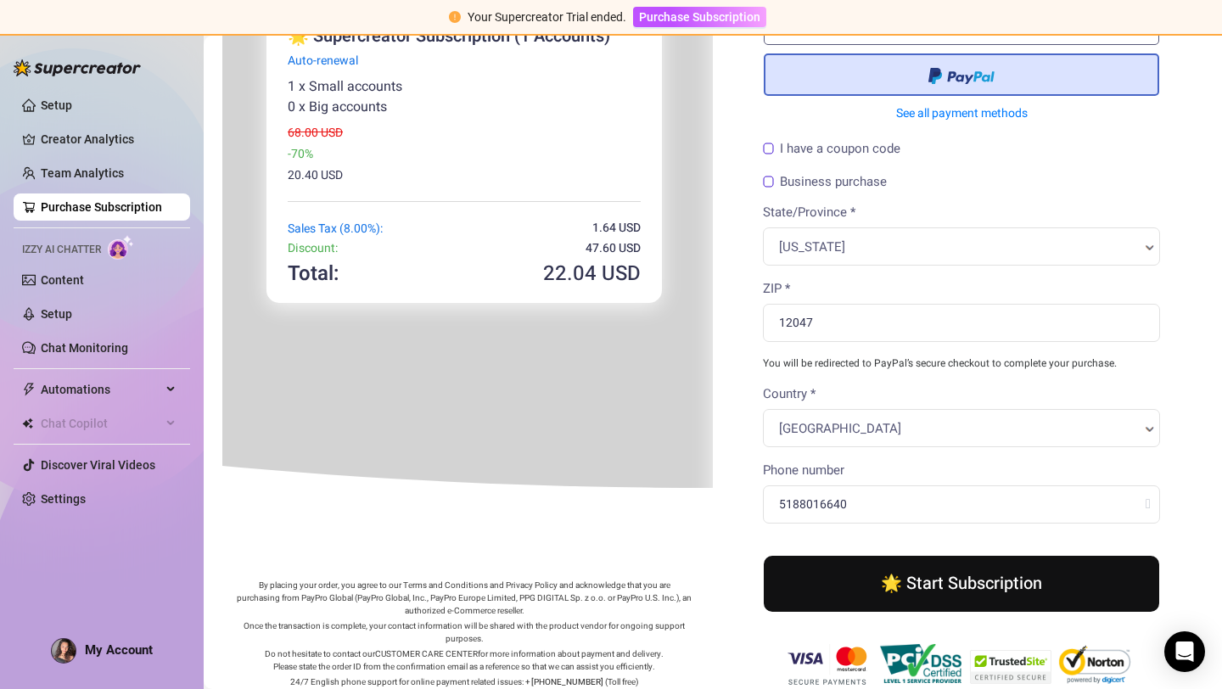
click at [877, 583] on button "🌟 Start Subscription" at bounding box center [959, 582] width 395 height 56
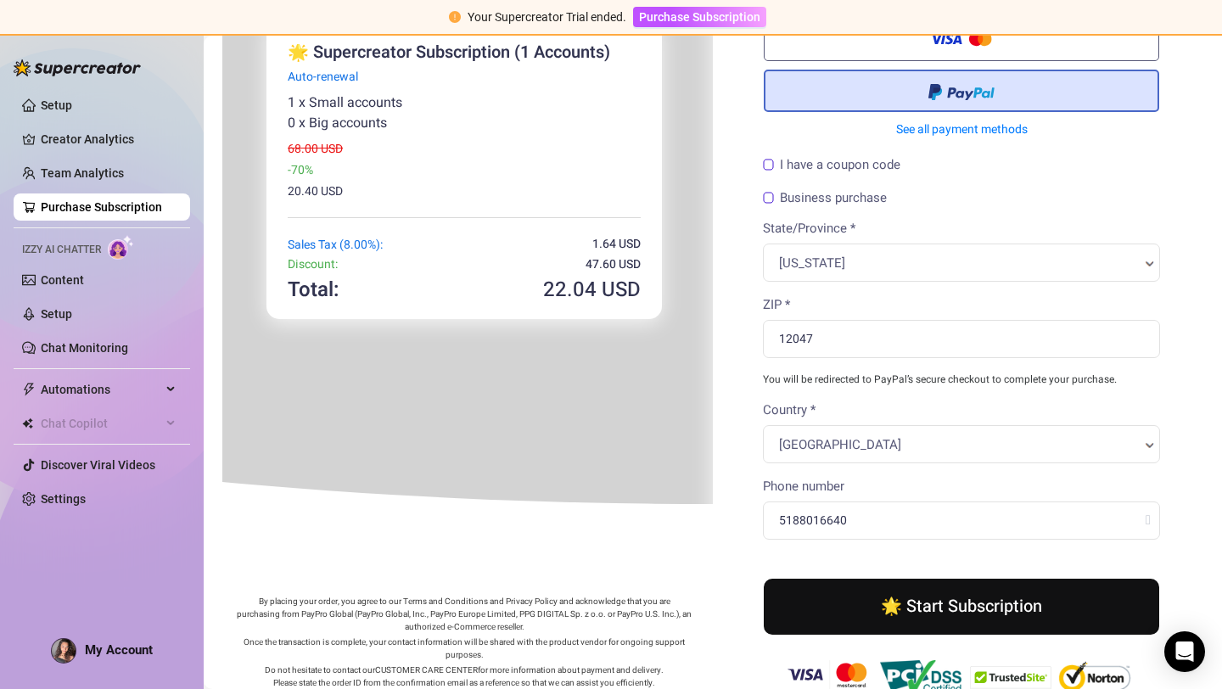
scroll to position [0, 0]
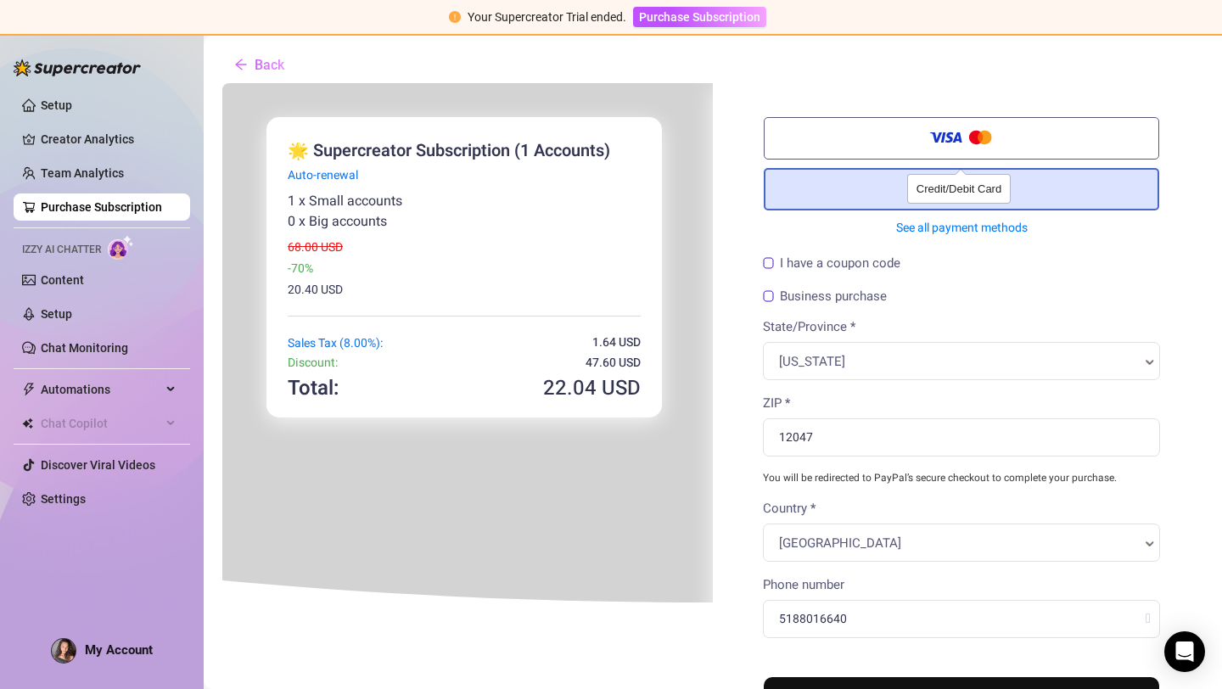
click at [953, 148] on span at bounding box center [960, 138] width 66 height 24
click at [221, 81] on input "Credit/Debit Card" at bounding box center [221, 81] width 0 height 0
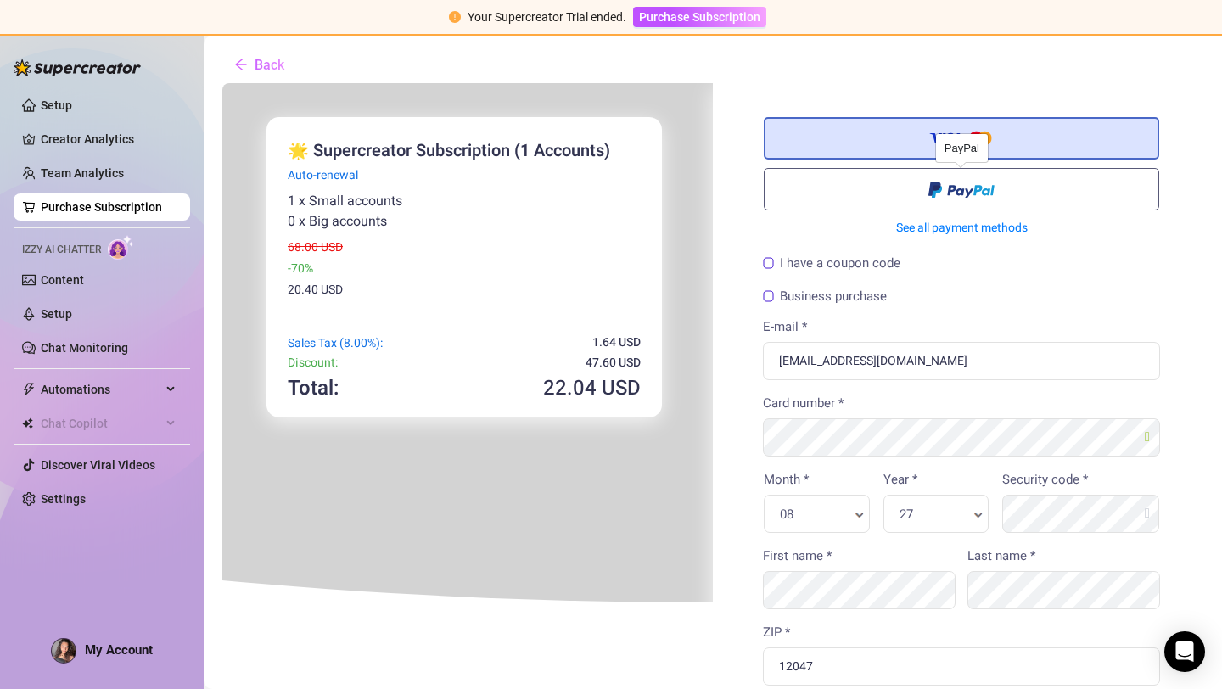
click at [930, 184] on span at bounding box center [960, 186] width 66 height 20
click at [221, 81] on input "radio" at bounding box center [221, 81] width 0 height 0
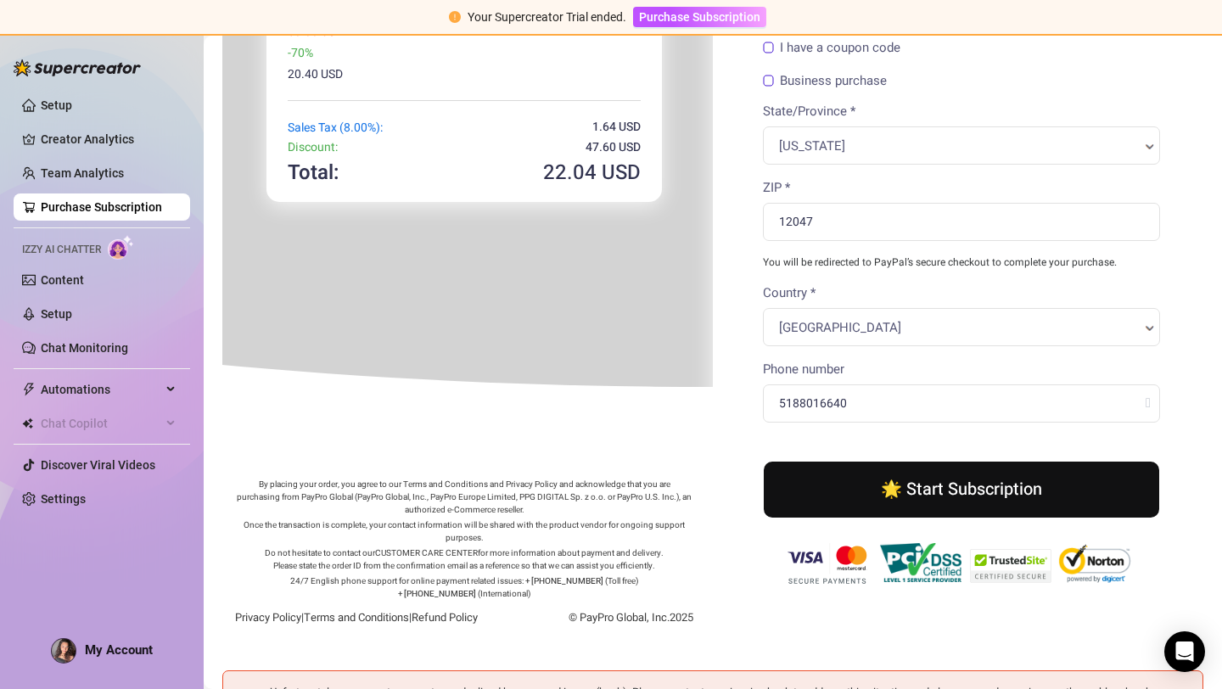
scroll to position [46, 0]
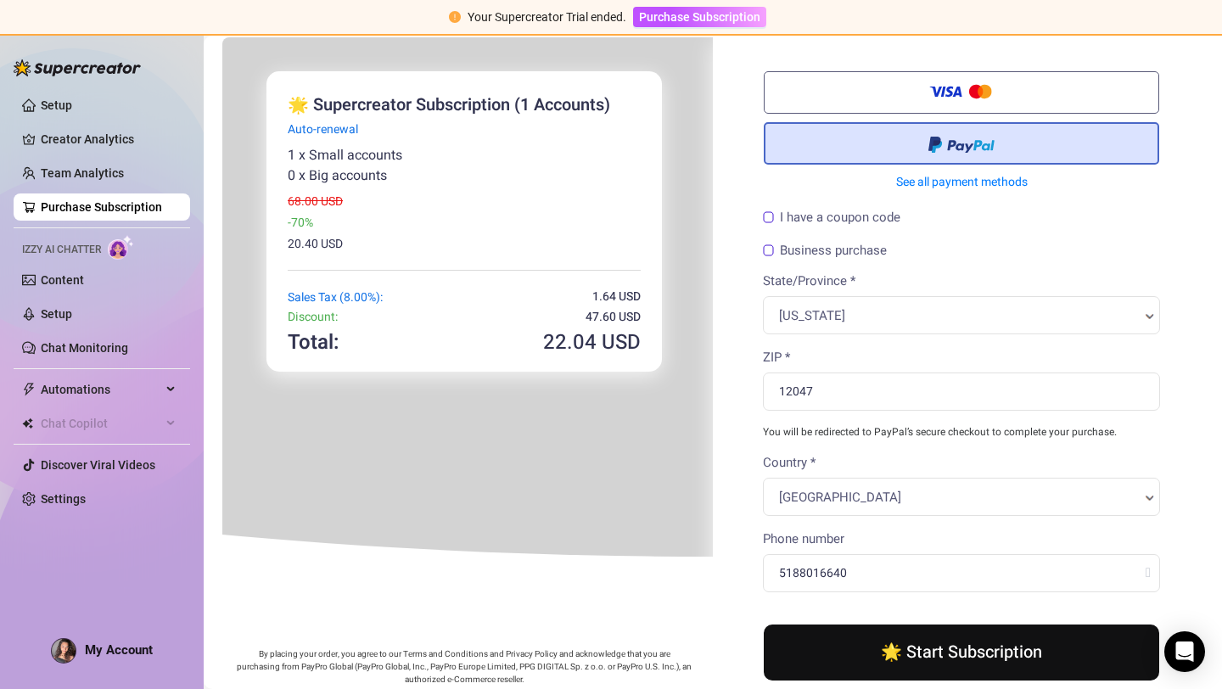
click at [894, 651] on button "🌟 Start Subscription" at bounding box center [959, 651] width 395 height 56
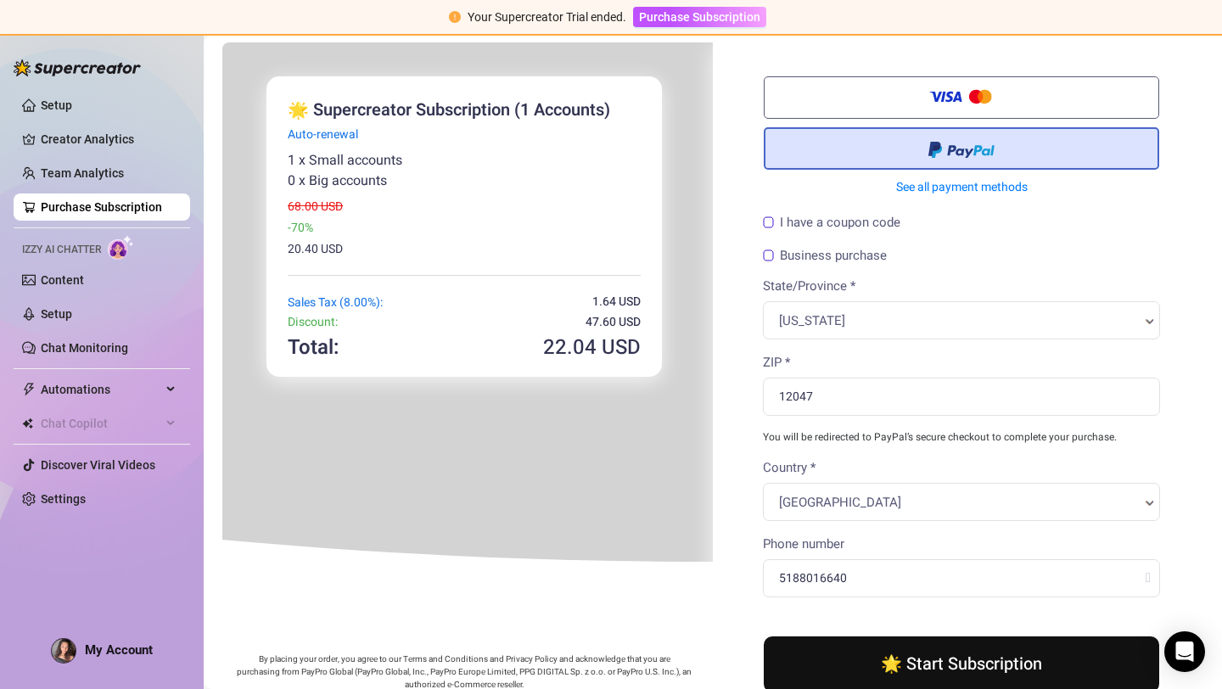
scroll to position [0, 0]
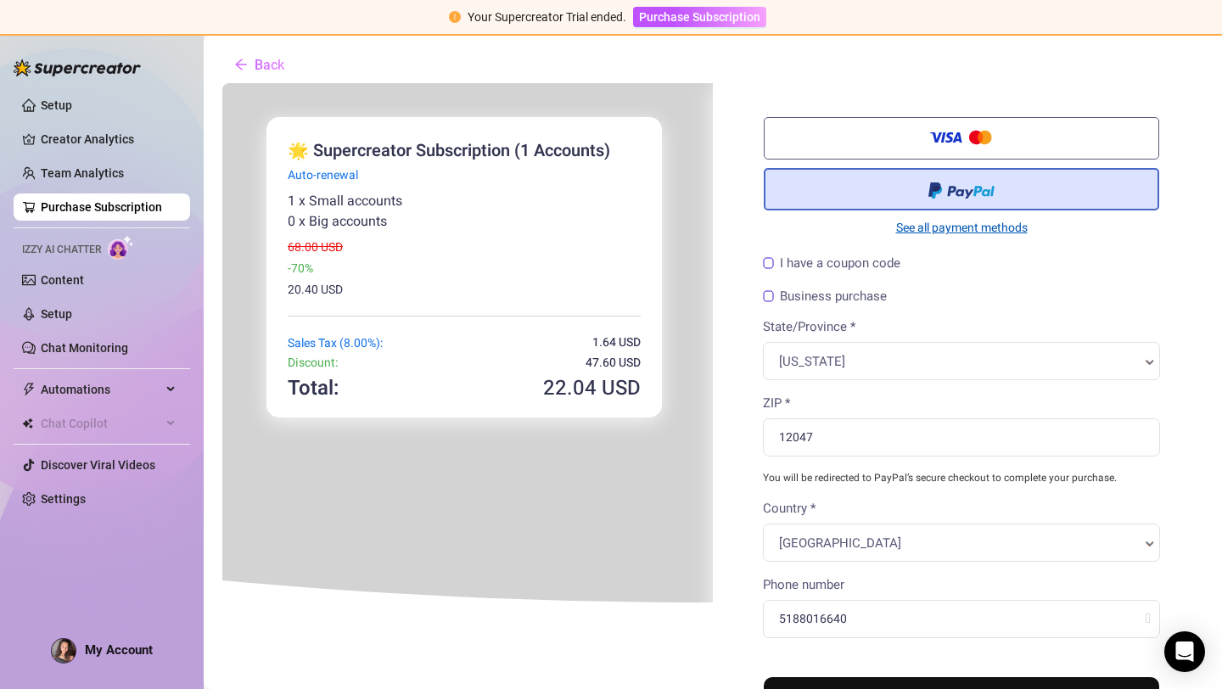
click at [916, 233] on link "See all payment methods" at bounding box center [959, 226] width 395 height 18
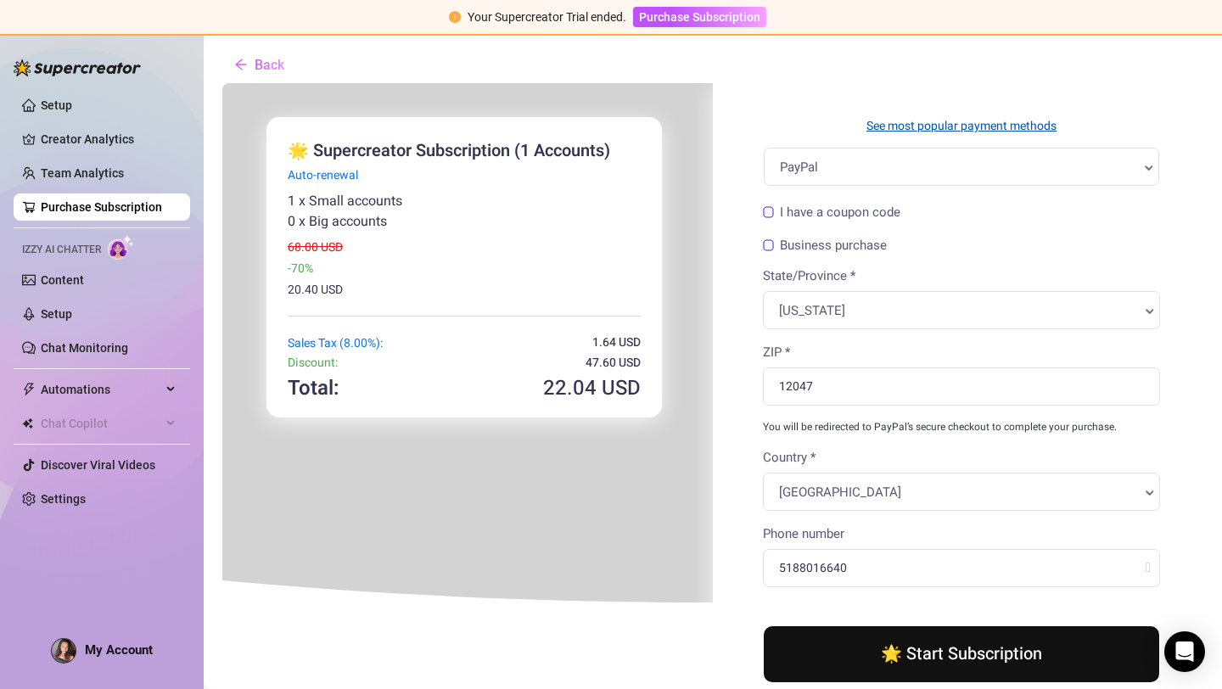
click at [947, 127] on link "See most popular payment methods" at bounding box center [959, 124] width 395 height 18
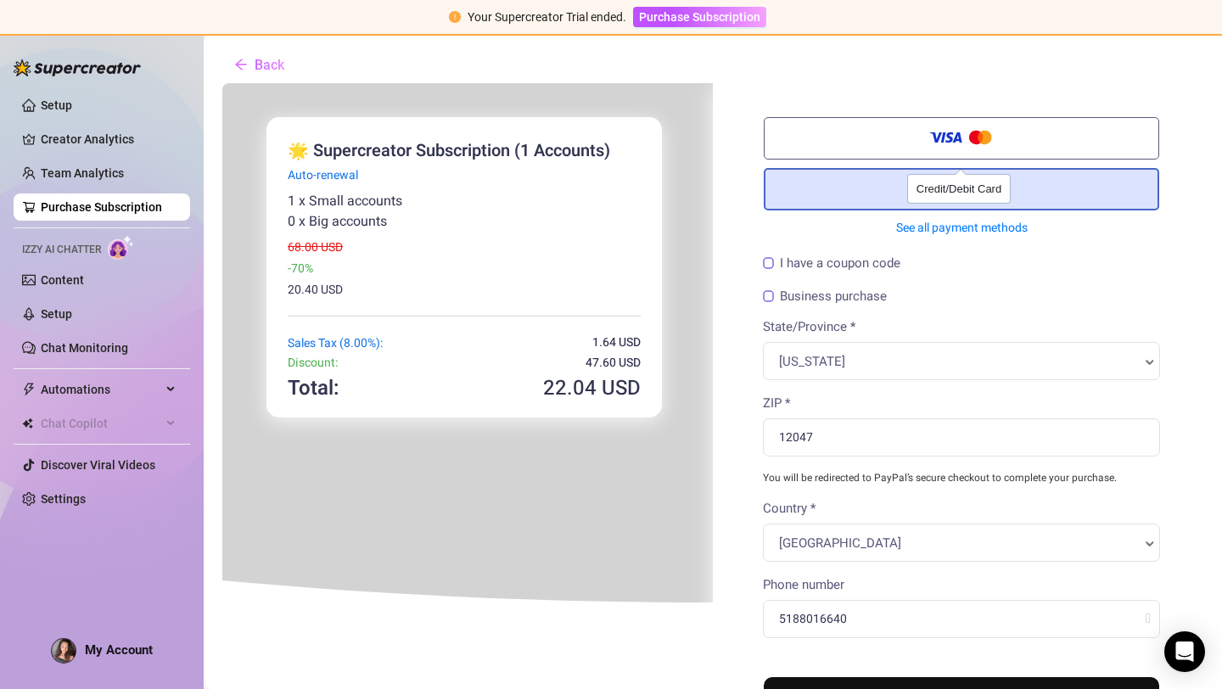
click at [940, 138] on span at bounding box center [960, 138] width 66 height 24
click at [221, 81] on input "Credit/Debit Card" at bounding box center [221, 81] width 0 height 0
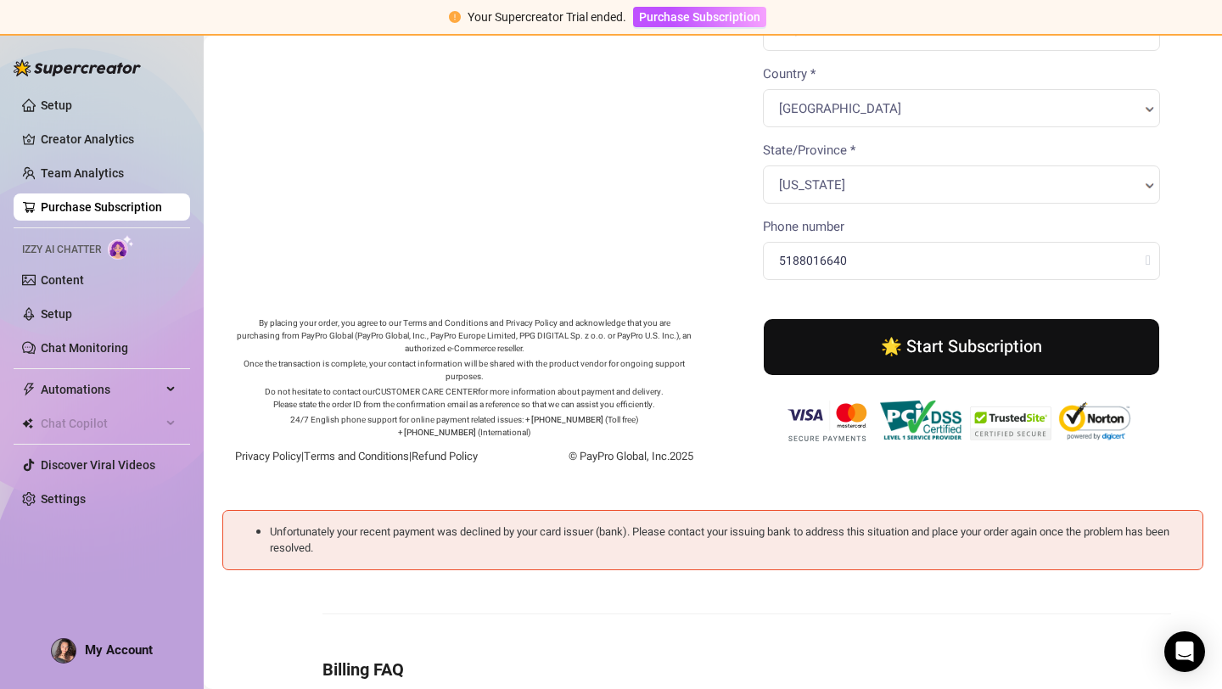
scroll to position [572, 0]
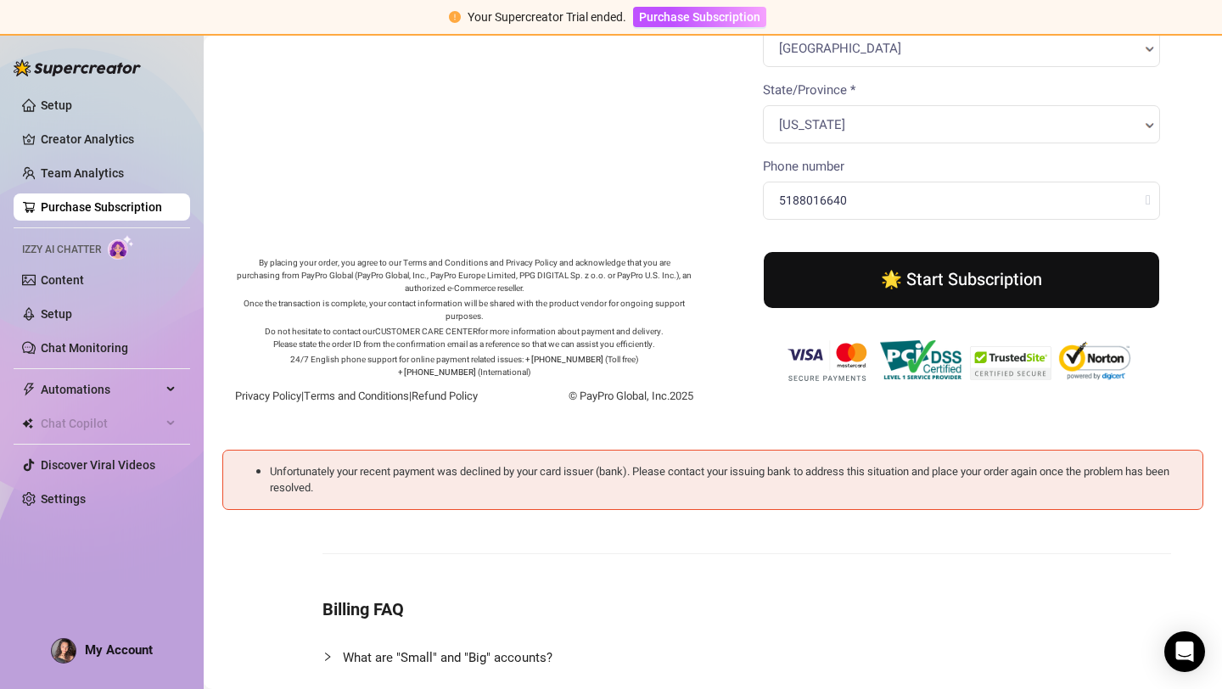
click at [954, 305] on button "🌟 Start Subscription" at bounding box center [959, 278] width 395 height 56
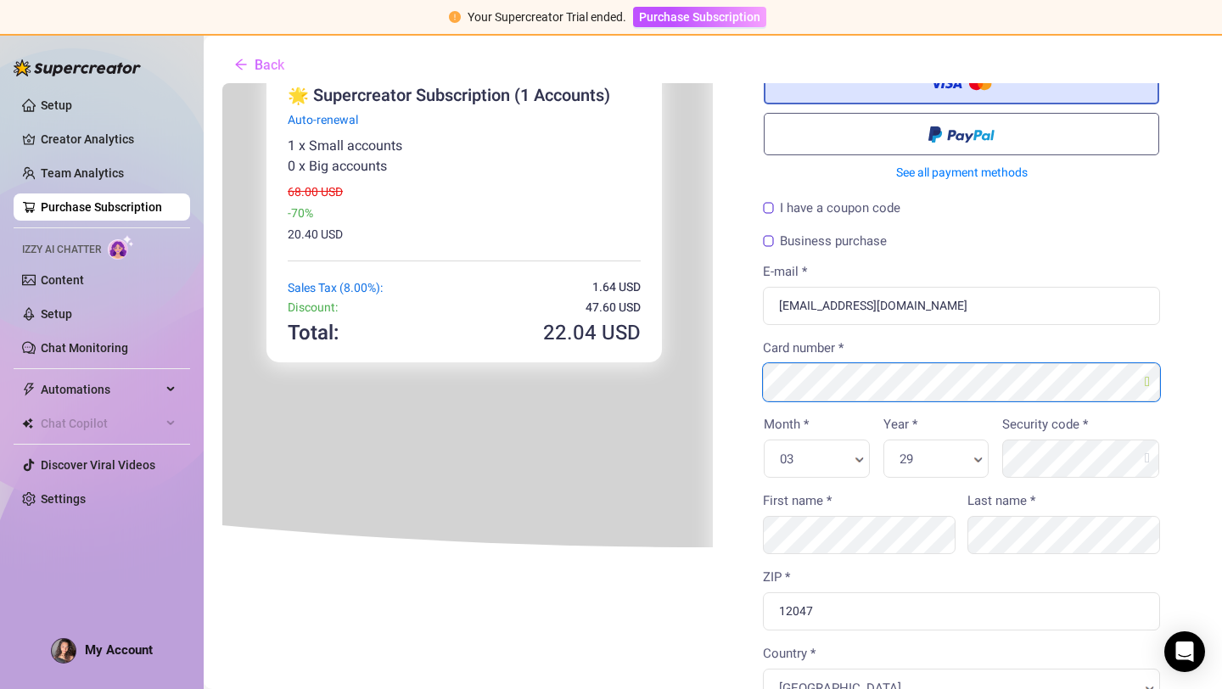
scroll to position [68, 0]
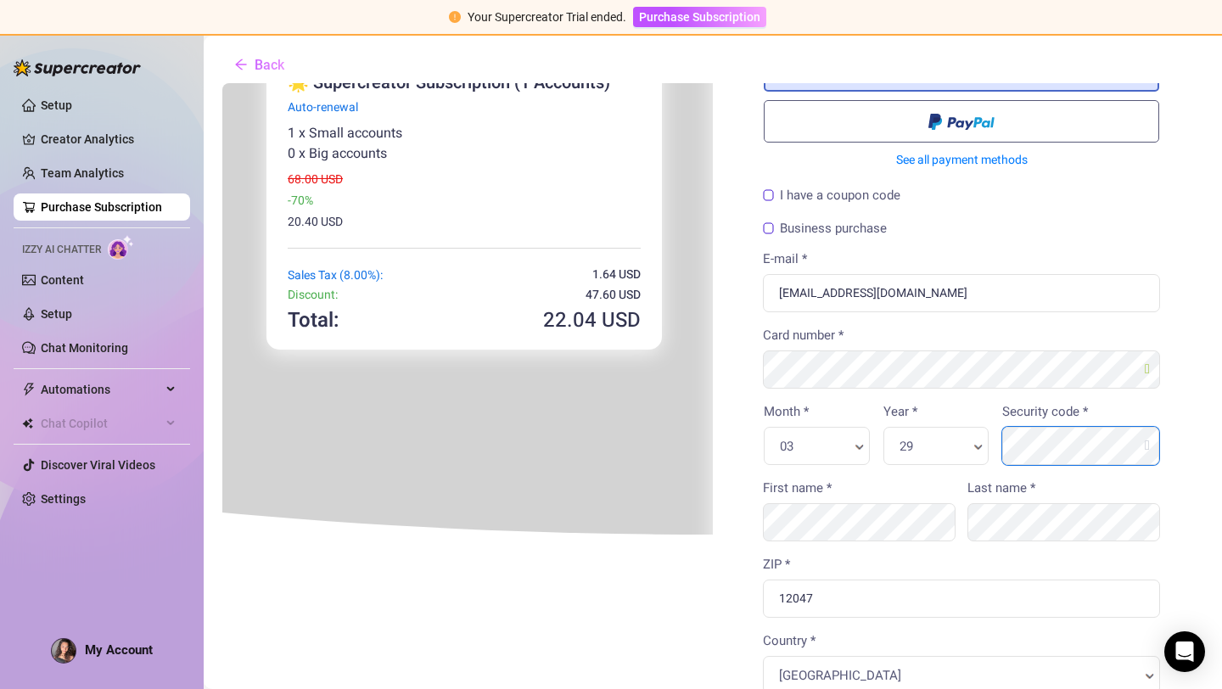
click at [999, 446] on div "Security code *" at bounding box center [1079, 432] width 171 height 63
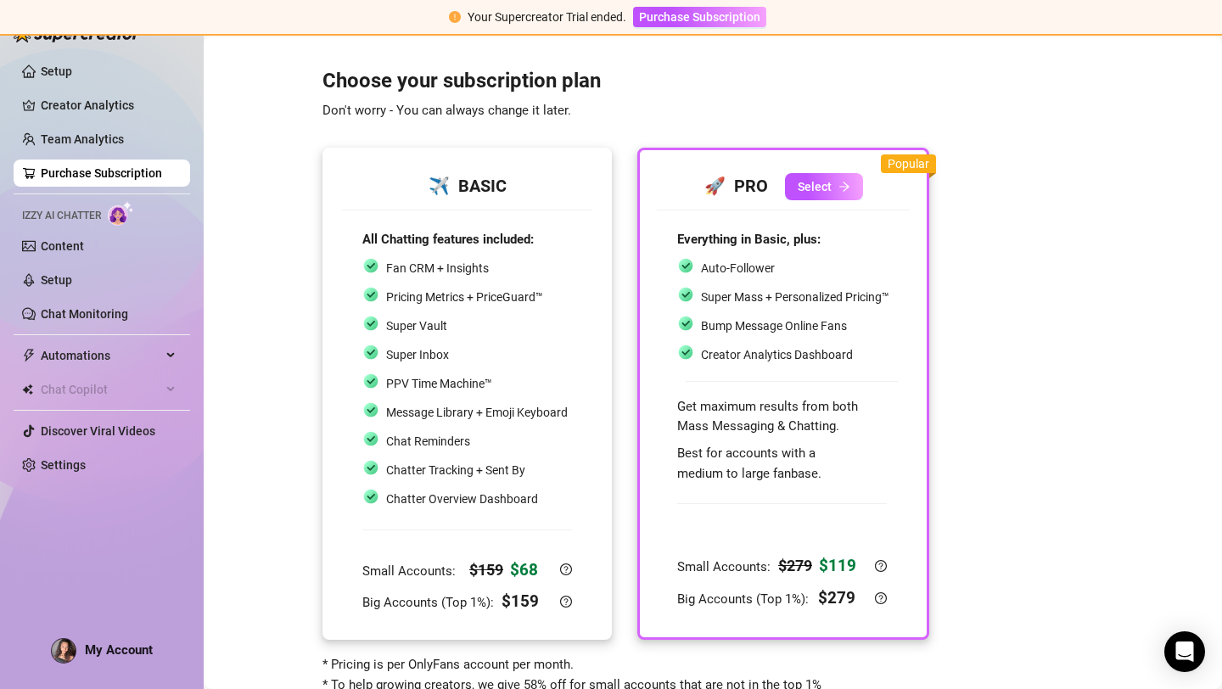
click at [470, 491] on div "Chatter Overview Dashboard" at bounding box center [450, 499] width 176 height 22
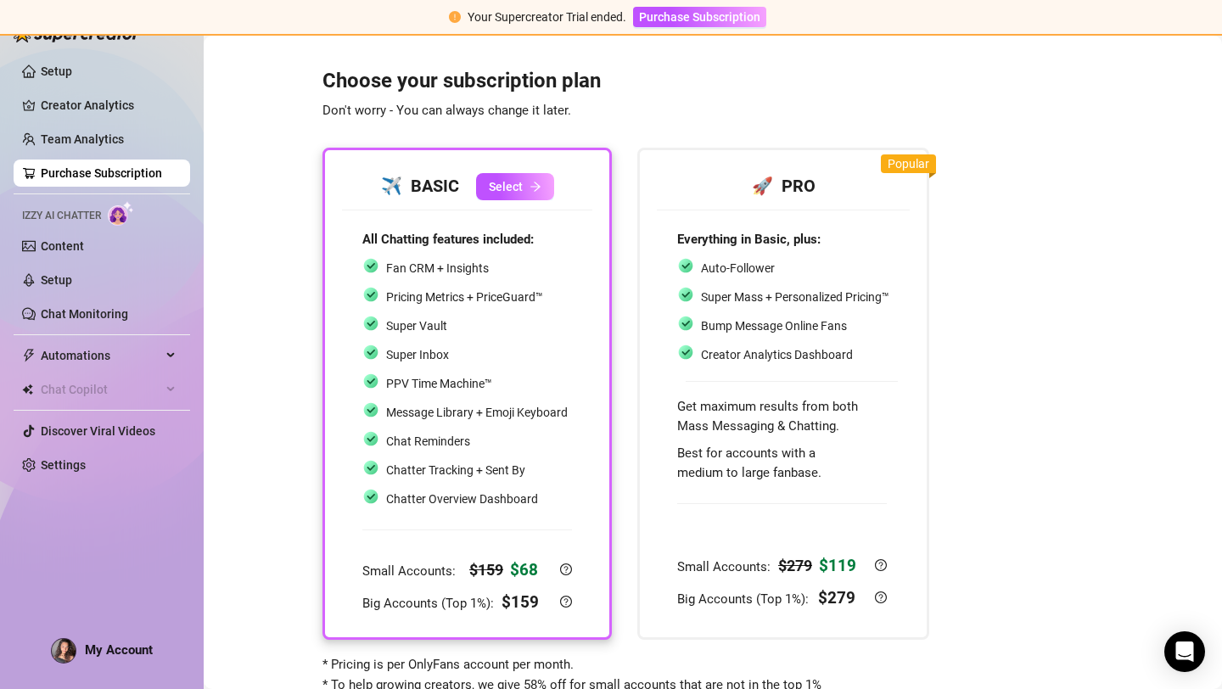
click at [479, 369] on div "Fan CRM + Insights Pricing Metrics + PriceGuard™ Super Vault Super Inbox PPV Ti…" at bounding box center [464, 383] width 205 height 253
click at [504, 193] on span "Select" at bounding box center [506, 187] width 34 height 14
